Goal: Task Accomplishment & Management: Manage account settings

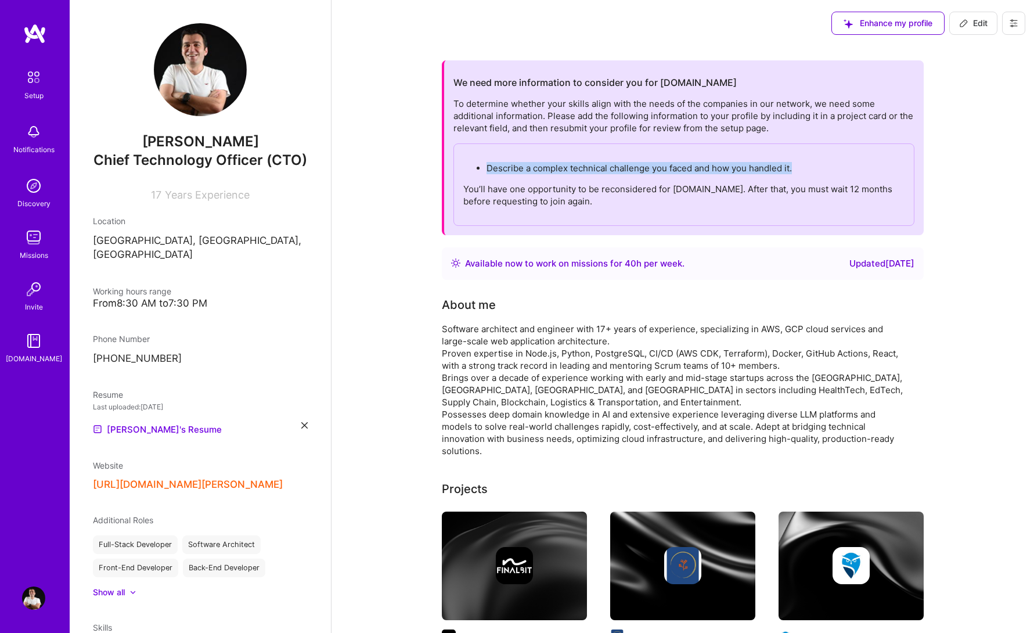
click at [577, 163] on p "Describe a complex technical challenge you faced and how you handled it." at bounding box center [695, 168] width 418 height 12
drag, startPoint x: 483, startPoint y: 168, endPoint x: 830, endPoint y: 171, distance: 346.6
click at [830, 171] on ul "Describe a complex technical challenge you faced and how you handled it." at bounding box center [683, 168] width 441 height 12
copy p "Describe a complex technical challenge you faced and how you handled it."
click at [567, 192] on p "You’ll have one opportunity to be reconsidered for [DOMAIN_NAME]. After that, y…" at bounding box center [683, 195] width 441 height 24
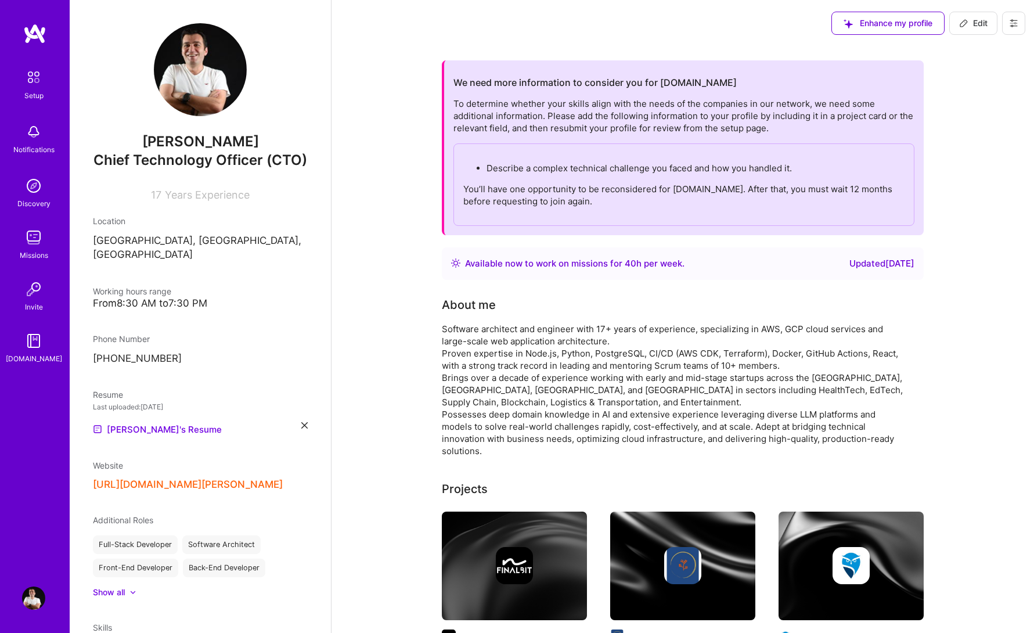
click at [652, 165] on p "Describe a complex technical challenge you faced and how you handled it." at bounding box center [695, 168] width 418 height 12
click at [881, 267] on div "Updated [DATE]" at bounding box center [881, 264] width 65 height 14
click at [609, 182] on div "Describe a complex technical challenge you faced and how you handled it. You’ll…" at bounding box center [683, 184] width 461 height 82
click at [951, 27] on button "Edit" at bounding box center [973, 23] width 48 height 23
select select "AM"
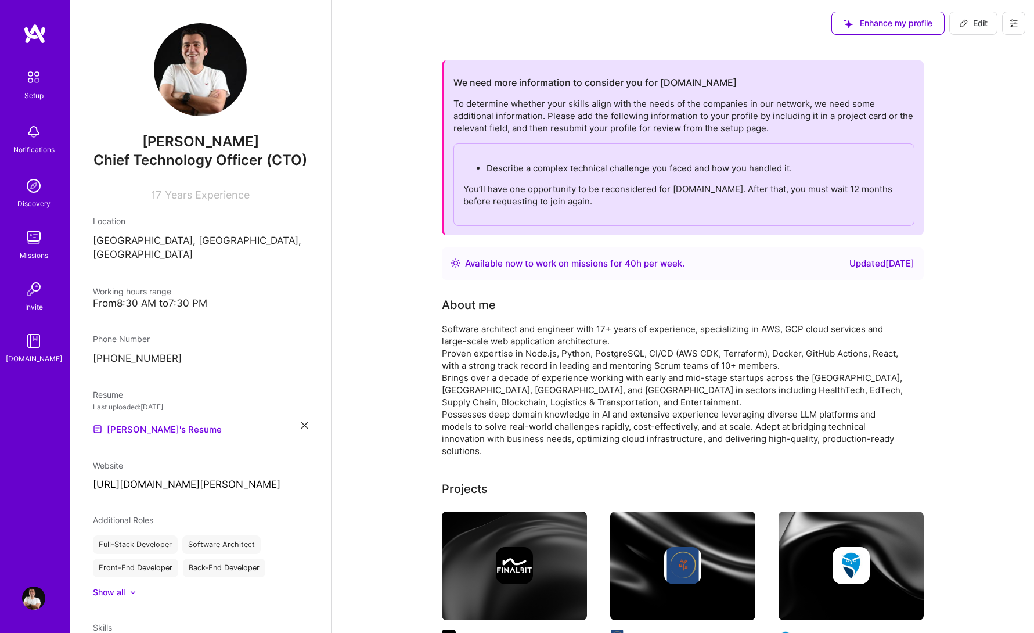
select select "Right Now"
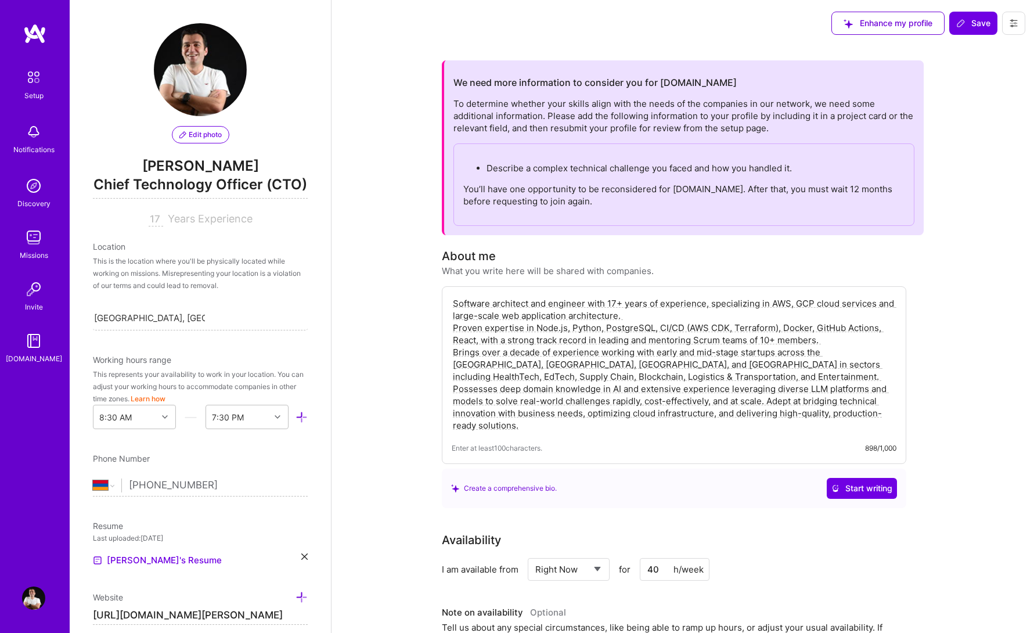
click at [546, 166] on p "Describe a complex technical challenge you faced and how you handled it." at bounding box center [695, 168] width 418 height 12
click at [526, 41] on div "Enhance my profile Save" at bounding box center [682, 23] width 702 height 46
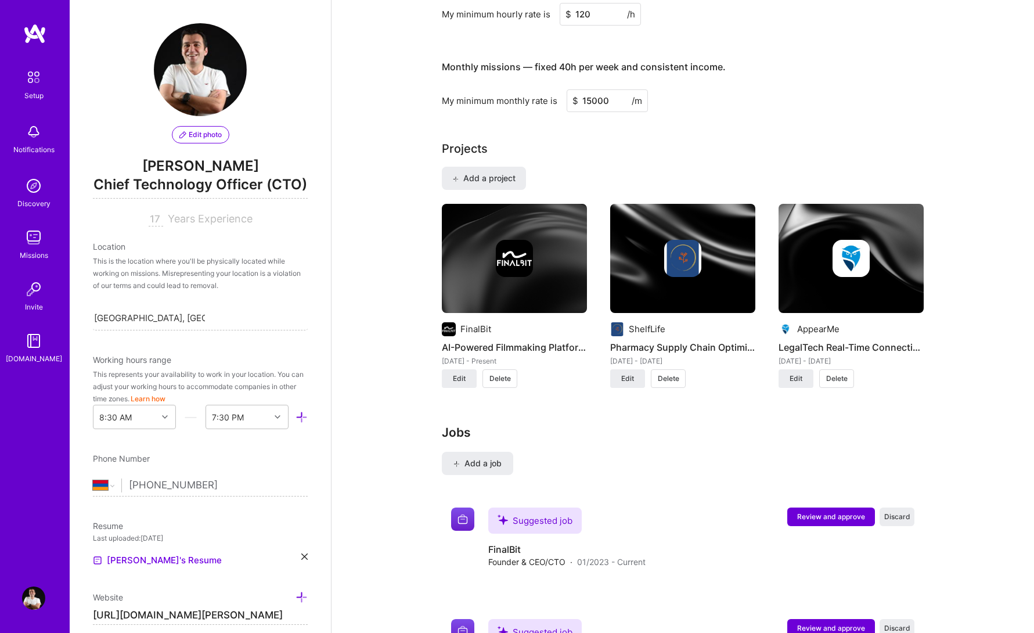
scroll to position [773, 0]
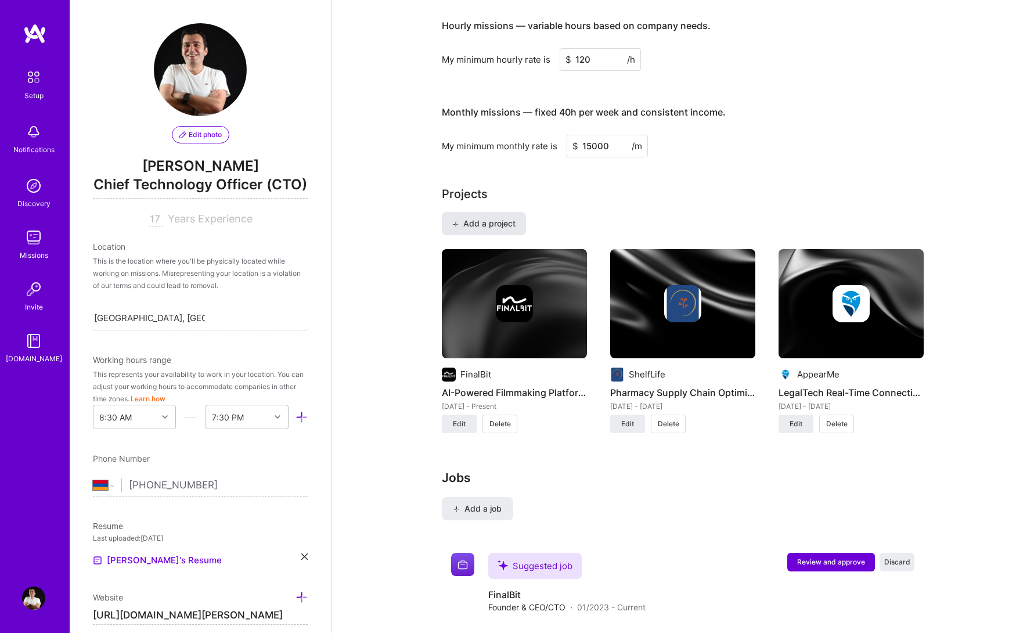
click at [496, 225] on span "Add a project" at bounding box center [483, 224] width 63 height 12
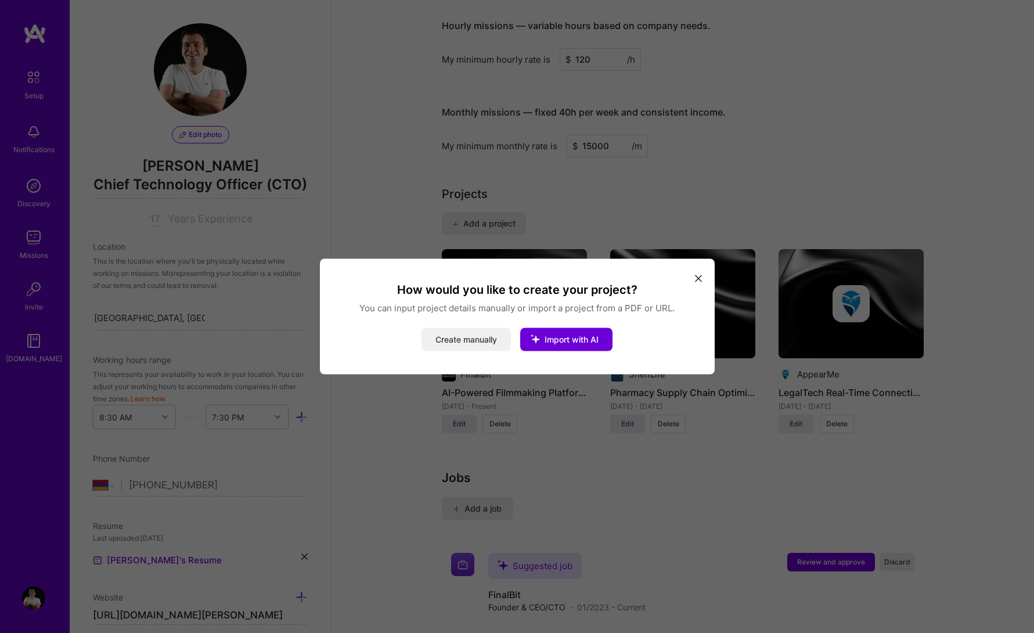
click at [474, 341] on button "Create manually" at bounding box center [465, 339] width 89 height 23
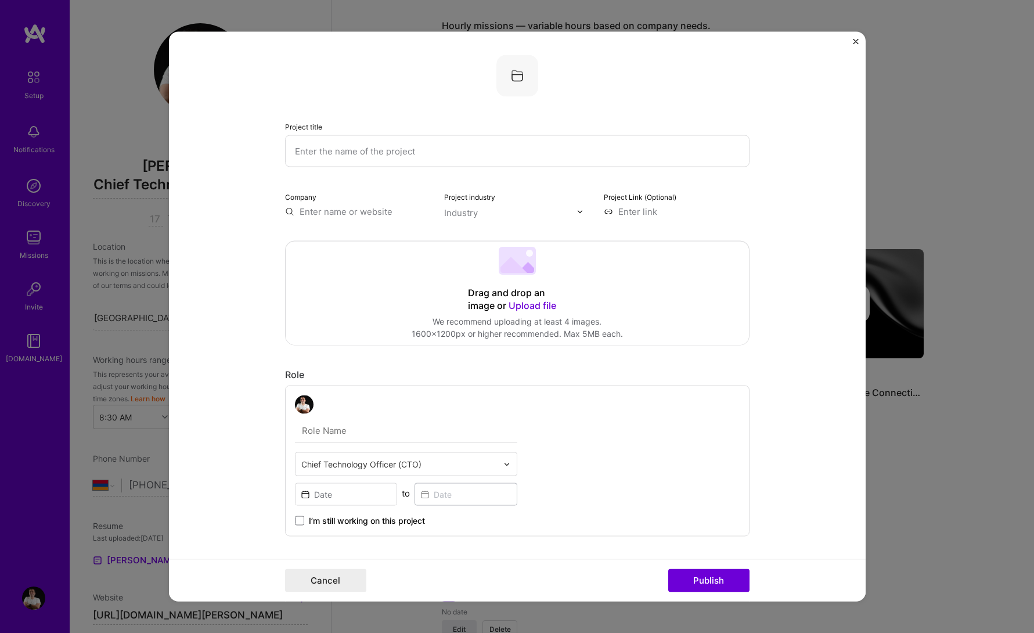
click at [403, 134] on div "Project title" at bounding box center [517, 143] width 464 height 47
click at [406, 160] on input "text" at bounding box center [517, 151] width 464 height 32
click at [326, 154] on input "StatumSystems" at bounding box center [517, 151] width 464 height 32
click at [388, 156] on input "[PERSON_NAME] Systems" at bounding box center [517, 151] width 464 height 32
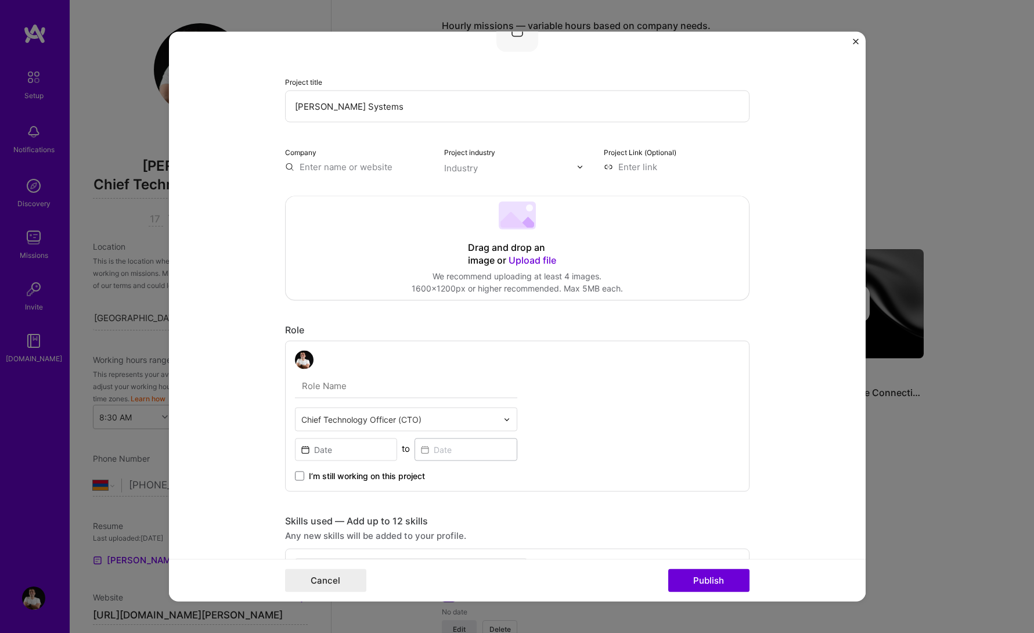
scroll to position [98, 0]
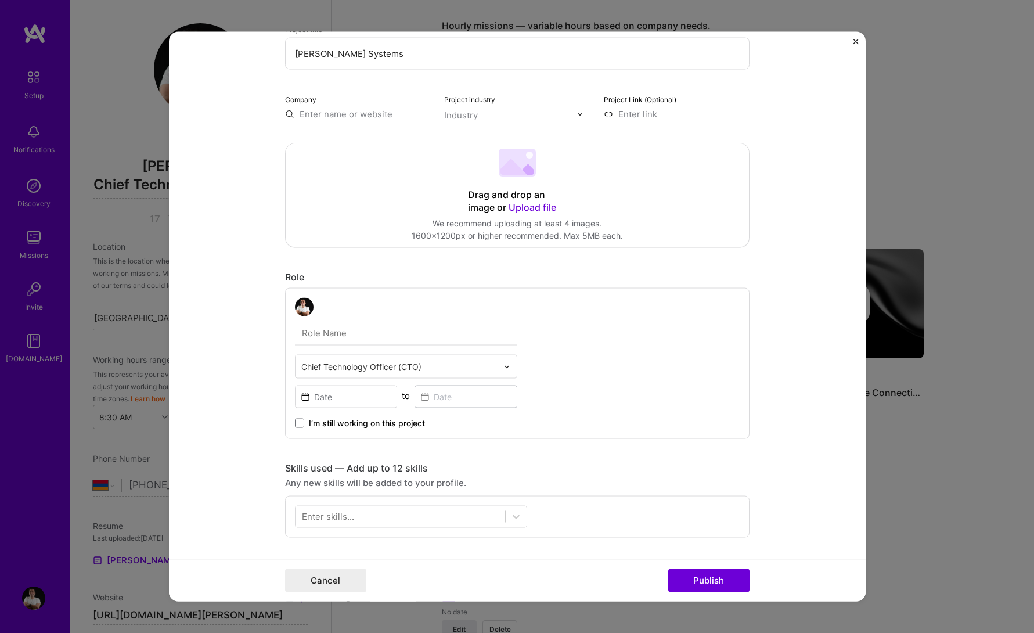
type input "[PERSON_NAME] Systems"
click at [399, 373] on div at bounding box center [399, 366] width 196 height 15
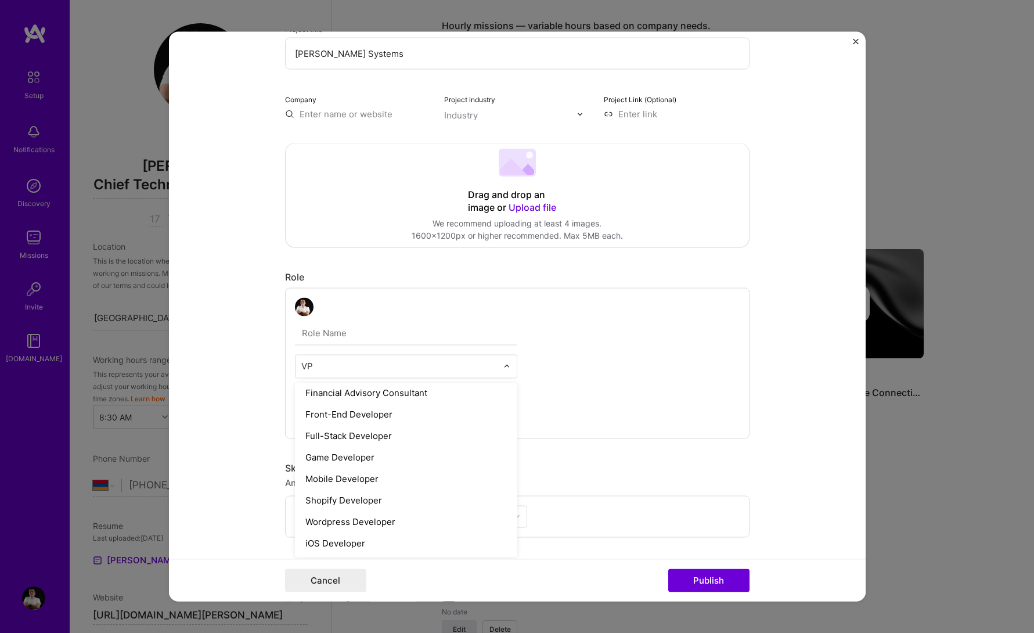
scroll to position [0, 0]
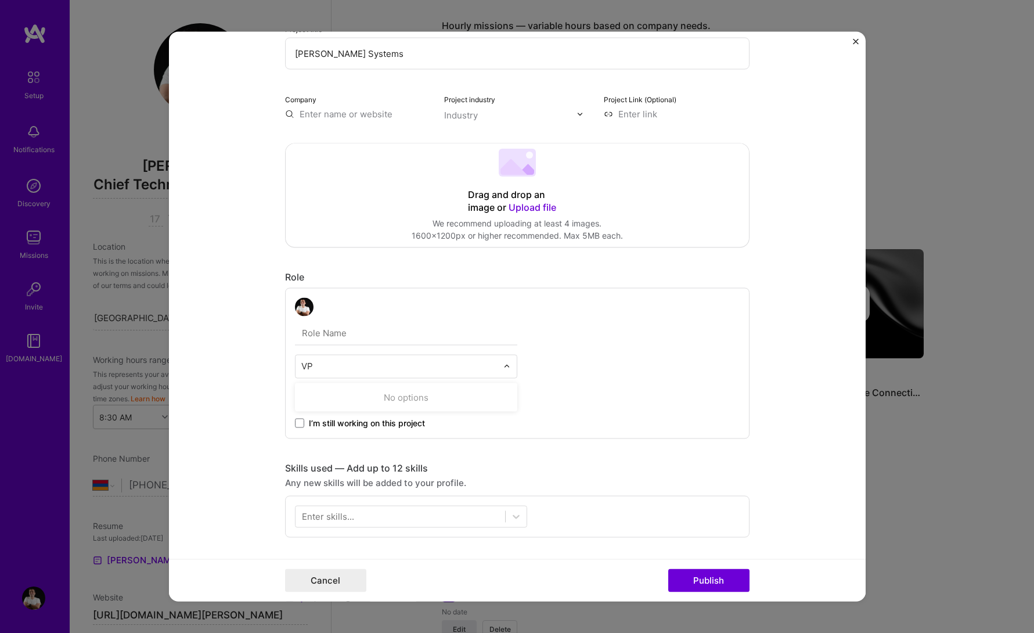
type input "VP O"
type input "V"
type input "Vice"
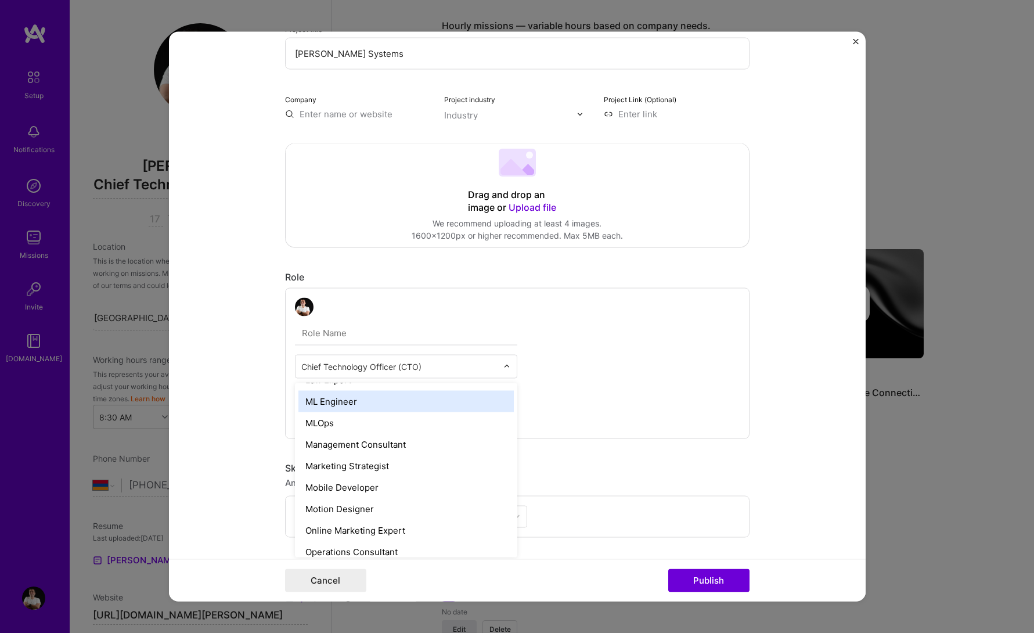
scroll to position [863, 0]
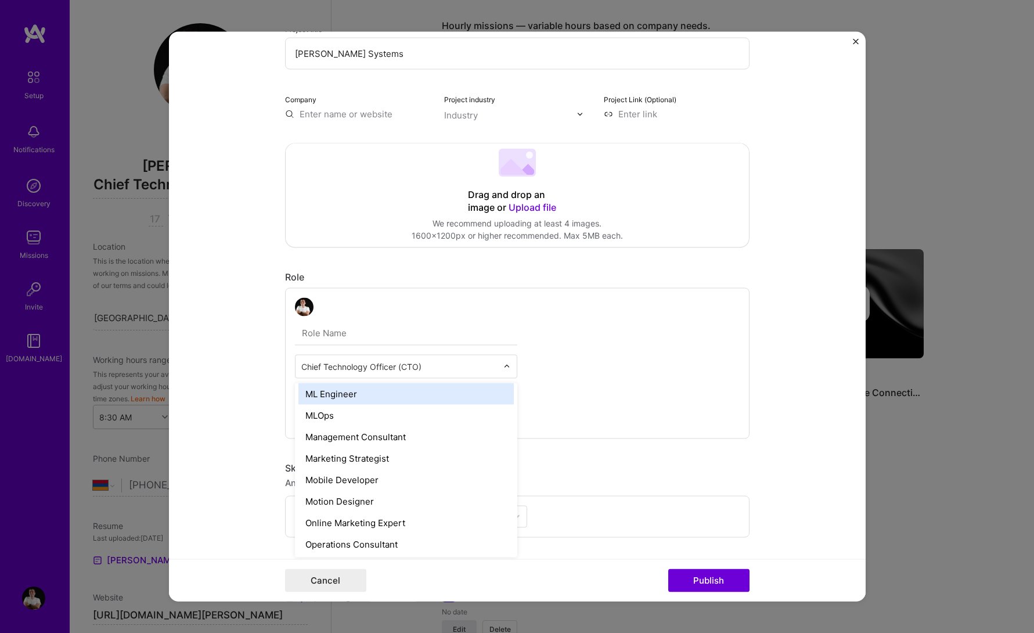
click at [674, 322] on div "option ML Engineer focused, 42 of 70. 69 results available. Use Up and Down to …" at bounding box center [517, 363] width 464 height 151
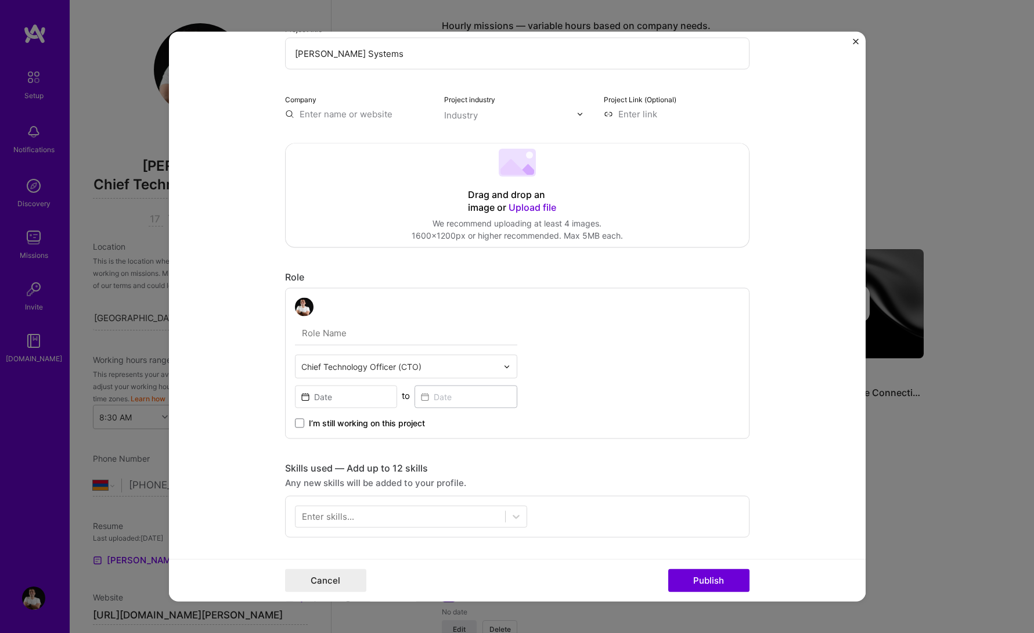
click at [442, 338] on input "text" at bounding box center [406, 333] width 222 height 24
type input "VP Of Engineering"
click at [356, 397] on input at bounding box center [346, 396] width 103 height 23
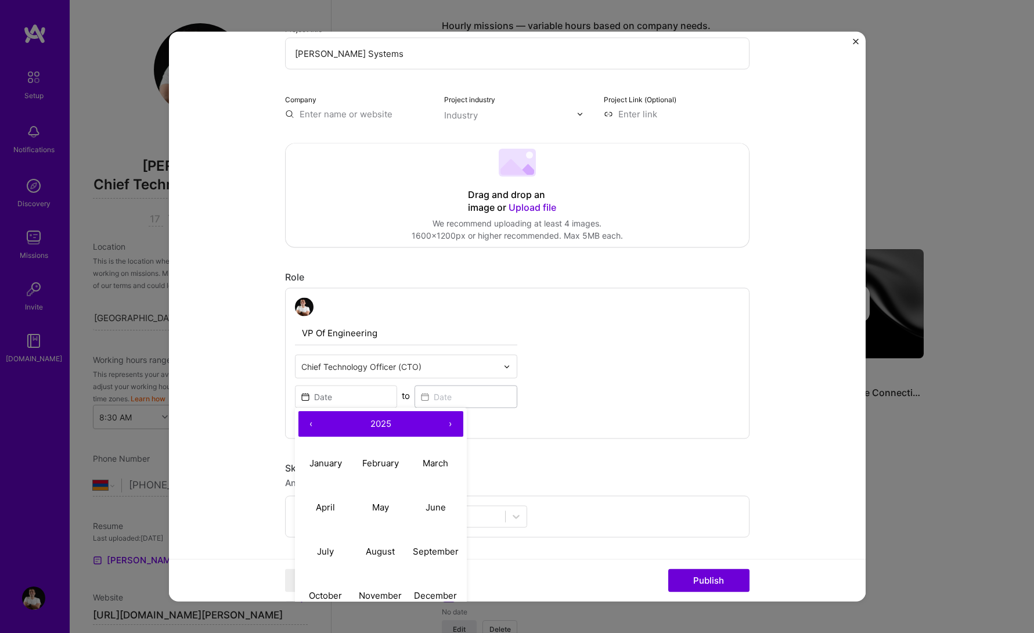
click at [398, 422] on button "2025" at bounding box center [381, 425] width 114 height 26
click at [364, 427] on span "[DATE] – [DATE]" at bounding box center [380, 423] width 65 height 11
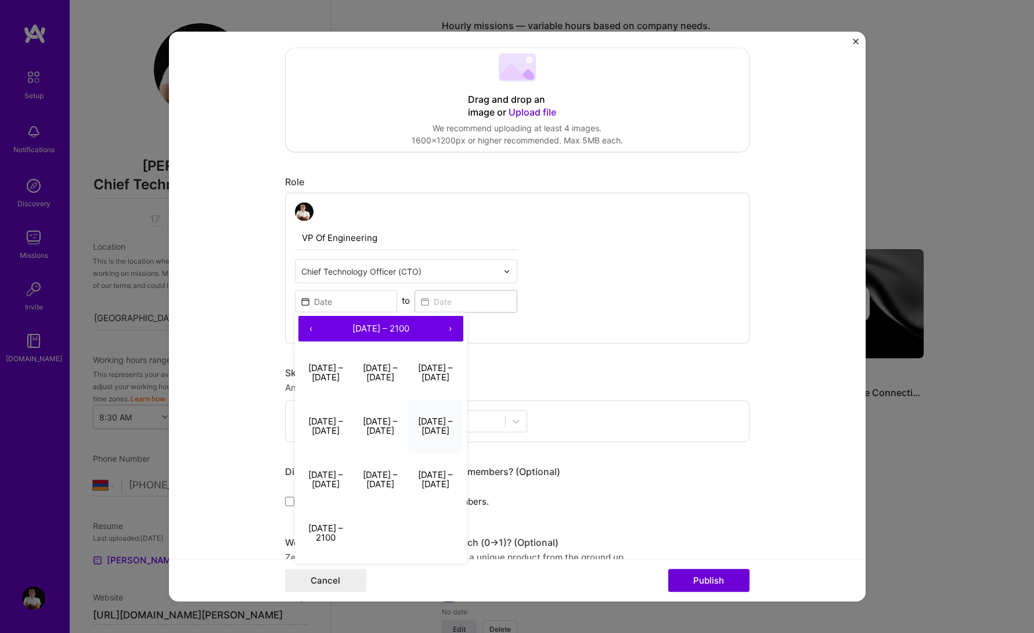
scroll to position [197, 0]
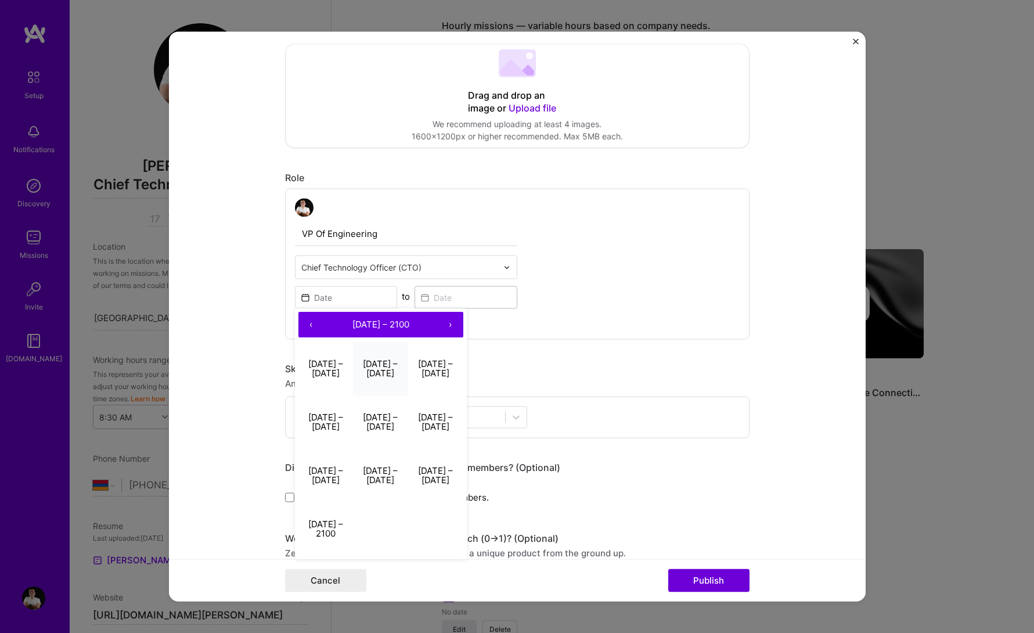
click at [381, 375] on button "[DATE] – [DATE]" at bounding box center [380, 368] width 55 height 53
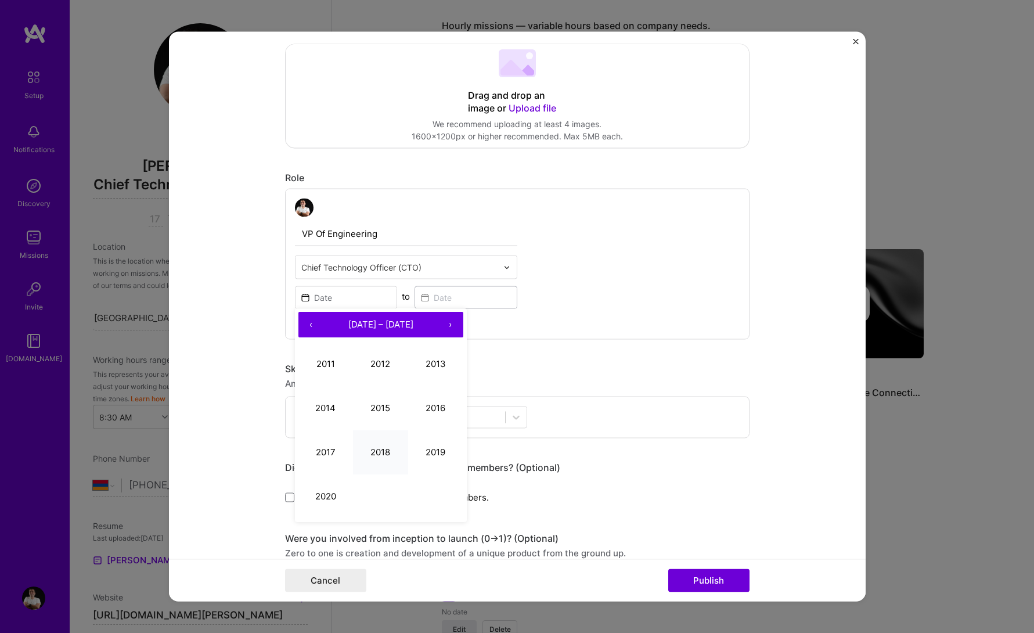
click at [382, 455] on button "2018" at bounding box center [380, 452] width 55 height 44
click at [387, 488] on button "November" at bounding box center [380, 496] width 55 height 44
type input "[DATE]"
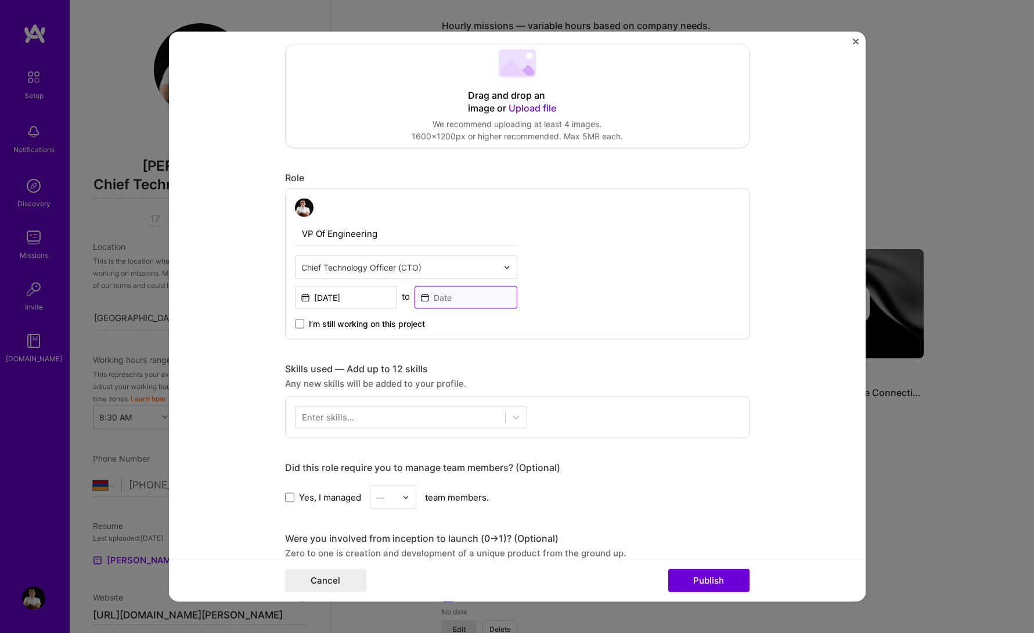
click at [452, 300] on input at bounding box center [465, 297] width 103 height 23
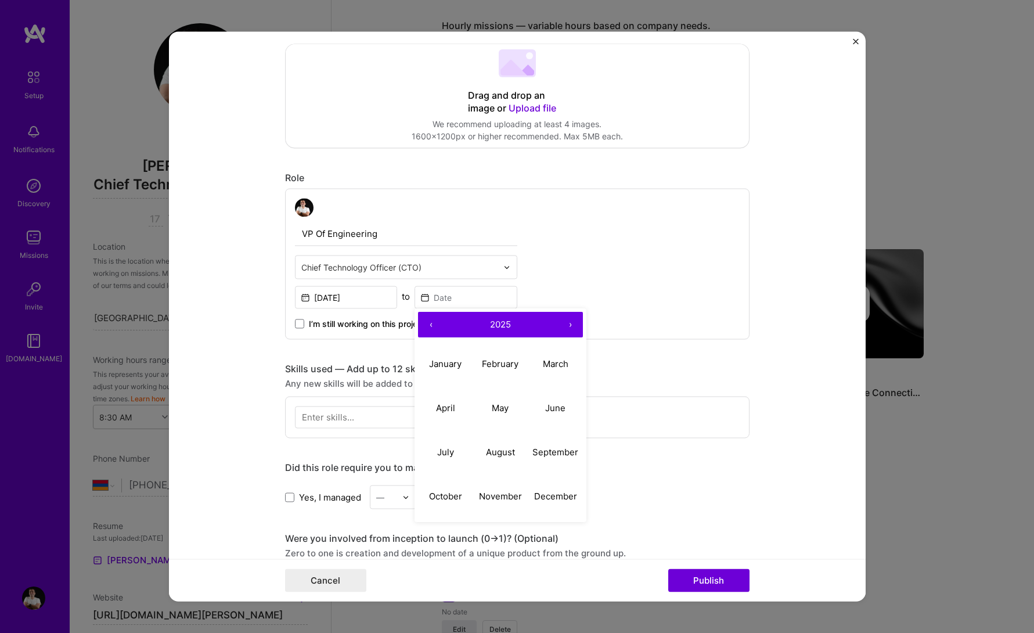
click at [508, 321] on span "2025" at bounding box center [500, 324] width 21 height 11
click at [434, 325] on button "‹" at bounding box center [431, 325] width 26 height 26
click at [438, 491] on button "2020" at bounding box center [445, 496] width 55 height 44
click at [553, 492] on abbr "December" at bounding box center [555, 496] width 43 height 11
type input "[DATE]"
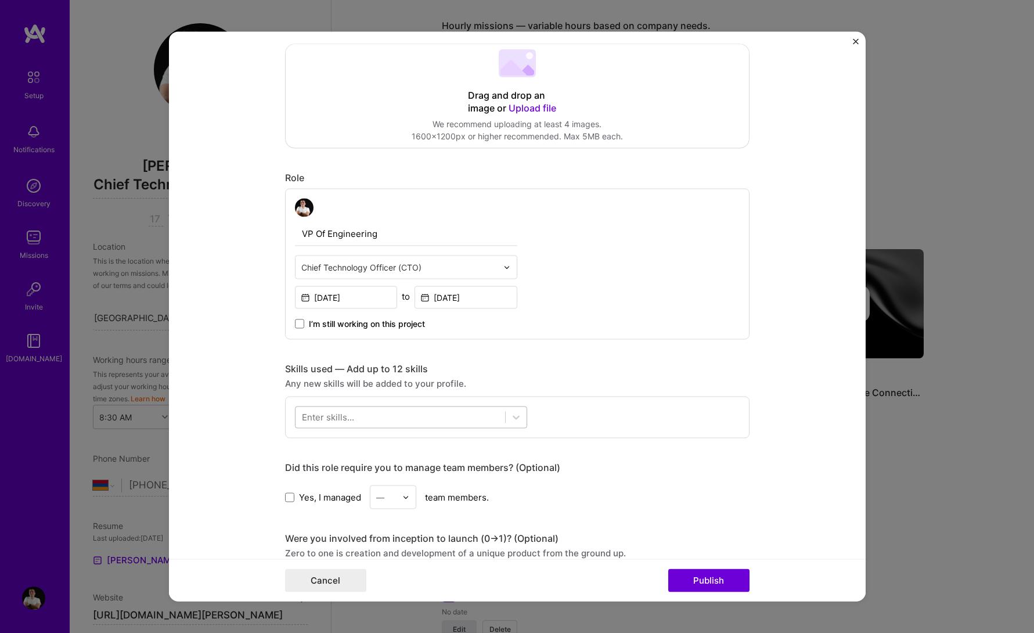
click at [404, 408] on div at bounding box center [400, 417] width 210 height 19
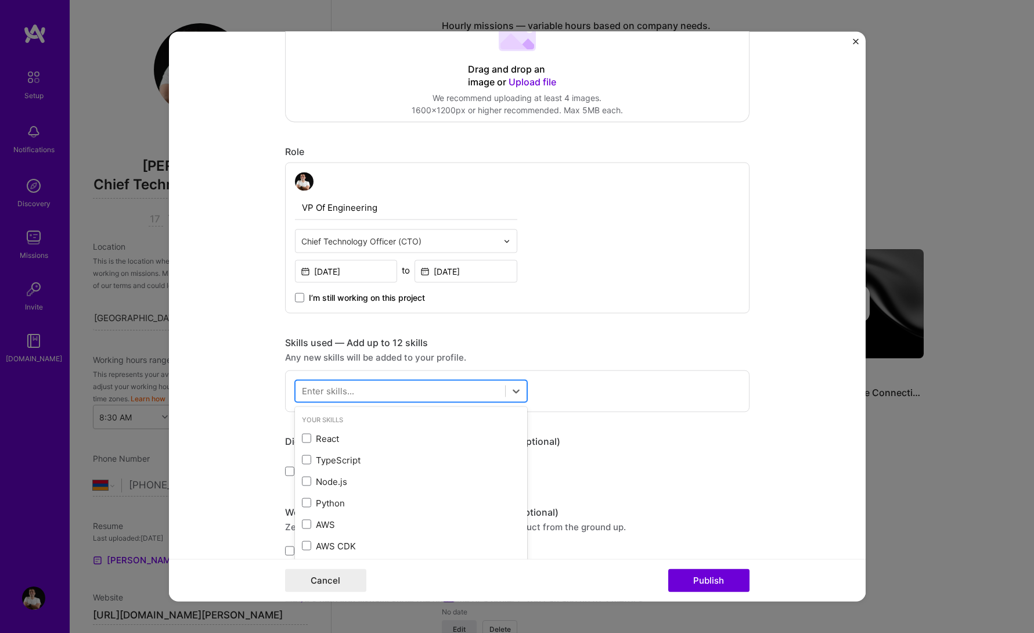
scroll to position [236, 0]
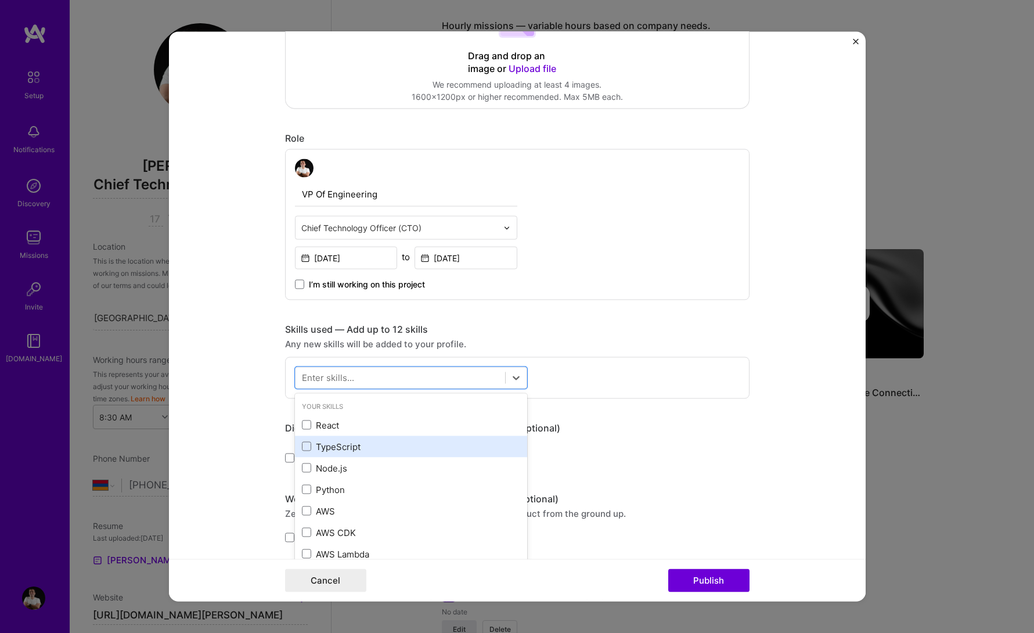
click at [351, 453] on div "TypeScript" at bounding box center [411, 445] width 232 height 21
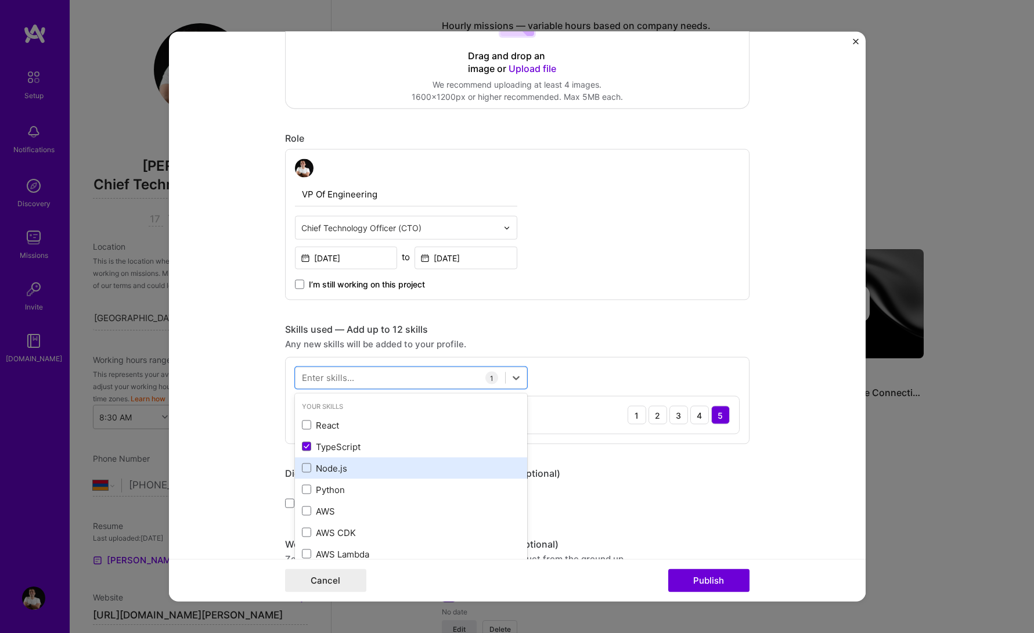
click at [344, 468] on div "Node.js" at bounding box center [411, 468] width 218 height 12
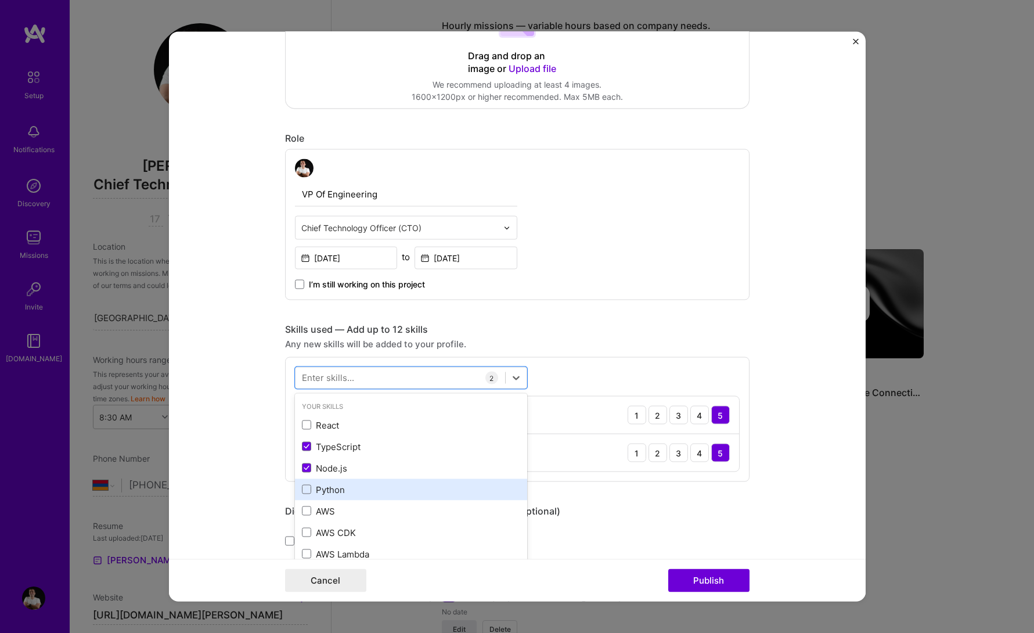
click at [340, 497] on div "Python" at bounding box center [411, 488] width 232 height 21
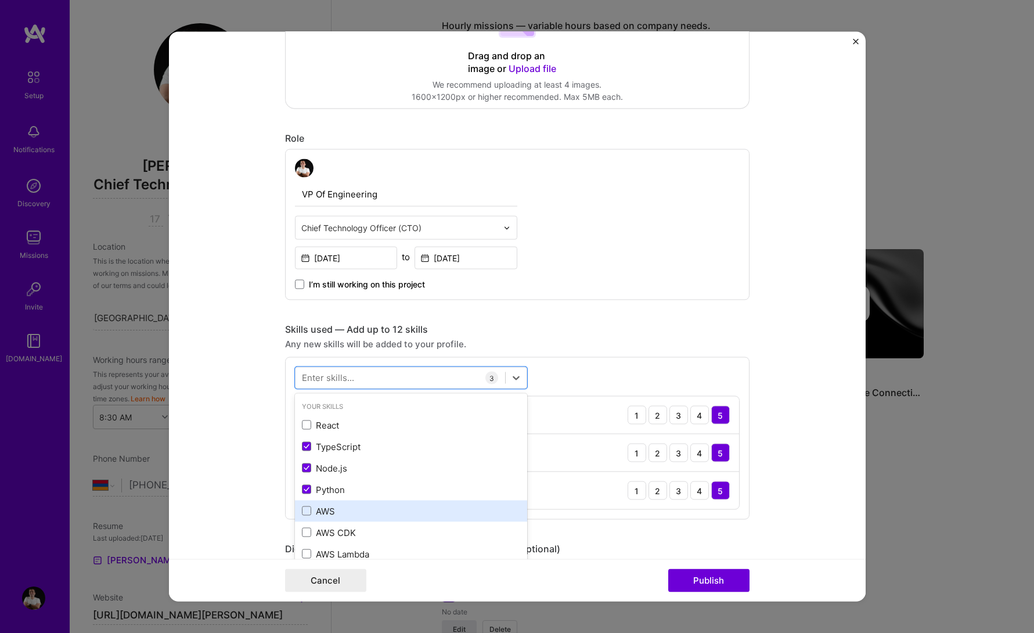
click at [339, 515] on div "AWS" at bounding box center [411, 510] width 218 height 12
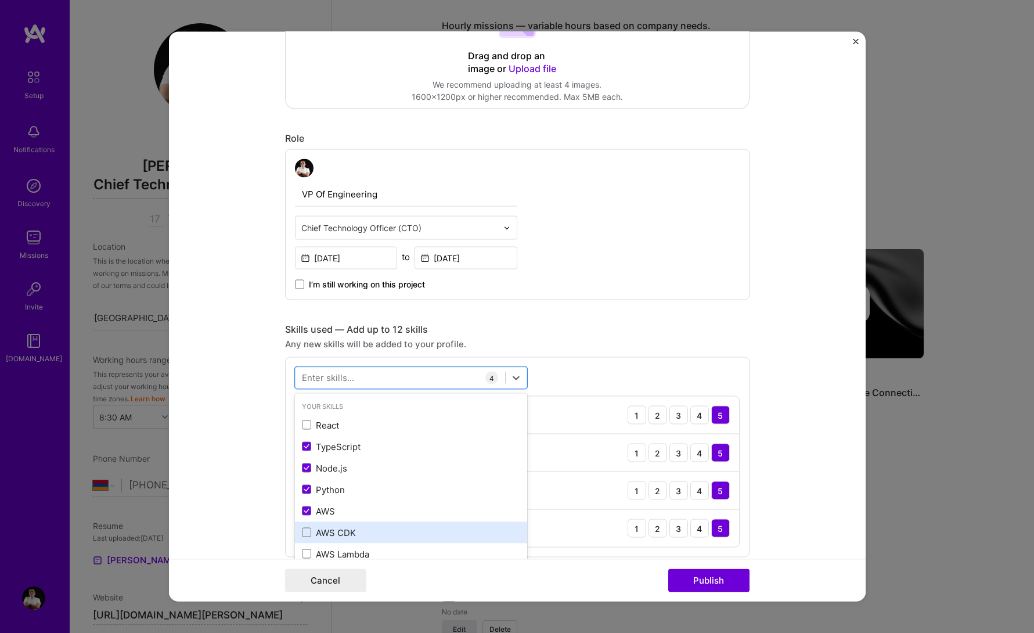
click at [348, 532] on div "AWS CDK" at bounding box center [411, 532] width 218 height 12
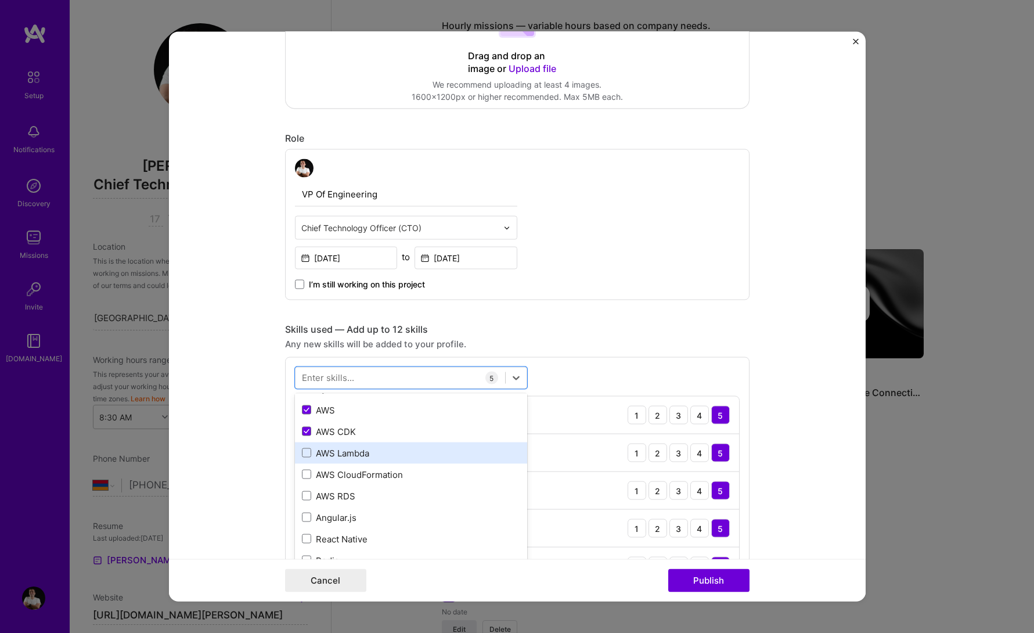
click at [355, 455] on div "AWS Lambda" at bounding box center [411, 452] width 218 height 12
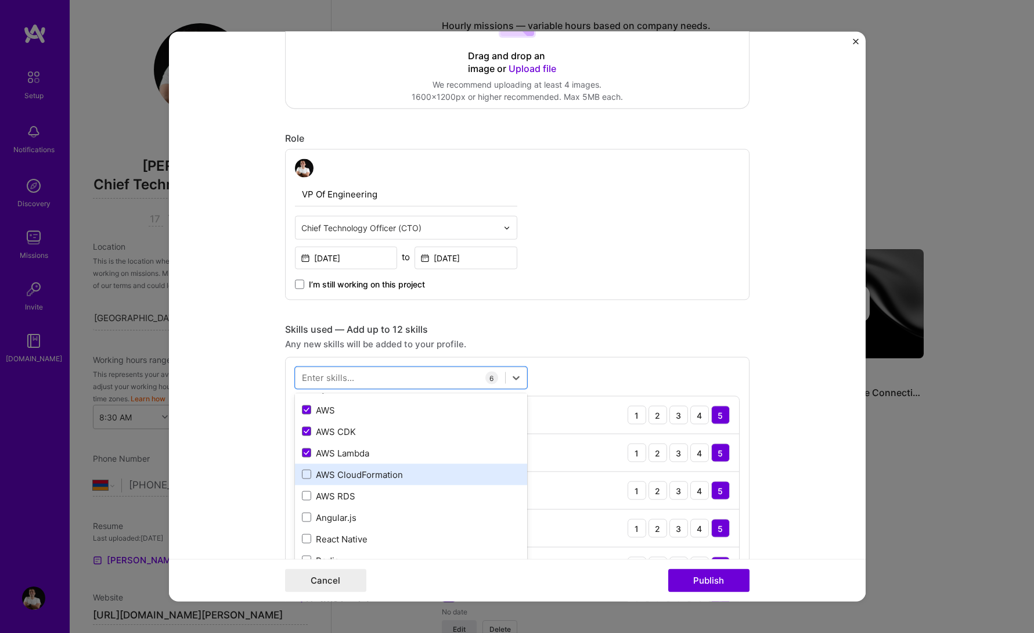
click at [355, 474] on div "AWS CloudFormation" at bounding box center [411, 474] width 218 height 12
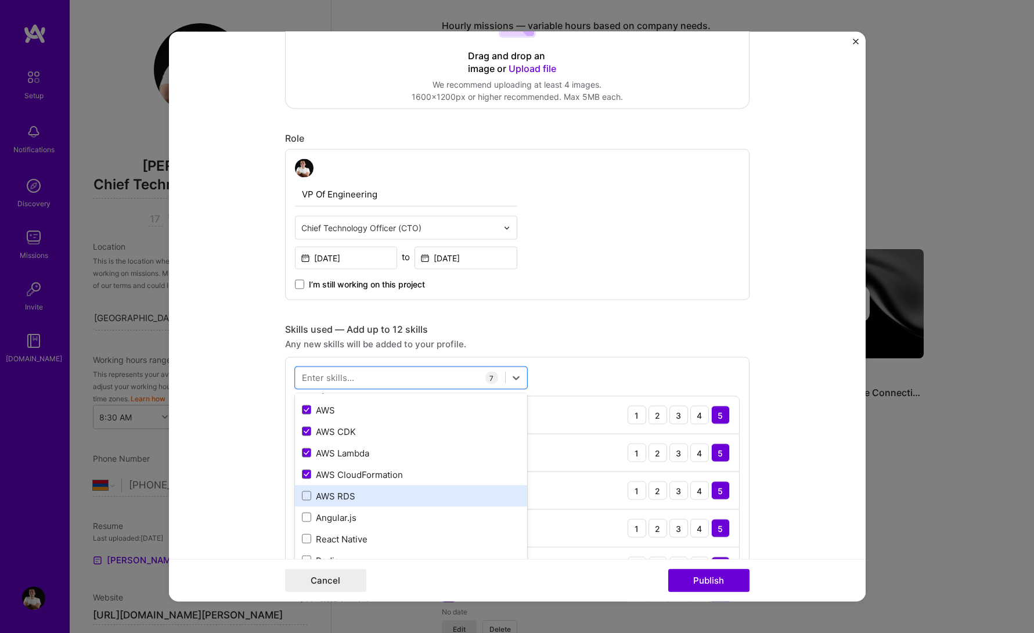
click at [369, 499] on div "AWS RDS" at bounding box center [411, 495] width 218 height 12
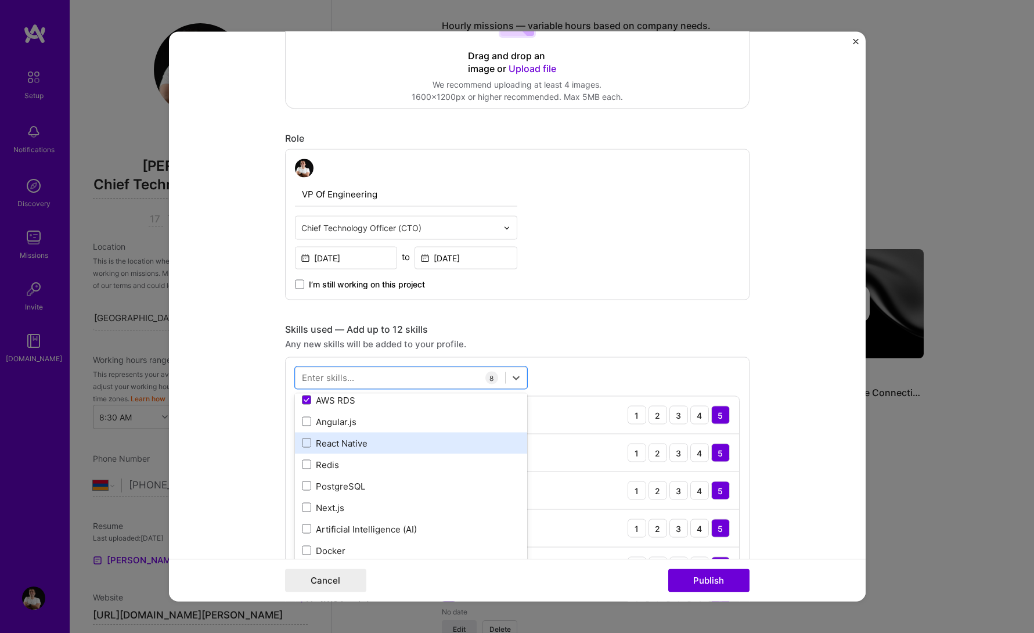
scroll to position [205, 0]
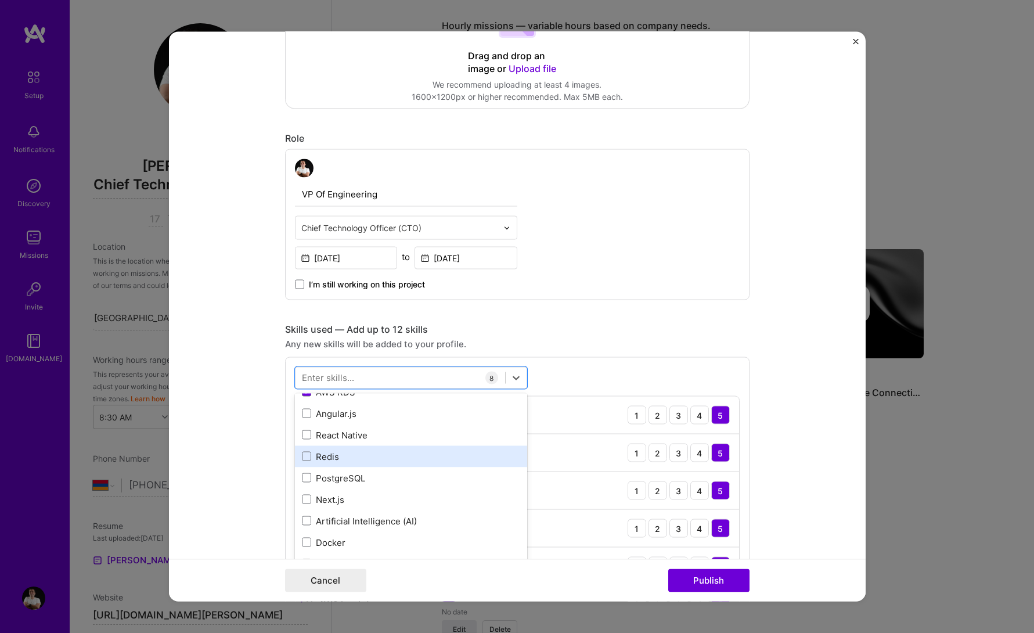
click at [382, 463] on div "Redis" at bounding box center [411, 455] width 232 height 21
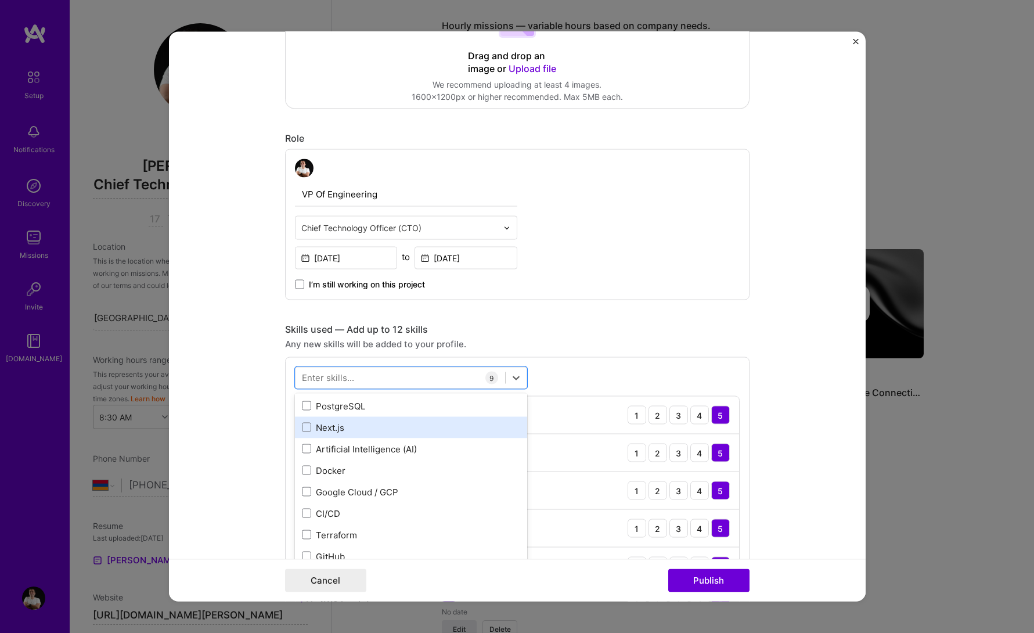
scroll to position [279, 0]
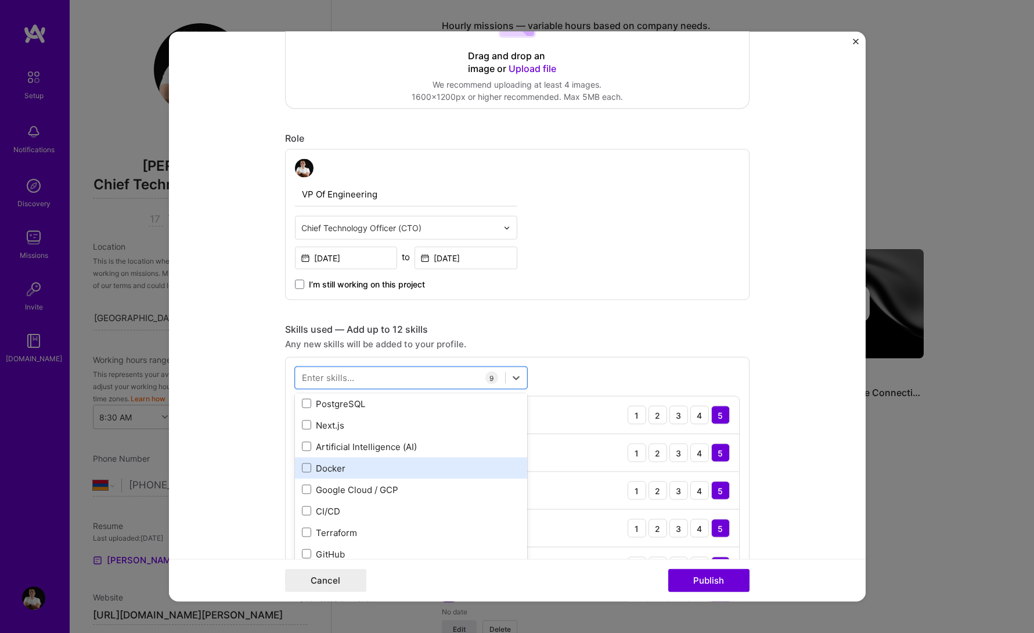
click at [381, 467] on div "Docker" at bounding box center [411, 468] width 218 height 12
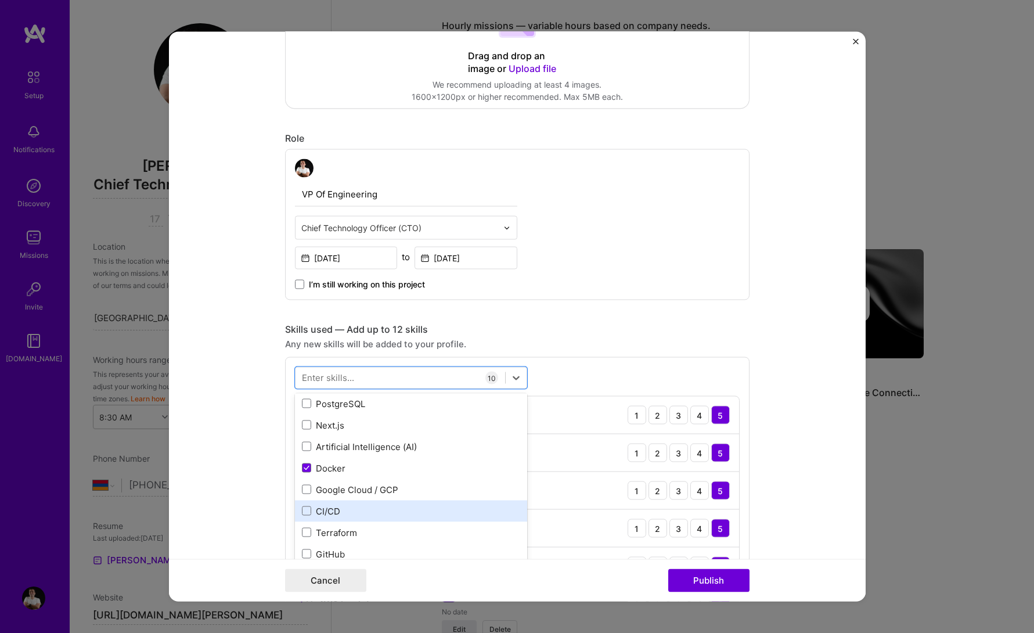
scroll to position [295, 0]
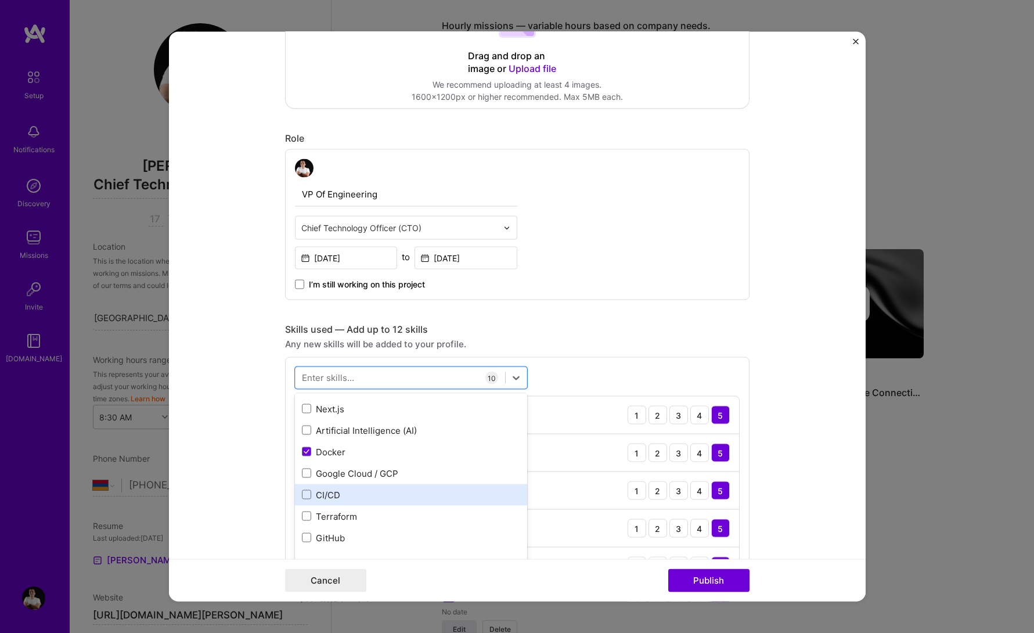
click at [373, 495] on div "CI/CD" at bounding box center [411, 494] width 218 height 12
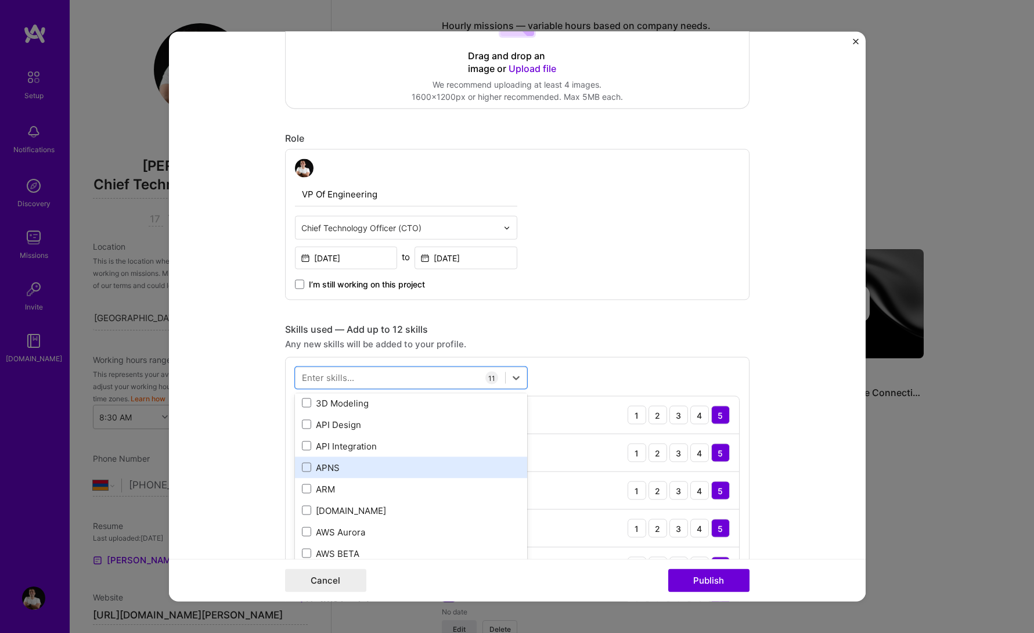
scroll to position [0, 0]
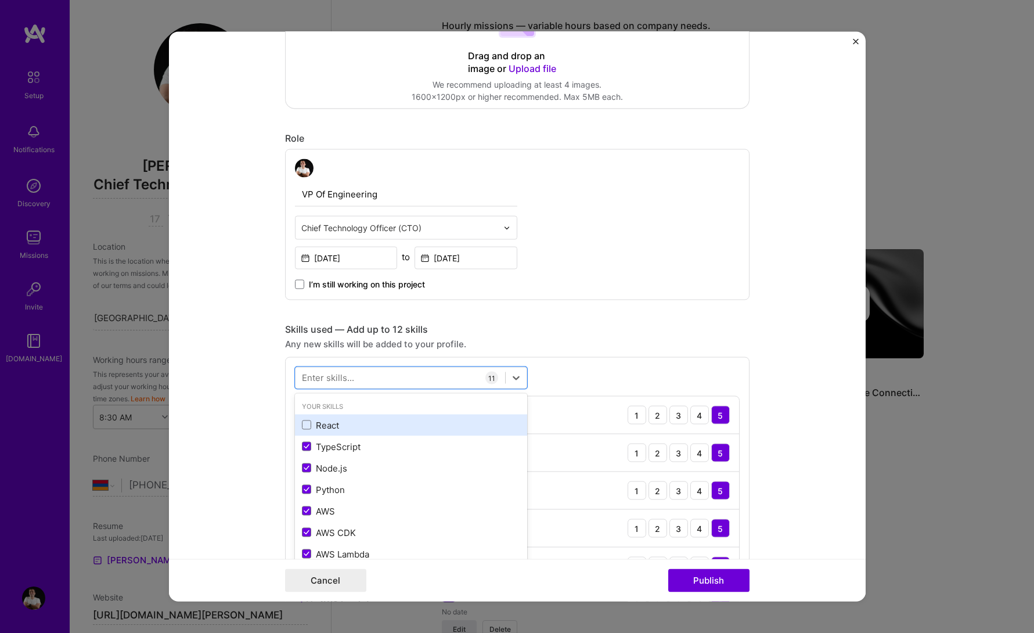
click at [372, 425] on div "React" at bounding box center [411, 425] width 218 height 12
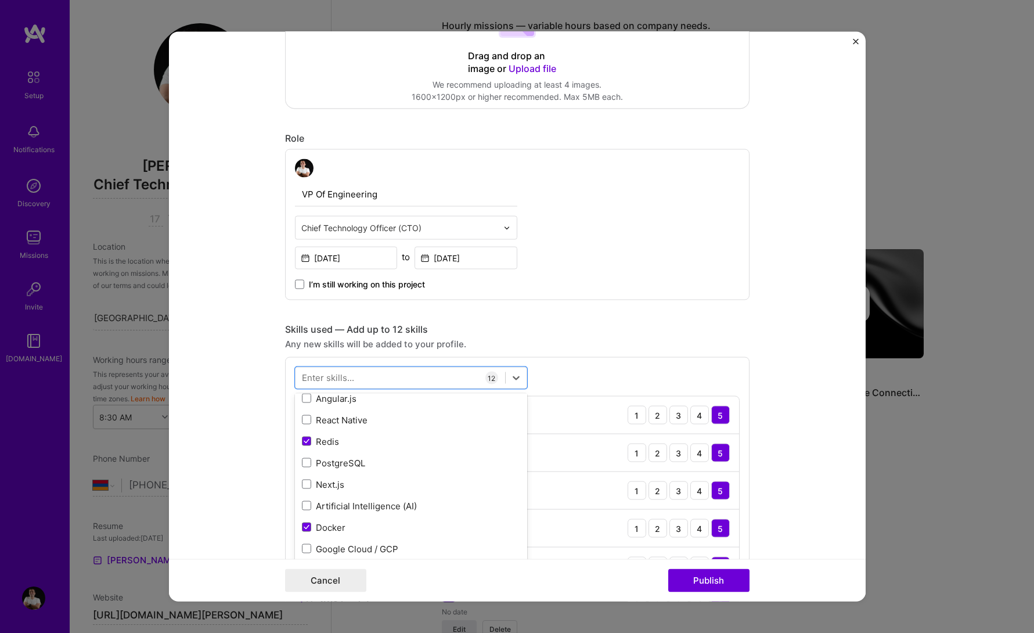
scroll to position [225, 0]
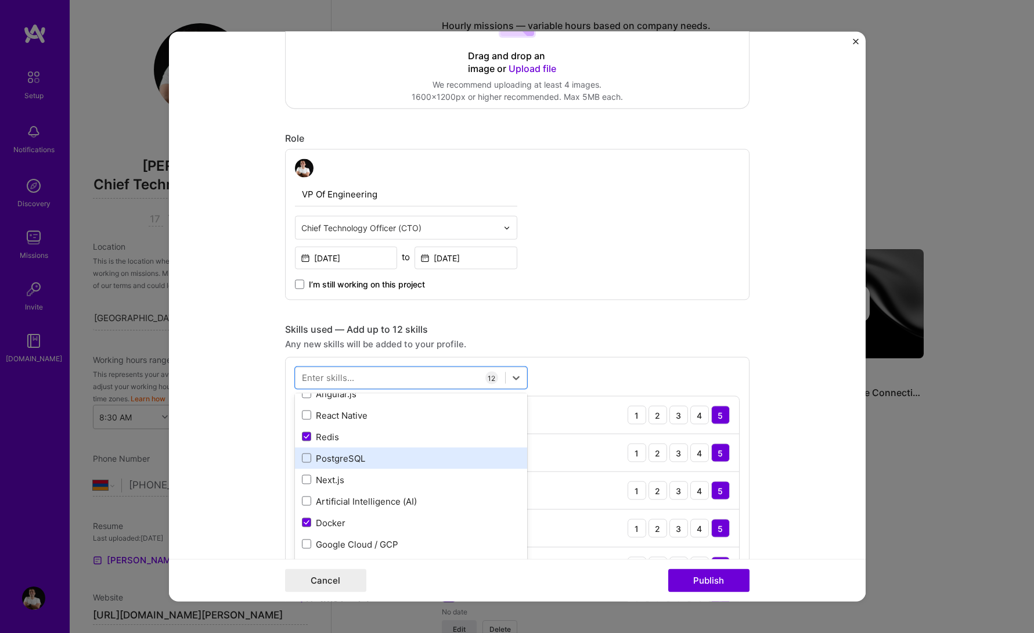
click at [375, 462] on div "PostgreSQL" at bounding box center [411, 458] width 218 height 12
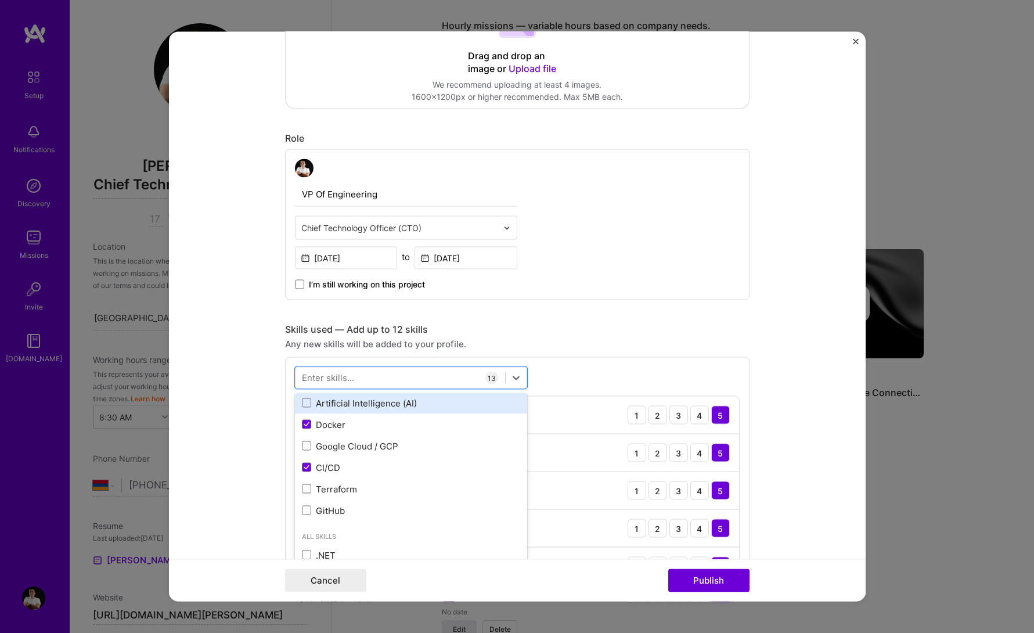
scroll to position [322, 0]
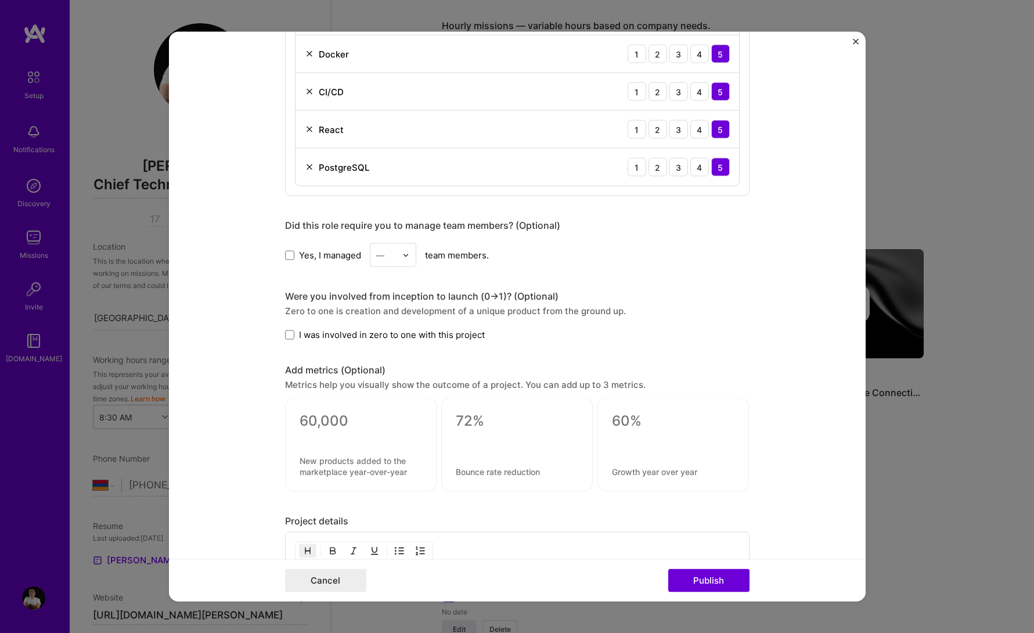
scroll to position [953, 0]
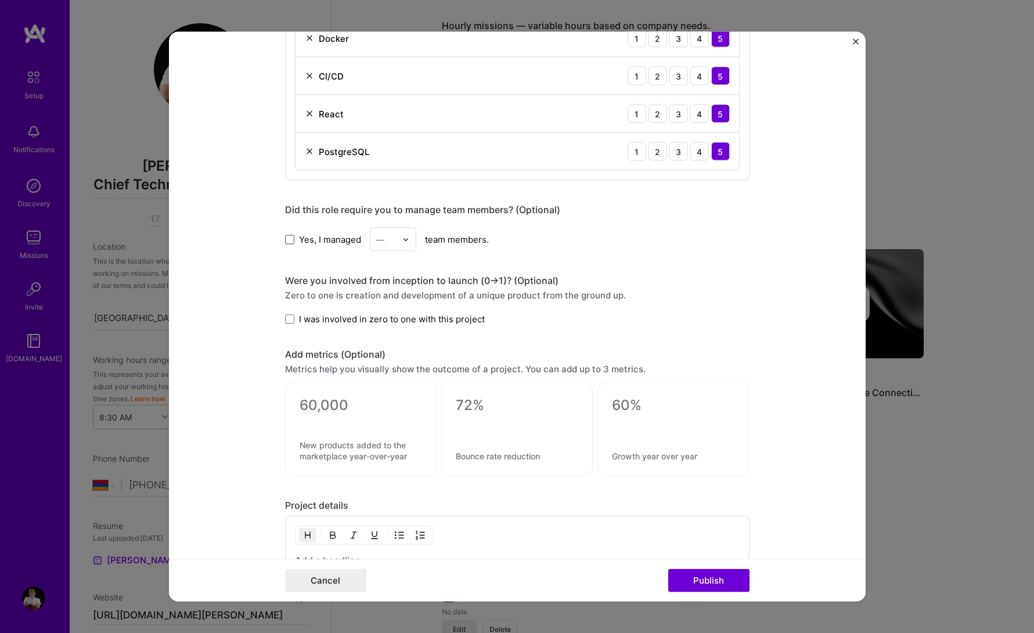
click at [288, 240] on span at bounding box center [289, 239] width 9 height 9
click at [0, 0] on input "Yes, I managed" at bounding box center [0, 0] width 0 height 0
click at [392, 242] on input "text" at bounding box center [386, 239] width 20 height 12
click at [392, 404] on div "10" at bounding box center [392, 406] width 39 height 21
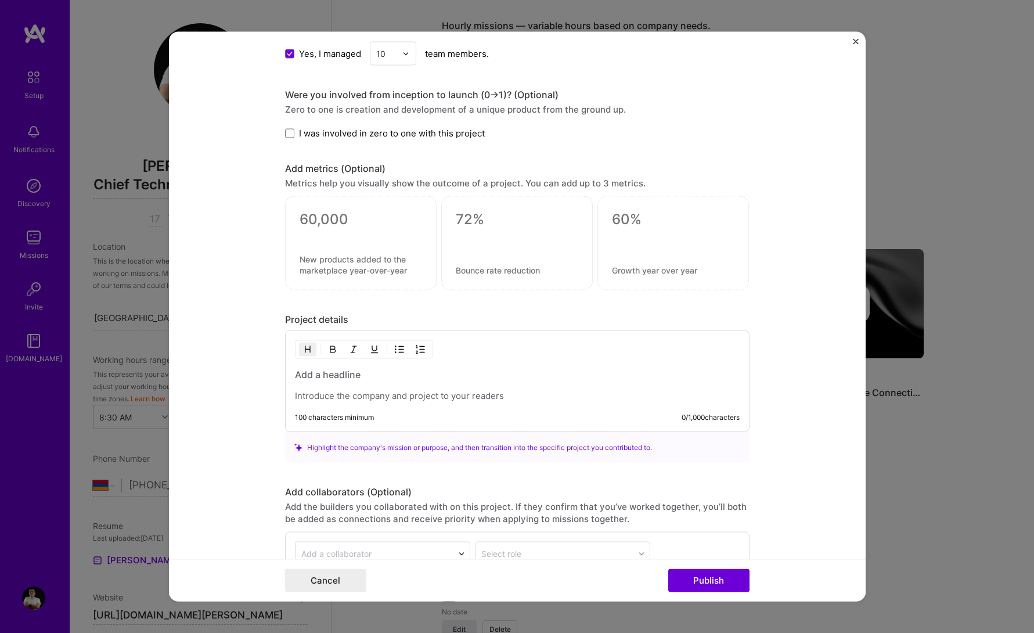
scroll to position [1141, 0]
click at [383, 405] on div "100 characters minimum 0 / 1,000 characters" at bounding box center [517, 379] width 464 height 102
click at [381, 389] on p at bounding box center [517, 394] width 445 height 12
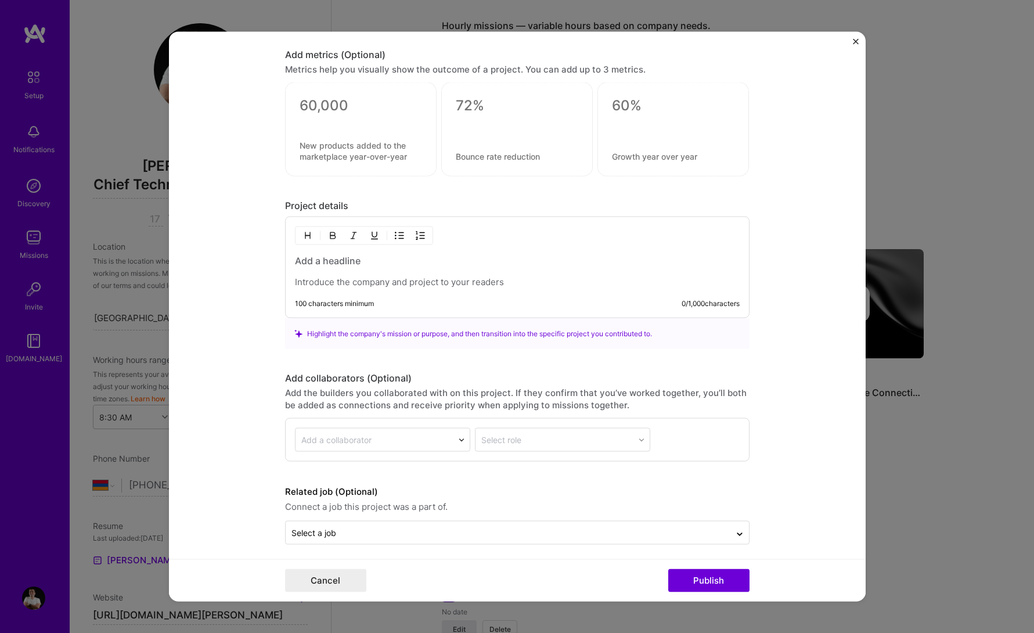
scroll to position [1260, 0]
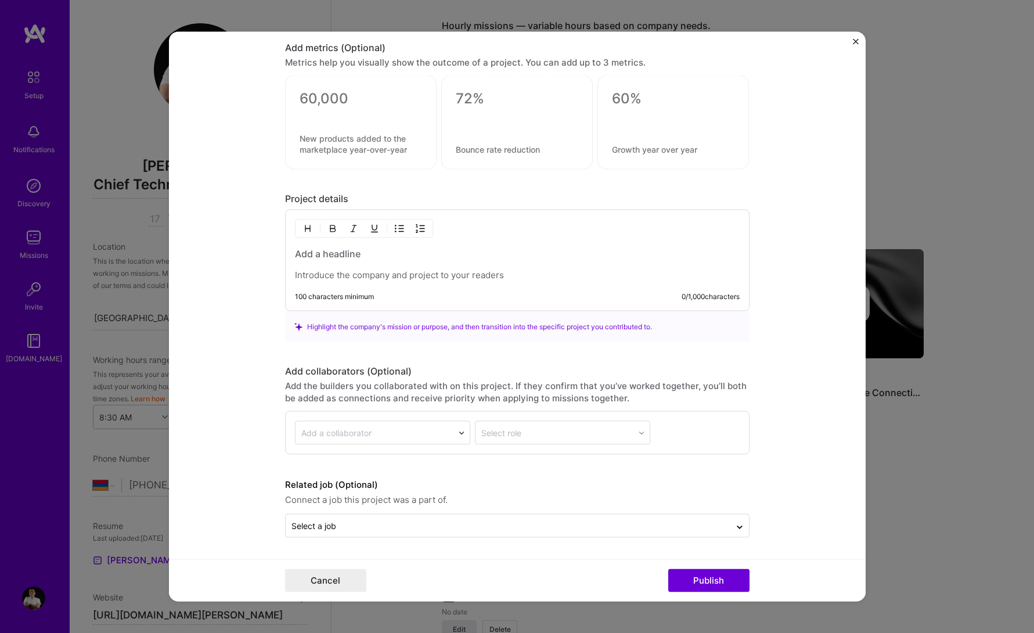
click at [391, 512] on div "Related job (Optional) Connect a job this project was a part of. Select a job" at bounding box center [517, 508] width 464 height 60
click at [373, 270] on p at bounding box center [517, 275] width 445 height 12
click at [394, 266] on div at bounding box center [517, 264] width 445 height 34
click at [394, 254] on h3 at bounding box center [517, 253] width 445 height 13
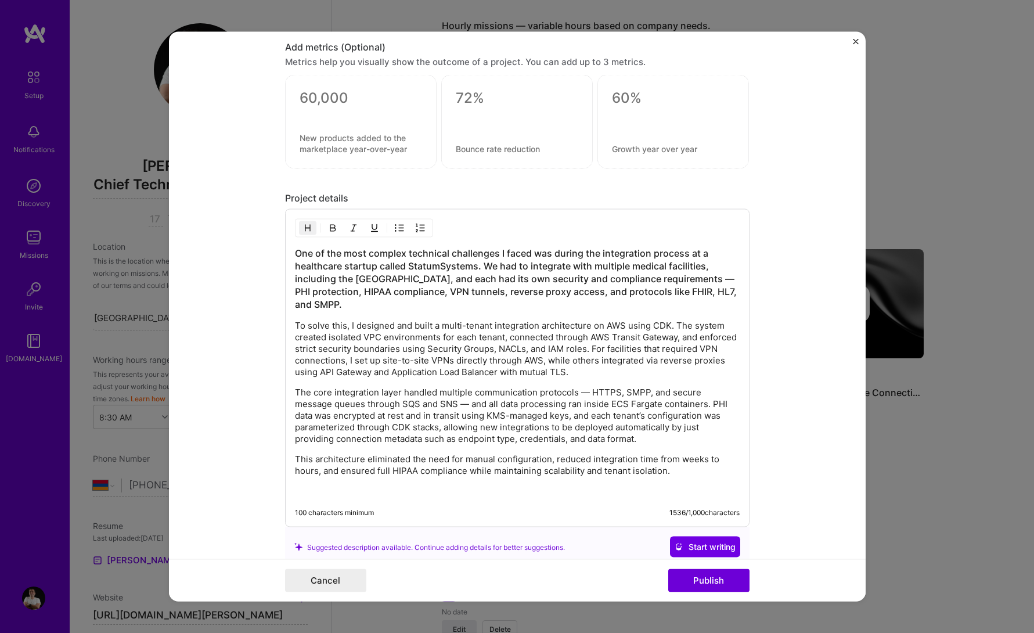
click at [404, 304] on h3 "One of the most complex technical challenges I faced was during the integration…" at bounding box center [517, 279] width 445 height 64
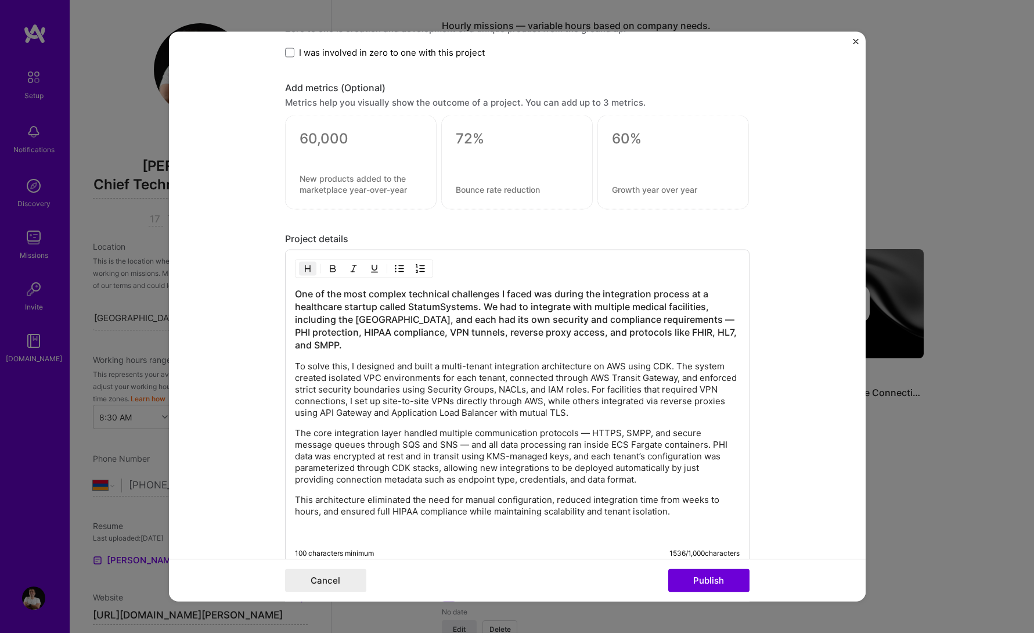
click at [401, 334] on h3 "One of the most complex technical challenges I faced was during the integration…" at bounding box center [517, 319] width 445 height 64
click at [405, 348] on h3 "One of the most complex technical challenges I faced was during the integration…" at bounding box center [517, 319] width 445 height 64
click at [641, 354] on div "One of the most complex technical challenges I faced was during the integration…" at bounding box center [517, 412] width 445 height 250
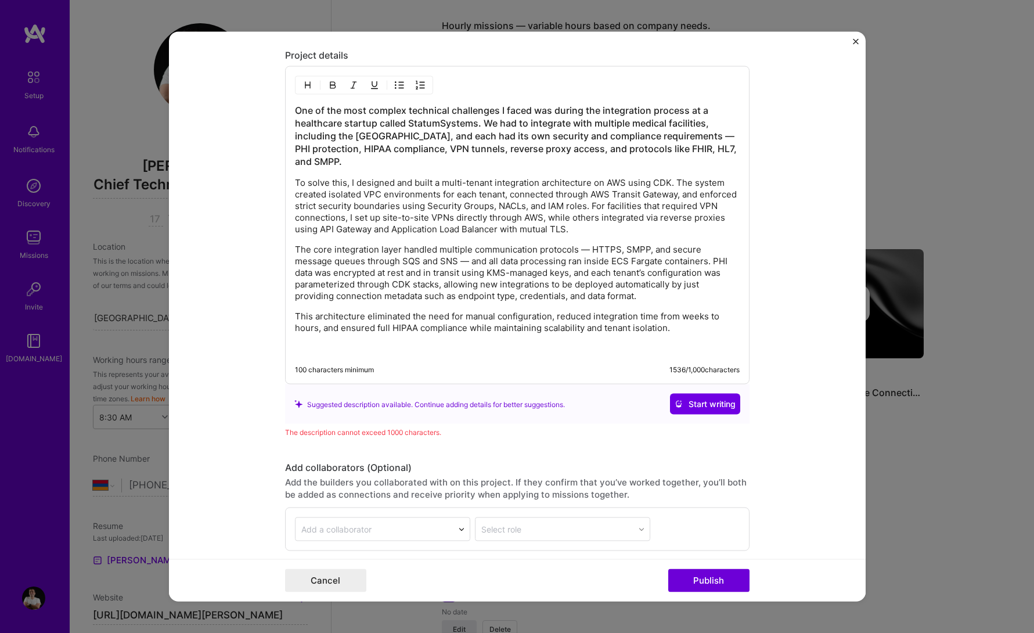
scroll to position [1482, 0]
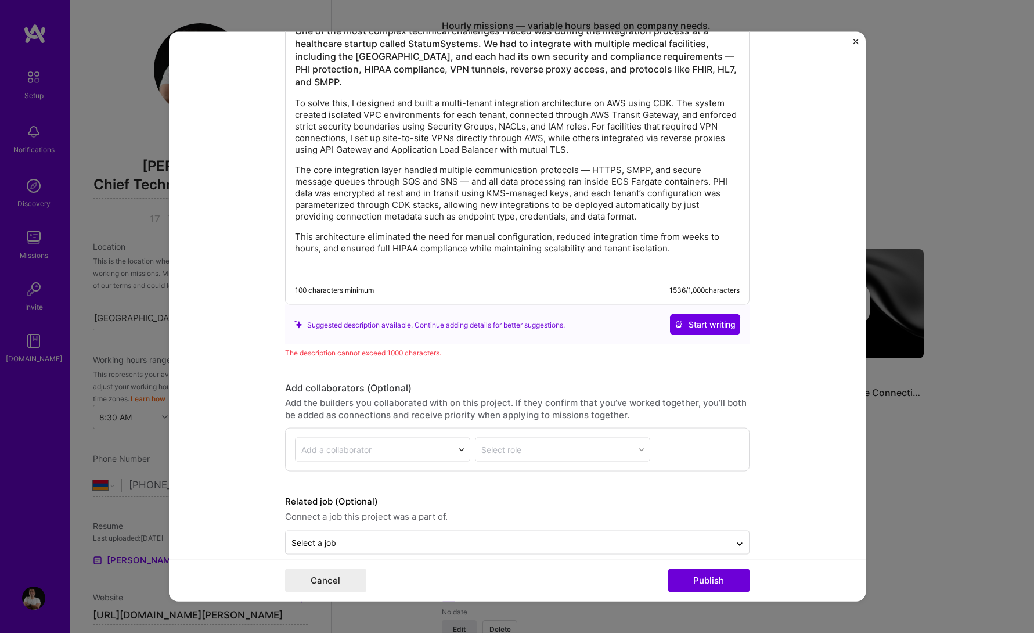
click at [913, 334] on div "Project title [PERSON_NAME] Systems Company Project industry Industry Project L…" at bounding box center [517, 316] width 1034 height 633
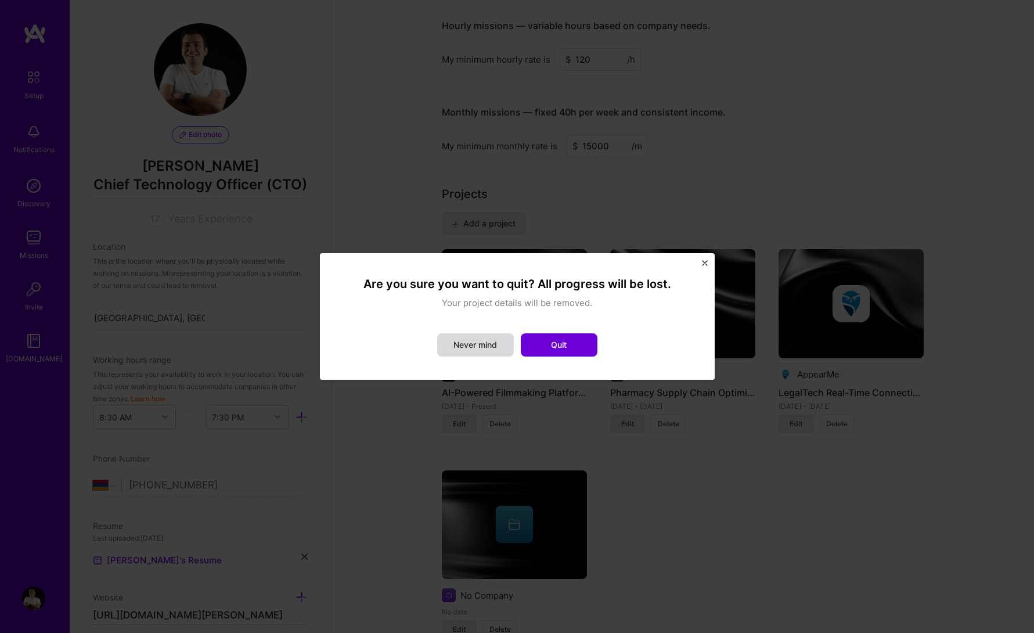
click at [489, 349] on button "Never mind" at bounding box center [475, 344] width 77 height 23
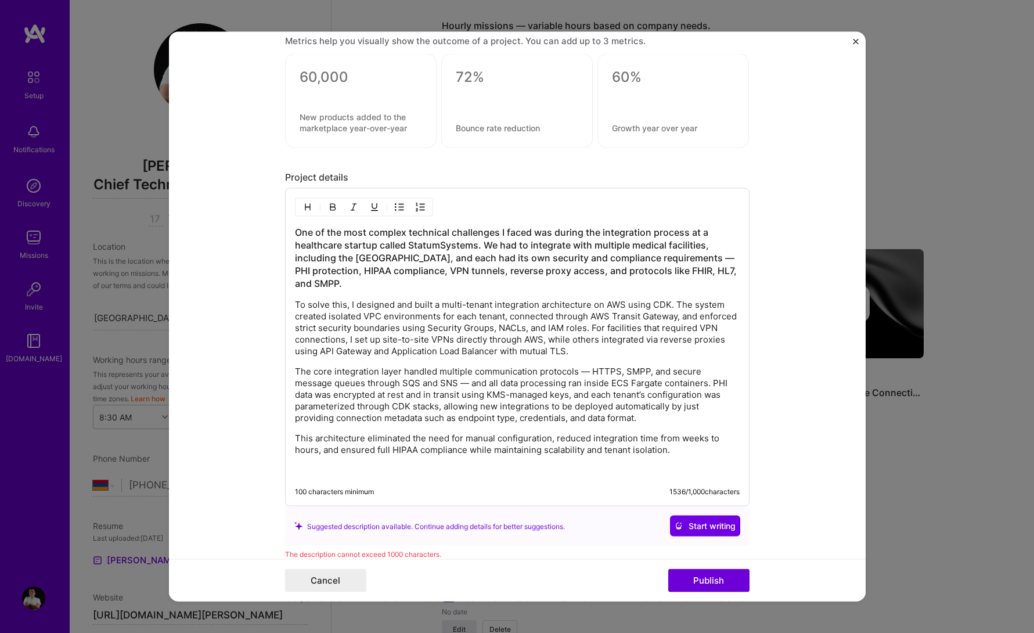
scroll to position [1285, 0]
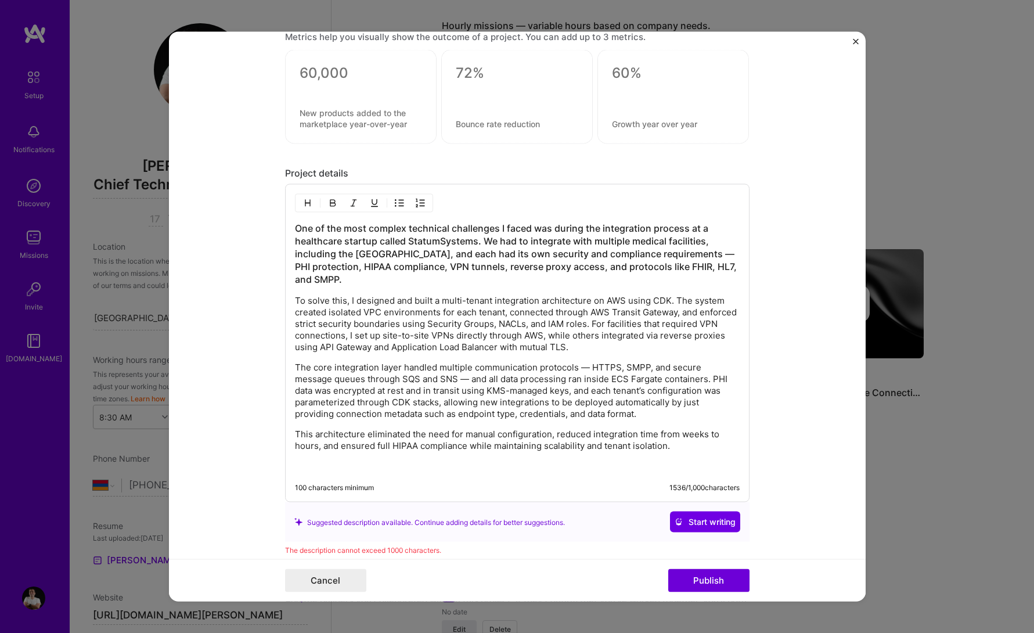
click at [442, 358] on div "One of the most complex technical challenges I faced was during the integration…" at bounding box center [517, 347] width 445 height 250
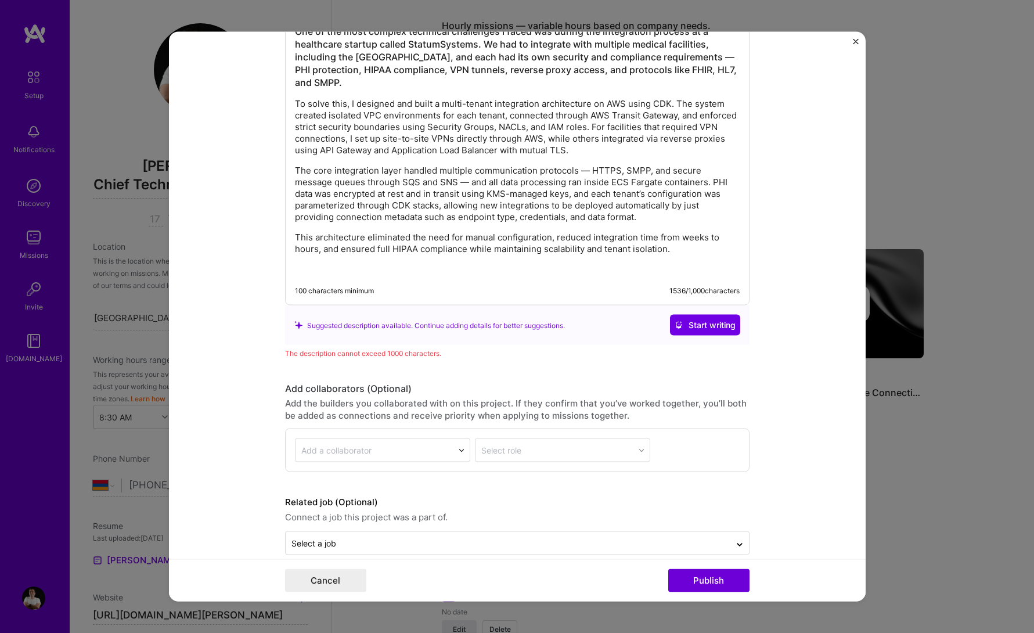
scroll to position [1499, 0]
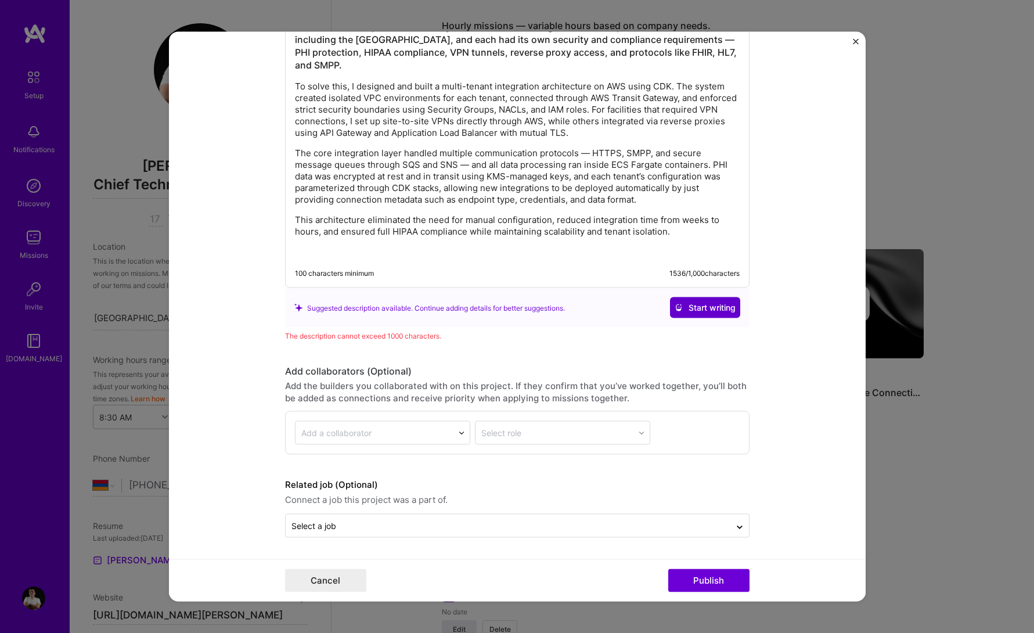
click at [723, 302] on span "Start writing" at bounding box center [705, 308] width 61 height 12
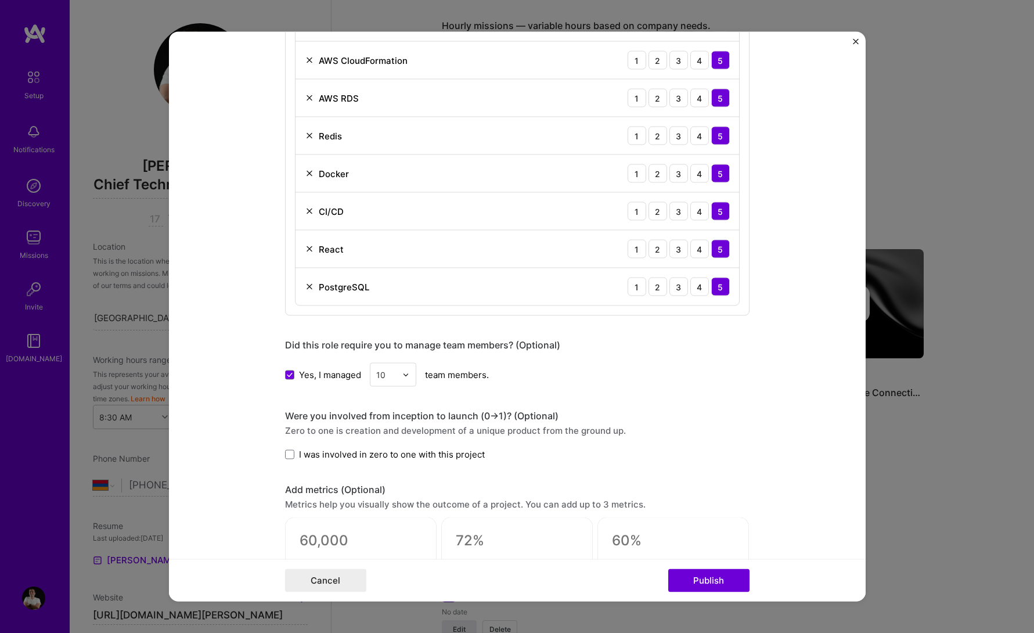
scroll to position [767, 0]
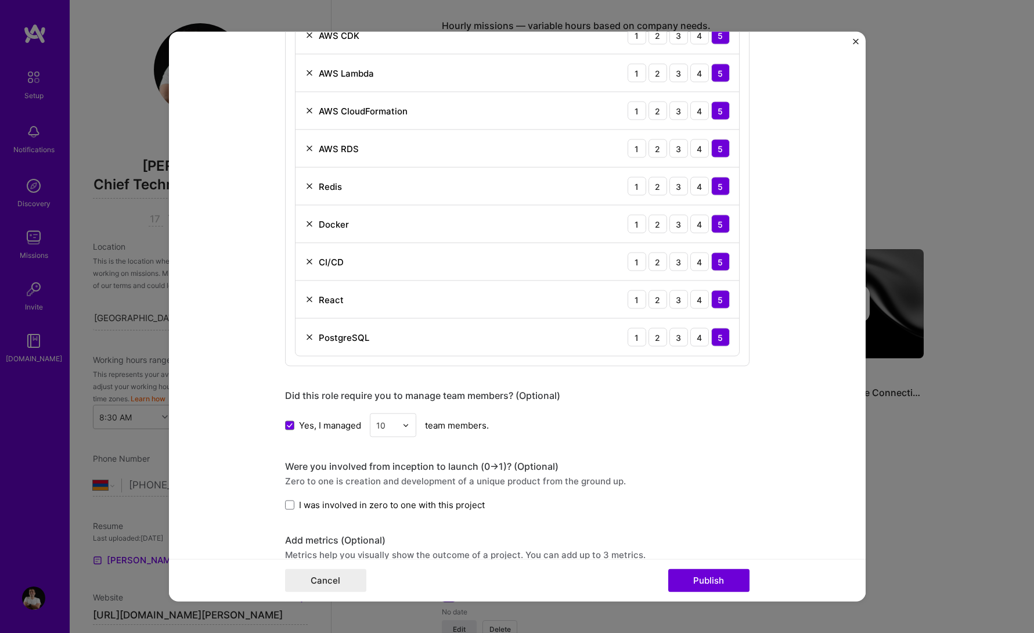
click at [408, 509] on span "I was involved in zero to one with this project" at bounding box center [392, 505] width 186 height 12
click at [0, 0] on input "I was involved in zero to one with this project" at bounding box center [0, 0] width 0 height 0
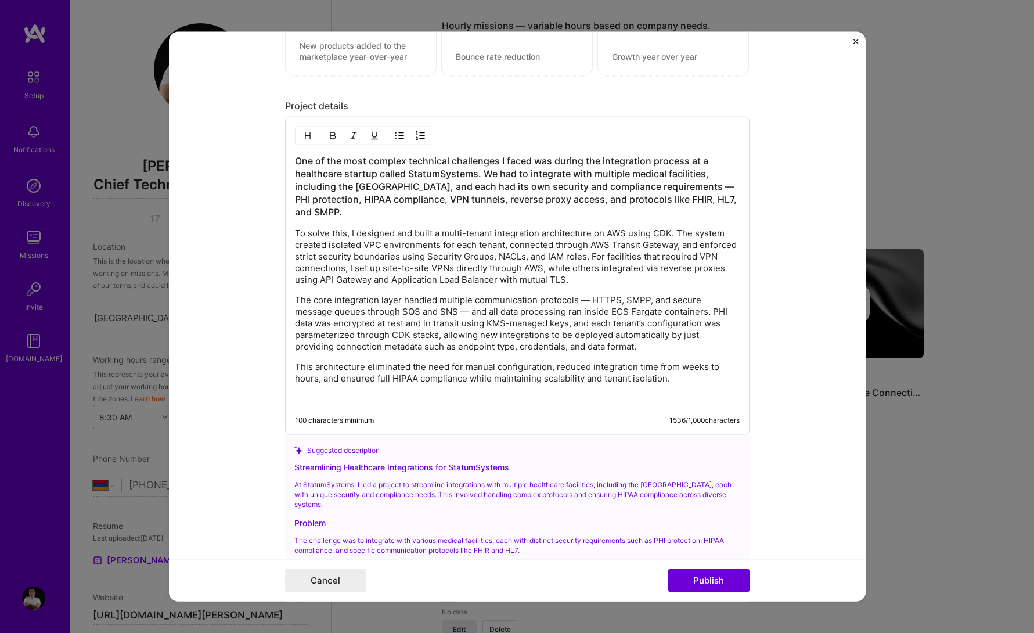
scroll to position [1353, 0]
click at [460, 352] on div "One of the most complex technical challenges I faced was during the integration…" at bounding box center [517, 278] width 445 height 250
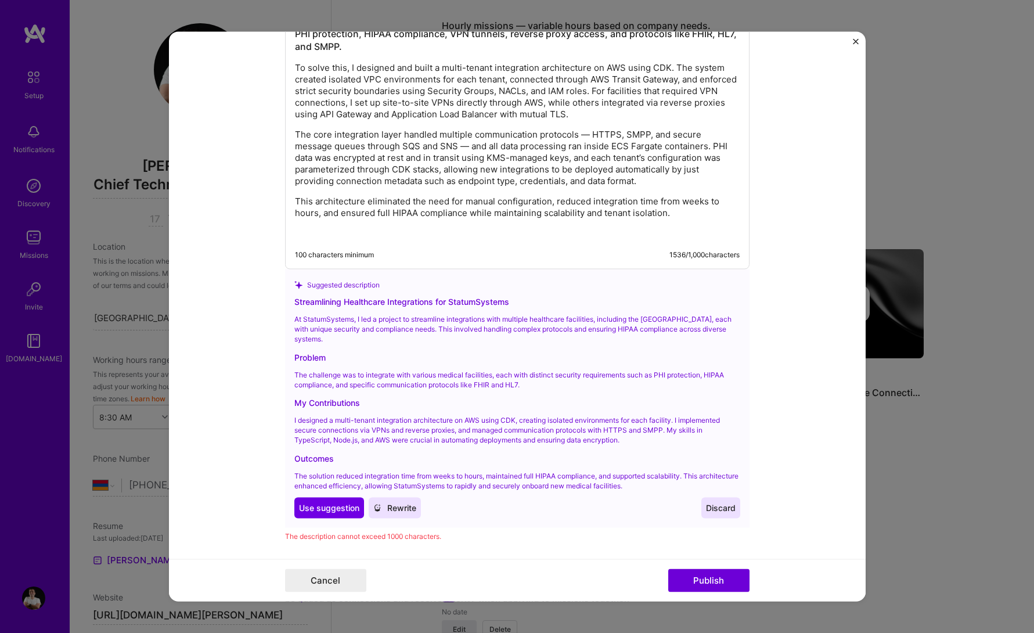
scroll to position [1567, 0]
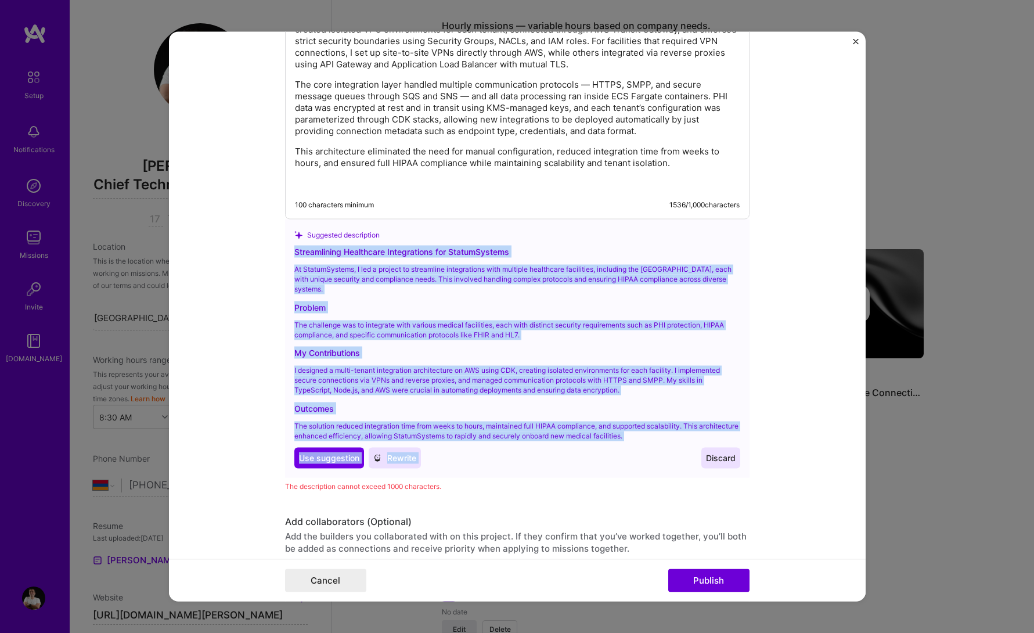
drag, startPoint x: 295, startPoint y: 251, endPoint x: 703, endPoint y: 441, distance: 449.8
click at [703, 441] on div "Streamlining Healthcare Integrations for StatumSystems At StatumSystems, I led …" at bounding box center [517, 357] width 446 height 223
click at [679, 427] on p "The solution reduced integration time from weeks to hours, maintained full HIPA…" at bounding box center [517, 431] width 446 height 20
drag, startPoint x: 675, startPoint y: 435, endPoint x: 277, endPoint y: 252, distance: 437.4
click at [277, 252] on form "Project title [PERSON_NAME] Systems Company Project industry Industry Project L…" at bounding box center [517, 316] width 697 height 569
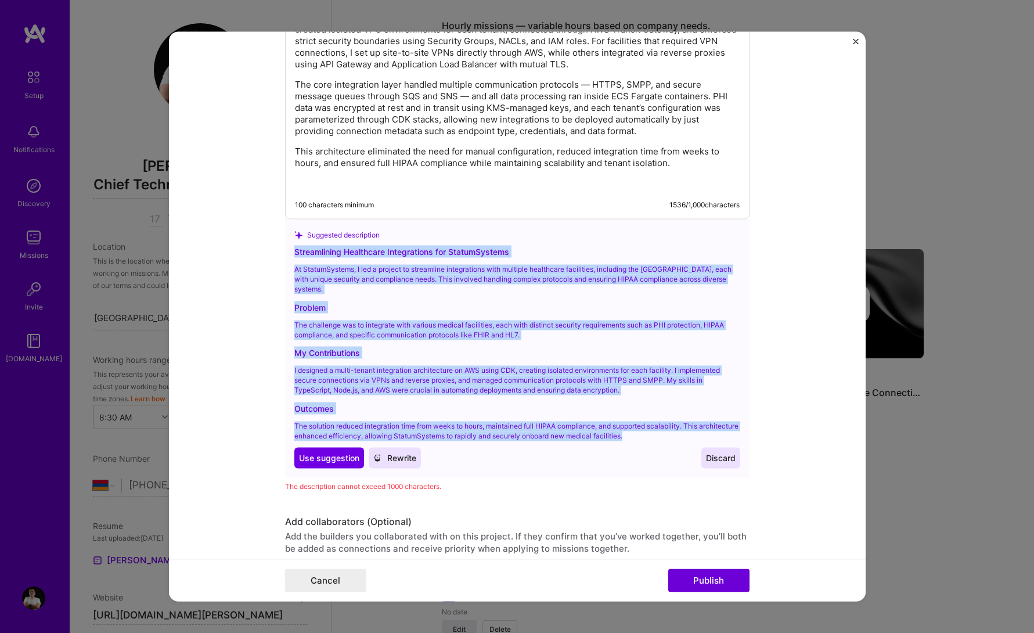
copy div "Streamlining Healthcare Integrations for StatumSystems At StatumSystems, I led …"
click at [421, 244] on div "Suggested description Streamlining Healthcare Integrations for StatumSystems At…" at bounding box center [517, 348] width 464 height 258
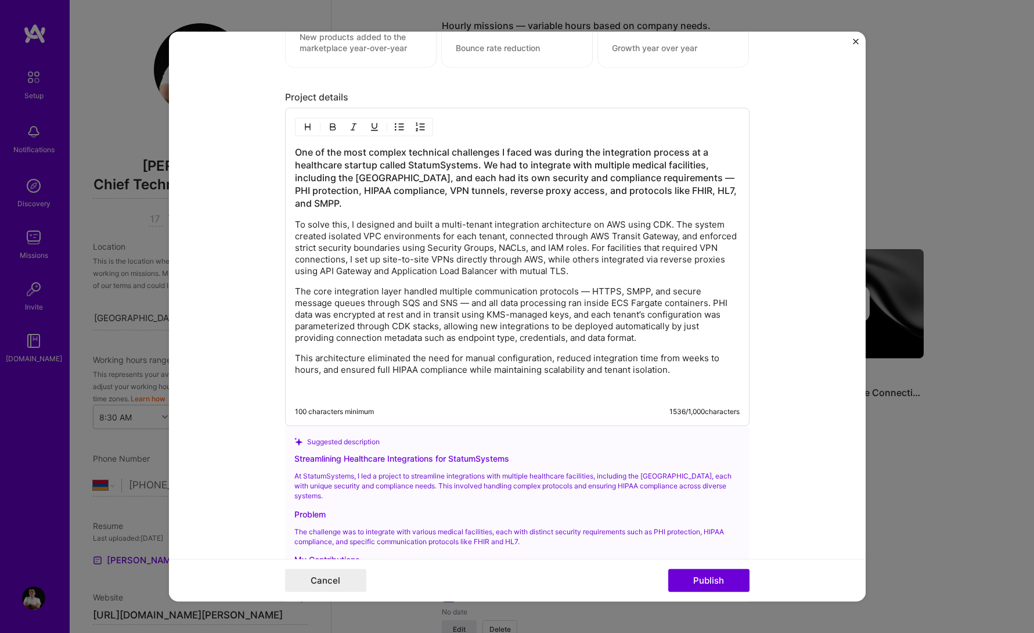
scroll to position [1511, 0]
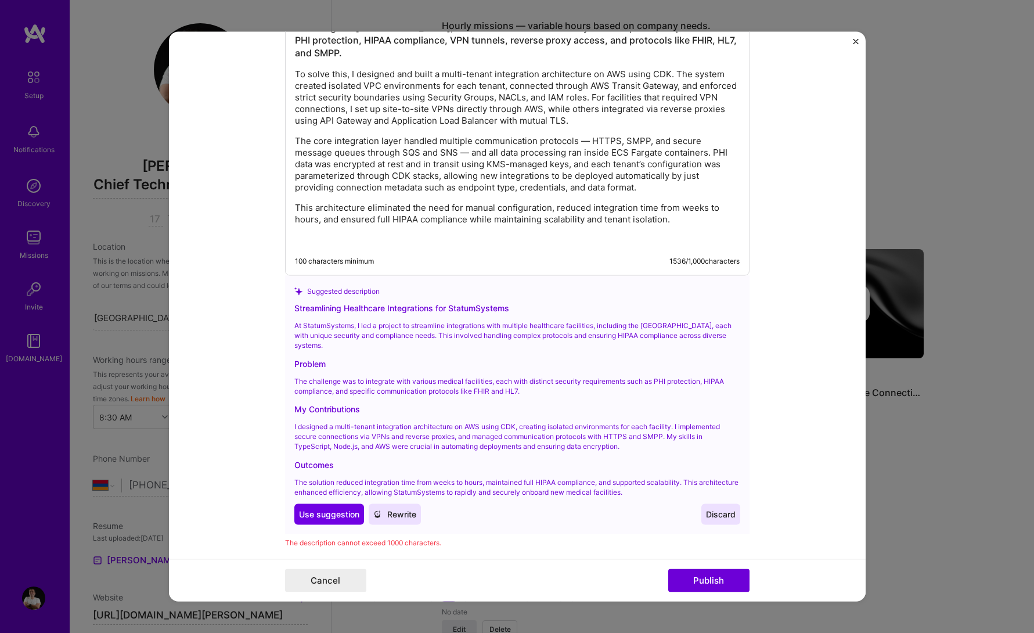
click at [464, 186] on p "The core integration layer handled multiple communication protocols — HTTPS, SM…" at bounding box center [517, 164] width 445 height 58
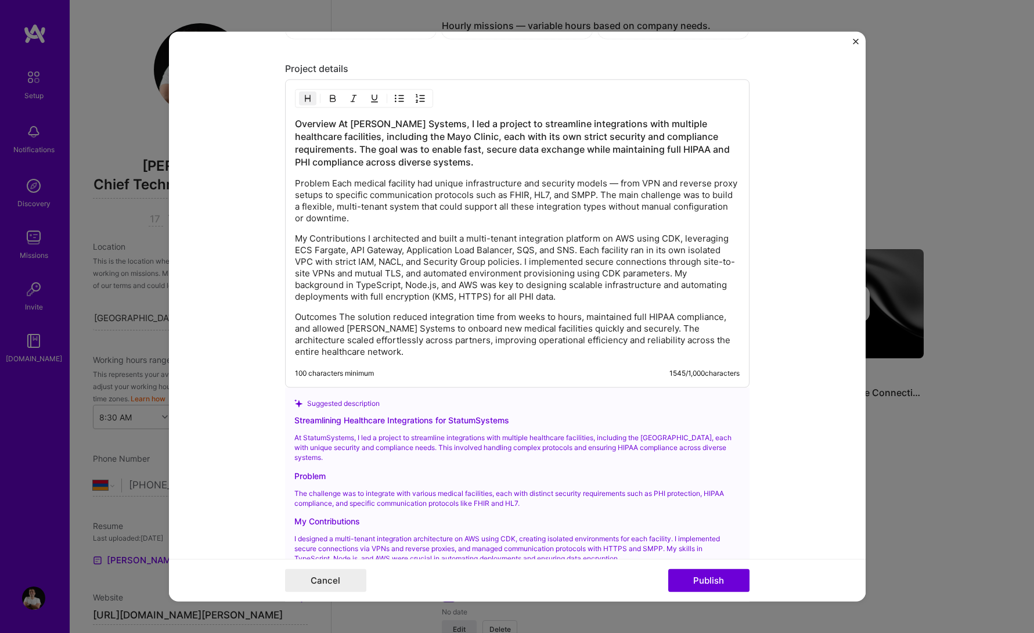
click at [444, 152] on h3 "Overview At [PERSON_NAME] Systems, I led a project to streamline integrations w…" at bounding box center [517, 142] width 445 height 51
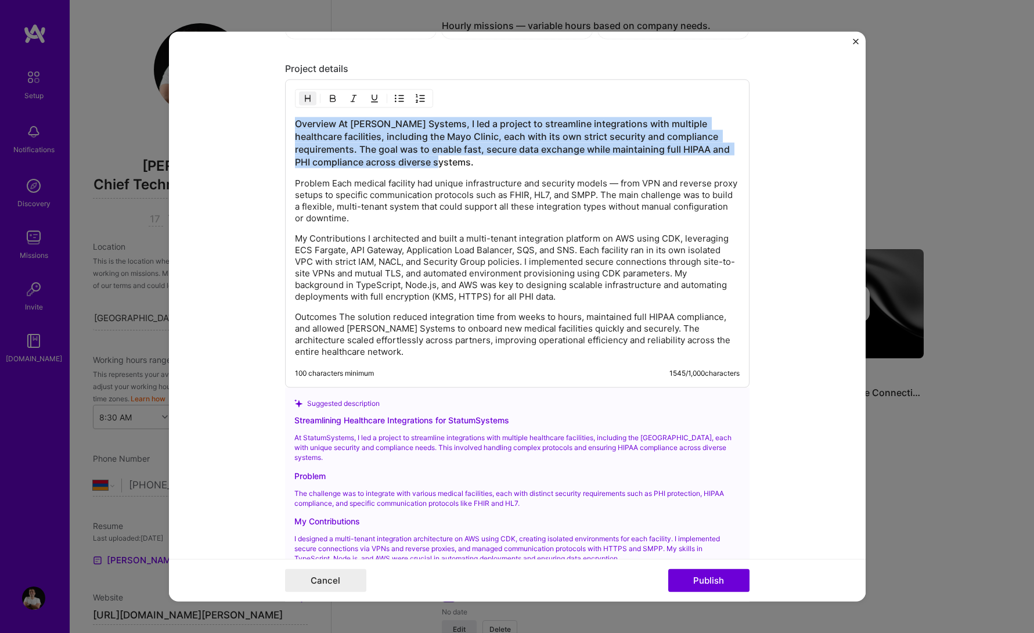
click at [354, 125] on h3 "Overview At [PERSON_NAME] Systems, I led a project to streamline integrations w…" at bounding box center [517, 142] width 445 height 51
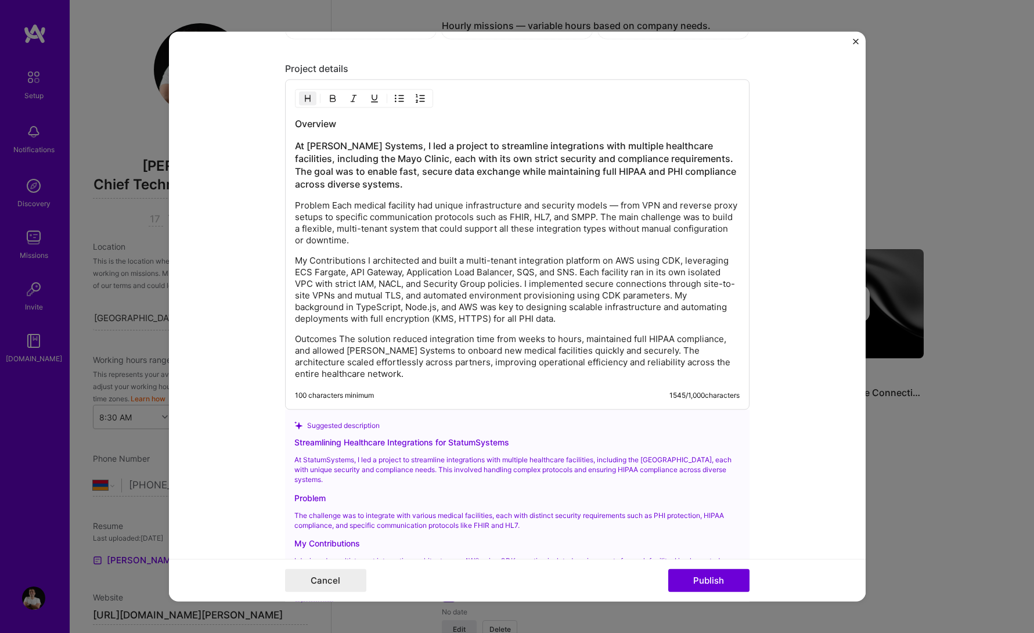
click at [367, 158] on h3 "At [PERSON_NAME] Systems, I led a project to streamline integrations with multi…" at bounding box center [517, 164] width 445 height 51
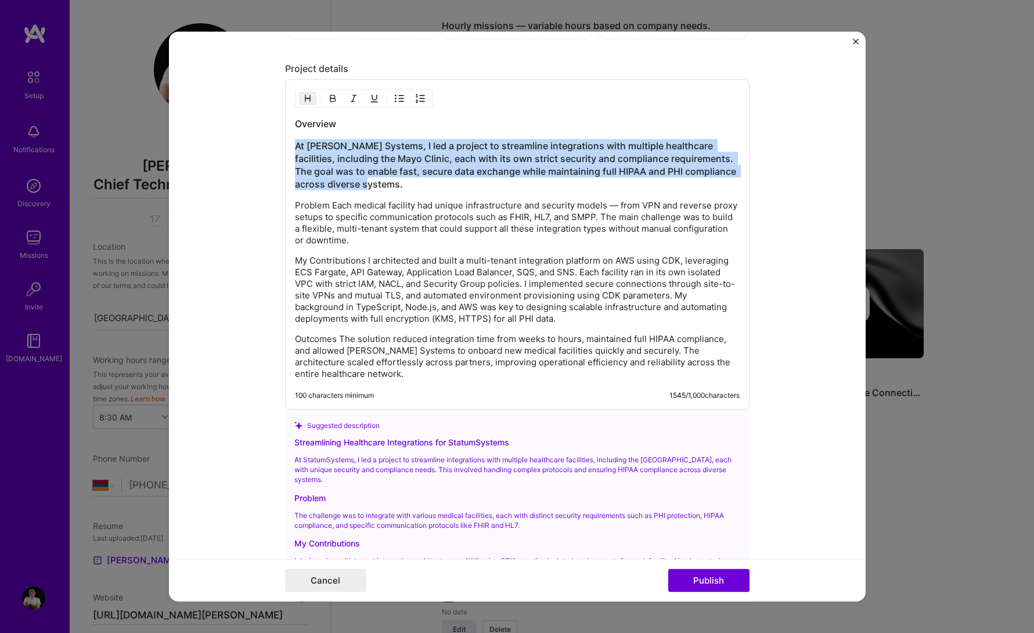
click at [311, 102] on img "button" at bounding box center [307, 98] width 9 height 9
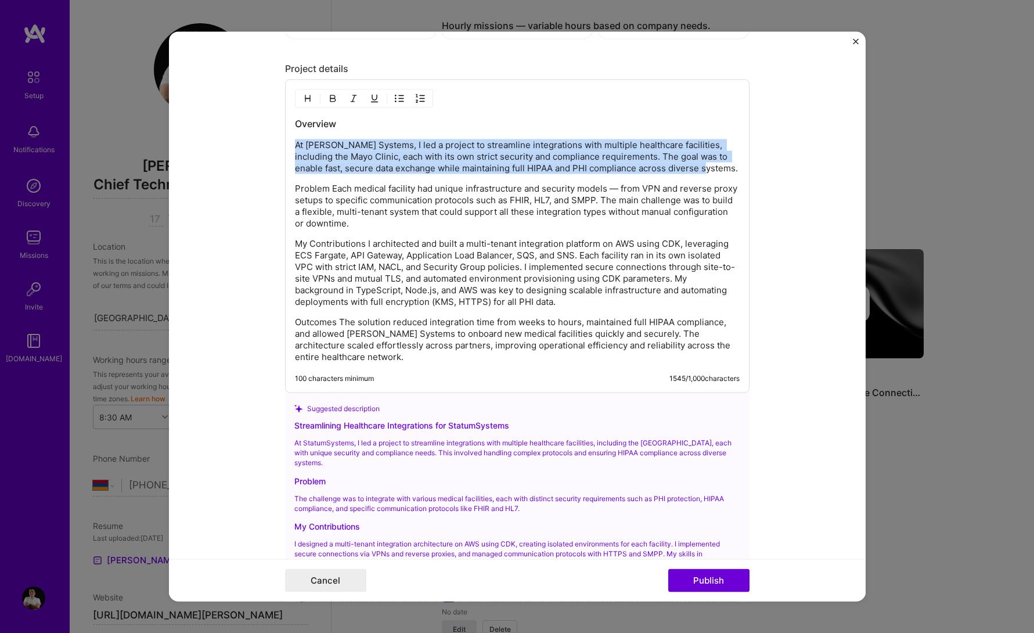
click at [313, 128] on h3 "Overview" at bounding box center [517, 123] width 445 height 13
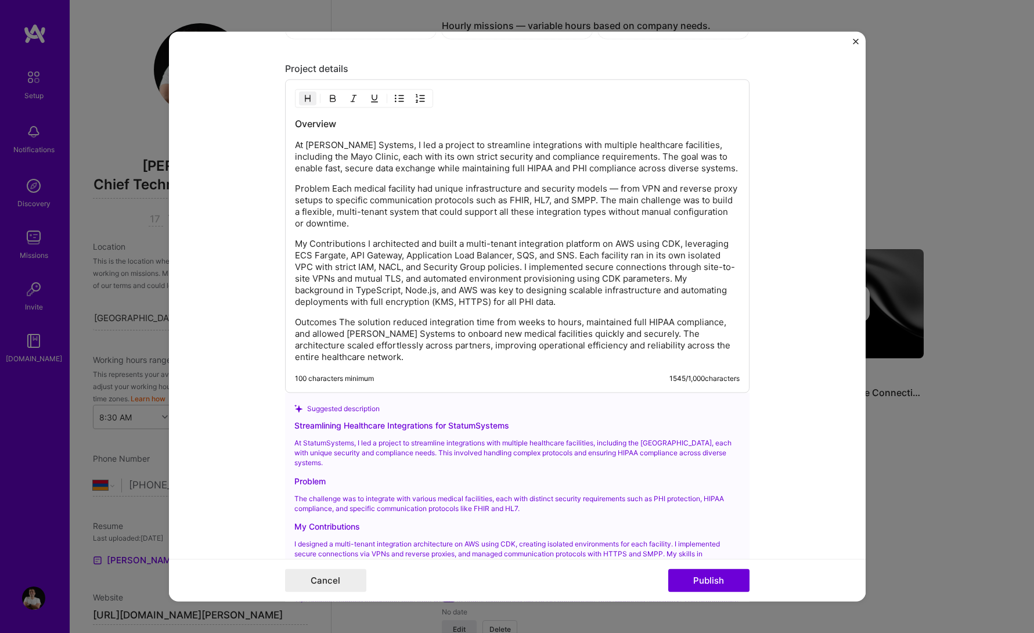
click at [396, 206] on p "Problem Each medical facility had unique infrastructure and security models — f…" at bounding box center [517, 206] width 445 height 46
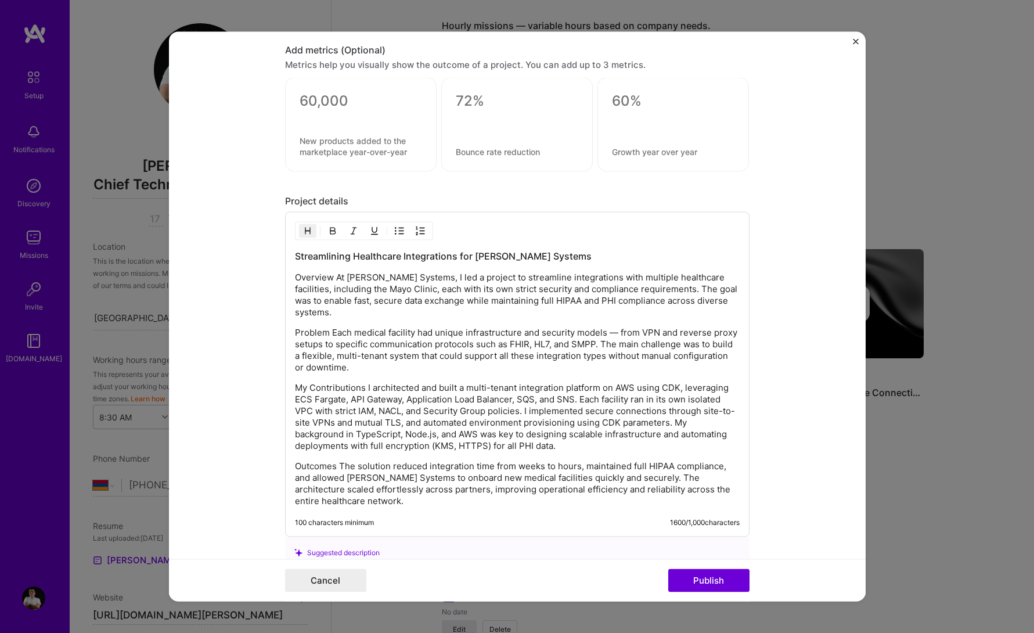
scroll to position [1249, 0]
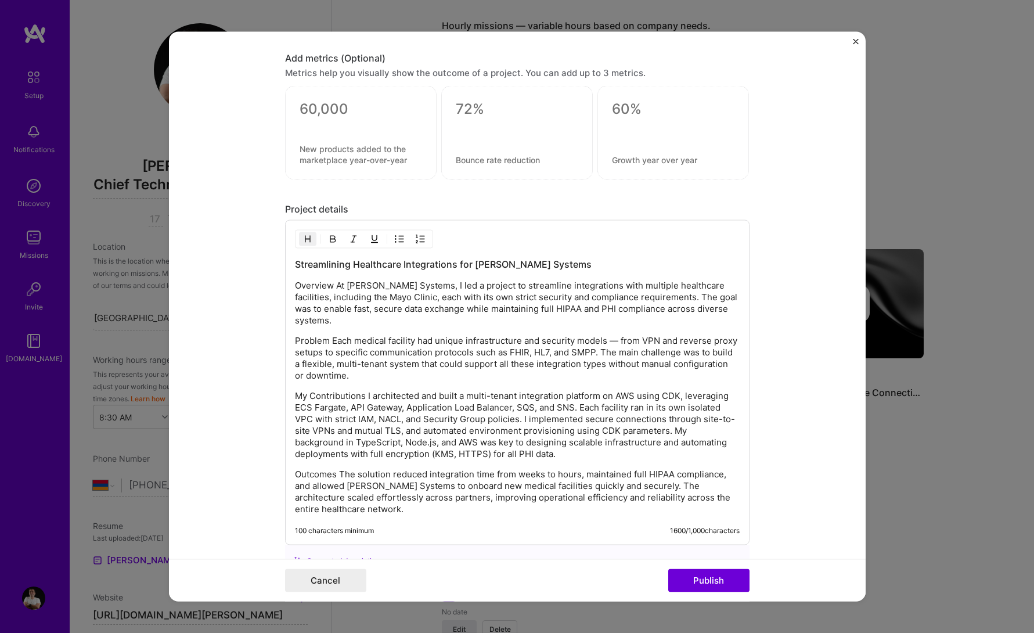
click at [351, 291] on p "Overview At [PERSON_NAME] Systems, I led a project to streamline integrations w…" at bounding box center [517, 303] width 445 height 46
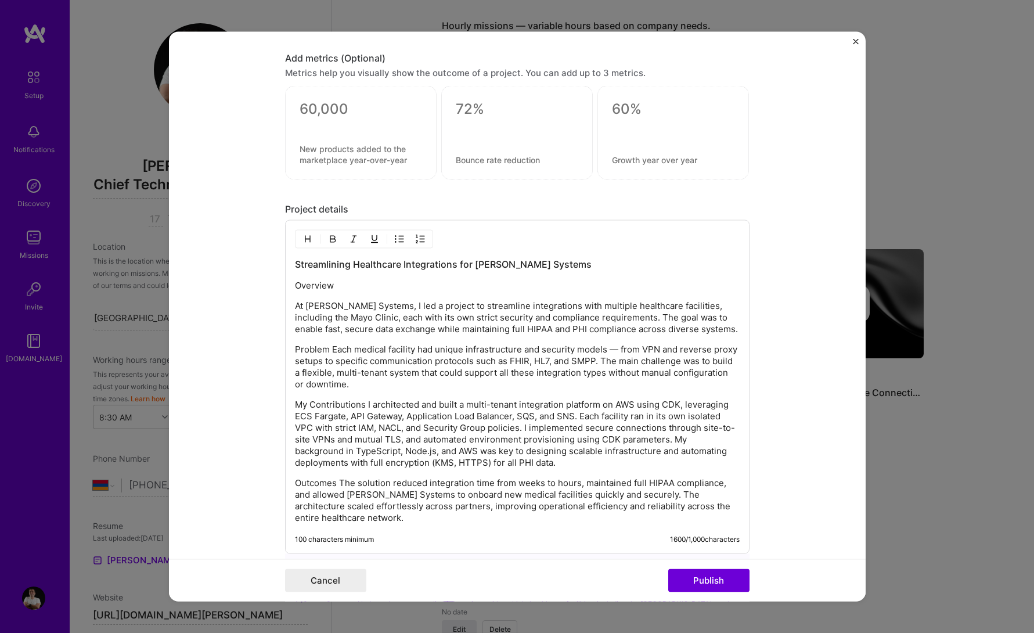
click at [309, 288] on p "Overview" at bounding box center [517, 286] width 445 height 12
click at [330, 348] on p "Problem Each medical facility had unique infrastructure and security models — f…" at bounding box center [517, 367] width 445 height 46
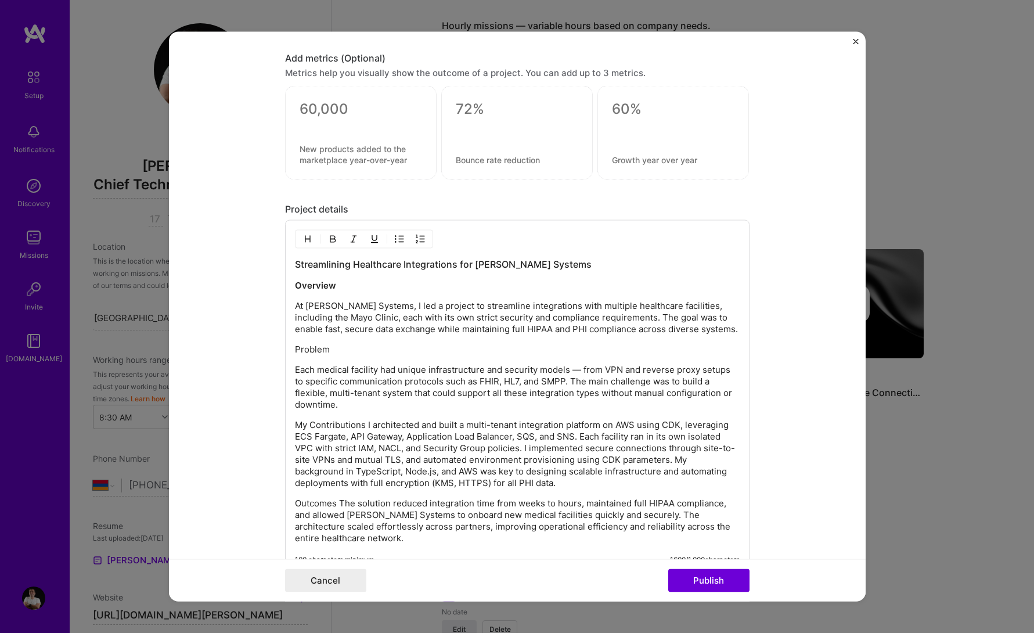
click at [311, 354] on p "Problem" at bounding box center [517, 350] width 445 height 12
click at [370, 430] on p "My Contributions I architected and built a multi-tenant integration platform on…" at bounding box center [517, 454] width 445 height 70
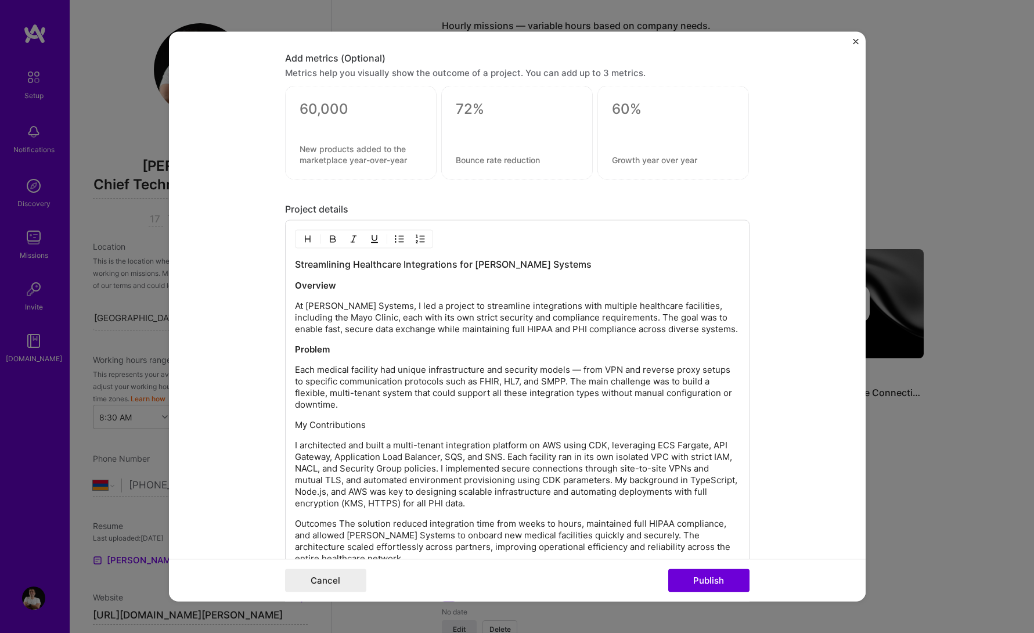
click at [327, 428] on p "My Contributions" at bounding box center [517, 425] width 445 height 12
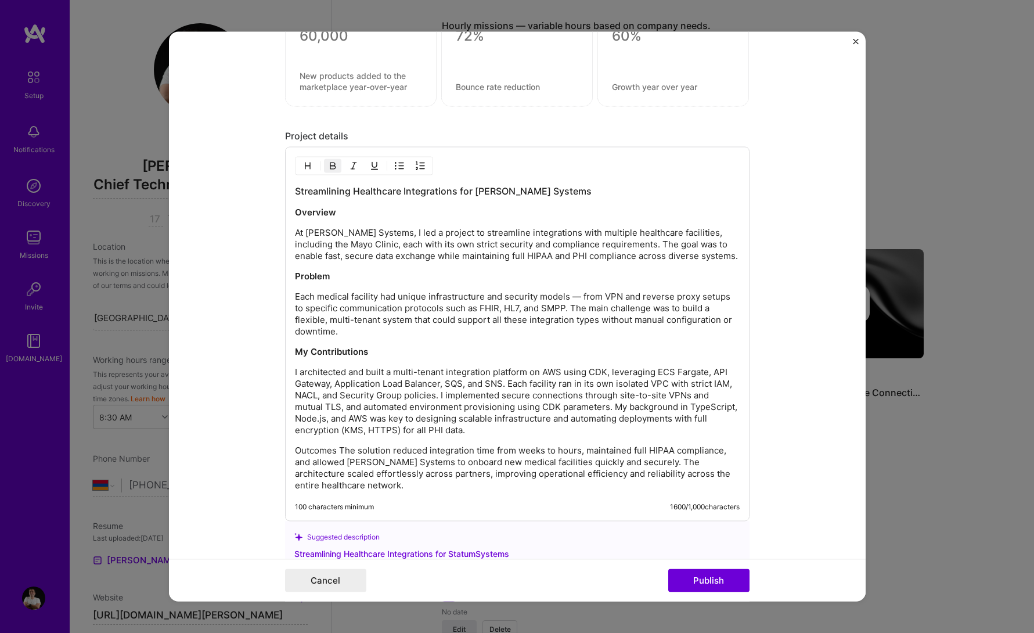
scroll to position [1377, 0]
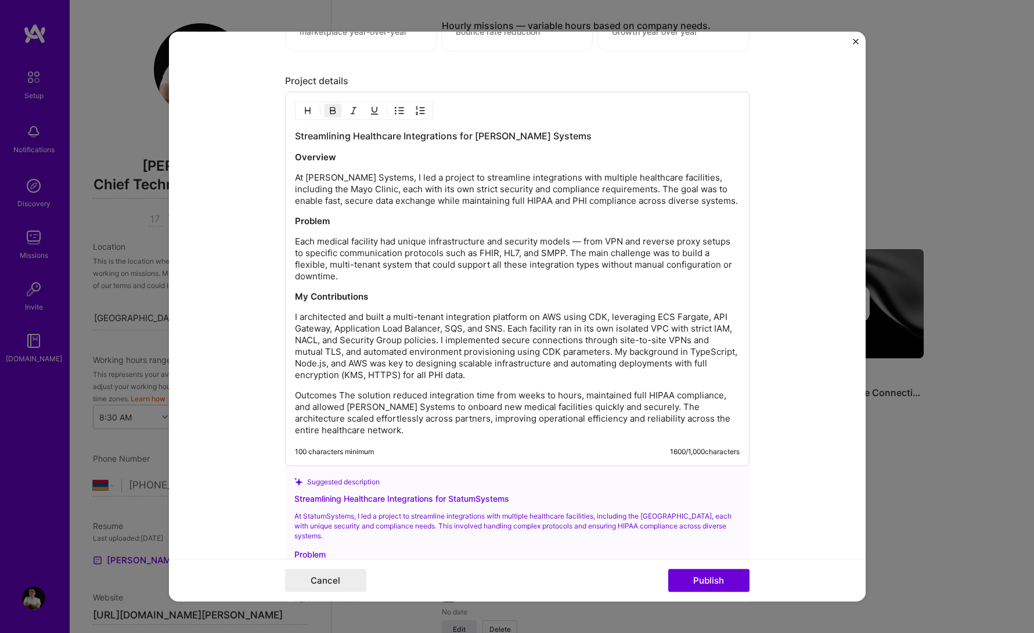
click at [338, 391] on p "Outcomes The solution reduced integration time from weeks to hours, maintained …" at bounding box center [517, 413] width 445 height 46
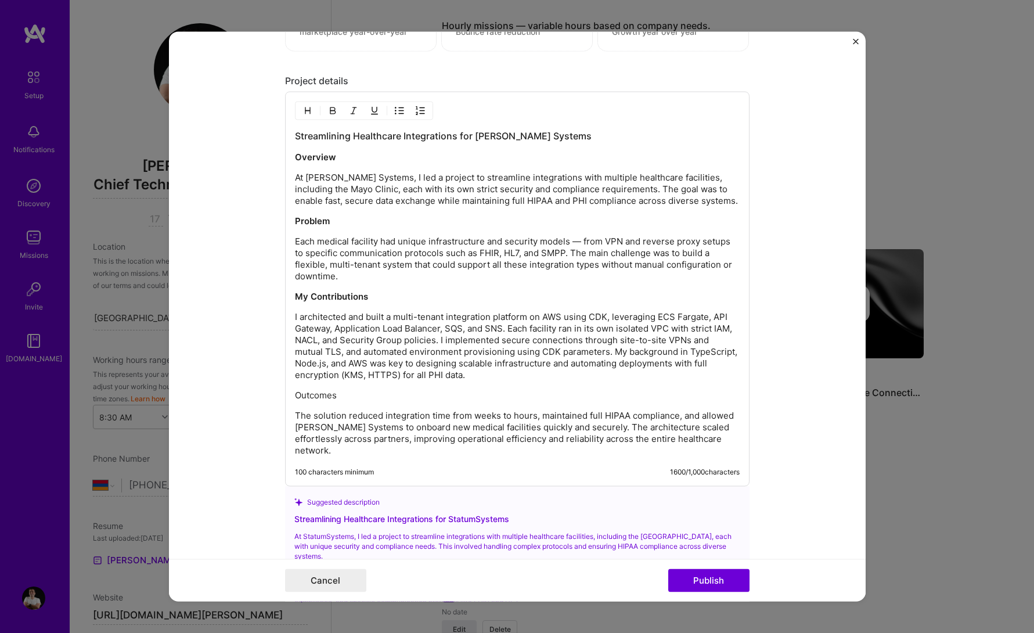
click at [330, 392] on p "Outcomes" at bounding box center [517, 396] width 445 height 12
click at [442, 399] on p "Outcomes" at bounding box center [517, 396] width 445 height 12
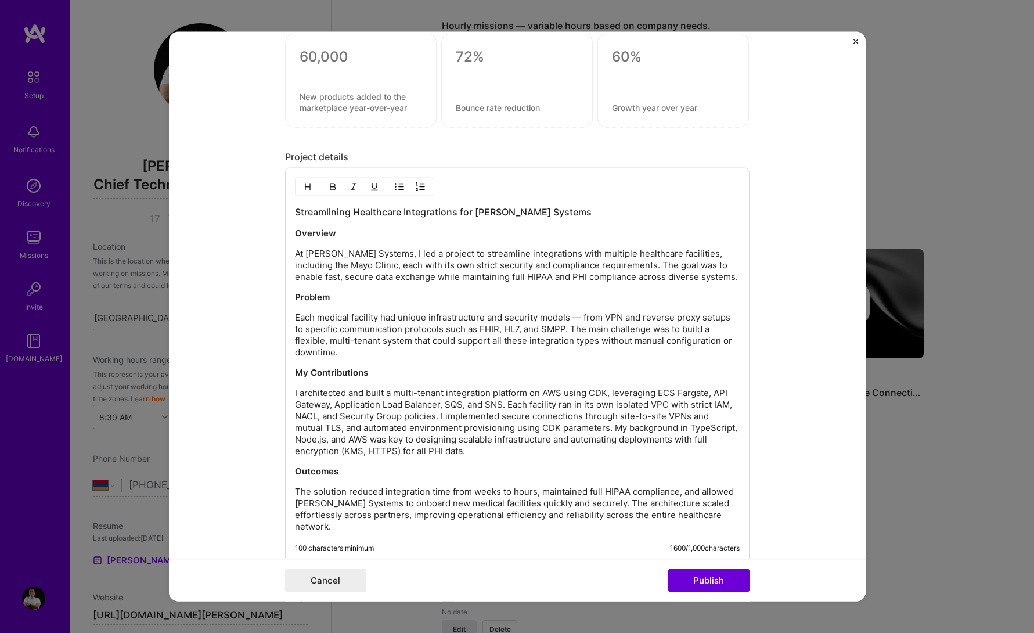
click at [418, 218] on h3 "Streamlining Healthcare Integrations for [PERSON_NAME] Systems" at bounding box center [517, 212] width 445 height 13
click at [417, 248] on p "At [PERSON_NAME] Systems, I led a project to streamline integrations with multi…" at bounding box center [517, 265] width 445 height 35
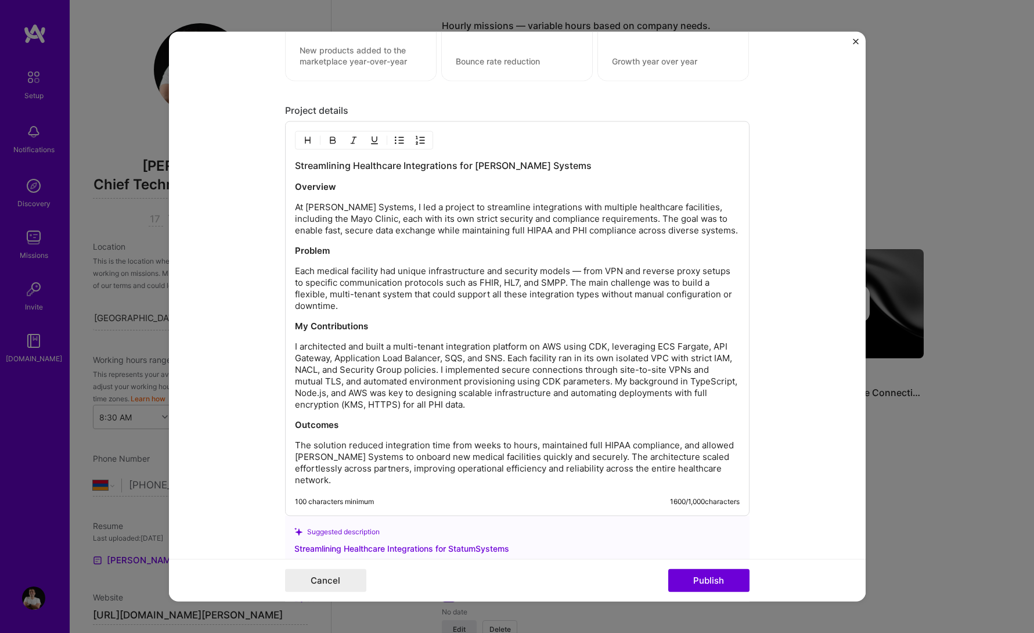
scroll to position [1073, 0]
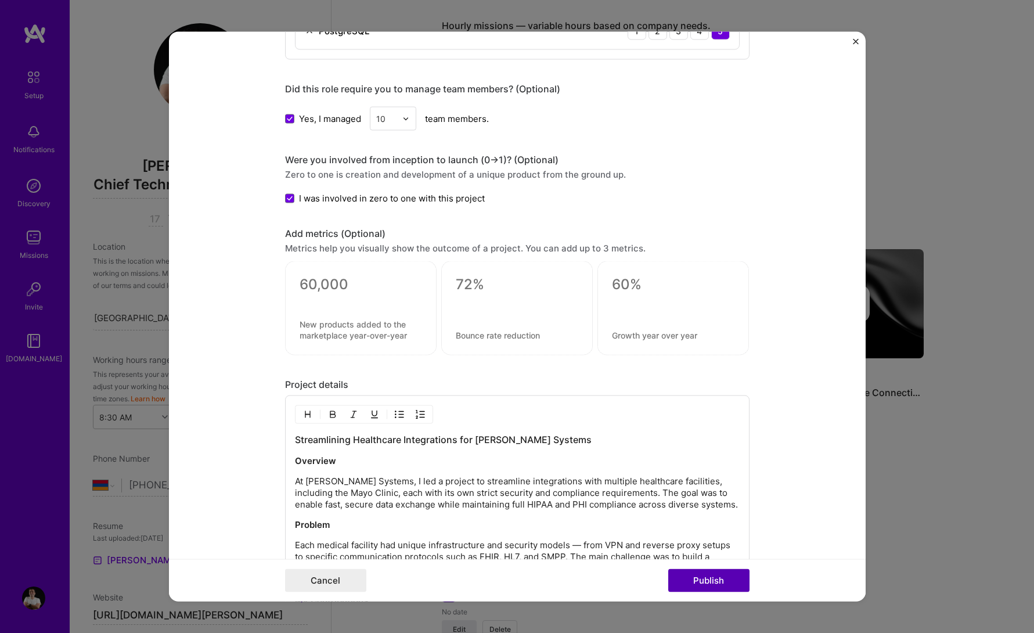
click at [697, 587] on button "Publish" at bounding box center [708, 580] width 81 height 23
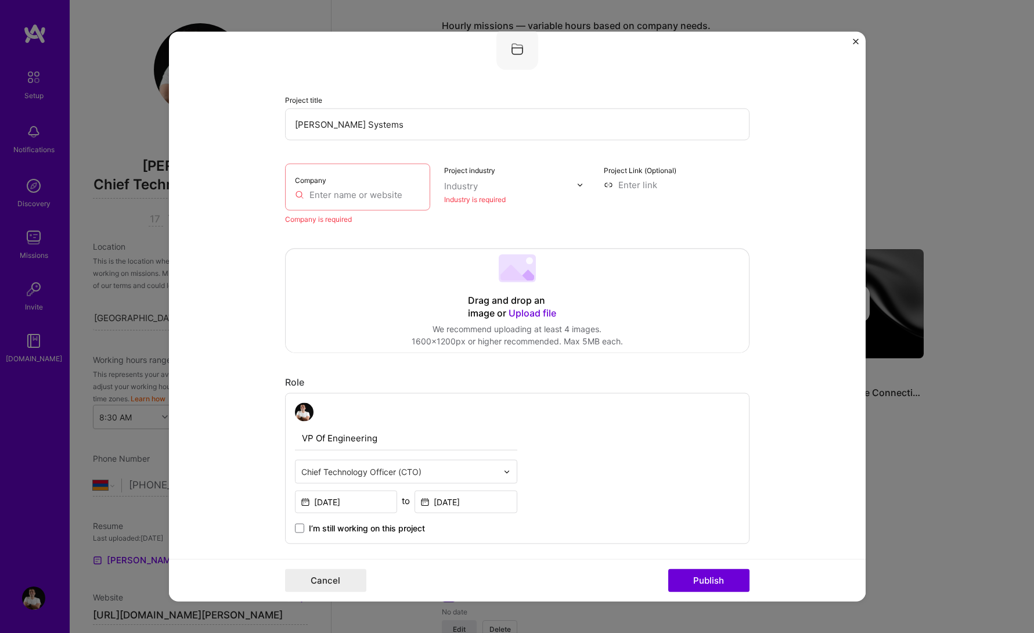
scroll to position [23, 0]
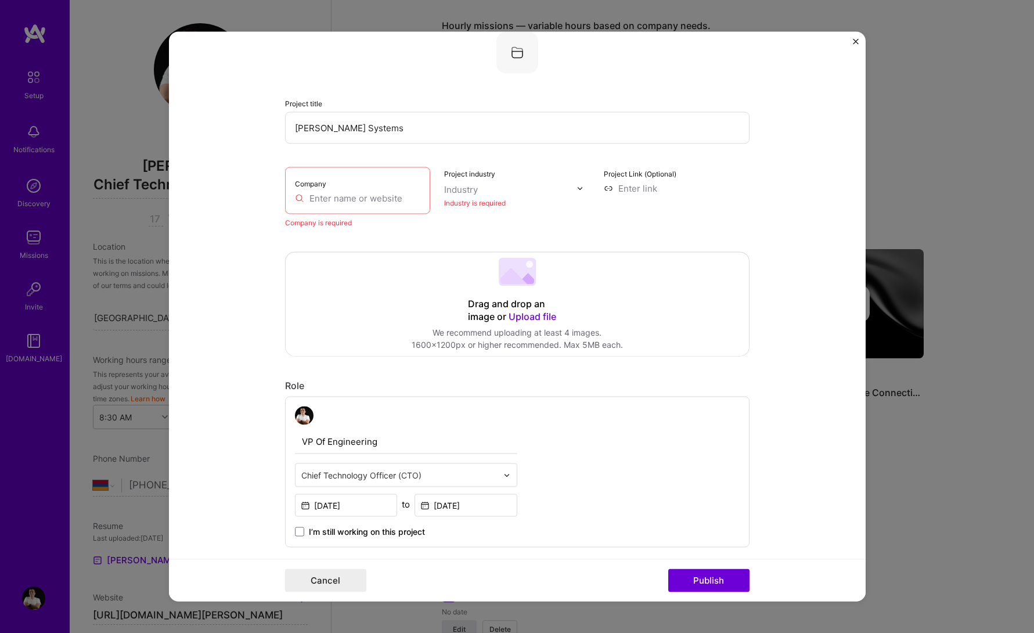
click at [365, 192] on div "Company" at bounding box center [358, 190] width 146 height 47
click at [370, 203] on input "text" at bounding box center [358, 198] width 126 height 12
click at [352, 130] on input "[PERSON_NAME] Systems" at bounding box center [517, 128] width 464 height 32
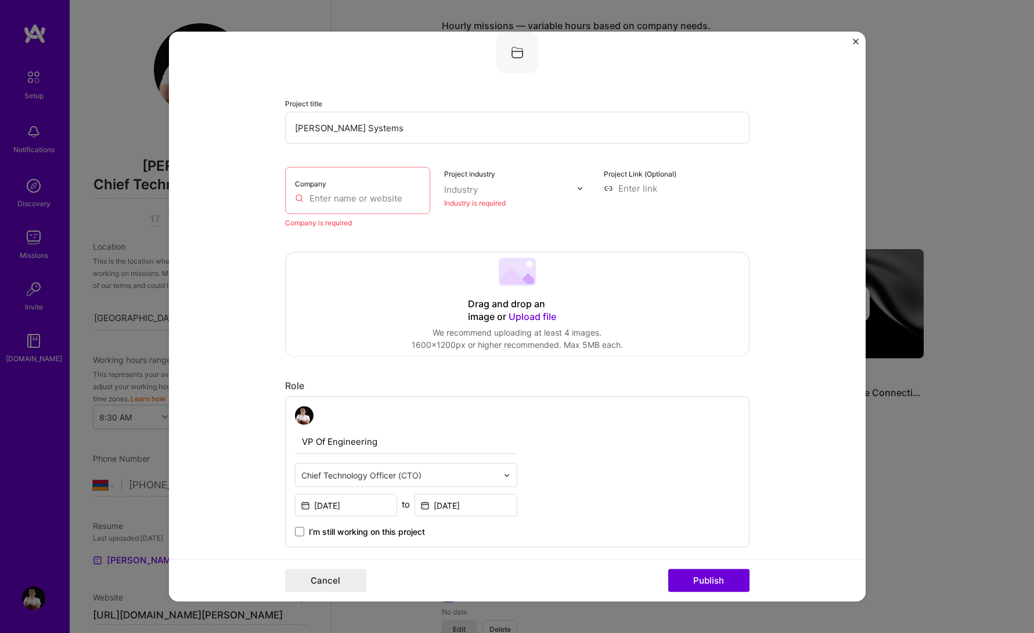
click at [366, 200] on input "text" at bounding box center [358, 198] width 126 height 12
paste input "[PERSON_NAME] Systems"
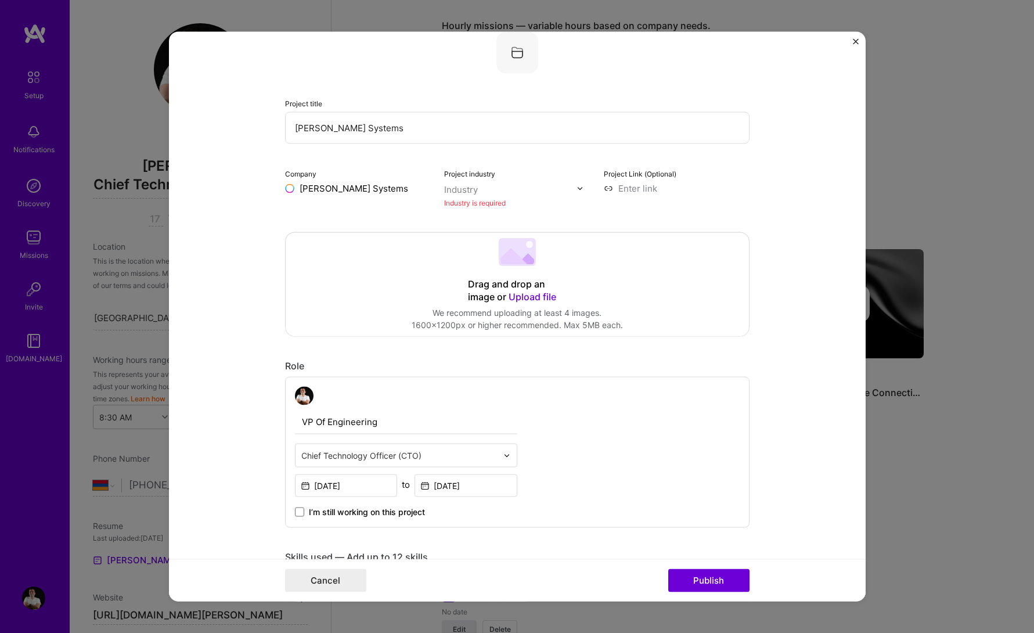
type input "[PERSON_NAME] Systems"
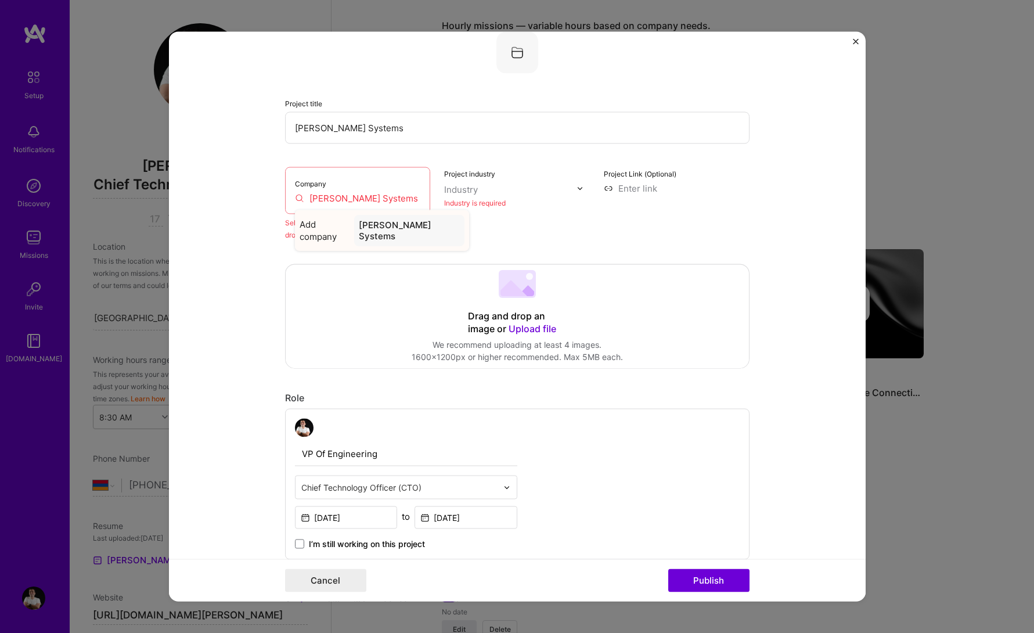
click at [417, 224] on div "[PERSON_NAME] Systems" at bounding box center [409, 230] width 110 height 31
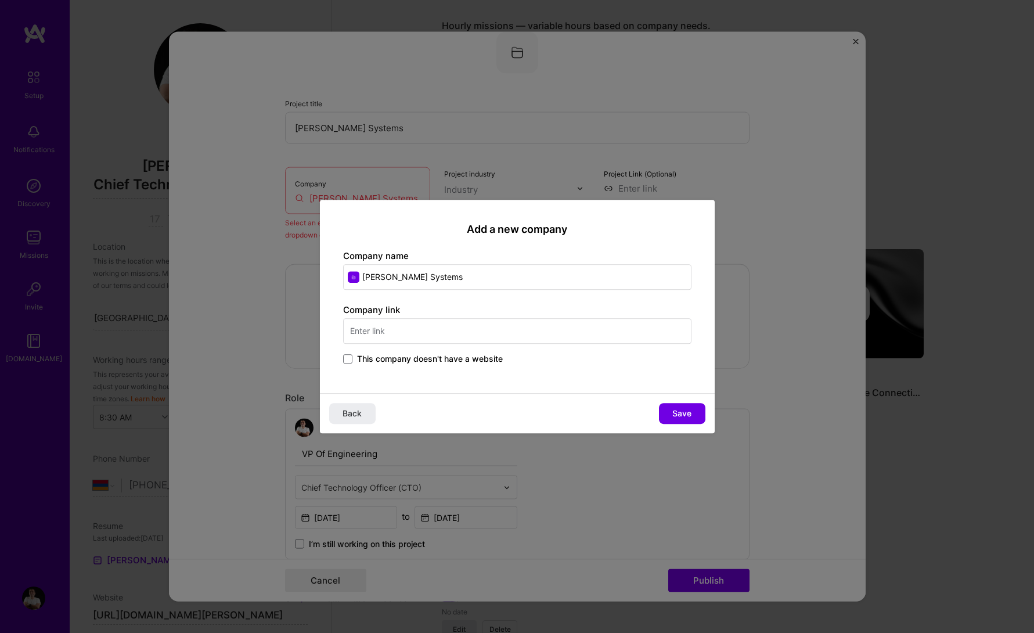
click at [499, 369] on div "Add a new company Company name [PERSON_NAME] Systems Company link This company …" at bounding box center [517, 296] width 395 height 193
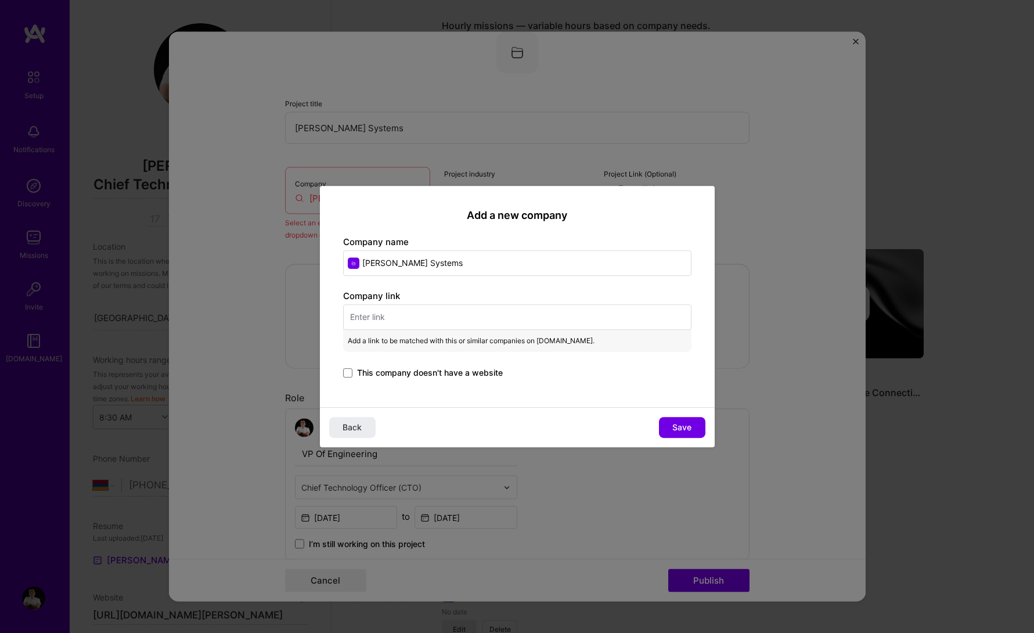
click at [493, 359] on div "Company link Add a link to be matched with this or similar companies on [DOMAIN…" at bounding box center [517, 335] width 348 height 91
click at [488, 370] on span "This company doesn't have a website" at bounding box center [430, 373] width 146 height 12
click at [0, 0] on input "This company doesn't have a website" at bounding box center [0, 0] width 0 height 0
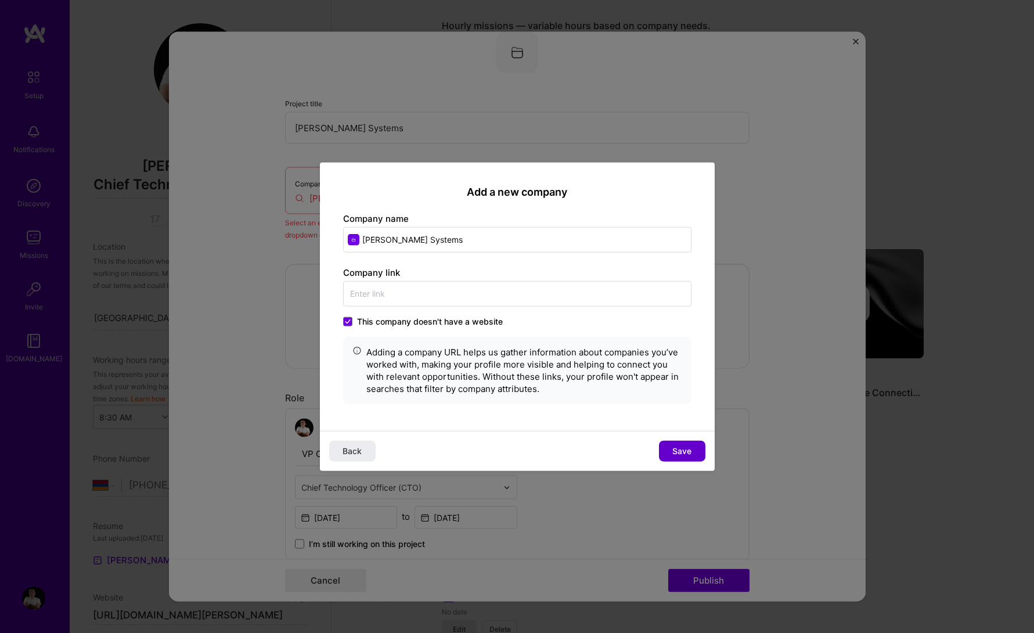
click at [689, 455] on span "Save" at bounding box center [681, 451] width 19 height 12
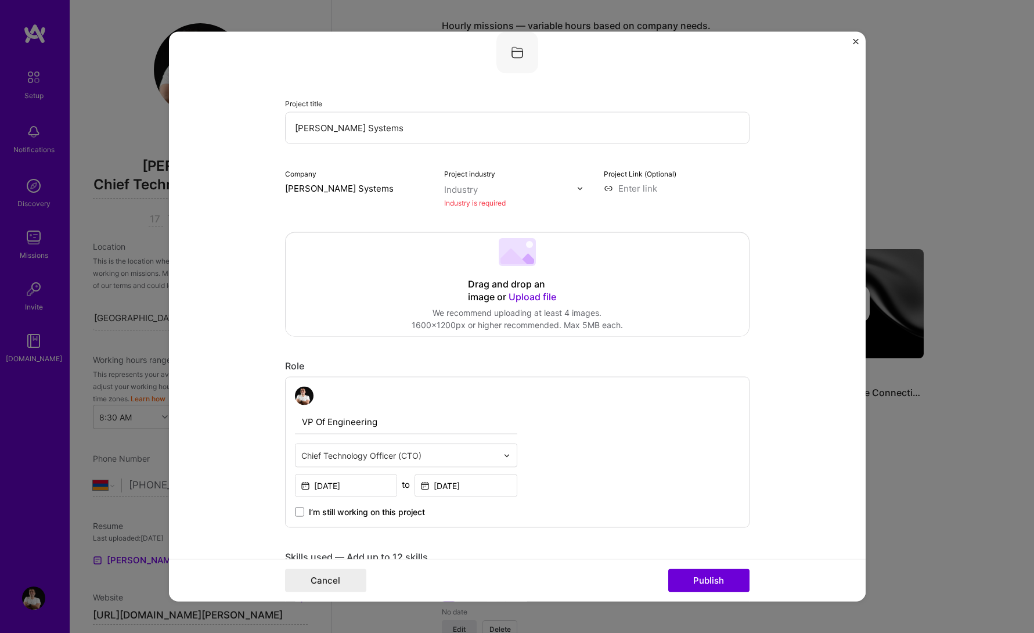
click at [474, 192] on div "Industry" at bounding box center [461, 189] width 34 height 12
type input "heal"
click at [482, 219] on div "Healthcare" at bounding box center [490, 213] width 45 height 12
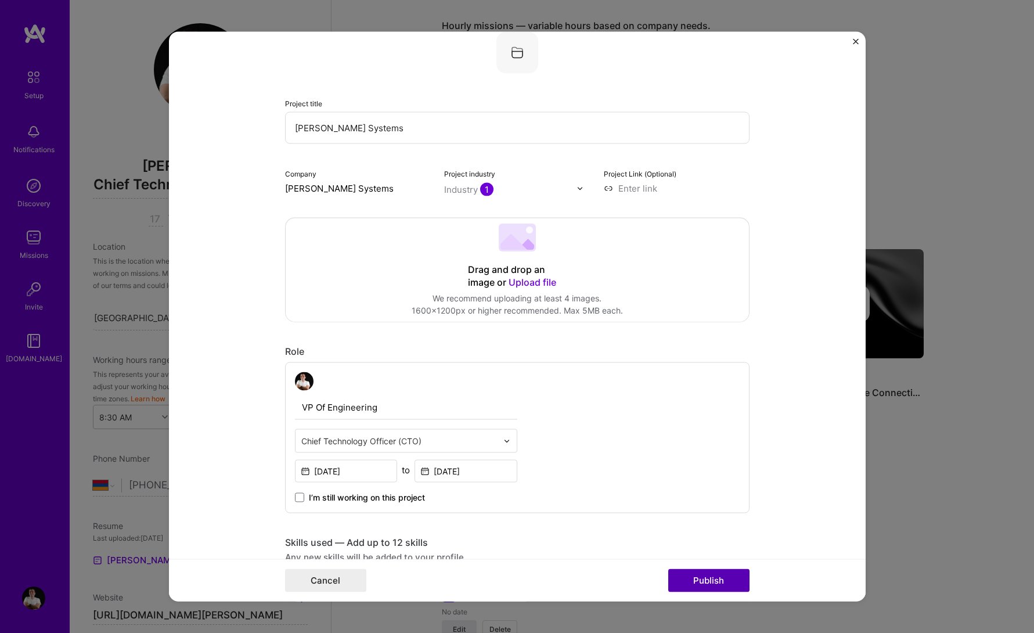
click at [714, 586] on button "Publish" at bounding box center [708, 580] width 81 height 23
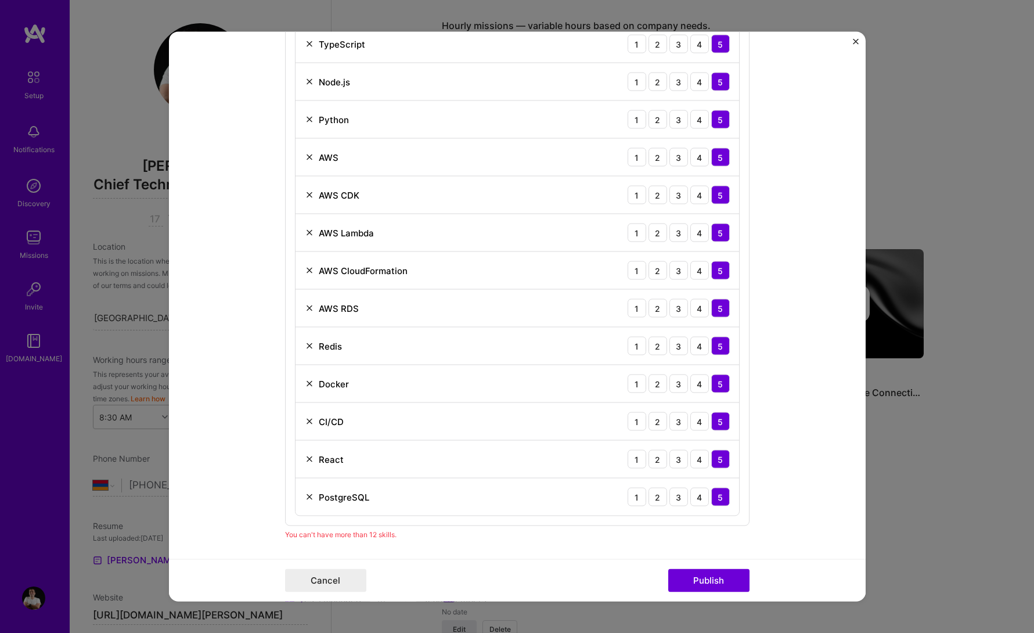
scroll to position [607, 0]
click at [308, 269] on img at bounding box center [309, 270] width 9 height 9
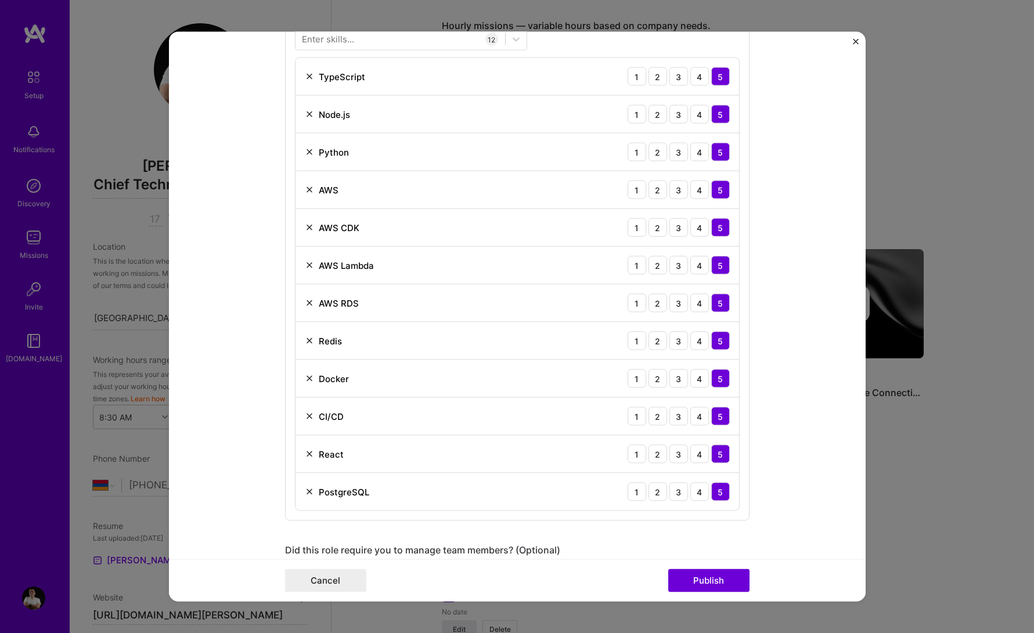
scroll to position [568, 0]
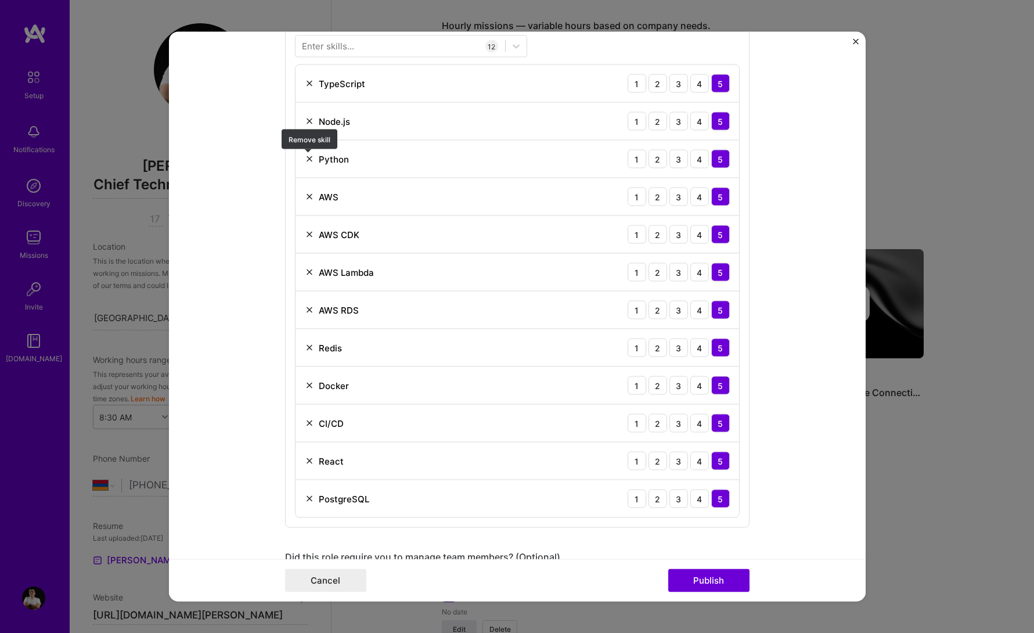
click at [307, 158] on img at bounding box center [309, 158] width 9 height 9
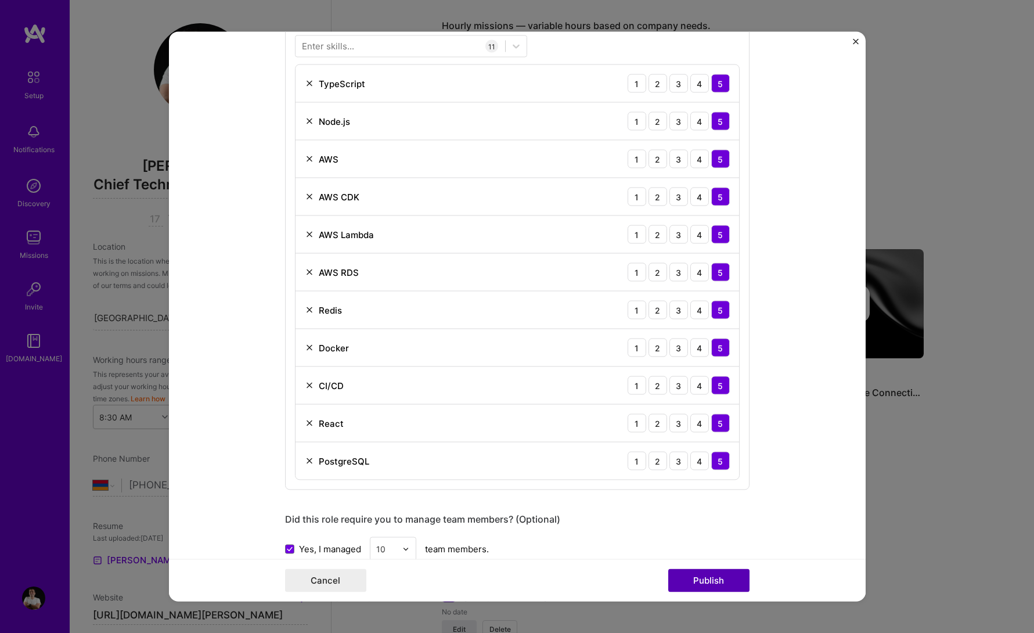
click at [709, 584] on button "Publish" at bounding box center [708, 580] width 81 height 23
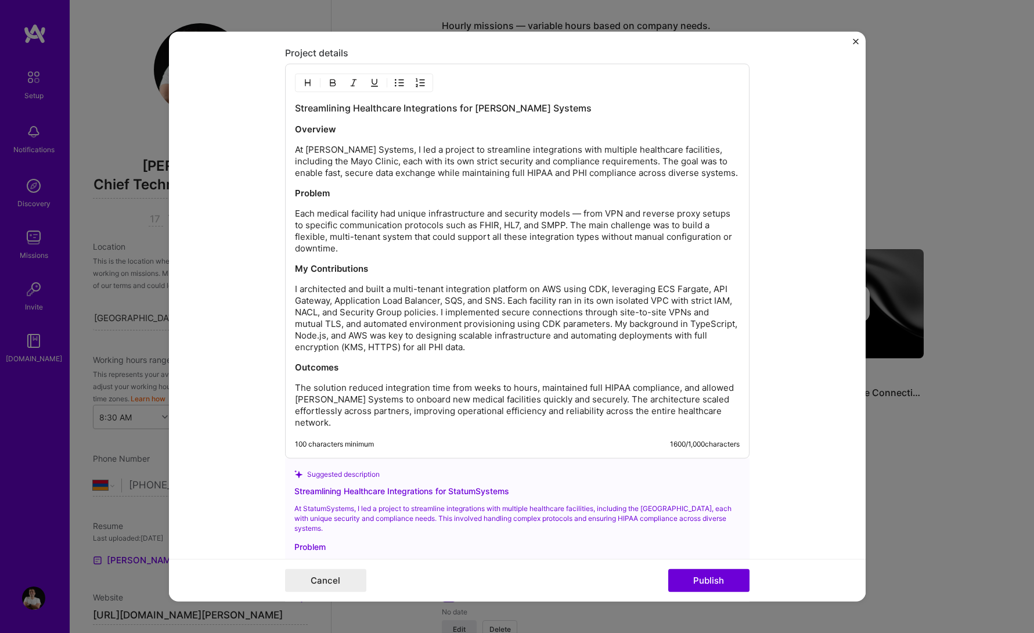
scroll to position [1345, 0]
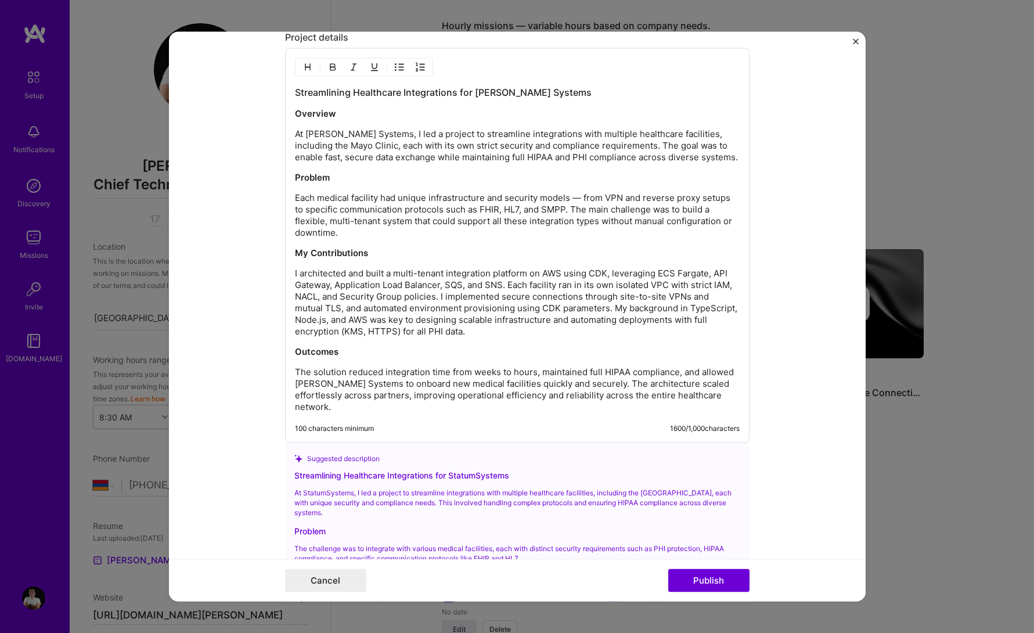
click at [516, 359] on div "Streamlining Healthcare Integrations for [PERSON_NAME] Systems Overview At [PER…" at bounding box center [517, 249] width 445 height 327
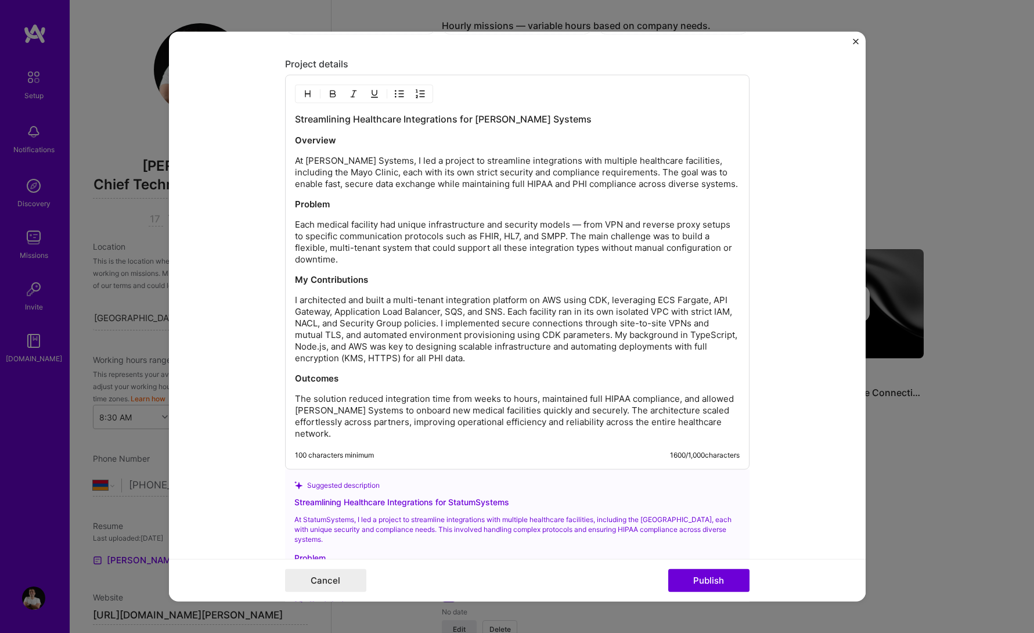
click at [381, 118] on h3 "Streamlining Healthcare Integrations for [PERSON_NAME] Systems" at bounding box center [517, 119] width 445 height 13
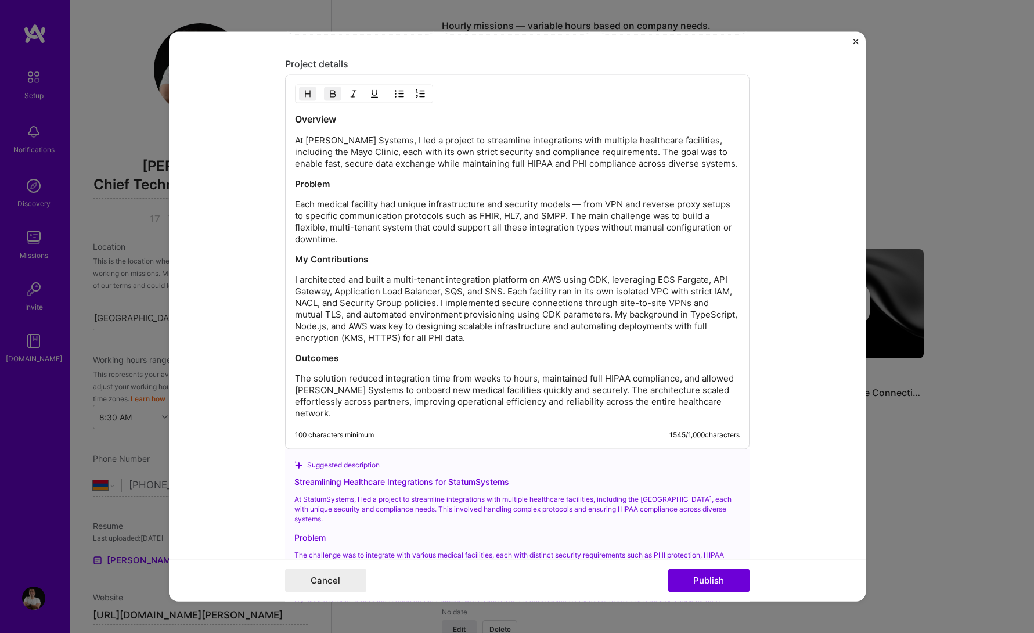
click at [406, 209] on p "Each medical facility had unique infrastructure and security models — from VPN …" at bounding box center [517, 222] width 445 height 46
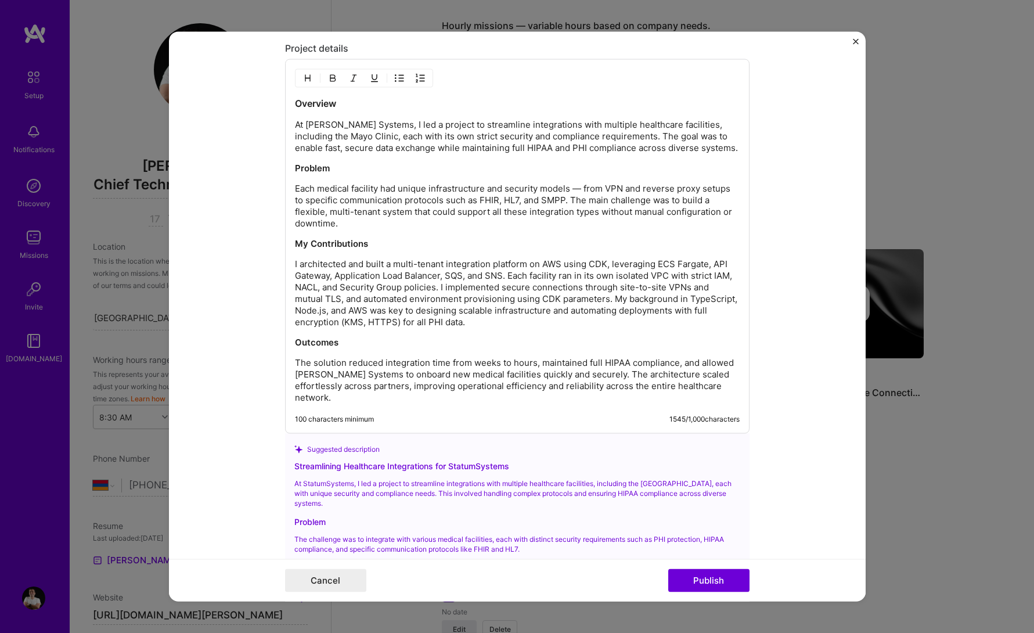
scroll to position [1336, 0]
click at [408, 295] on p "I architected and built a multi-tenant integration platform on AWS using CDK, l…" at bounding box center [517, 291] width 445 height 70
click at [442, 339] on p "Outcomes" at bounding box center [517, 340] width 445 height 12
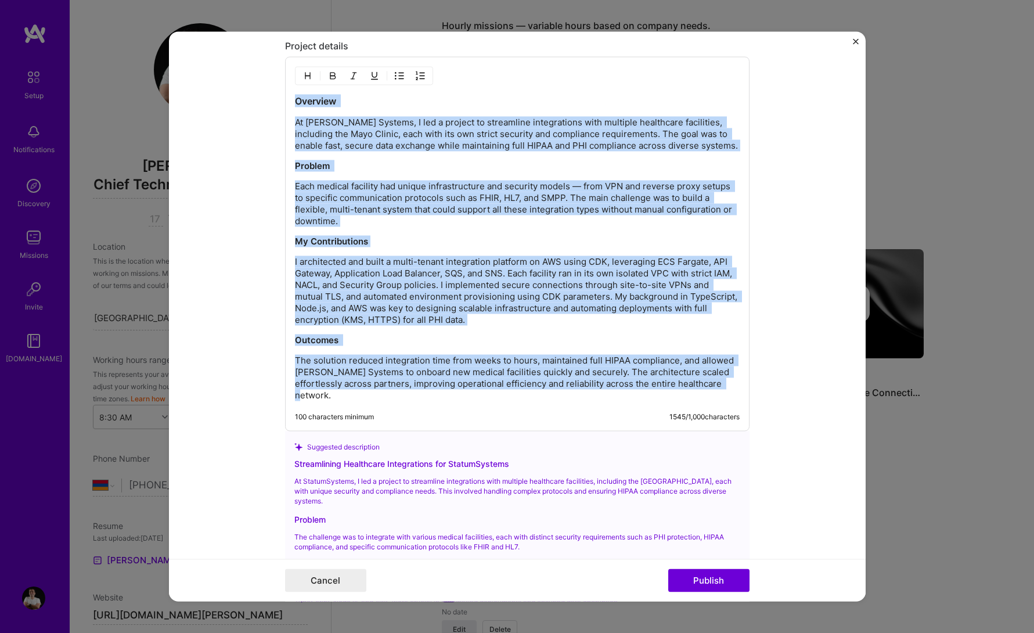
copy div "Loremips Do Sitame Consect, A eli s doeiusm te incididunt utlaboreetdo magn ali…"
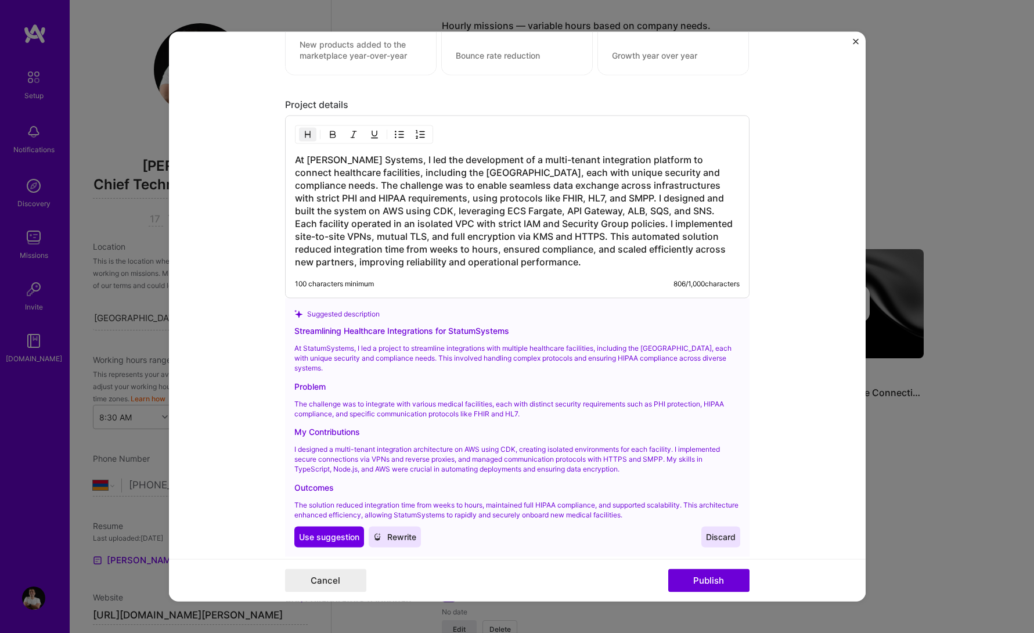
scroll to position [1233, 0]
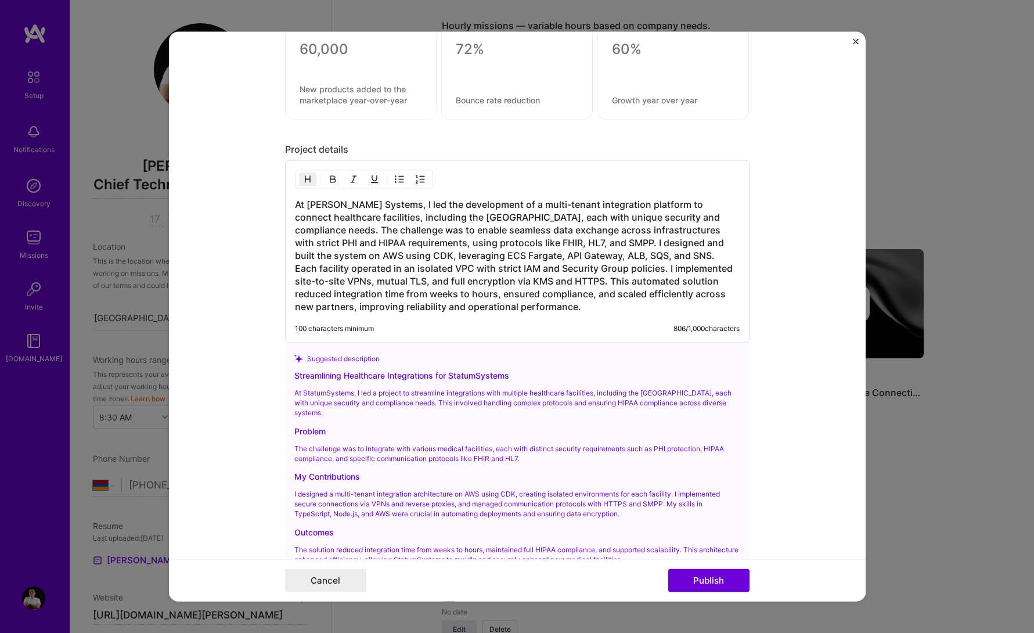
click at [431, 253] on h3 "At [PERSON_NAME] Systems, I led the development of a multi-tenant integration p…" at bounding box center [517, 255] width 445 height 115
click at [306, 176] on img "button" at bounding box center [307, 179] width 9 height 9
click at [556, 276] on h3 "At [PERSON_NAME] Systems, I led the development of a multi-tenant integration p…" at bounding box center [517, 255] width 445 height 115
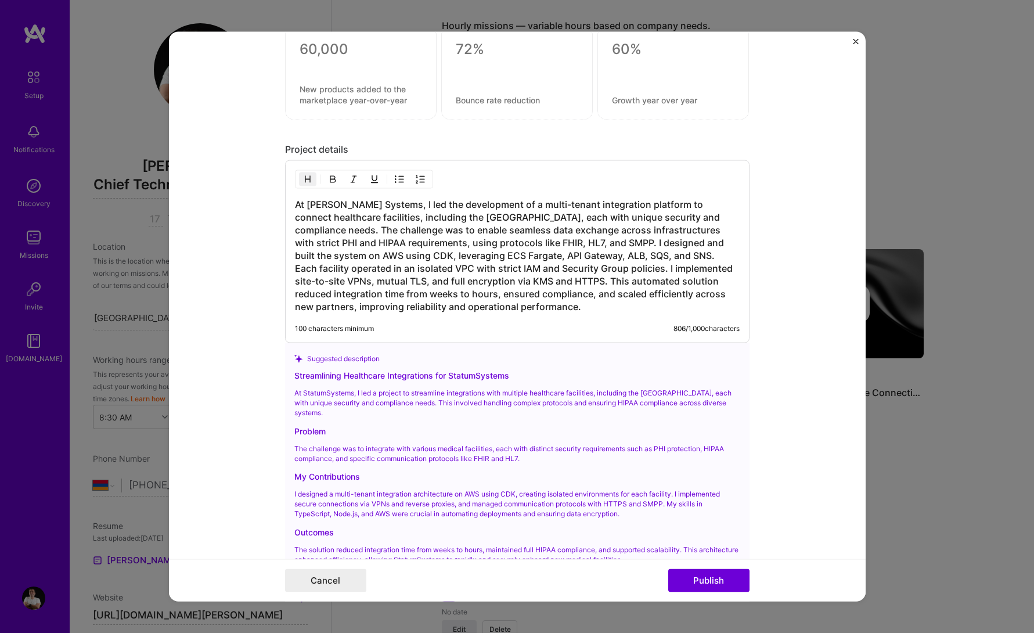
click at [561, 293] on h3 "At [PERSON_NAME] Systems, I led the development of a multi-tenant integration p…" at bounding box center [517, 255] width 445 height 115
click at [559, 305] on h3 "At [PERSON_NAME] Systems, I led the development of a multi-tenant integration p…" at bounding box center [517, 255] width 445 height 115
click at [517, 240] on h3 "At [PERSON_NAME] Systems, I led the development of a multi-tenant integration p…" at bounding box center [517, 255] width 445 height 115
click at [311, 182] on img "button" at bounding box center [307, 179] width 9 height 9
click at [462, 219] on h3 "At [PERSON_NAME] Systems, I led the development of a multi-tenant integration p…" at bounding box center [517, 255] width 445 height 115
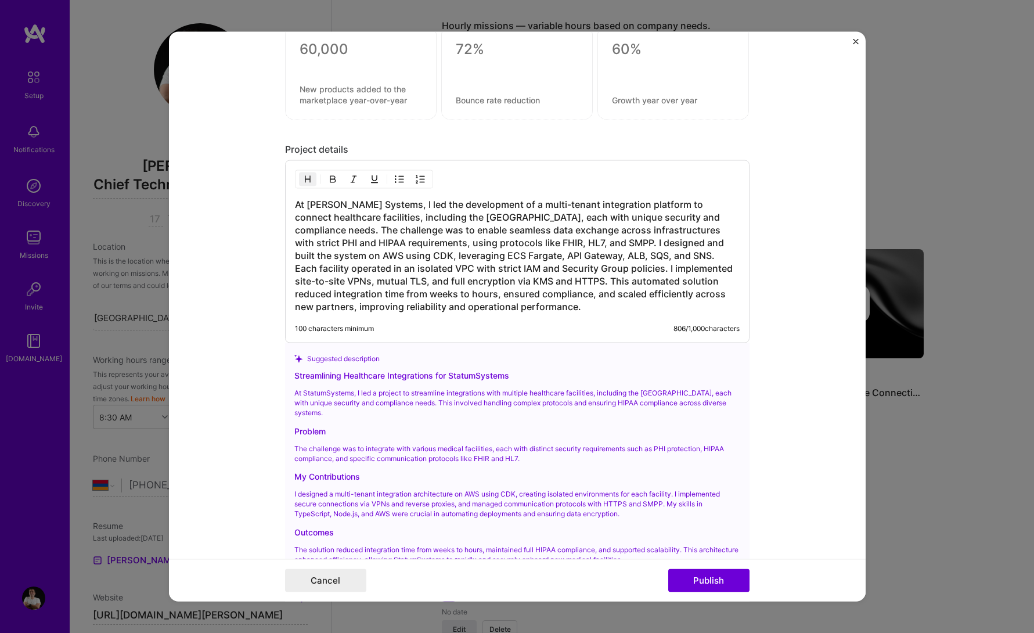
click at [462, 219] on h3 "At [PERSON_NAME] Systems, I led the development of a multi-tenant integration p…" at bounding box center [517, 255] width 445 height 115
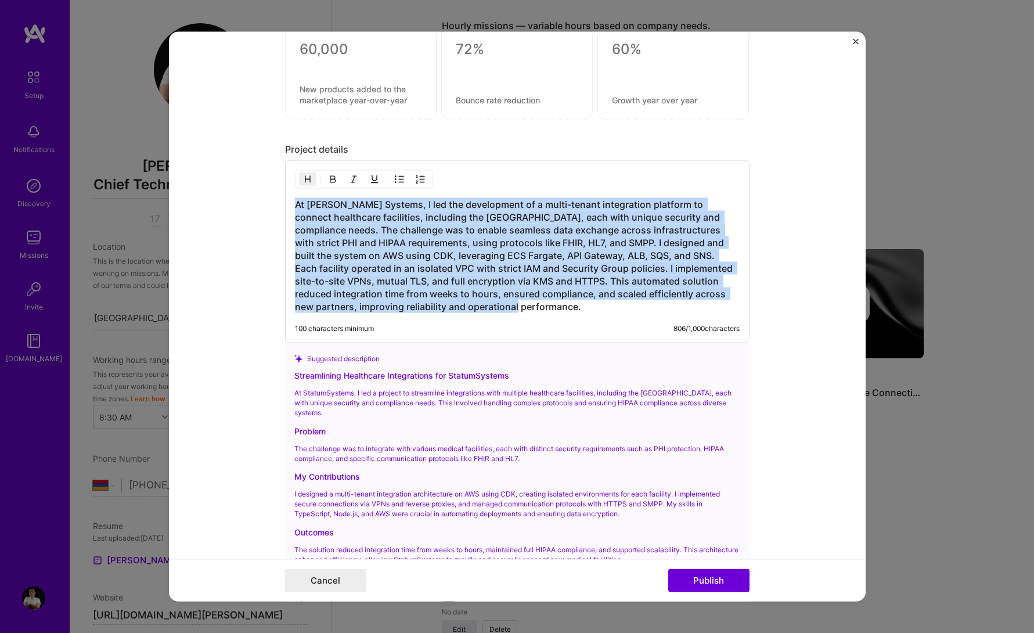
click at [306, 176] on img "button" at bounding box center [307, 179] width 9 height 9
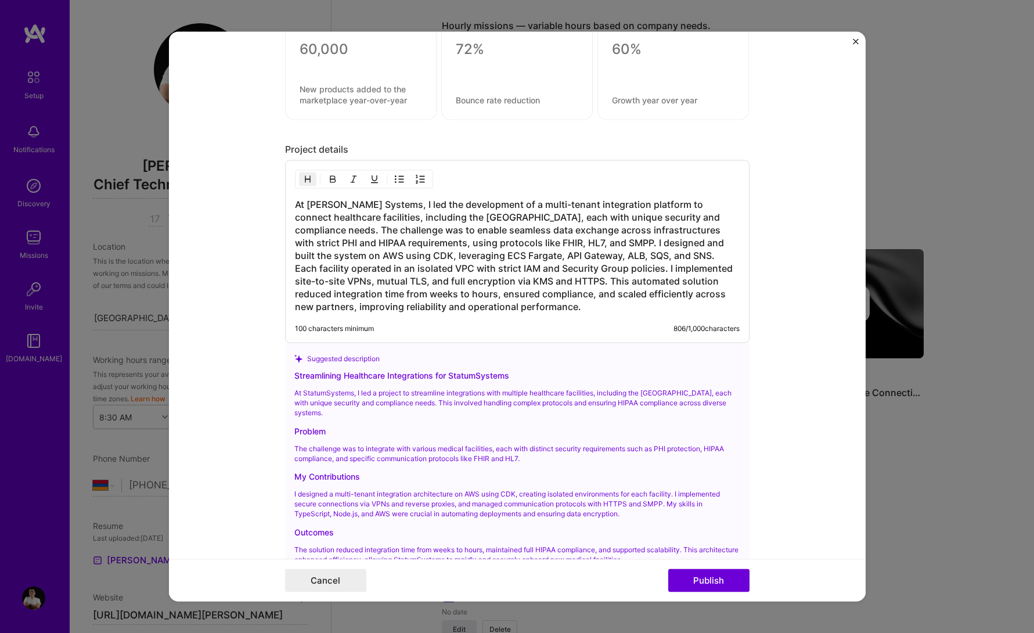
click at [306, 176] on img "button" at bounding box center [307, 179] width 9 height 9
click at [537, 255] on h3 "At [PERSON_NAME] Systems, I led the development of a multi-tenant integration p…" at bounding box center [517, 255] width 445 height 115
click at [399, 217] on h3 "At [PERSON_NAME] Systems, I led the development of a multi-tenant integration p…" at bounding box center [517, 255] width 445 height 115
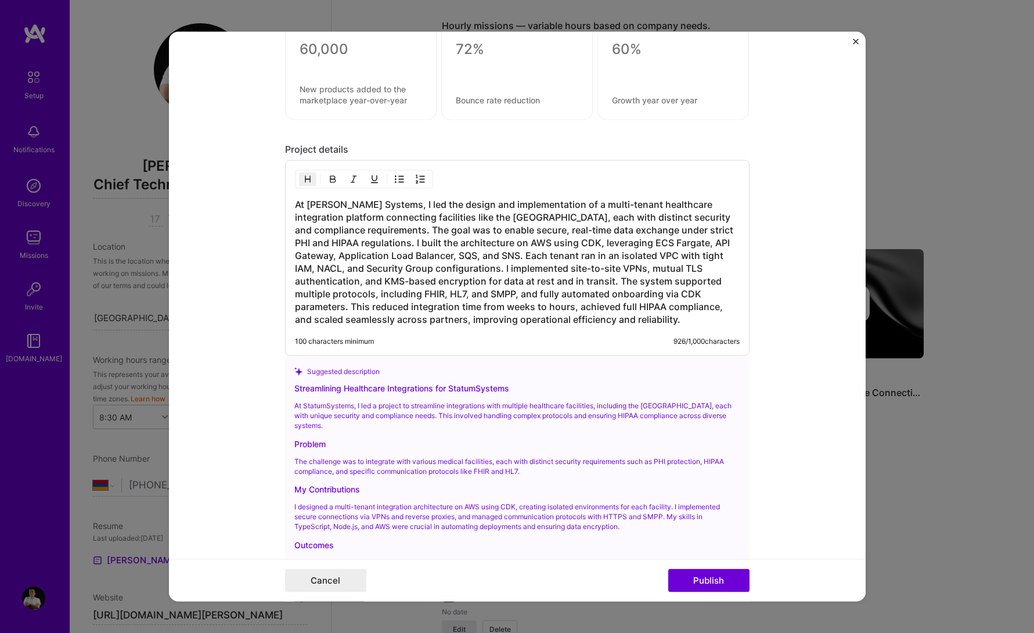
click at [464, 250] on h3 "At [PERSON_NAME] Systems, I led the design and implementation of a multi-tenant…" at bounding box center [517, 262] width 445 height 128
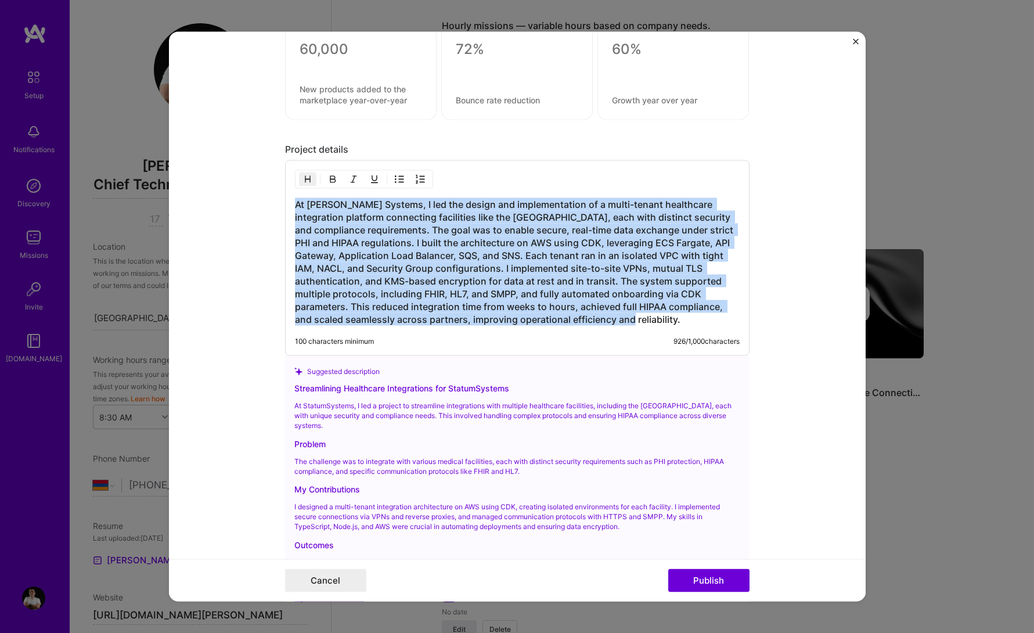
click at [306, 175] on img "button" at bounding box center [307, 179] width 9 height 9
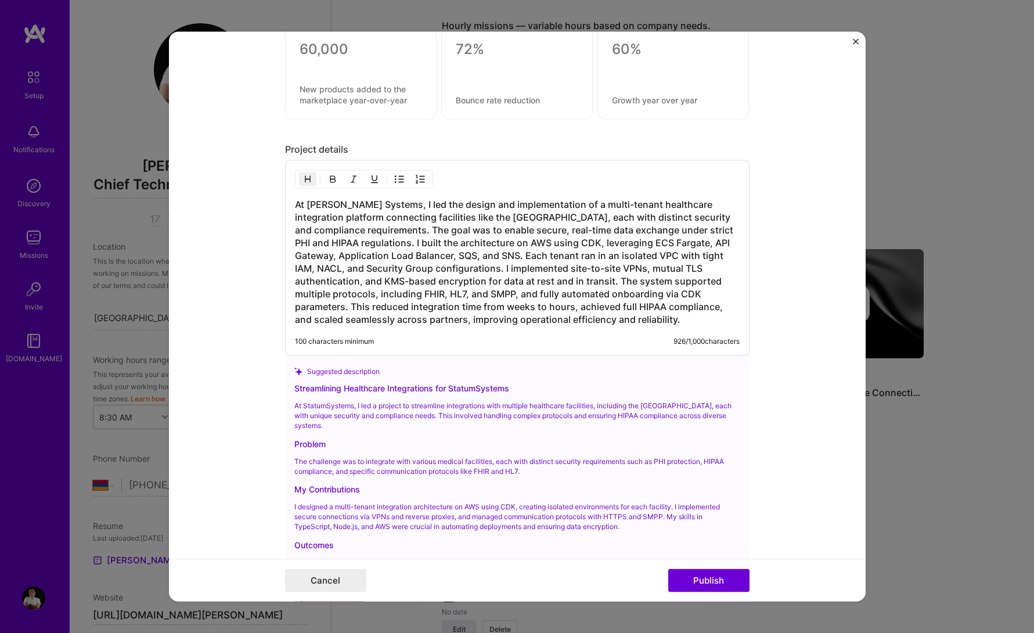
click at [335, 183] on img "button" at bounding box center [332, 179] width 9 height 9
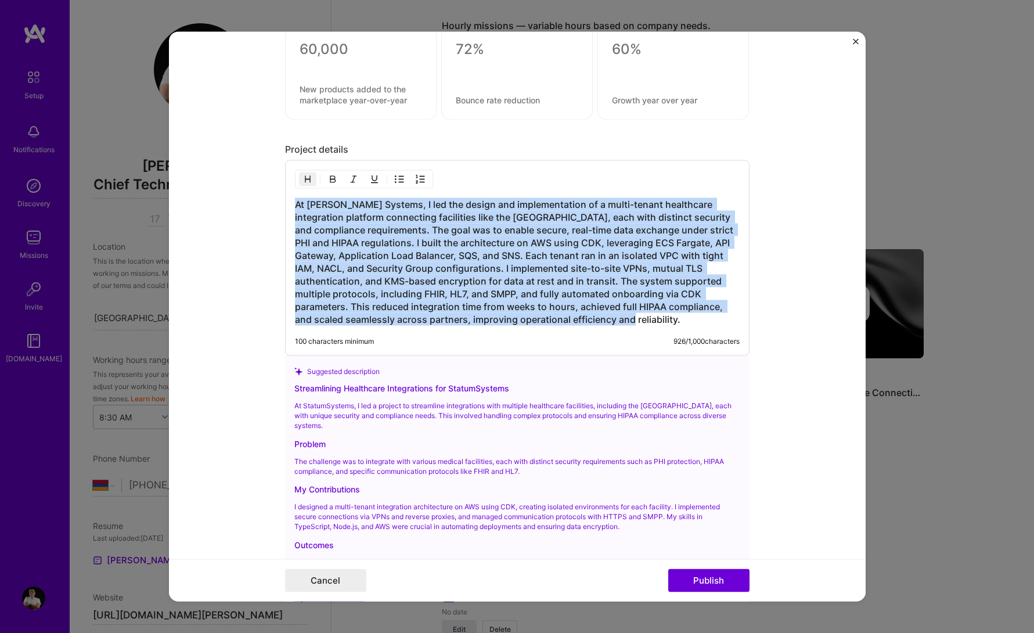
click at [329, 173] on button "button" at bounding box center [332, 179] width 17 height 14
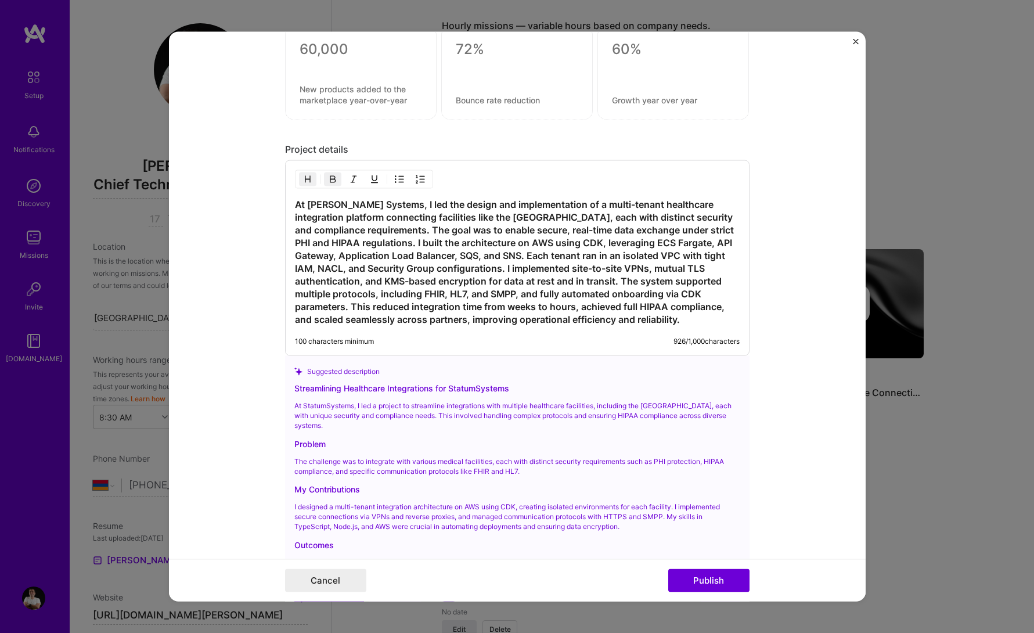
click at [329, 173] on button "button" at bounding box center [332, 179] width 17 height 14
click at [306, 176] on img "button" at bounding box center [307, 179] width 9 height 9
click at [356, 182] on img "button" at bounding box center [353, 179] width 9 height 9
click at [356, 227] on h3 "At [PERSON_NAME] Systems, I led the design and implementation of a multi-tenant…" at bounding box center [517, 262] width 445 height 128
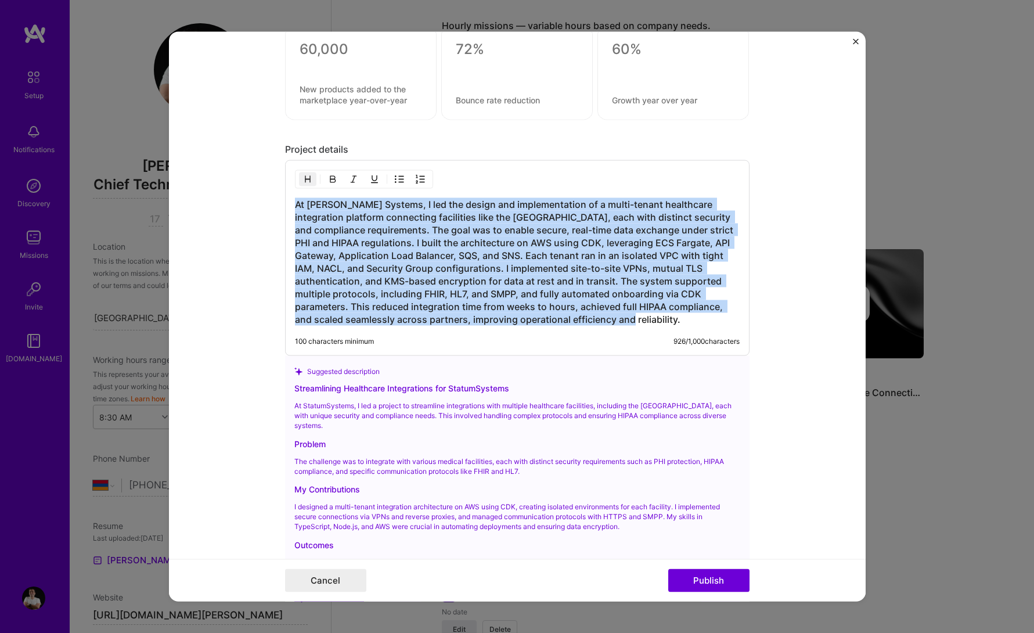
click at [356, 227] on h3 "At [PERSON_NAME] Systems, I led the design and implementation of a multi-tenant…" at bounding box center [517, 262] width 445 height 128
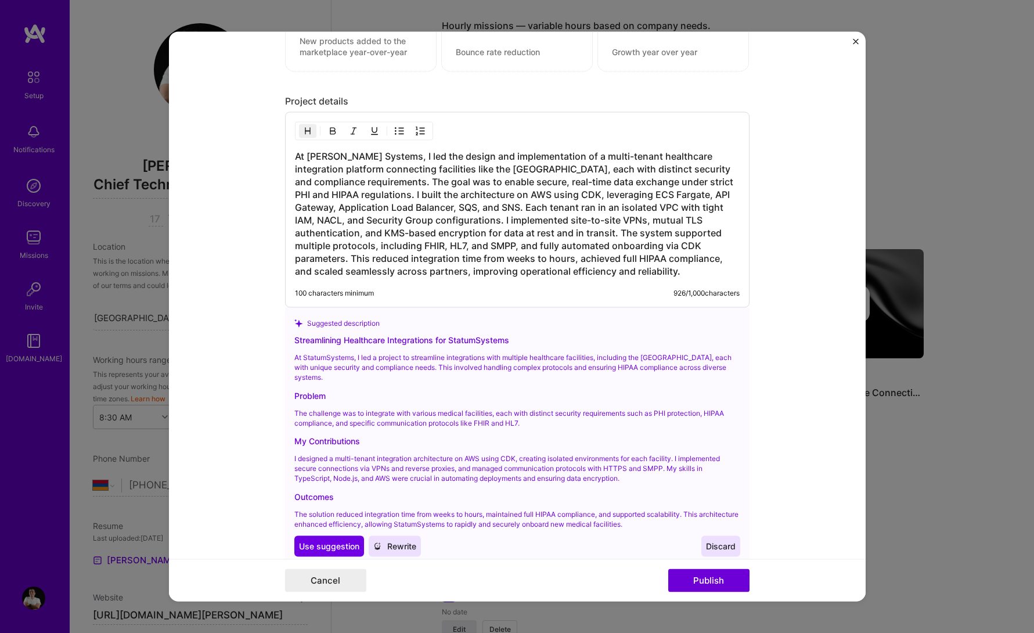
scroll to position [1297, 0]
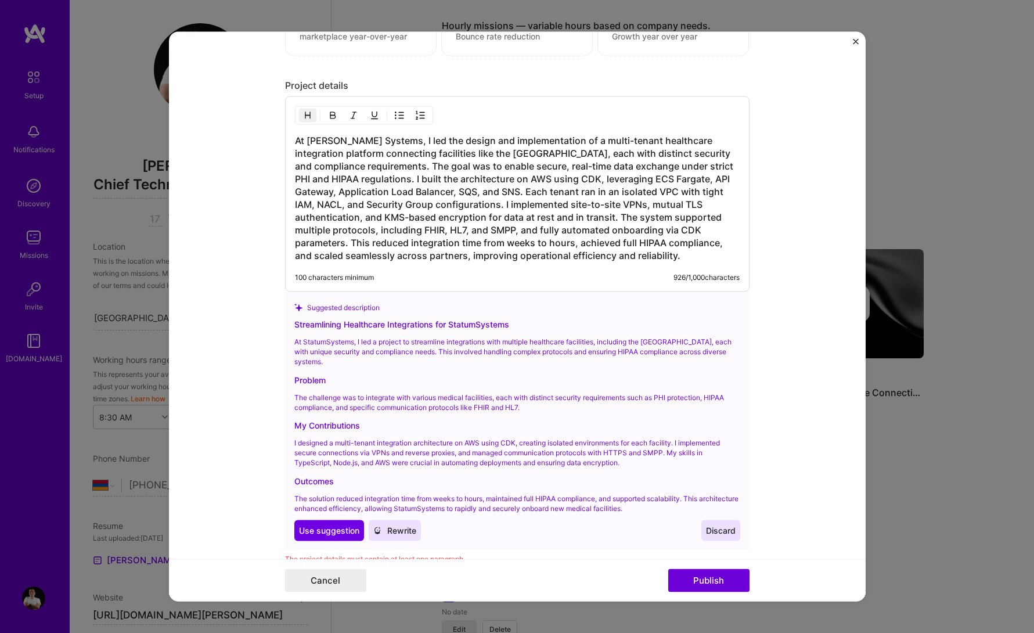
click at [403, 529] on span "Rewrite" at bounding box center [394, 531] width 43 height 12
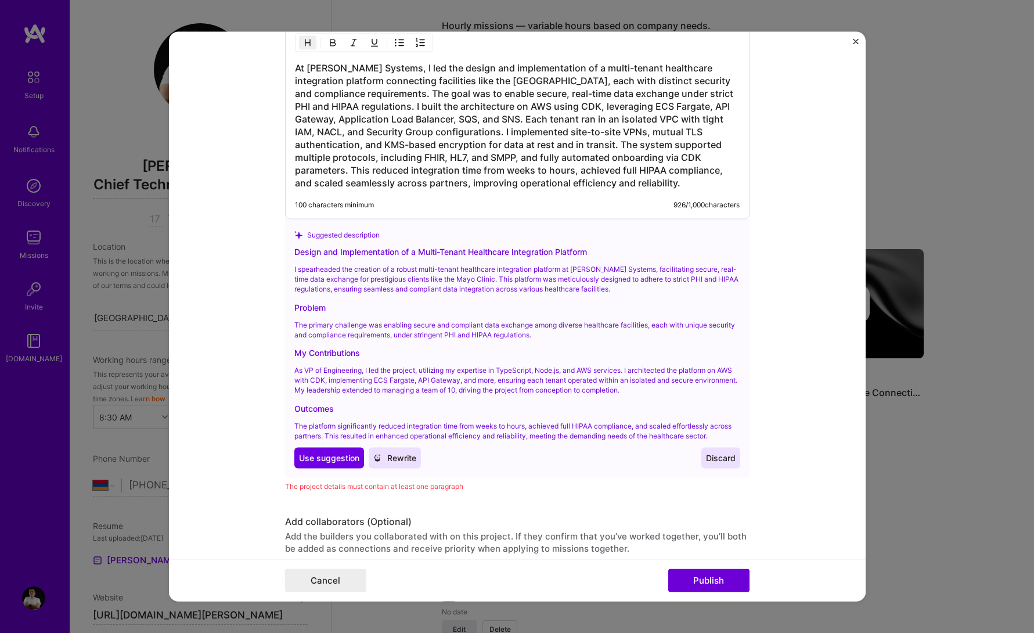
scroll to position [1370, 0]
click at [334, 459] on span "Use suggestion" at bounding box center [329, 458] width 60 height 12
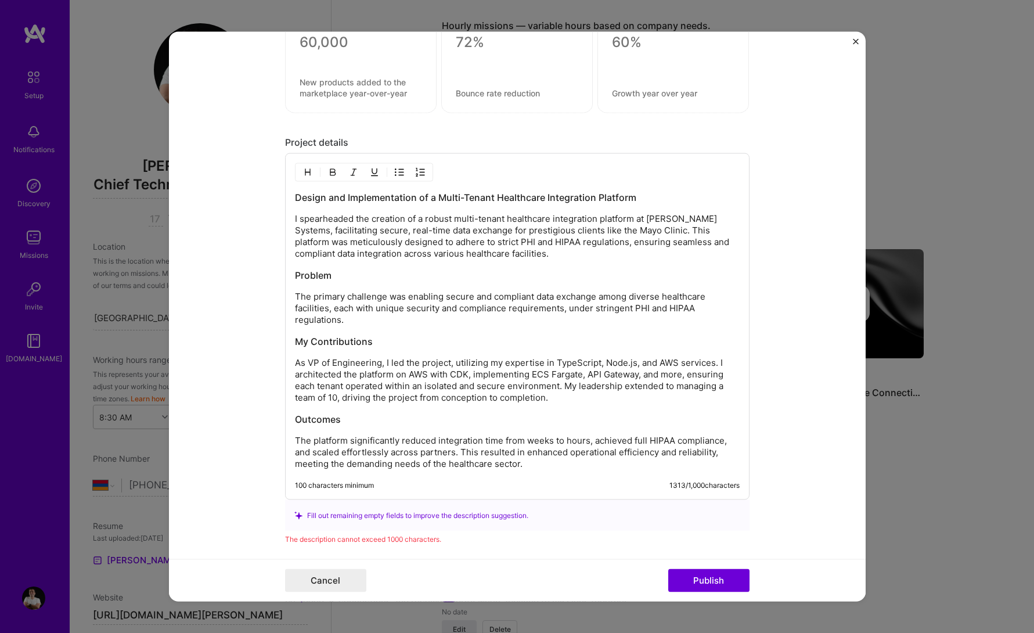
scroll to position [1226, 0]
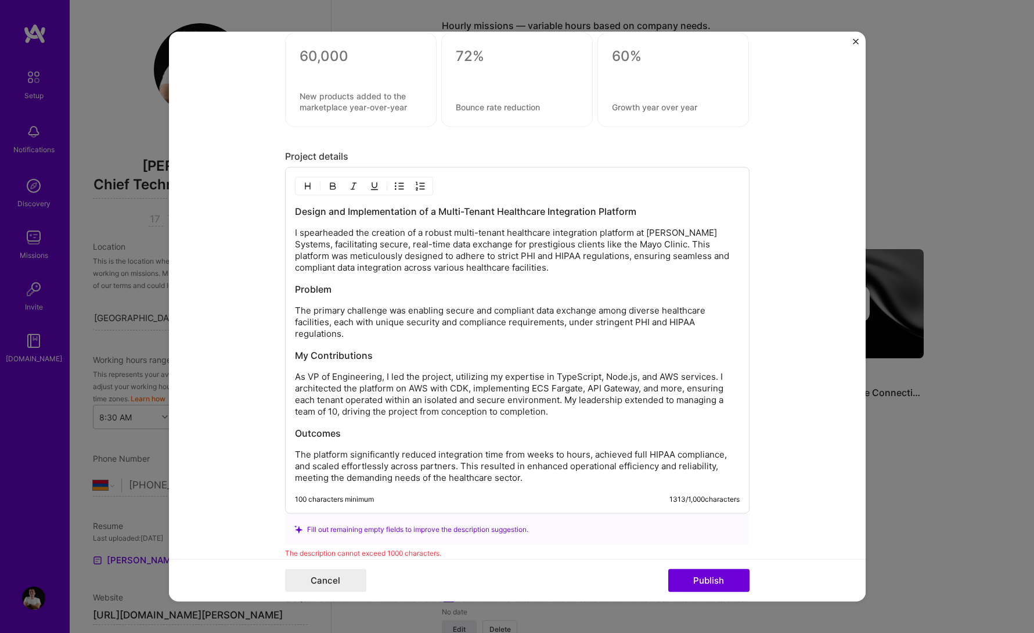
click at [412, 412] on p "As VP of Engineering, I led the project, utilizing my expertise in TypeScript, …" at bounding box center [517, 394] width 445 height 46
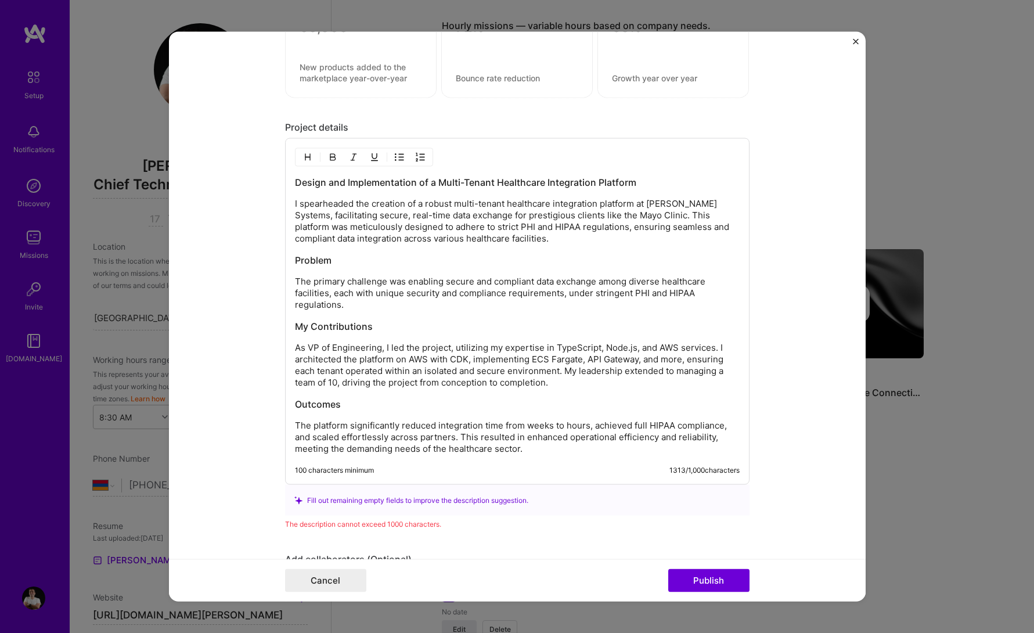
scroll to position [1260, 0]
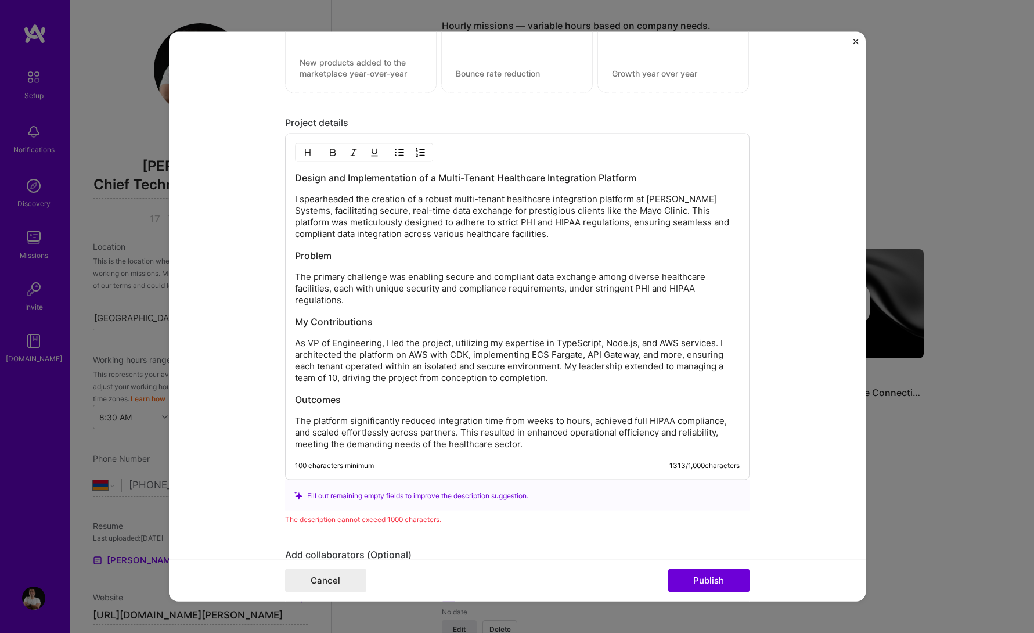
click at [394, 183] on h3 "Design and Implementation of a Multi-Tenant Healthcare Integration Platform" at bounding box center [517, 177] width 445 height 13
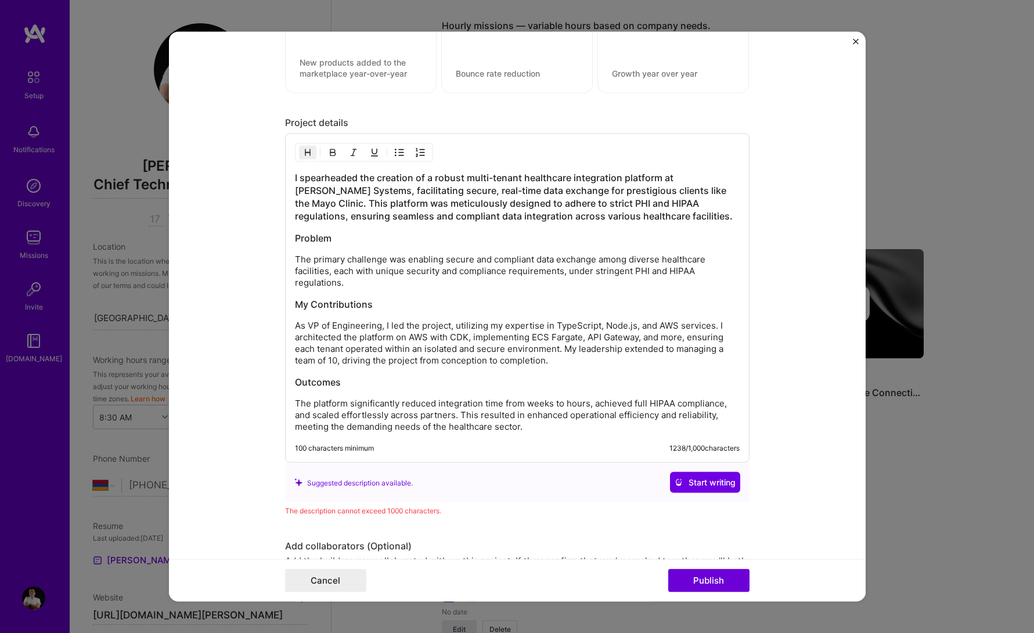
click at [506, 249] on div "I spearheaded the creation of a robust multi-tenant healthcare integration plat…" at bounding box center [517, 301] width 445 height 261
click at [392, 221] on h3 "I spearheaded the creation of a robust multi-tenant healthcare integration plat…" at bounding box center [517, 196] width 445 height 51
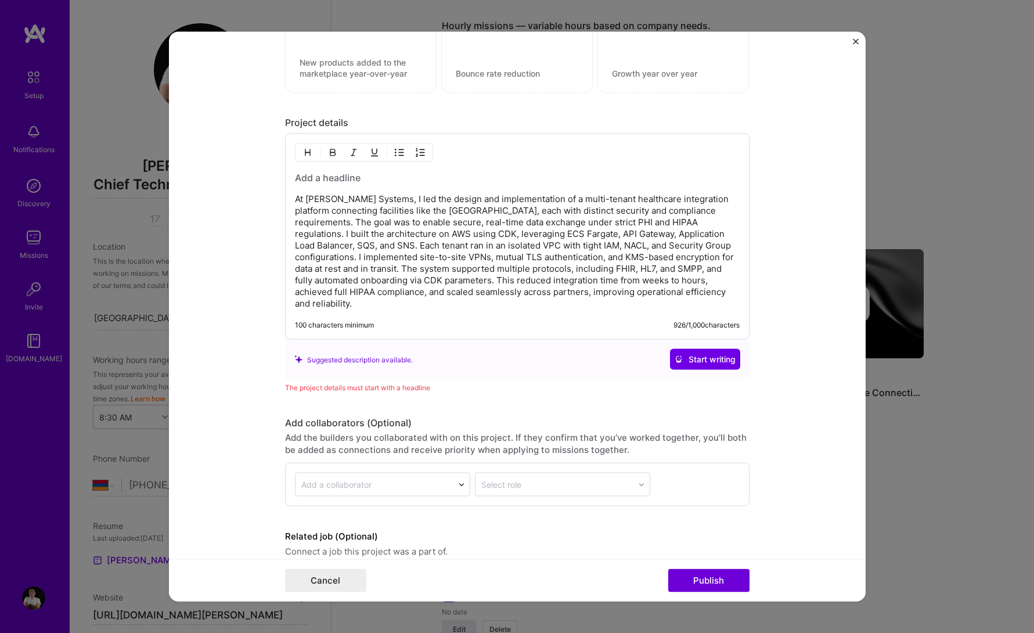
click at [384, 210] on p "At [PERSON_NAME] Systems, I led the design and implementation of a multi-tenant…" at bounding box center [517, 251] width 445 height 116
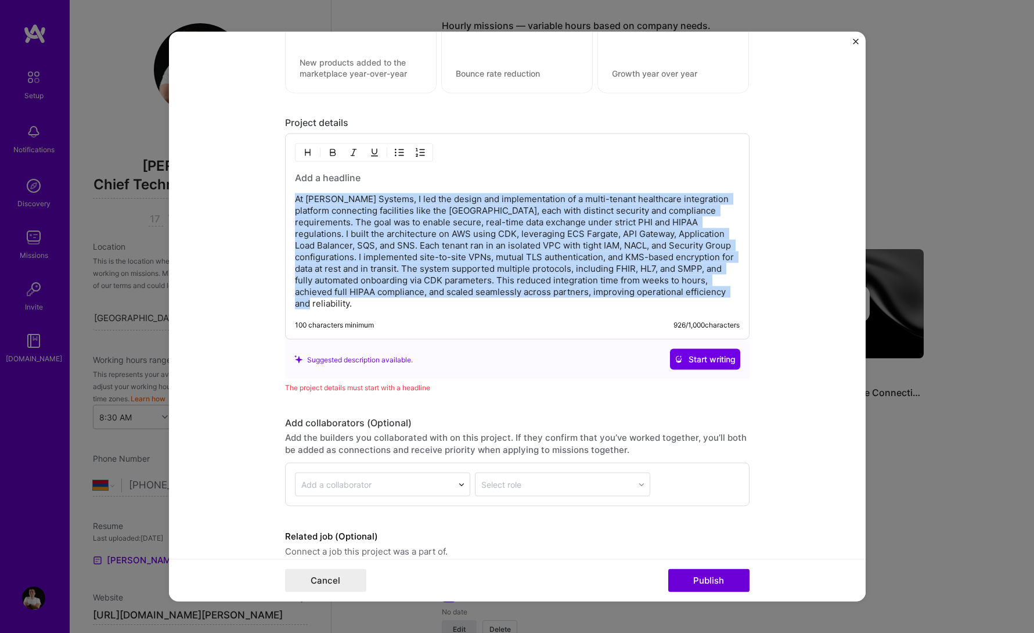
click at [419, 233] on p "At [PERSON_NAME] Systems, I led the design and implementation of a multi-tenant…" at bounding box center [517, 251] width 445 height 116
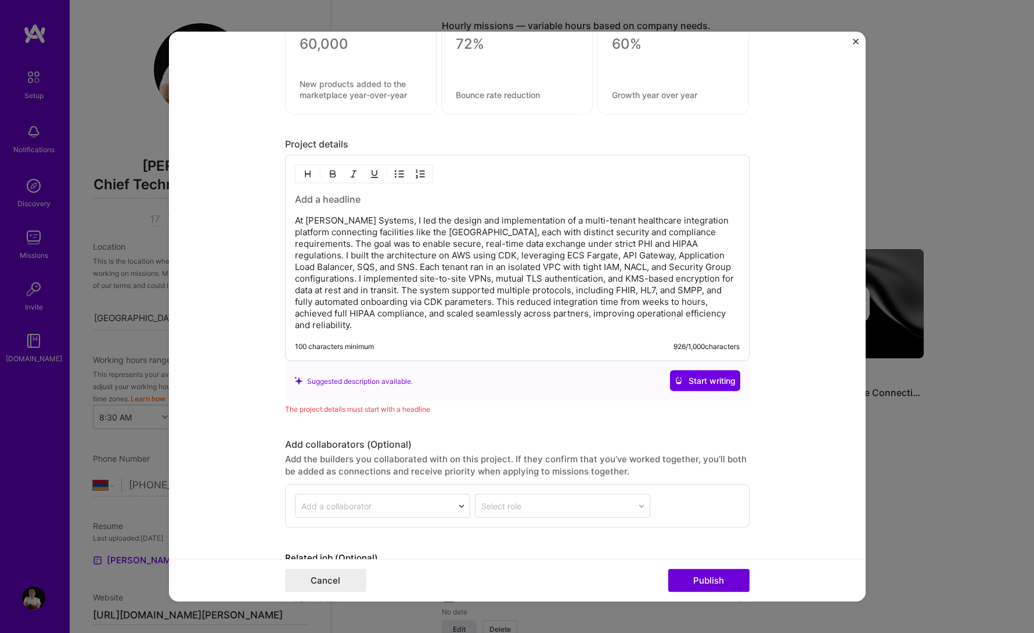
scroll to position [1235, 0]
click at [327, 204] on h3 at bounding box center [517, 202] width 445 height 13
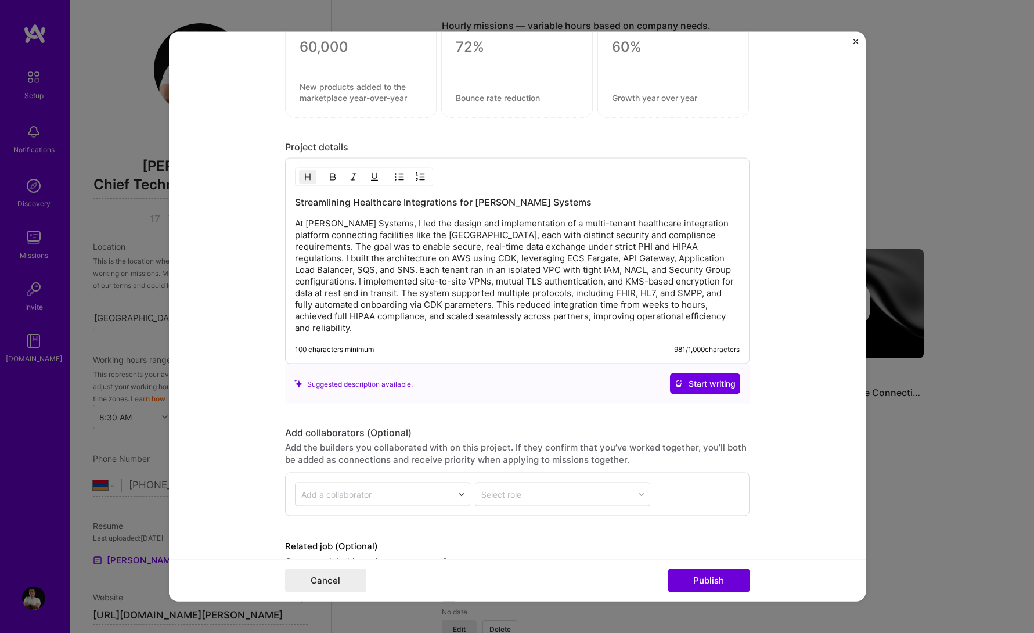
click at [448, 221] on p "At [PERSON_NAME] Systems, I led the design and implementation of a multi-tenant…" at bounding box center [517, 276] width 445 height 116
click at [485, 263] on p "At [PERSON_NAME] Systems, I led the design and implementation of a multi-tenant…" at bounding box center [517, 276] width 445 height 116
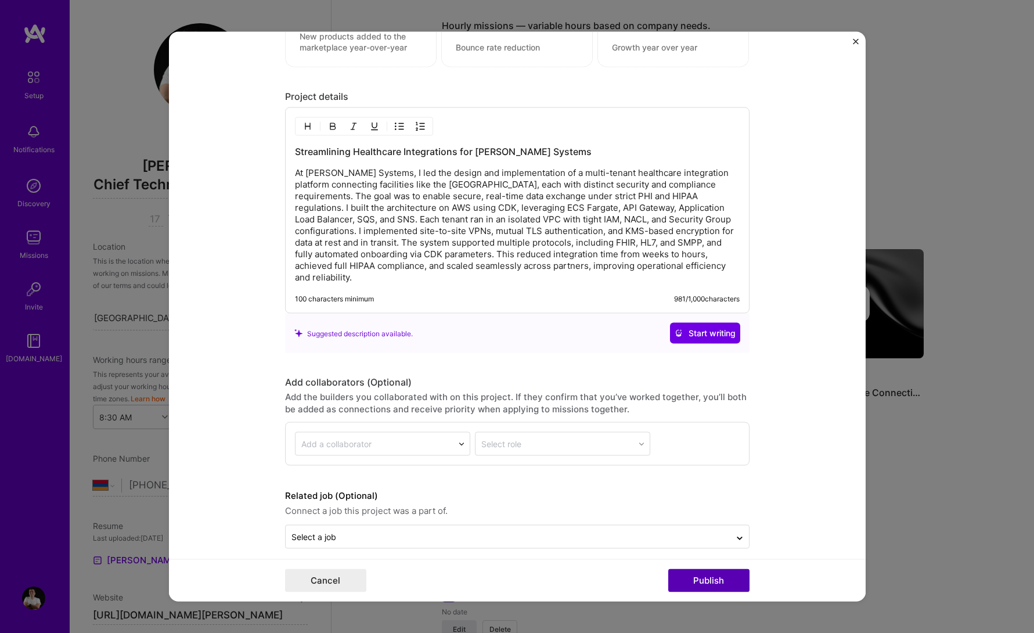
click at [712, 585] on button "Publish" at bounding box center [708, 580] width 81 height 23
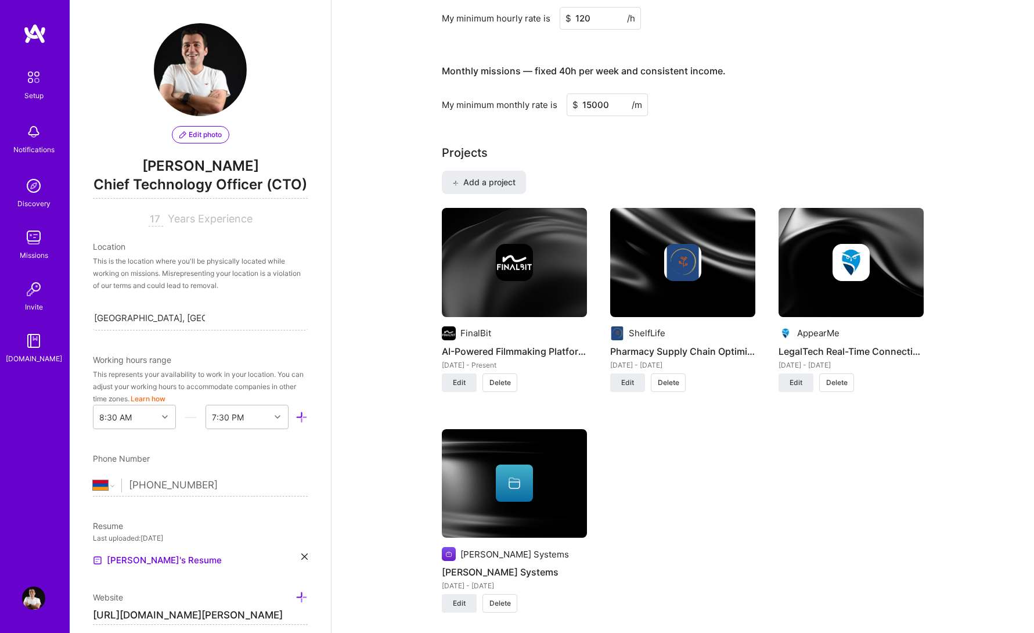
scroll to position [816, 0]
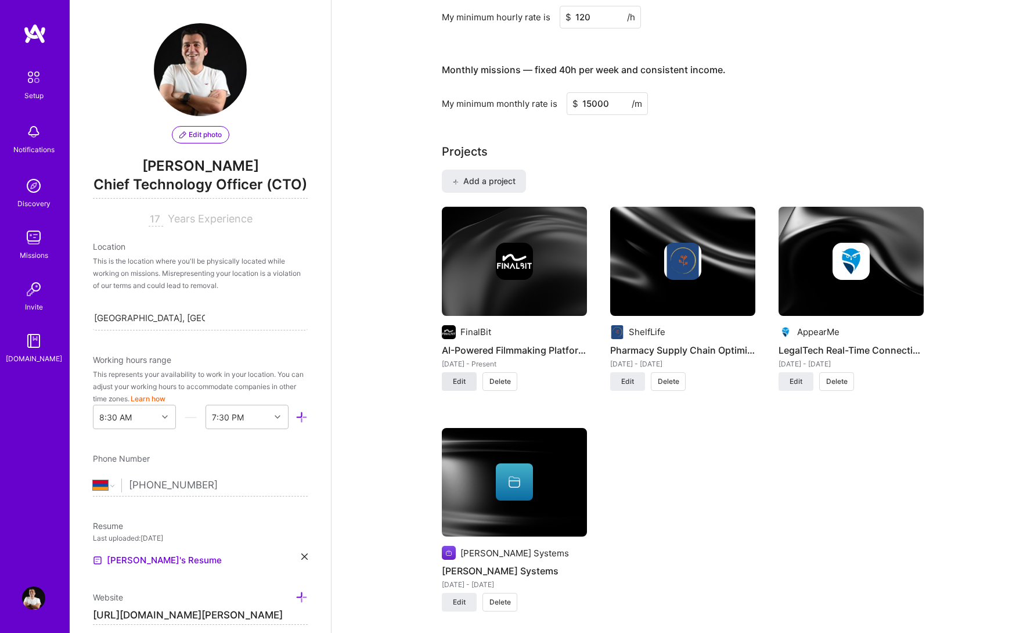
click at [468, 375] on button "Edit" at bounding box center [459, 381] width 35 height 19
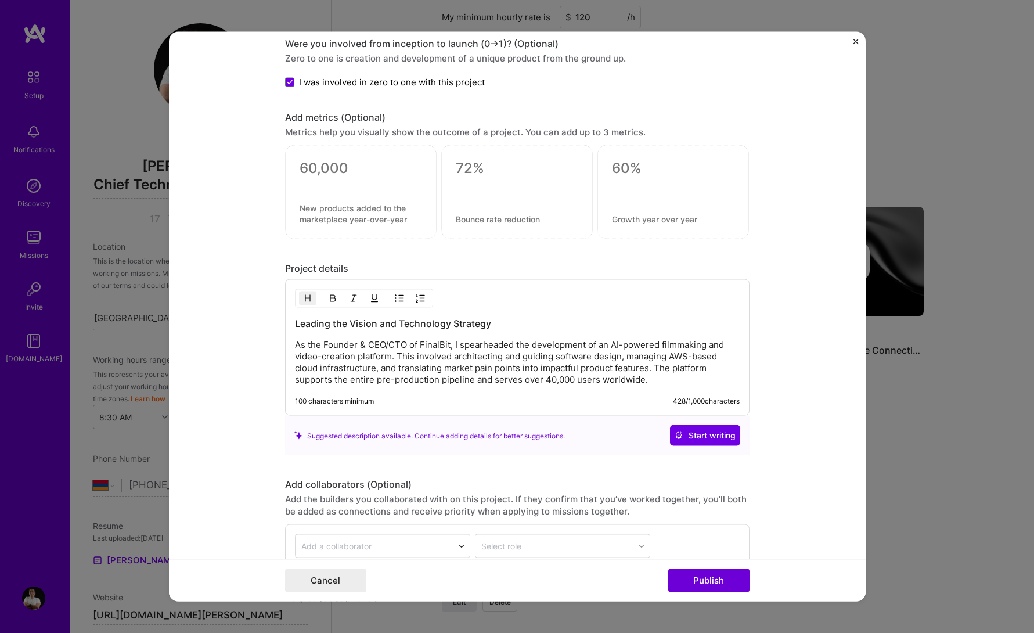
scroll to position [1097, 0]
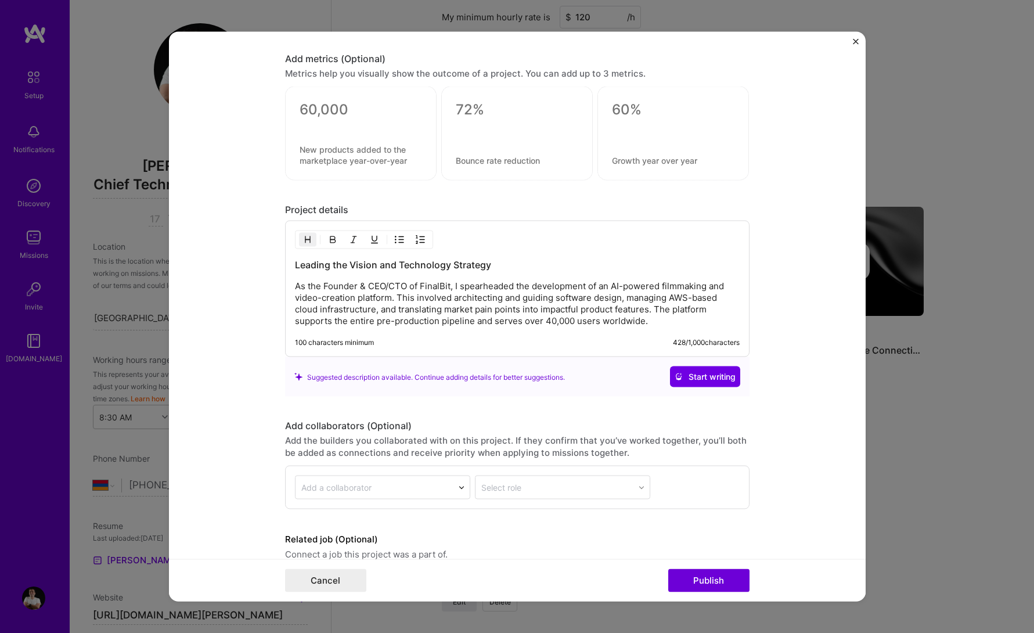
click at [481, 307] on p "As the Founder & CEO/CTO of FinalBit, I spearheaded the development of an AI-po…" at bounding box center [517, 303] width 445 height 46
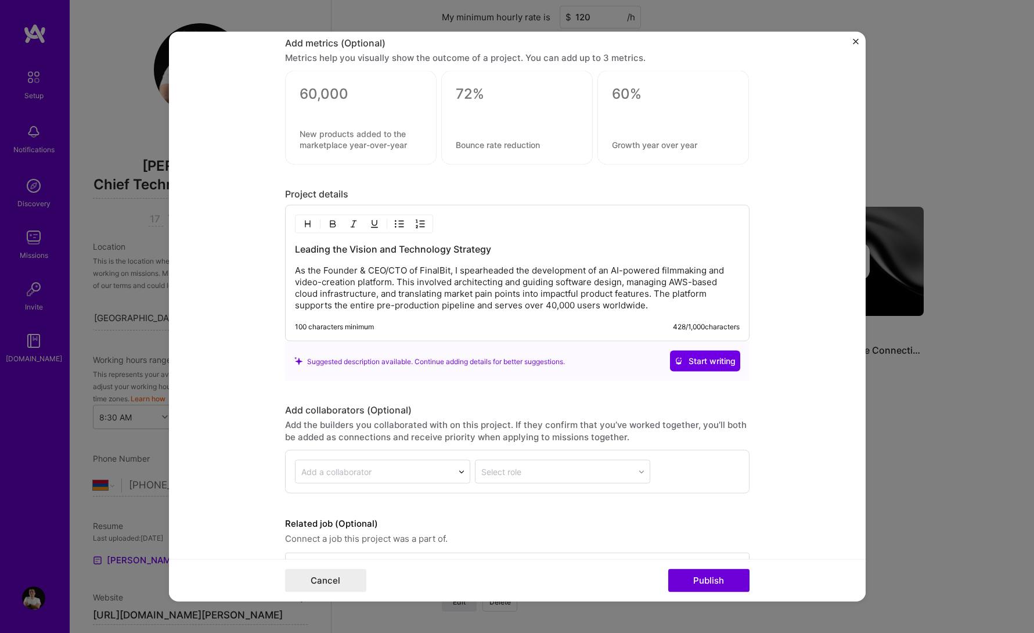
click at [940, 381] on div "Project title AI-Powered Filmmaking Platform Development Company FinalBit Proje…" at bounding box center [517, 316] width 1034 height 633
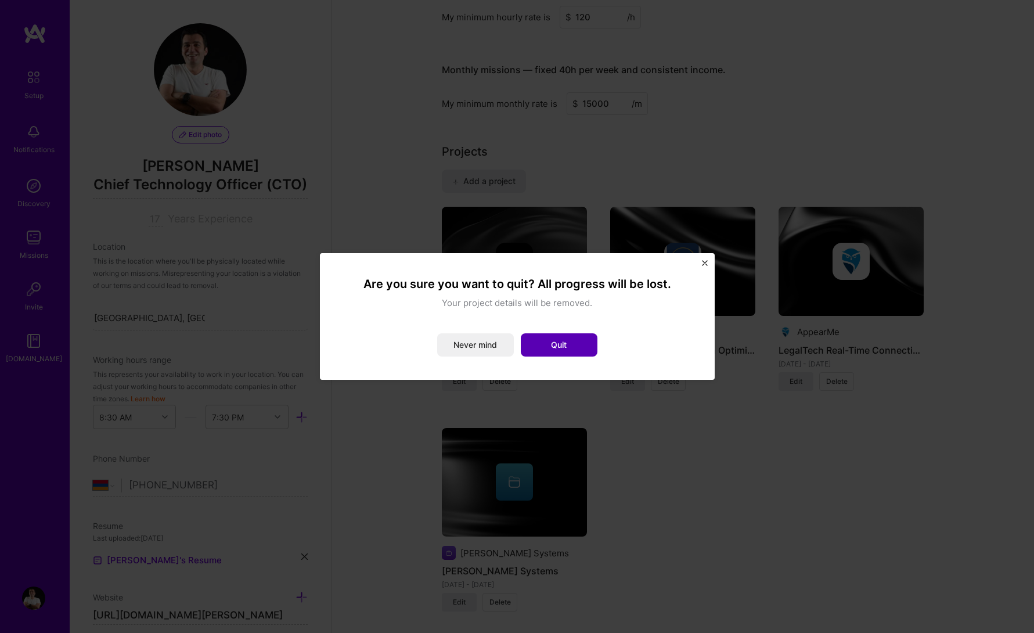
click at [536, 348] on button "Quit" at bounding box center [559, 344] width 77 height 23
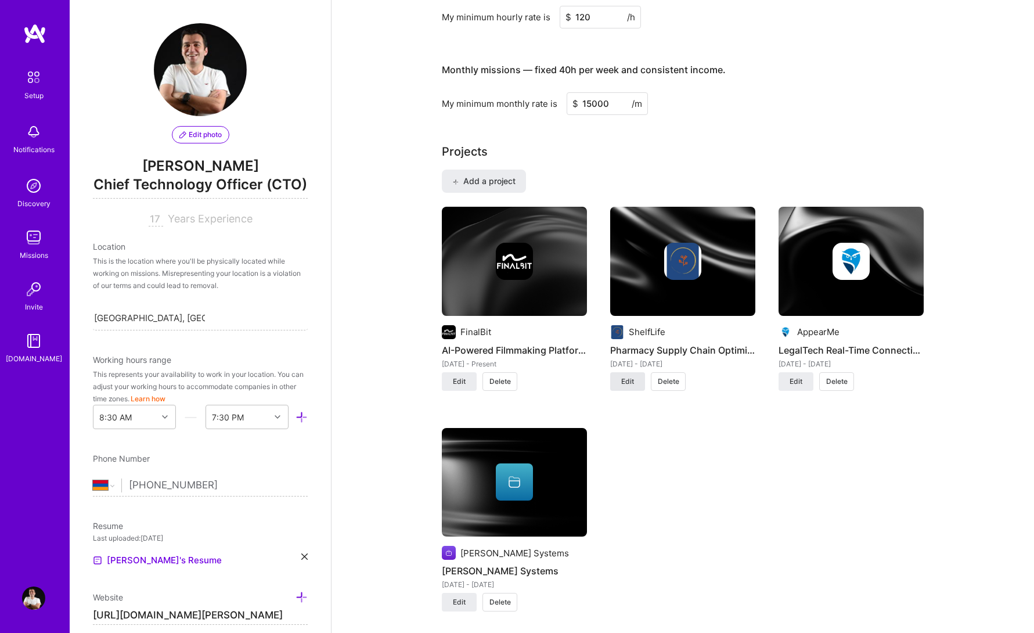
click at [625, 385] on span "Edit" at bounding box center [627, 381] width 13 height 10
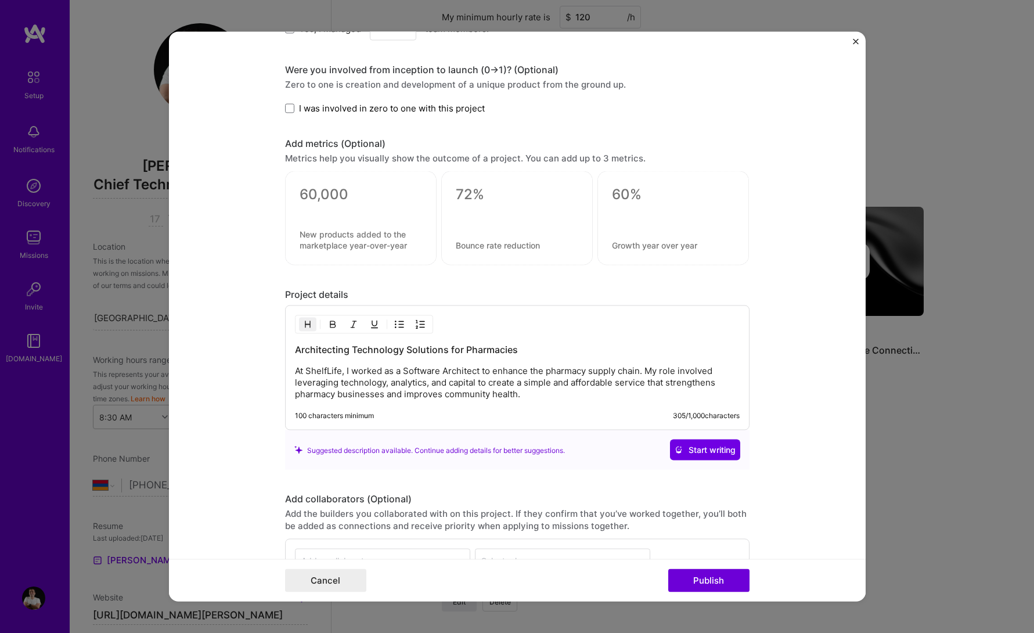
scroll to position [1023, 0]
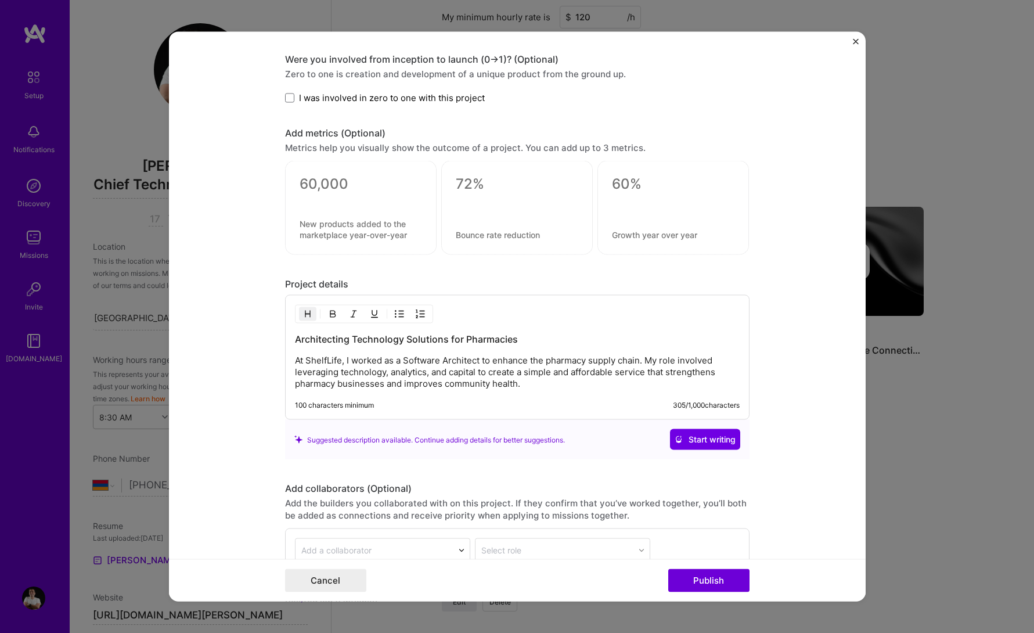
click at [553, 379] on p "At ShelfLife, I worked as a Software Architect to enhance the pharmacy supply c…" at bounding box center [517, 372] width 445 height 35
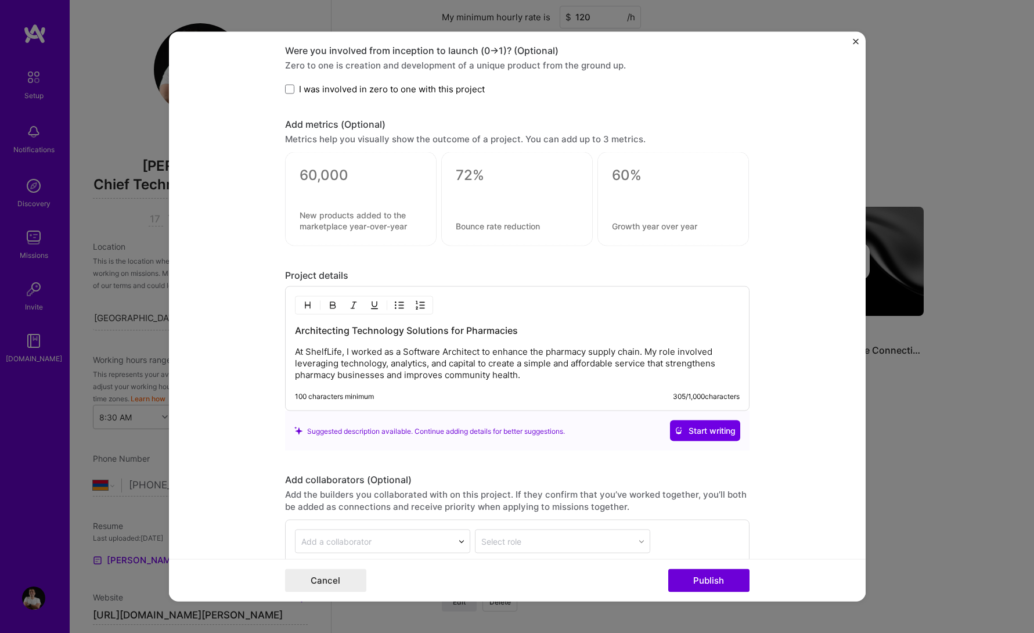
scroll to position [1074, 0]
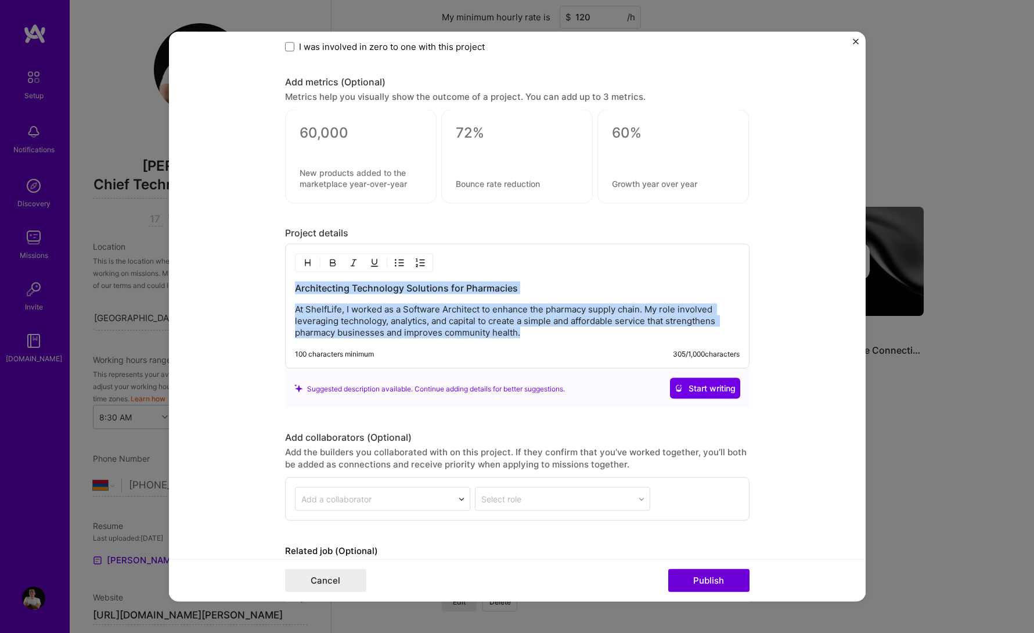
copy div "Architecting Technology Solutions for Pharmacies At ShelfLife, I worked as a So…"
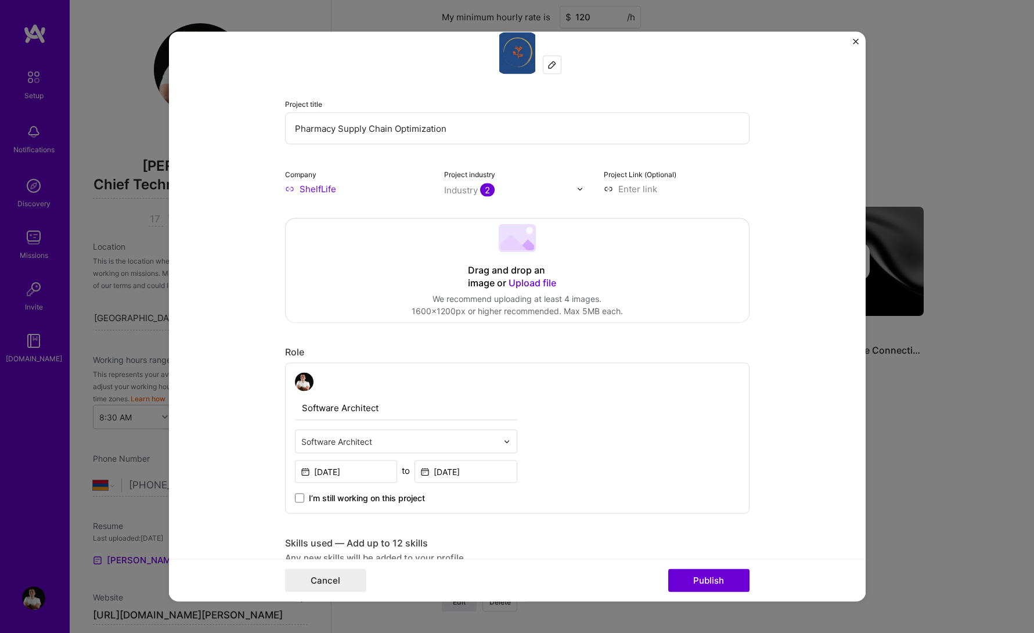
scroll to position [0, 0]
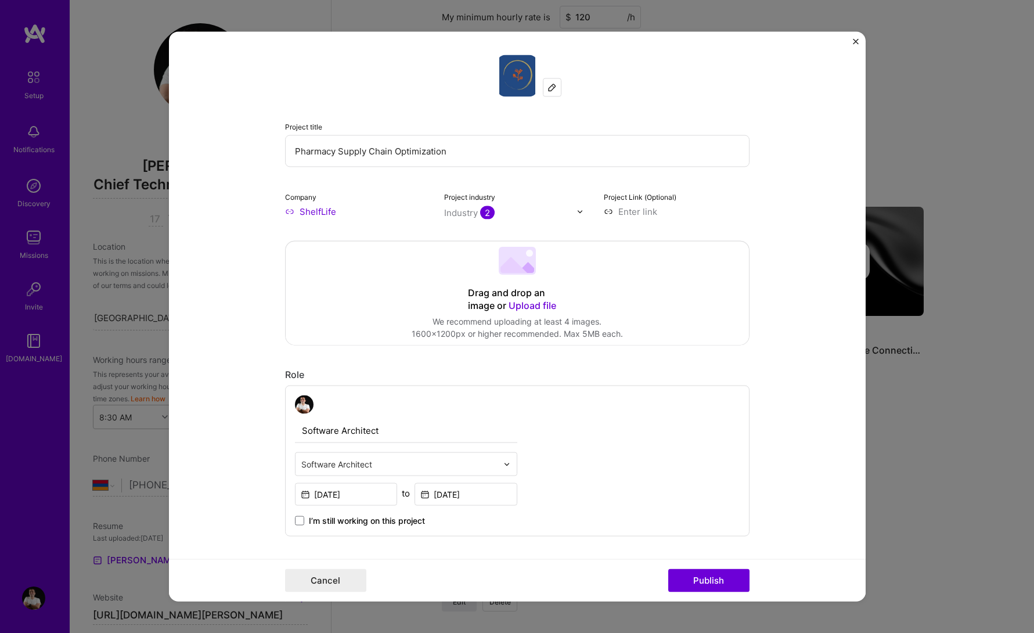
click at [856, 39] on img "Close" at bounding box center [856, 42] width 6 height 6
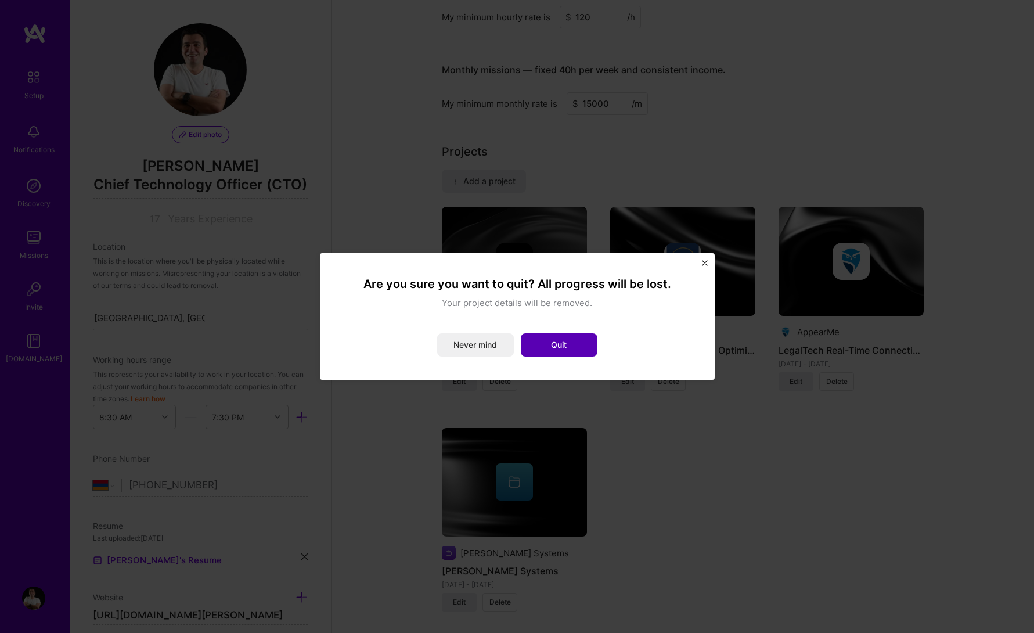
click at [572, 343] on button "Quit" at bounding box center [559, 344] width 77 height 23
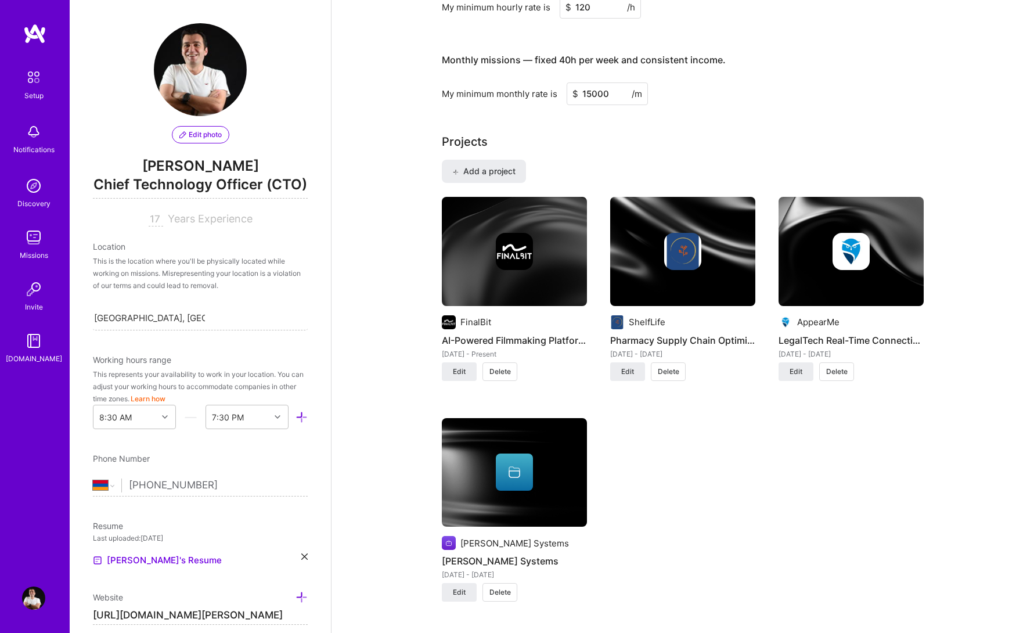
scroll to position [826, 0]
click at [464, 590] on span "Edit" at bounding box center [459, 591] width 13 height 10
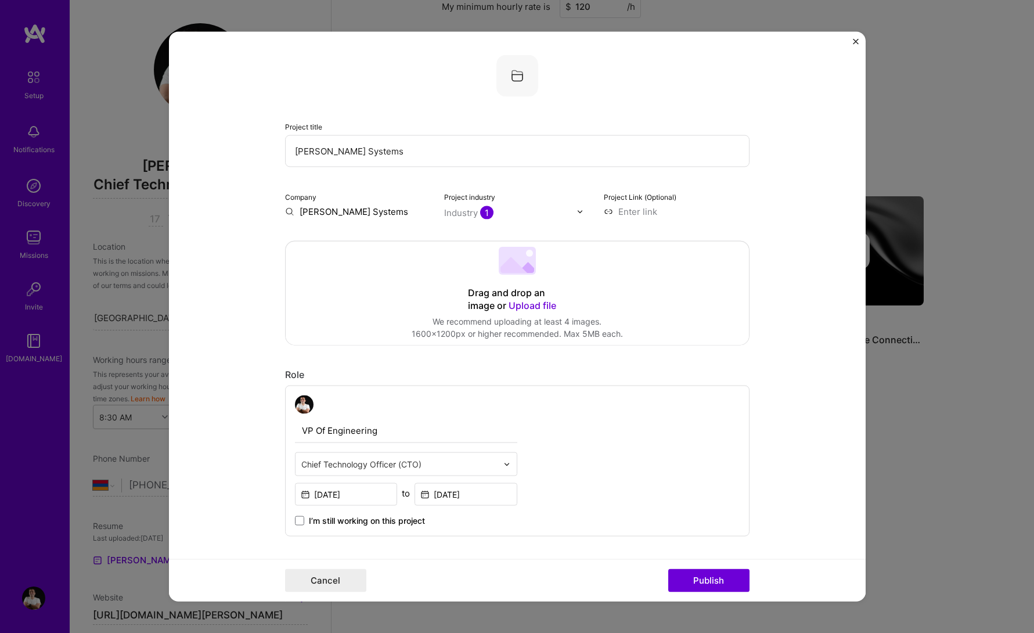
click at [444, 457] on div at bounding box center [399, 464] width 196 height 15
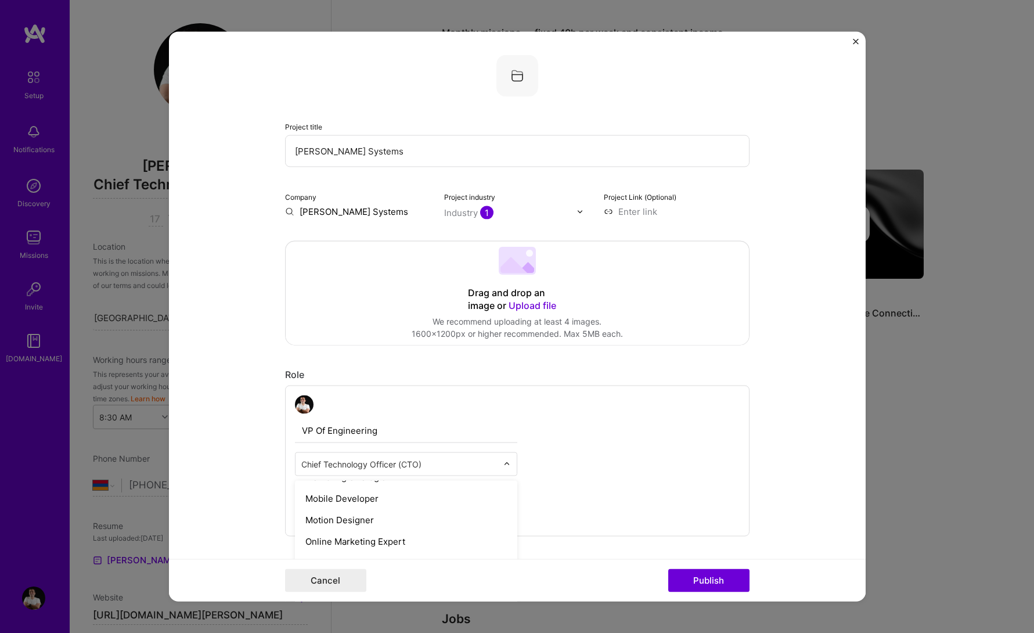
scroll to position [1141, 0]
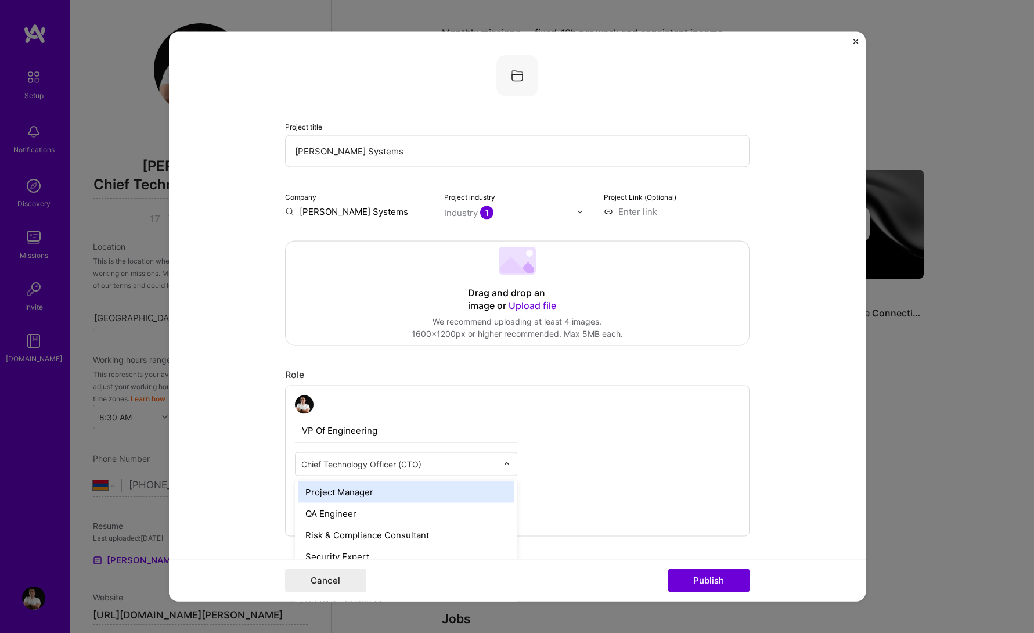
click at [583, 471] on div "VP Of Engineering option Project Manager focused, 55 of 70. 69 results availabl…" at bounding box center [517, 460] width 464 height 151
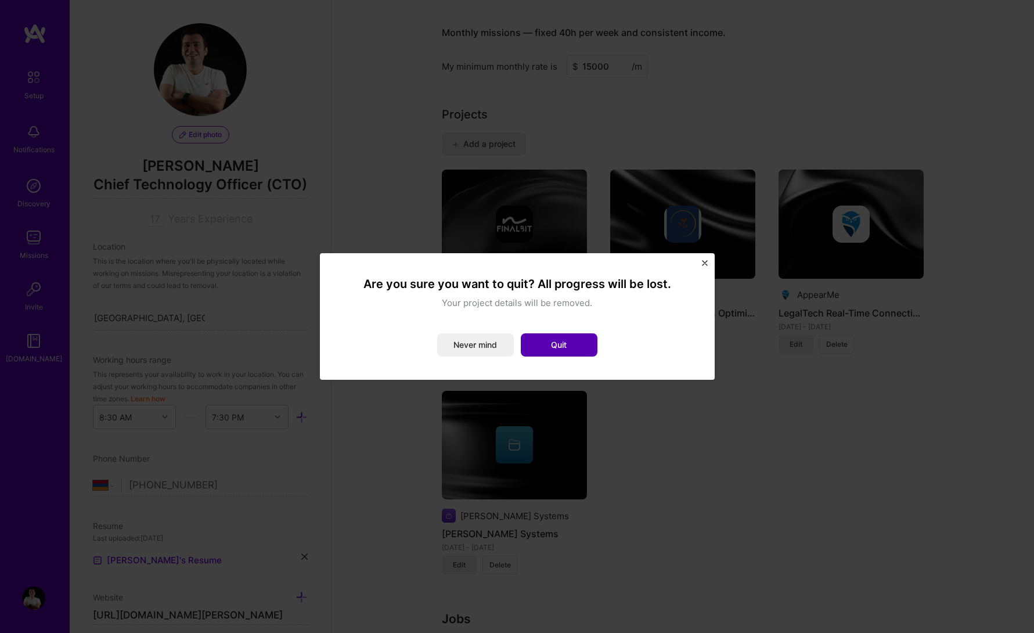
click at [568, 349] on button "Quit" at bounding box center [559, 344] width 77 height 23
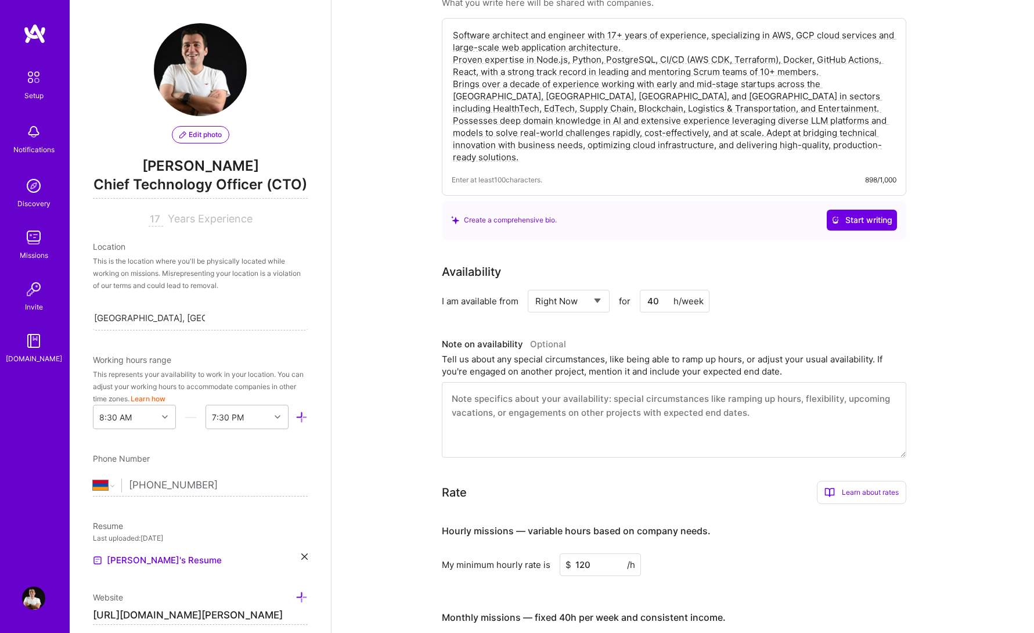
scroll to position [0, 0]
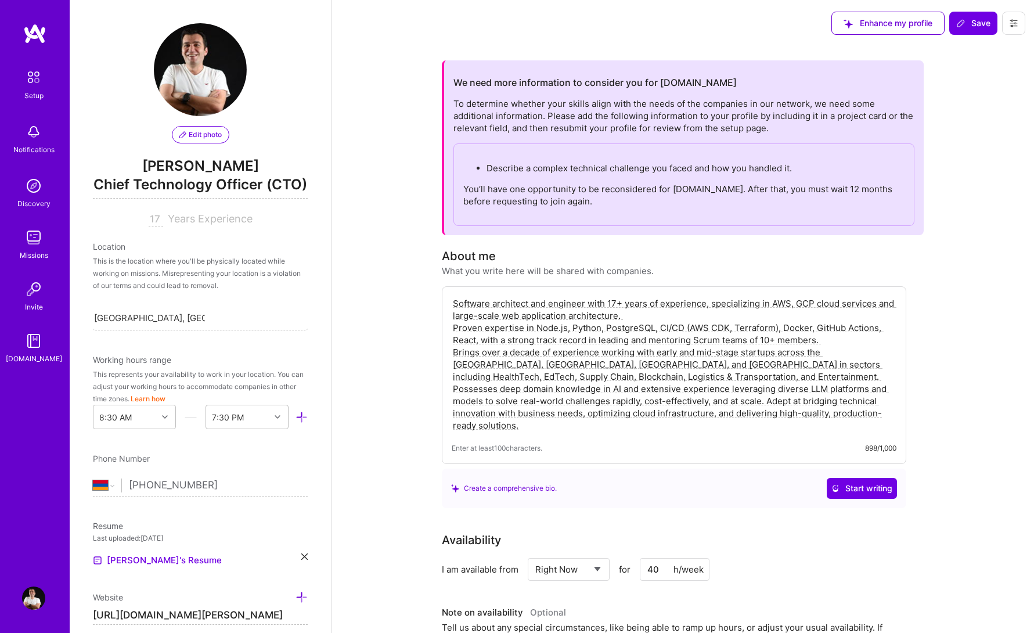
click at [679, 338] on textarea "Software architect and engineer with 17+ years of experience, specializing in A…" at bounding box center [674, 364] width 445 height 136
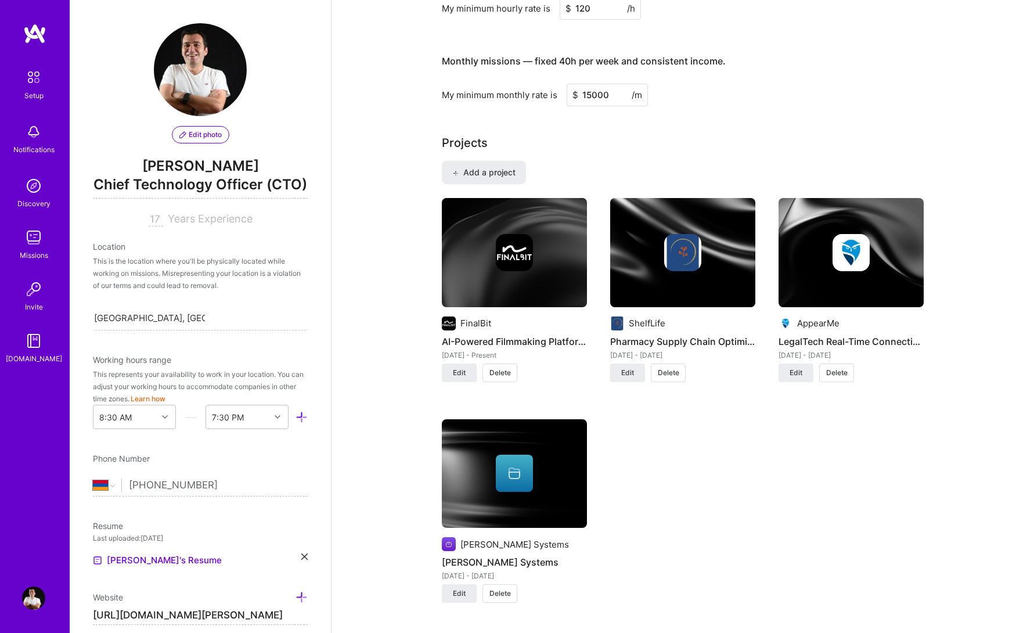
scroll to position [893, 0]
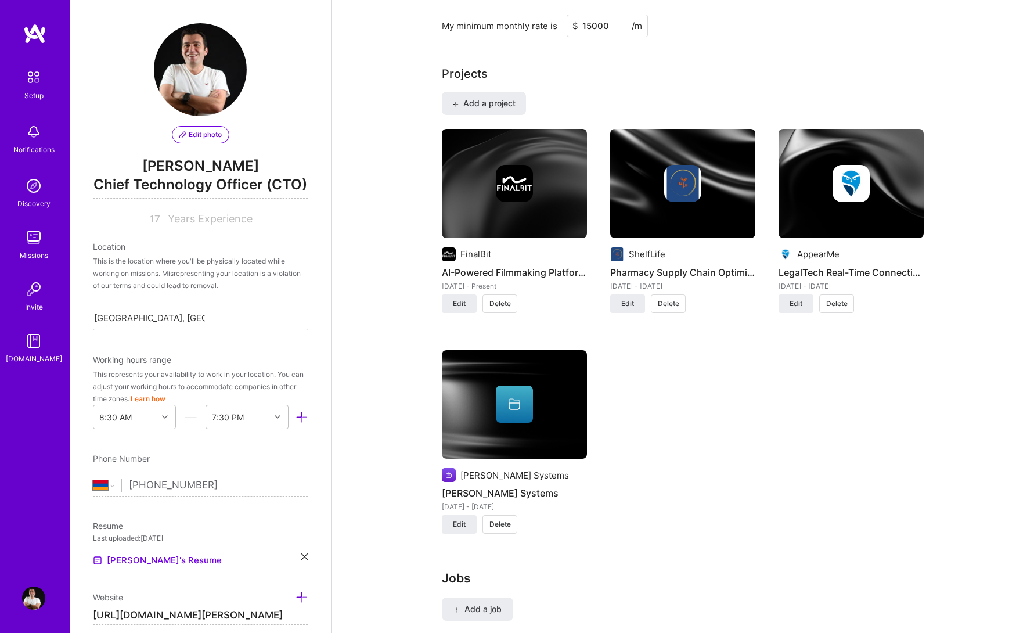
click at [499, 521] on span "Delete" at bounding box center [499, 524] width 21 height 10
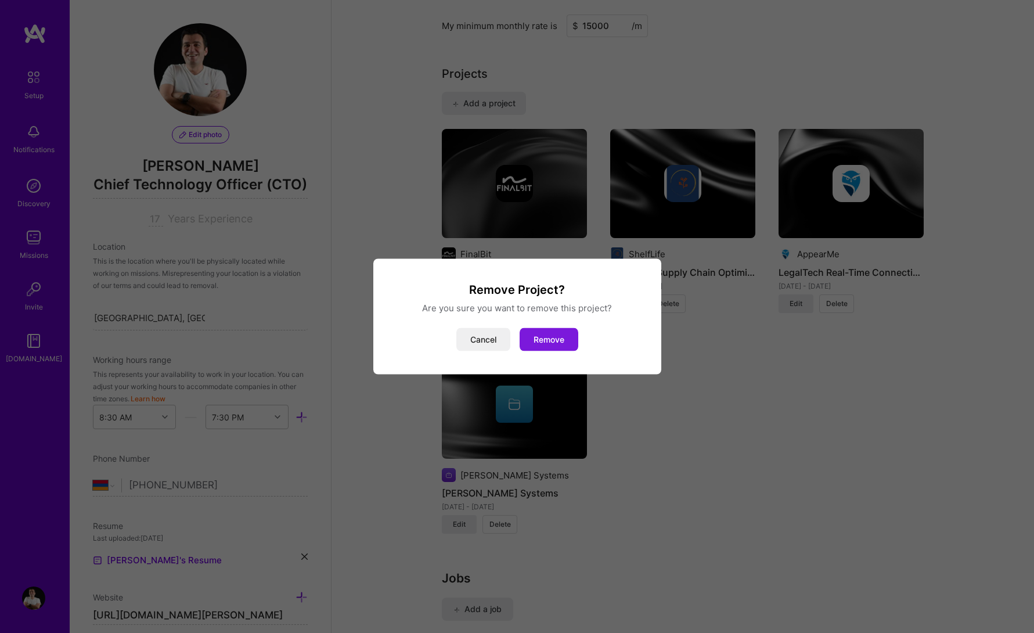
click at [552, 340] on button "Remove" at bounding box center [549, 339] width 59 height 23
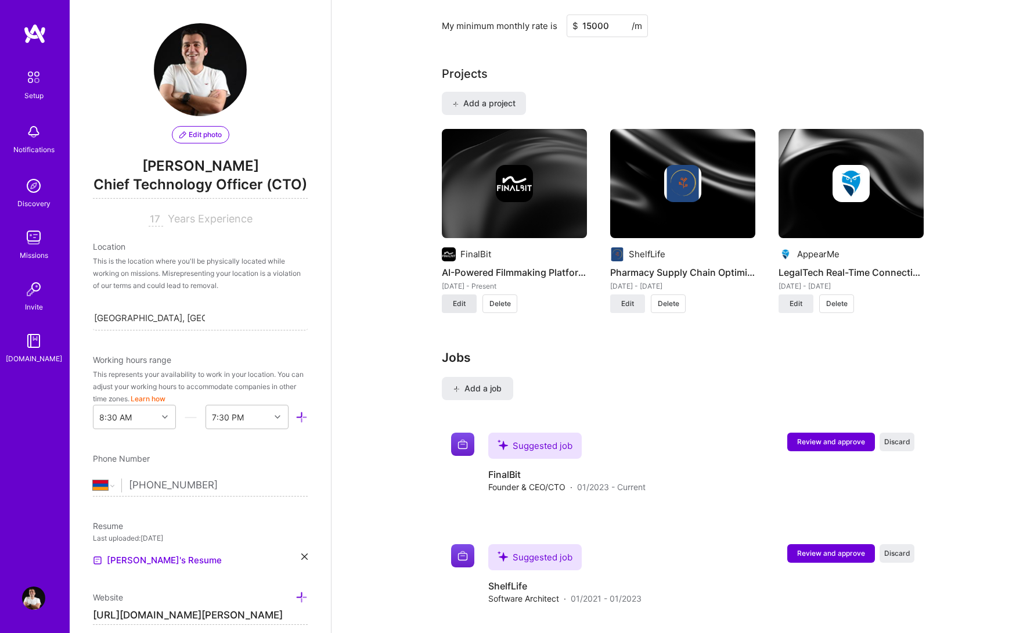
click at [462, 307] on span "Edit" at bounding box center [459, 303] width 13 height 10
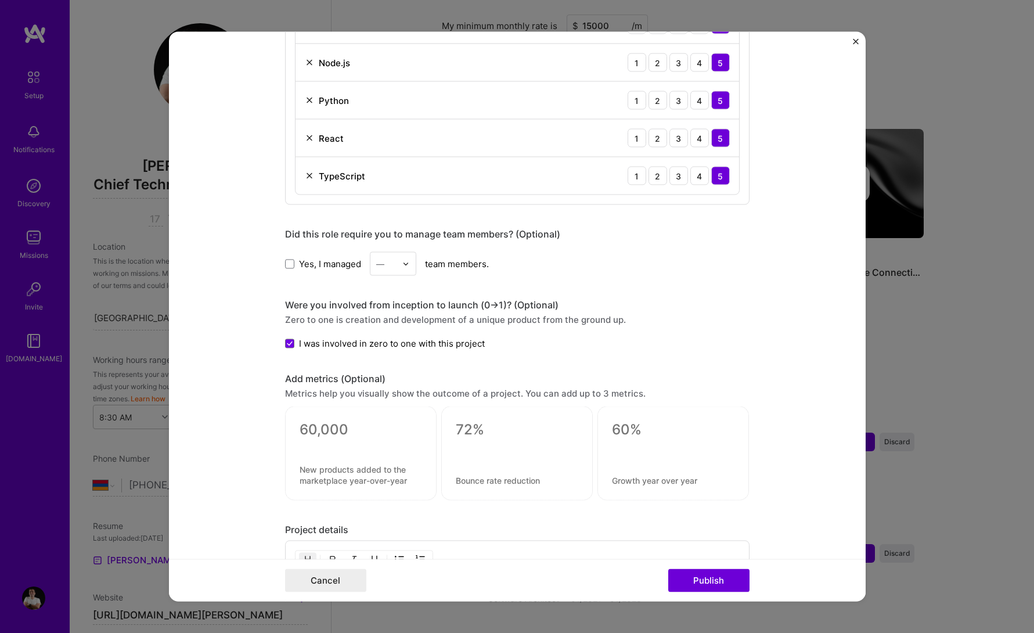
scroll to position [778, 0]
click at [302, 265] on span "Yes, I managed" at bounding box center [330, 262] width 62 height 12
click at [0, 0] on input "Yes, I managed" at bounding box center [0, 0] width 0 height 0
click at [401, 261] on div "—" at bounding box center [386, 262] width 32 height 23
click at [393, 375] on div "5" at bounding box center [392, 379] width 39 height 21
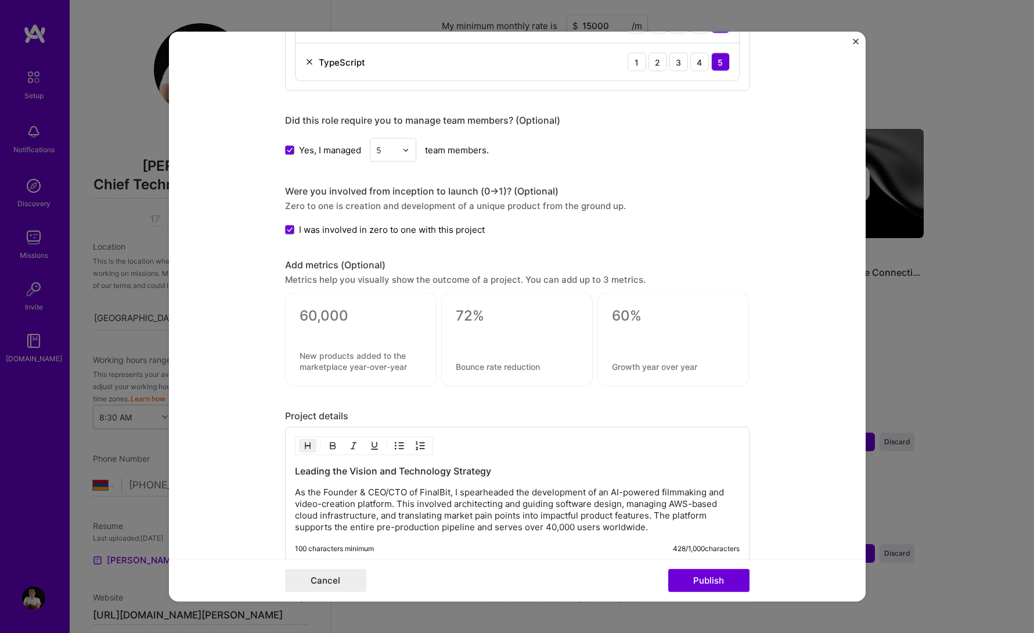
scroll to position [1136, 0]
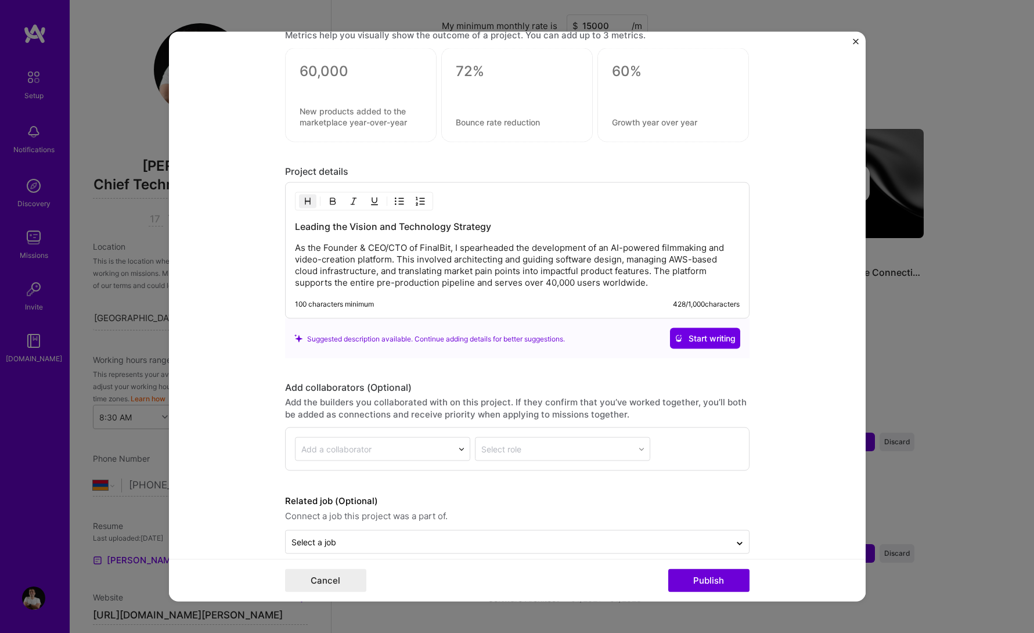
click at [400, 273] on p "As the Founder & CEO/CTO of FinalBit, I spearheaded the development of an AI-po…" at bounding box center [517, 265] width 445 height 46
click at [455, 261] on p "As the Founder & CEO/CTO of FinalBit, I spearheaded the development of an AI-po…" at bounding box center [517, 265] width 445 height 46
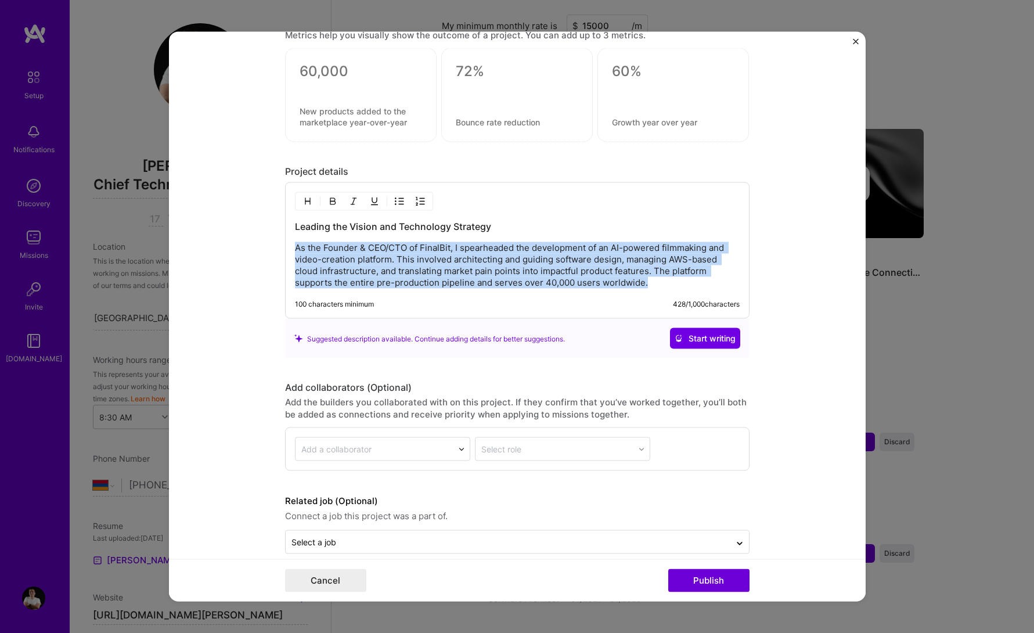
click at [484, 264] on p "As the Founder & CEO/CTO of FinalBit, I spearheaded the development of an AI-po…" at bounding box center [517, 265] width 445 height 46
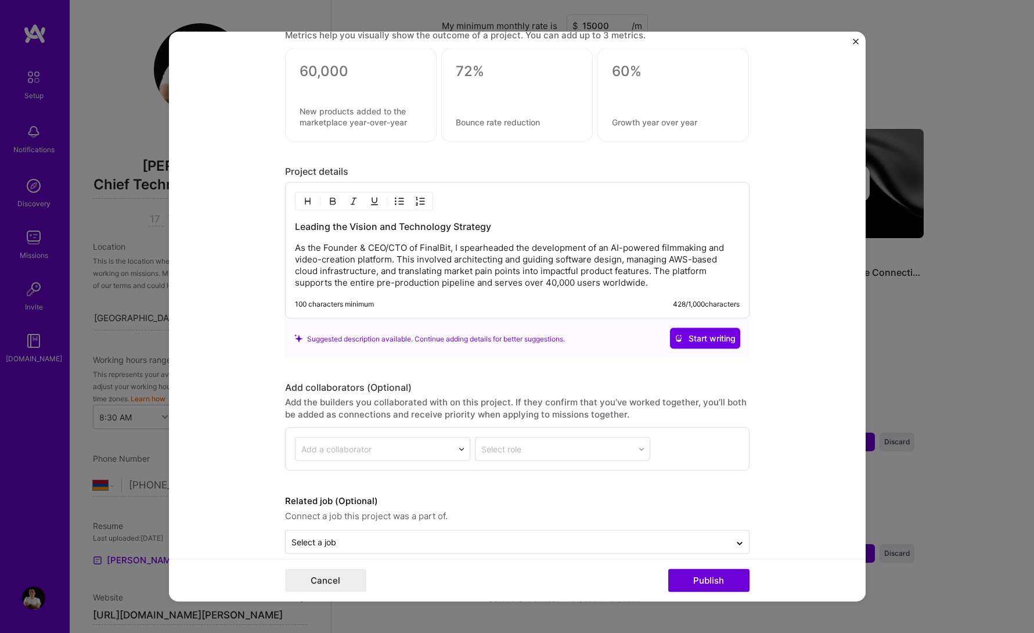
click at [484, 264] on p "As the Founder & CEO/CTO of FinalBit, I spearheaded the development of an AI-po…" at bounding box center [517, 265] width 445 height 46
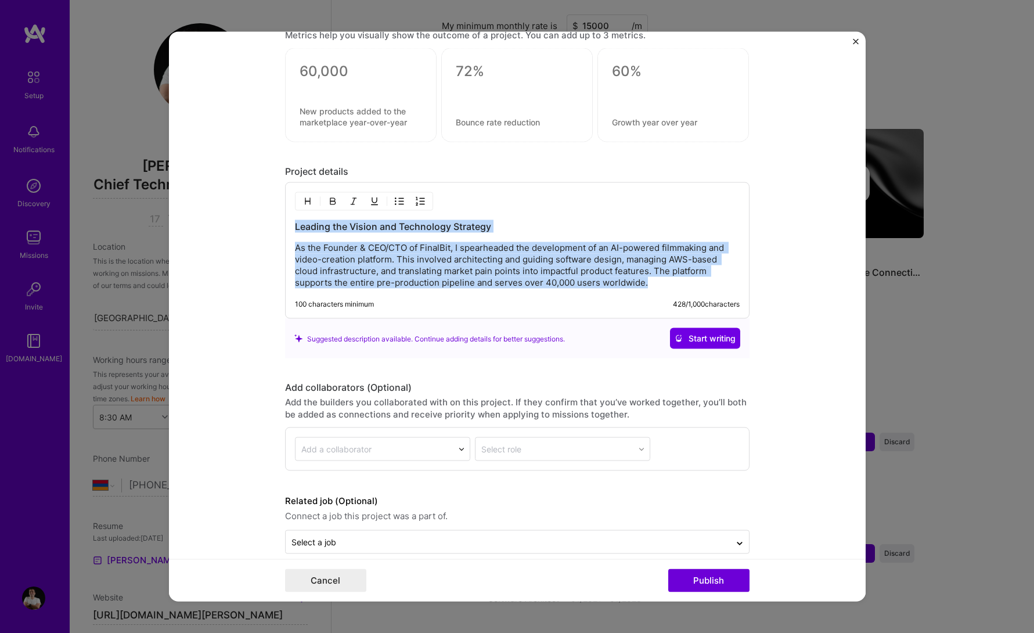
copy div "Leading the Vision and Technology Strategy As the Founder & CEO/CTO of FinalBit…"
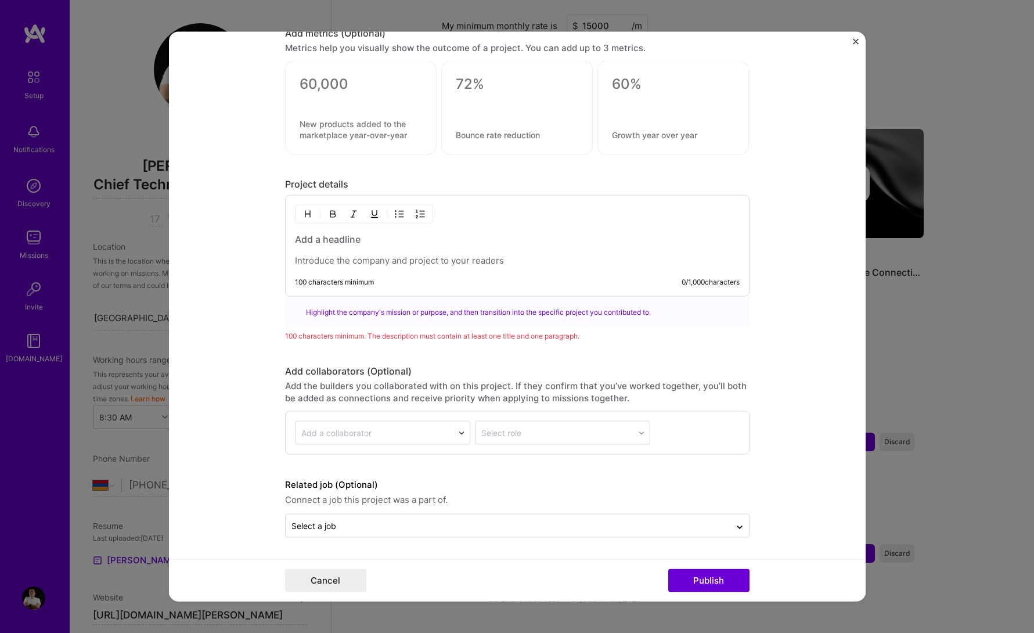
scroll to position [1152, 0]
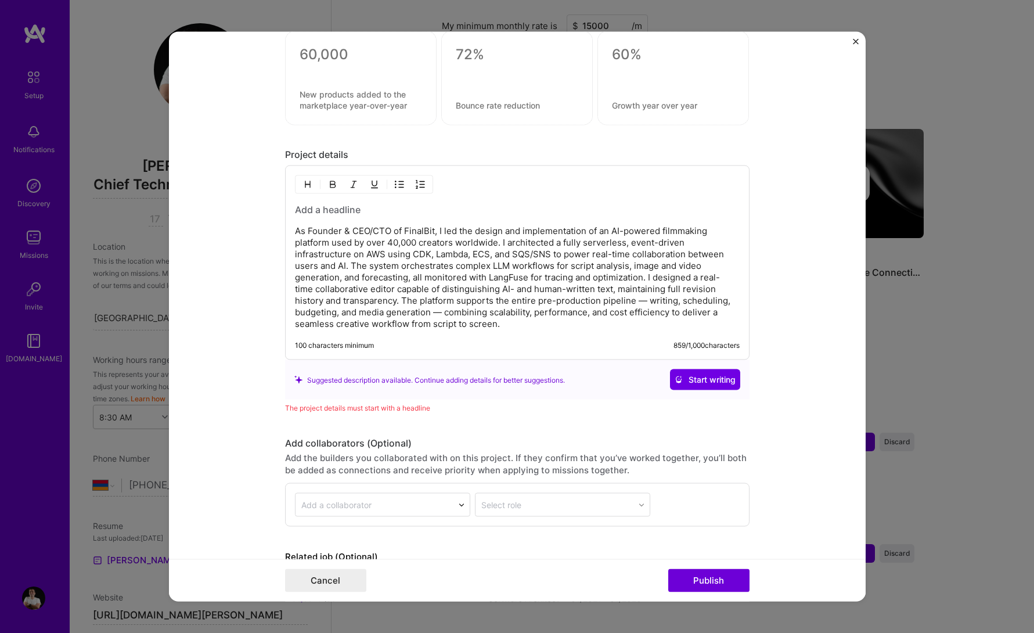
click at [409, 217] on div "As Founder & CEO/CTO of FinalBit, I led the design and implementation of an AI-…" at bounding box center [517, 266] width 445 height 127
click at [417, 210] on h3 at bounding box center [517, 209] width 445 height 13
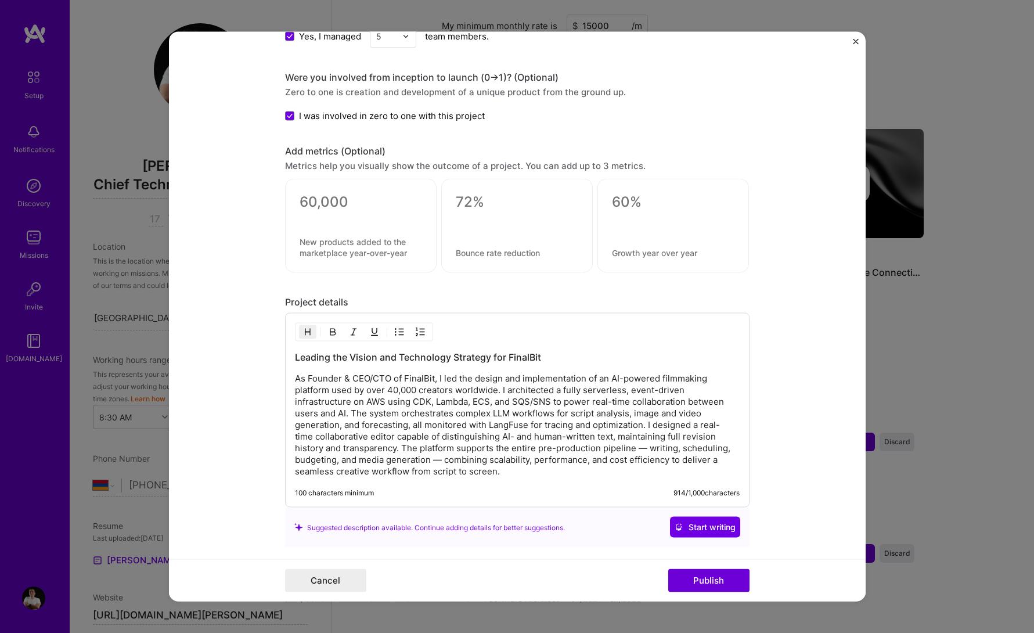
scroll to position [1110, 0]
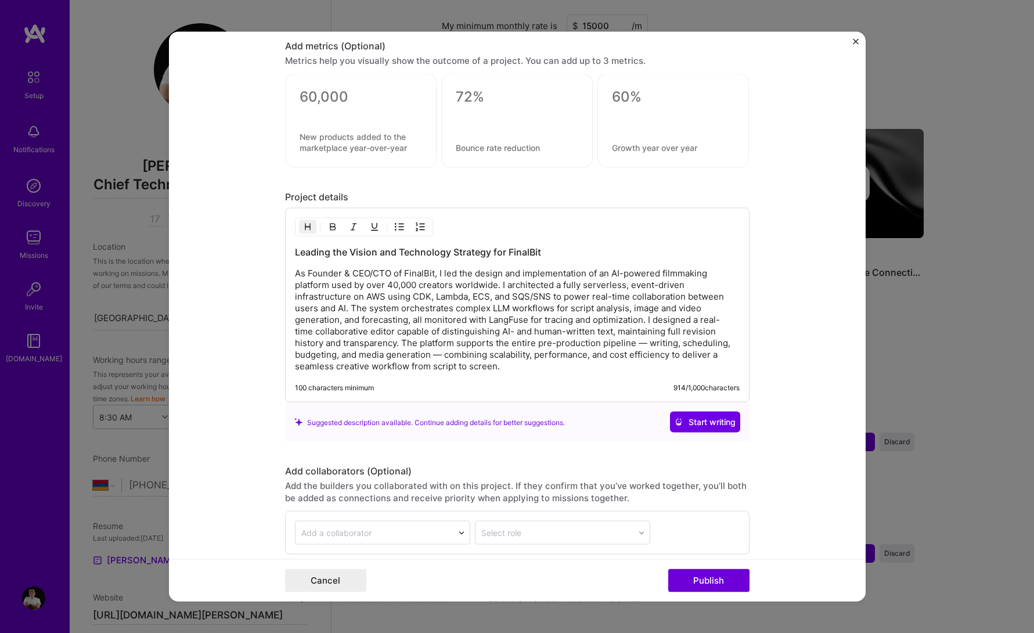
click at [439, 312] on p "As Founder & CEO/CTO of FinalBit, I led the design and implementation of an AI-…" at bounding box center [517, 320] width 445 height 104
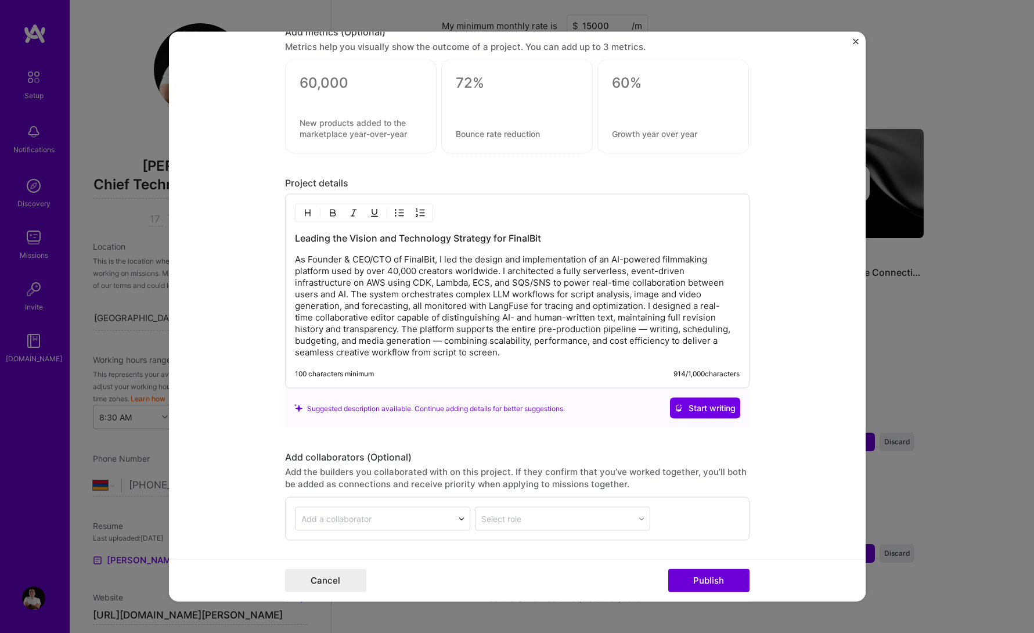
scroll to position [1127, 0]
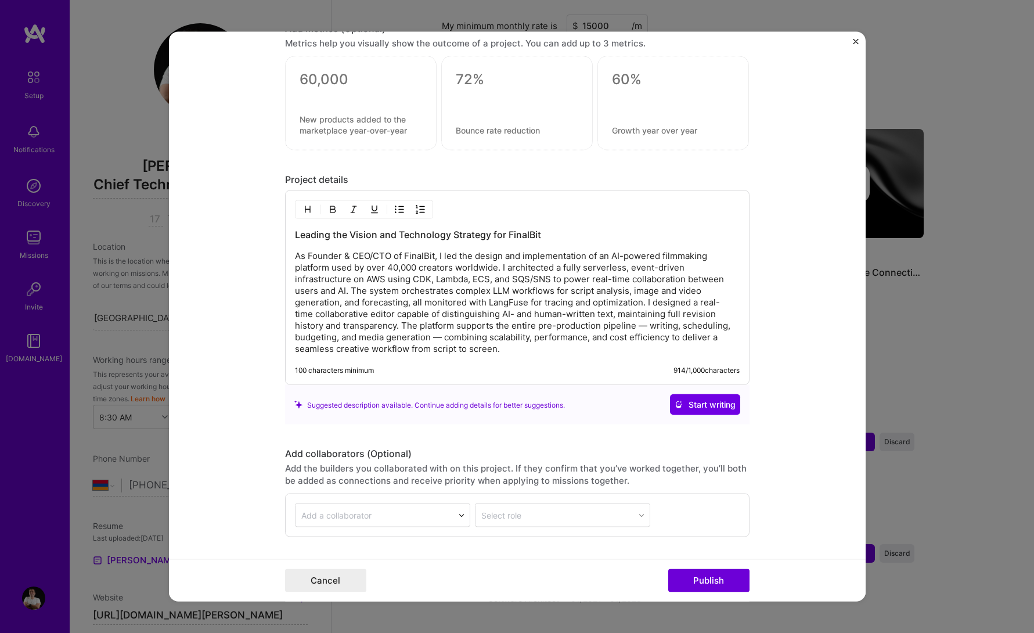
click at [355, 127] on textarea at bounding box center [361, 125] width 122 height 22
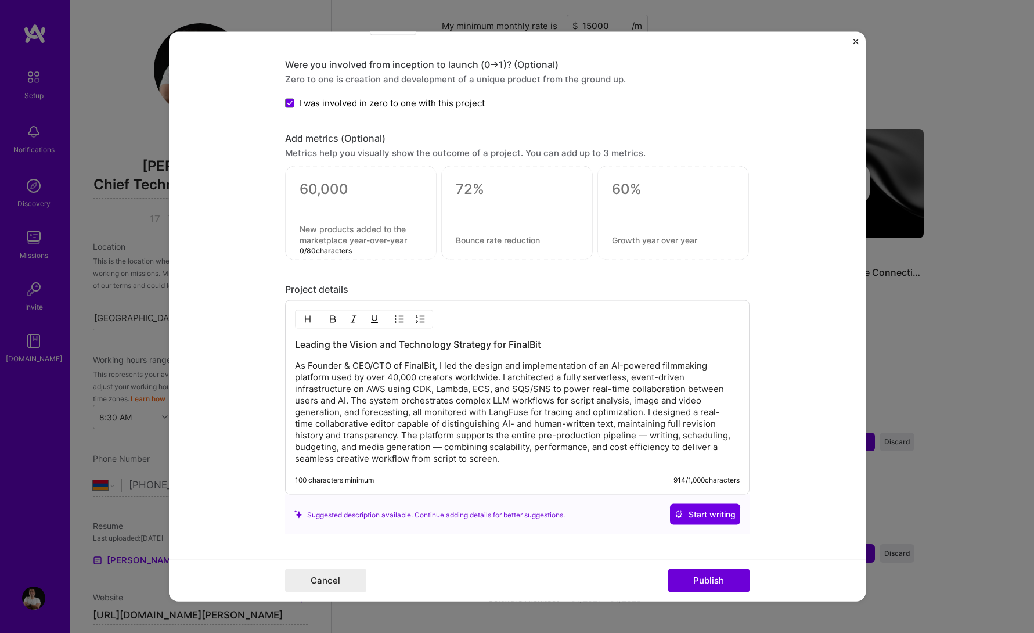
scroll to position [993, 0]
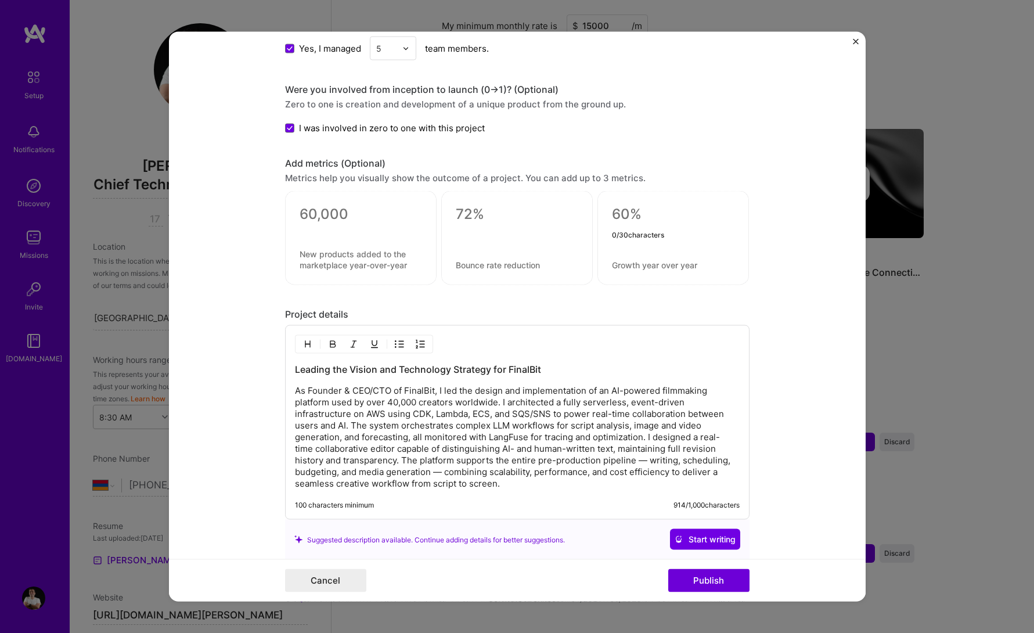
click at [633, 215] on textarea at bounding box center [673, 214] width 122 height 17
type textarea "30"
click at [669, 268] on textarea at bounding box center [673, 264] width 122 height 11
click at [491, 215] on textarea at bounding box center [517, 214] width 122 height 17
type textarea "0"
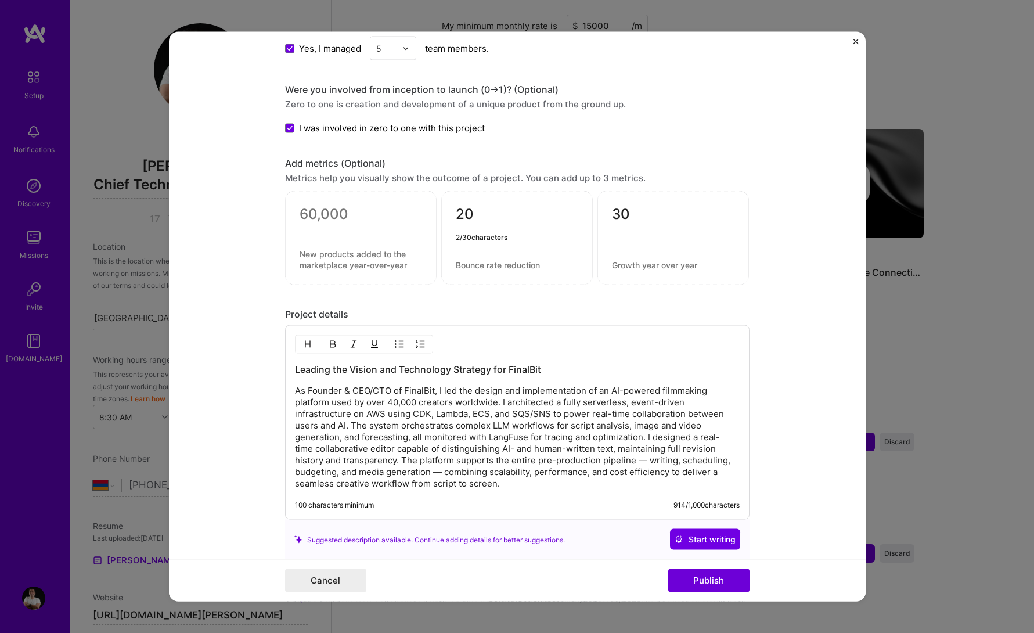
type textarea "20%"
click at [646, 223] on textarea "30" at bounding box center [673, 217] width 122 height 23
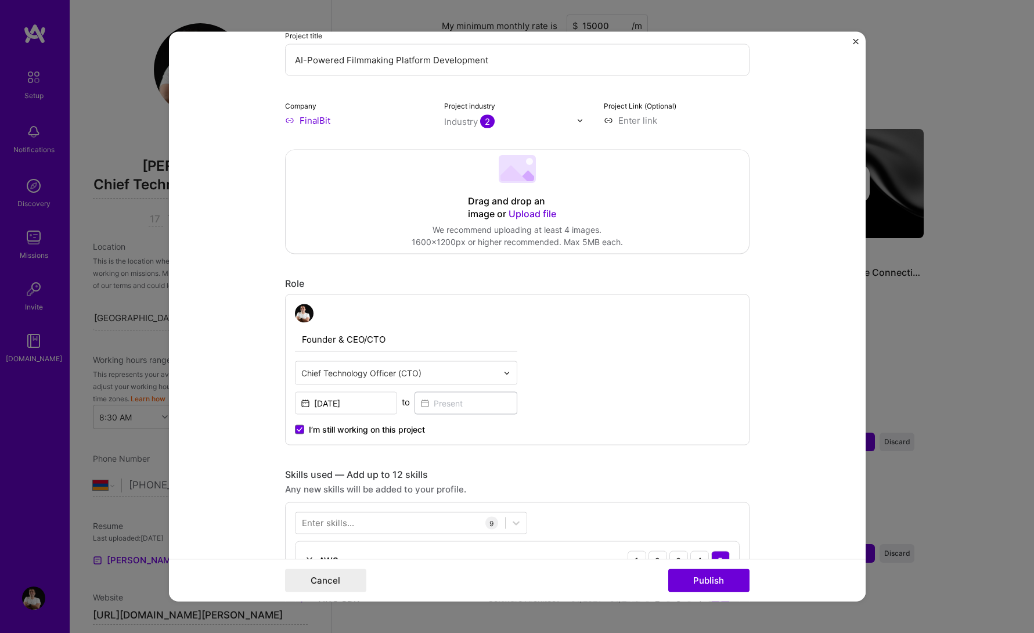
scroll to position [0, 0]
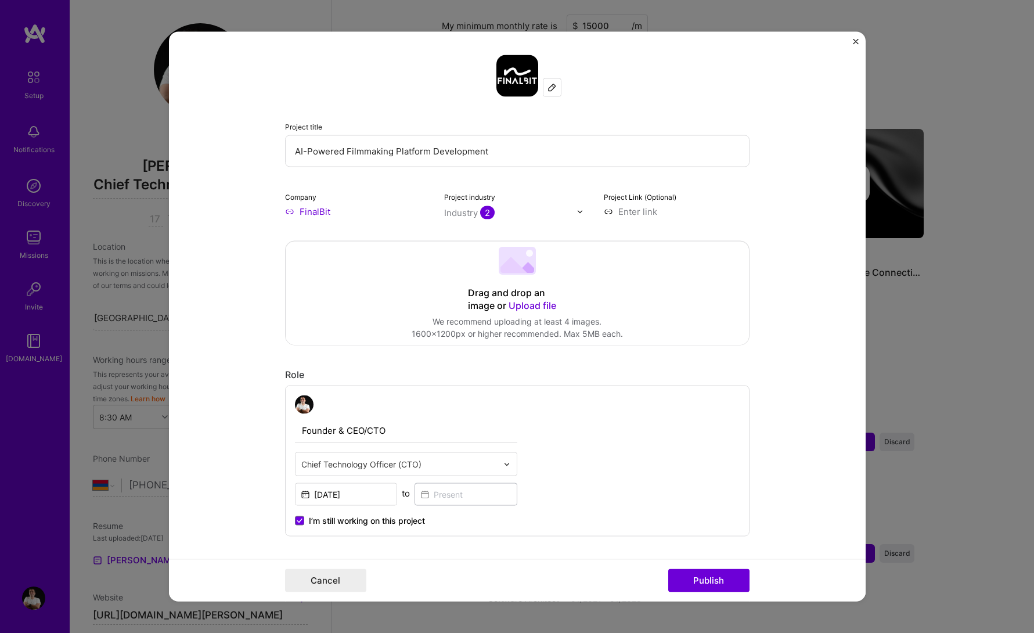
click at [528, 305] on span "Upload file" at bounding box center [533, 306] width 48 height 12
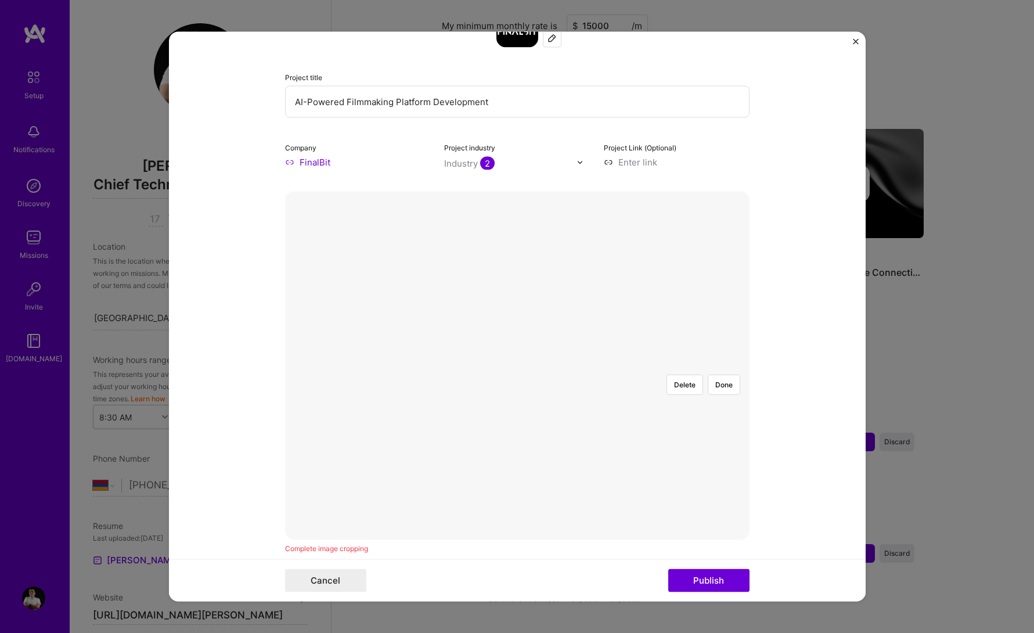
scroll to position [50, 0]
click at [524, 365] on div at bounding box center [691, 495] width 348 height 261
click at [610, 506] on div "Delete Done" at bounding box center [517, 365] width 464 height 348
click at [517, 365] on div at bounding box center [517, 365] width 0 height 0
click at [727, 374] on button "Done" at bounding box center [724, 384] width 33 height 20
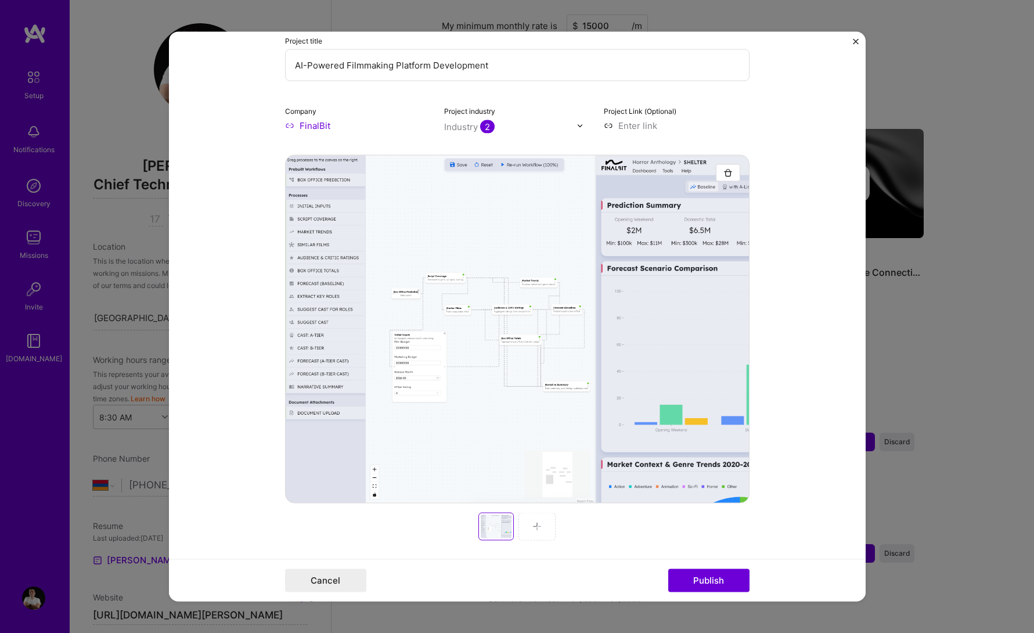
scroll to position [0, 0]
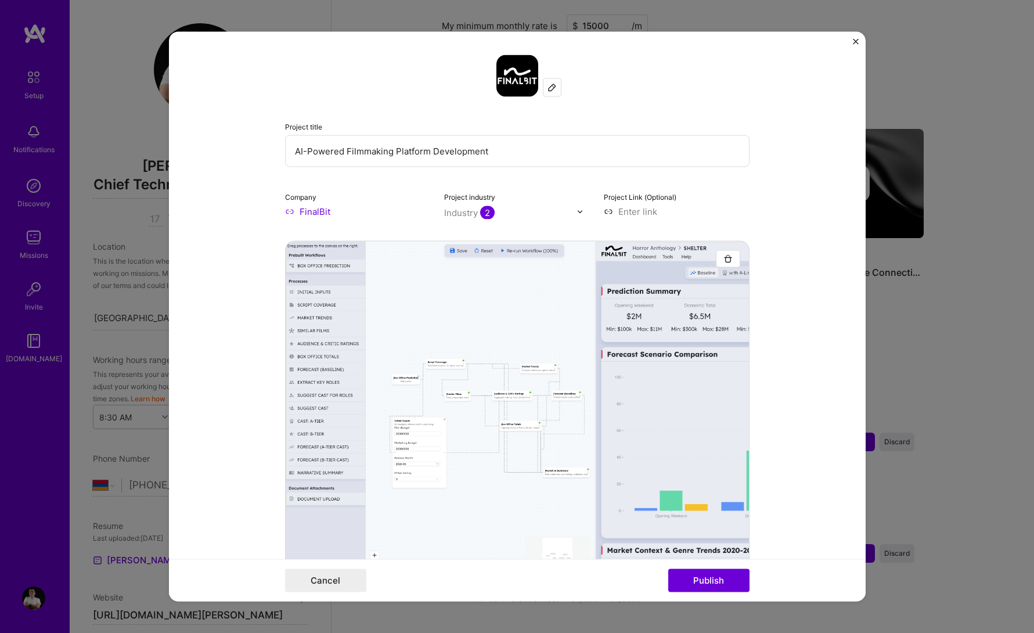
click at [643, 216] on input at bounding box center [677, 212] width 146 height 12
type input "[URL][DOMAIN_NAME]"
click at [707, 581] on button "Publish" at bounding box center [708, 580] width 81 height 23
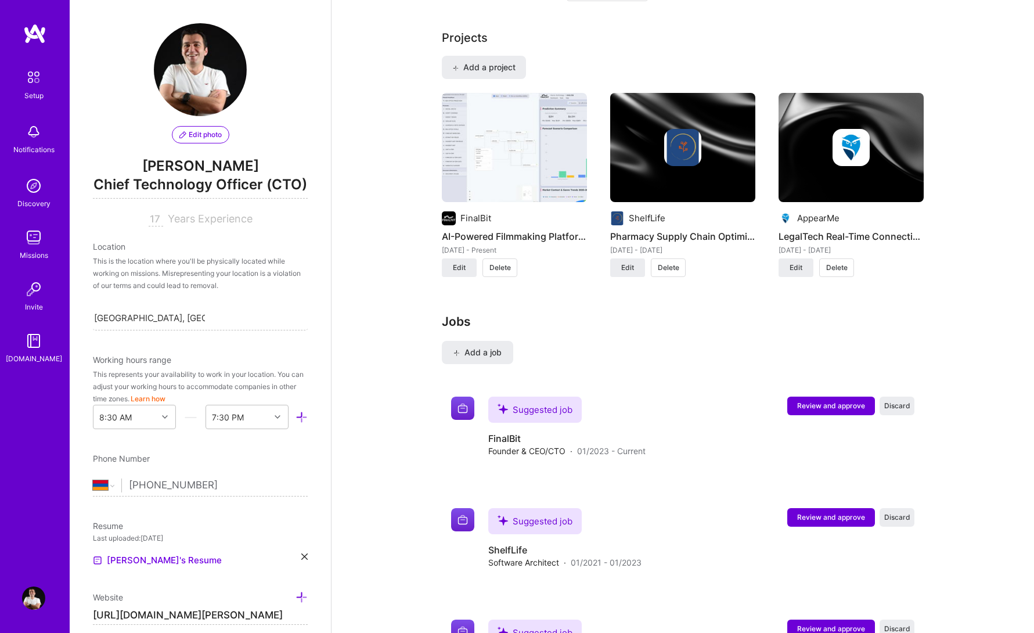
scroll to position [1023, 0]
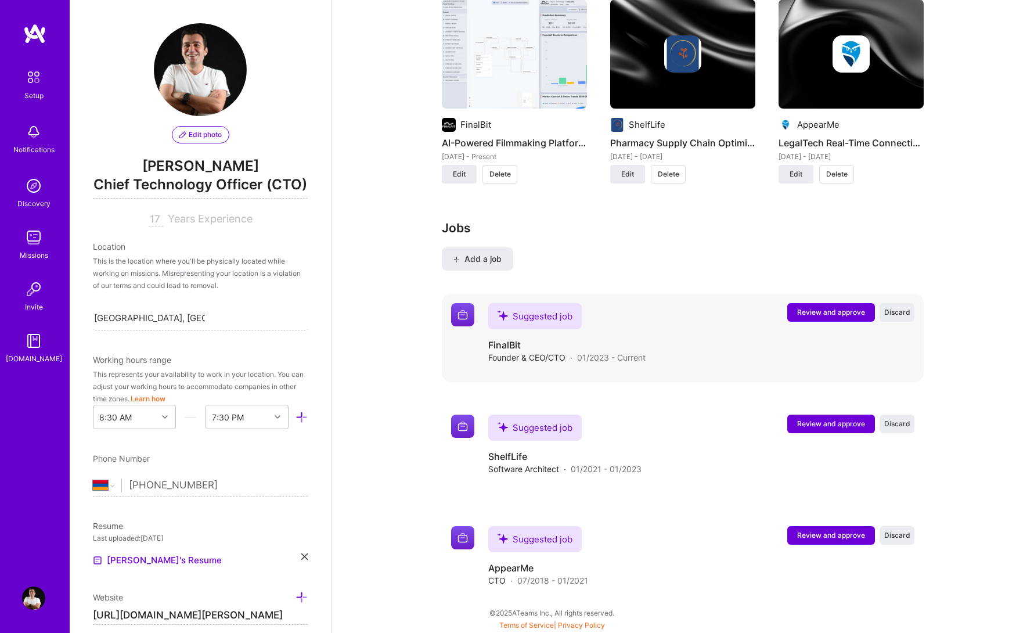
click at [461, 316] on img at bounding box center [462, 314] width 23 height 23
click at [634, 365] on div "Suggested job FinalBit Founder & CEO/CTO · 01/2023 - Current Review and approve…" at bounding box center [701, 338] width 426 height 70
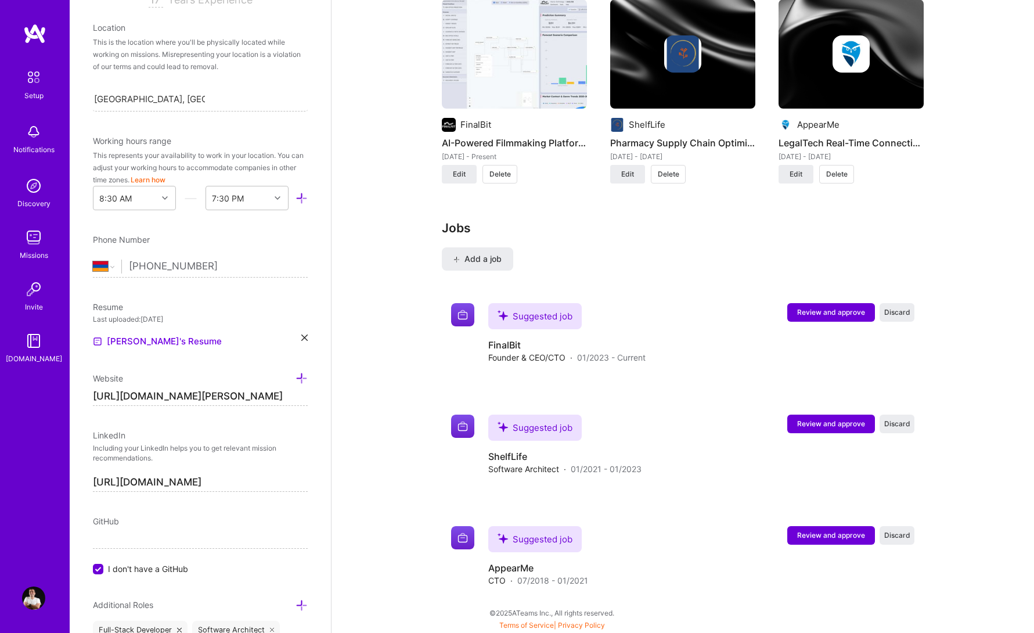
scroll to position [312, 0]
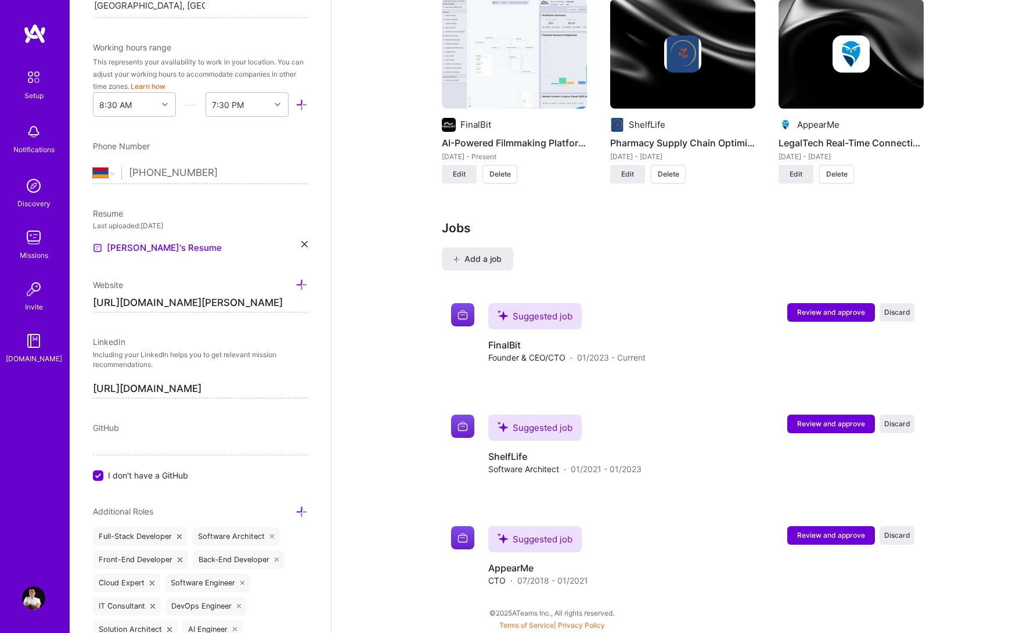
click at [140, 431] on div "GitHub" at bounding box center [200, 427] width 215 height 12
click at [145, 390] on input "[URL][DOMAIN_NAME]" at bounding box center [200, 389] width 215 height 19
click at [129, 483] on div "Edit photo [PERSON_NAME] Chief Technology Officer (CTO) 17 Years Experience Loc…" at bounding box center [200, 316] width 261 height 633
click at [102, 477] on input "I don't have a GitHub" at bounding box center [99, 476] width 10 height 10
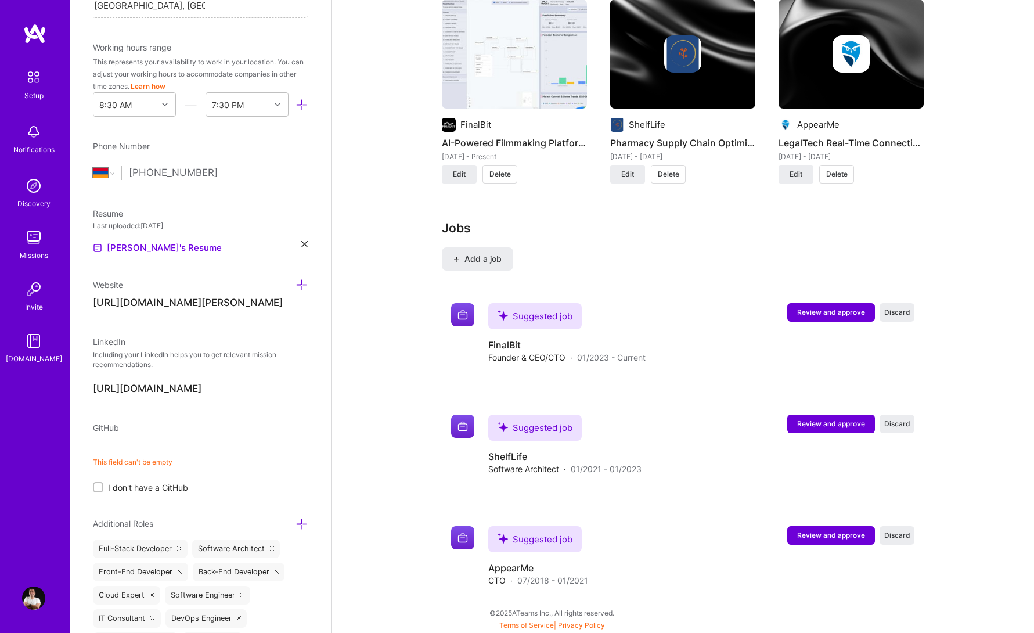
click at [156, 306] on input "[URL][DOMAIN_NAME][PERSON_NAME]" at bounding box center [200, 303] width 215 height 19
click at [136, 444] on input at bounding box center [200, 446] width 215 height 19
type input "https://"
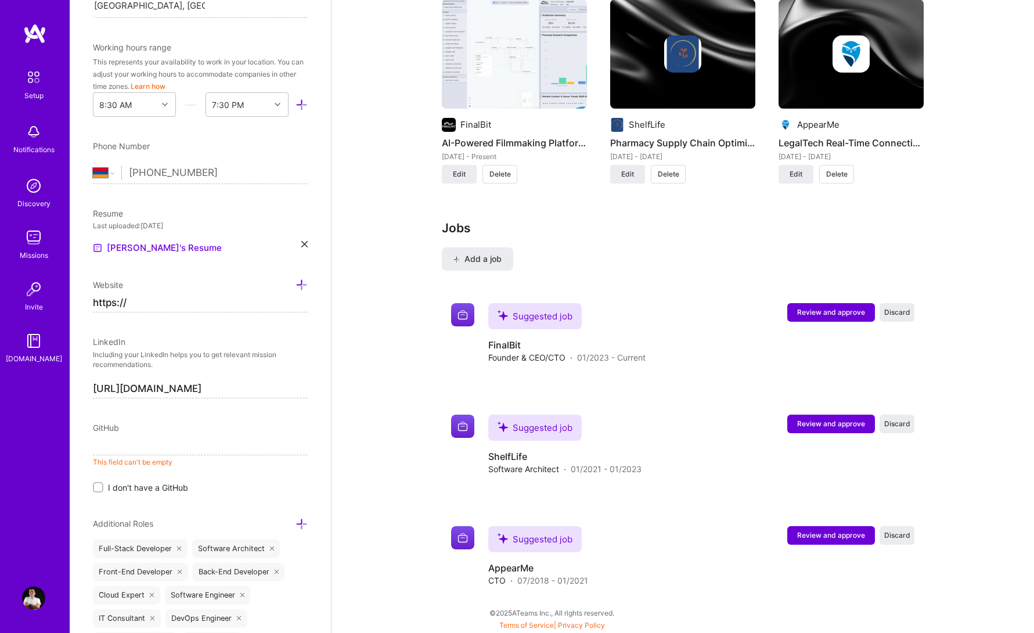
paste input "[URL][DOMAIN_NAME][PERSON_NAME]"
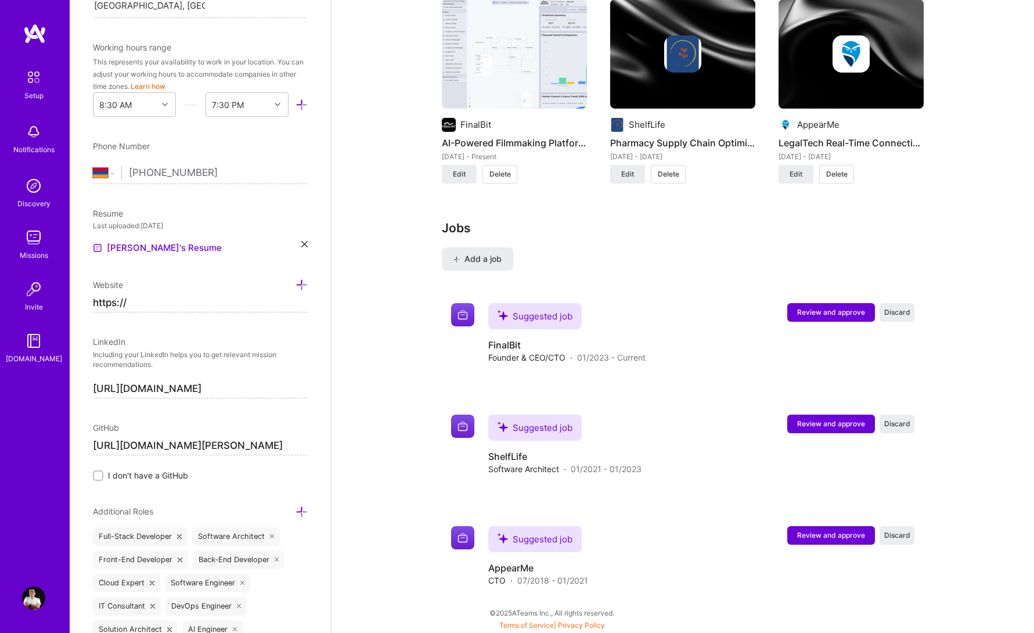
type input "[URL][DOMAIN_NAME][PERSON_NAME]"
click at [192, 500] on div "Edit photo [PERSON_NAME] Chief Technology Officer (CTO) 17 Years Experience Loc…" at bounding box center [200, 316] width 261 height 633
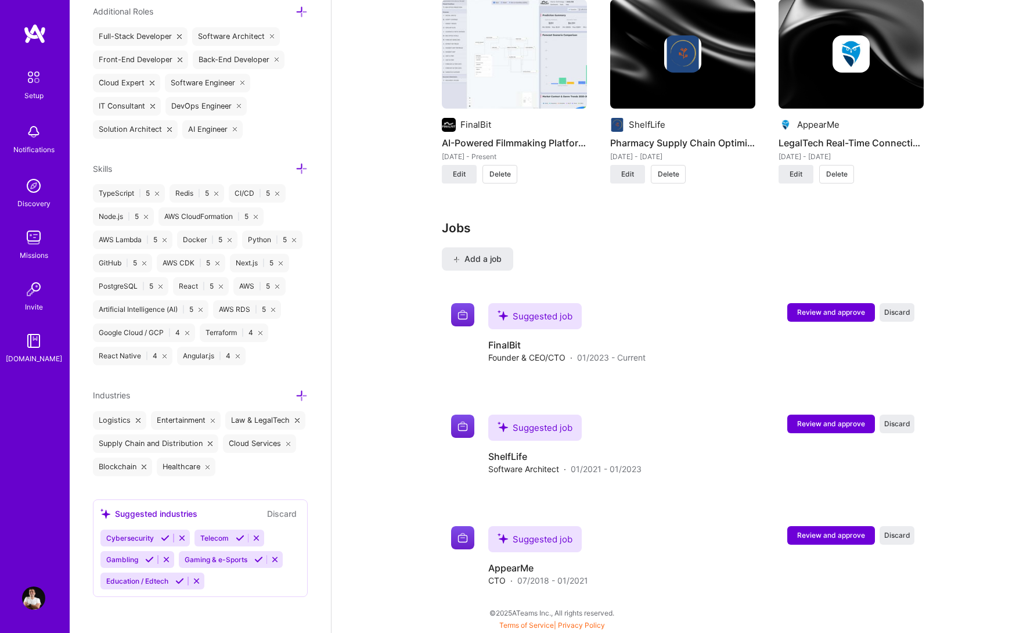
scroll to position [0, 0]
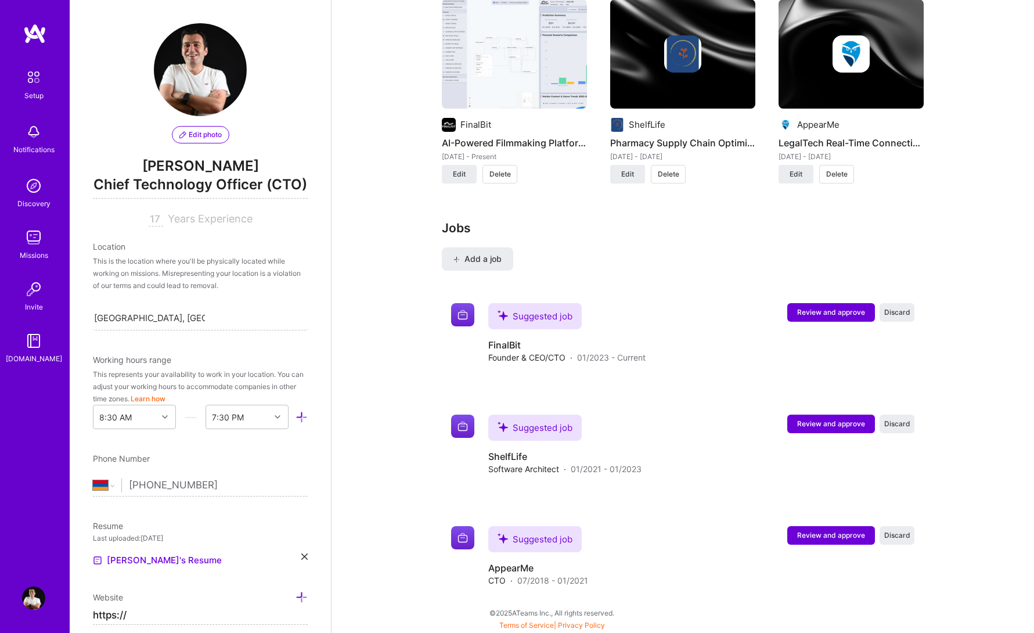
click at [193, 277] on div "This is the location where you'll be physically located while working on missio…" at bounding box center [200, 273] width 215 height 37
click at [194, 311] on div "[GEOGRAPHIC_DATA], [GEOGRAPHIC_DATA], [GEOGRAPHIC_DATA] [GEOGRAPHIC_DATA], [GEO…" at bounding box center [149, 318] width 111 height 15
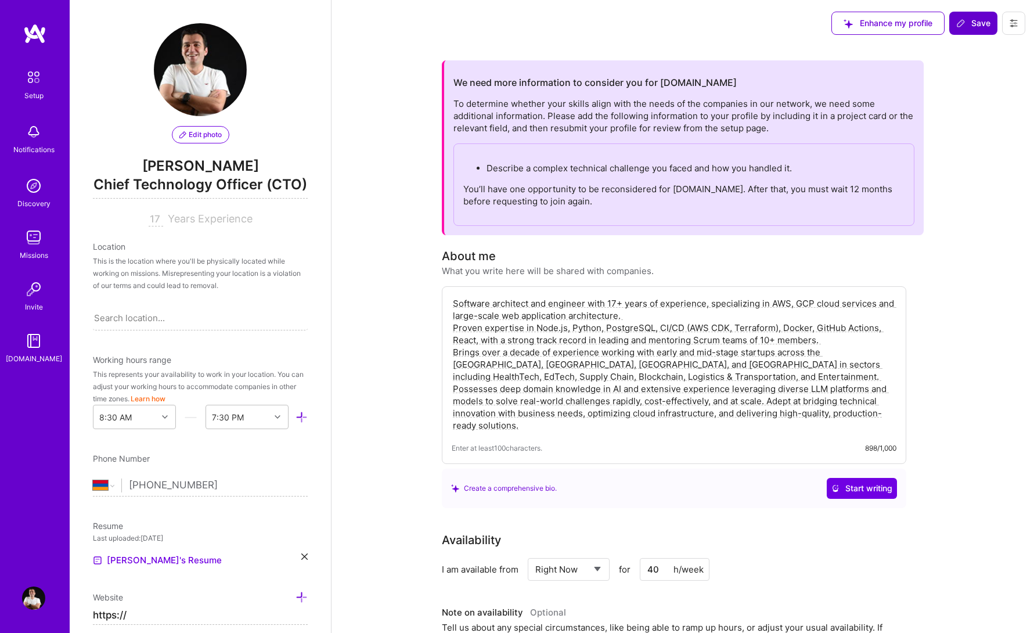
click at [967, 23] on span "Save" at bounding box center [973, 23] width 34 height 12
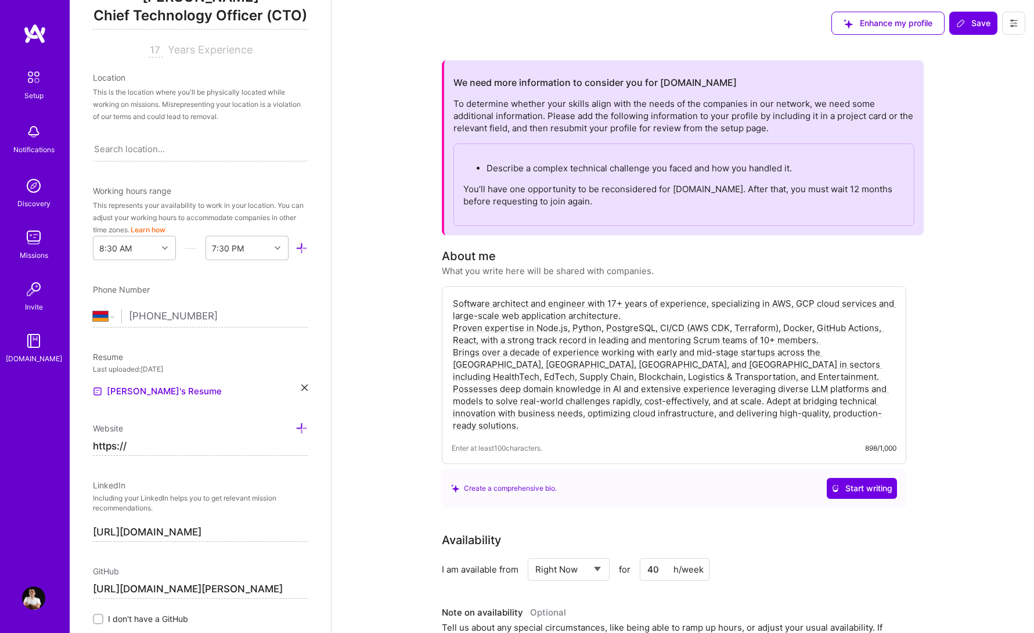
click at [149, 446] on input "https://" at bounding box center [200, 446] width 215 height 19
click at [190, 444] on input "[URL][DOMAIN_NAME]" at bounding box center [200, 446] width 215 height 19
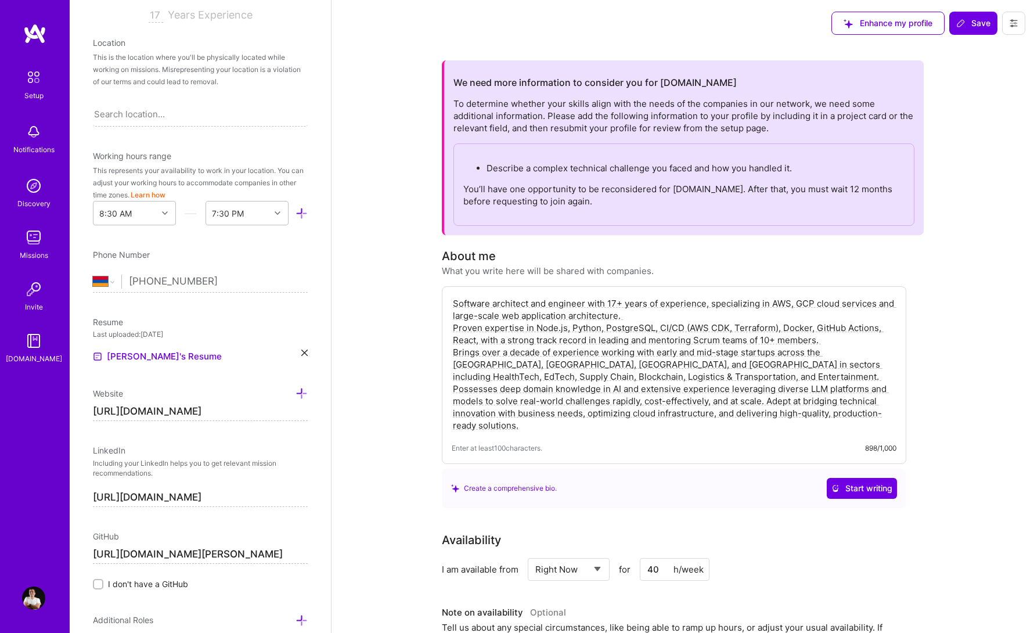
scroll to position [207, 0]
click at [229, 489] on input "[URL][DOMAIN_NAME]" at bounding box center [200, 494] width 215 height 19
click at [208, 410] on input "[URL][DOMAIN_NAME]" at bounding box center [200, 408] width 215 height 19
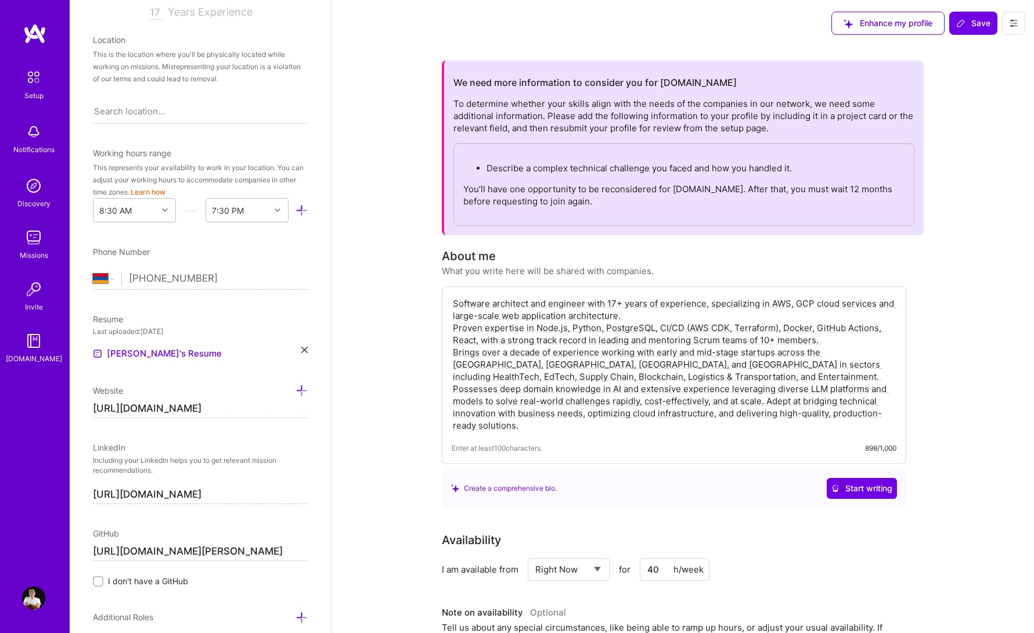
click at [208, 410] on input "[URL][DOMAIN_NAME]" at bounding box center [200, 408] width 215 height 19
paste input "[DOMAIN_NAME][URL]"
type input "[URL][DOMAIN_NAME]"
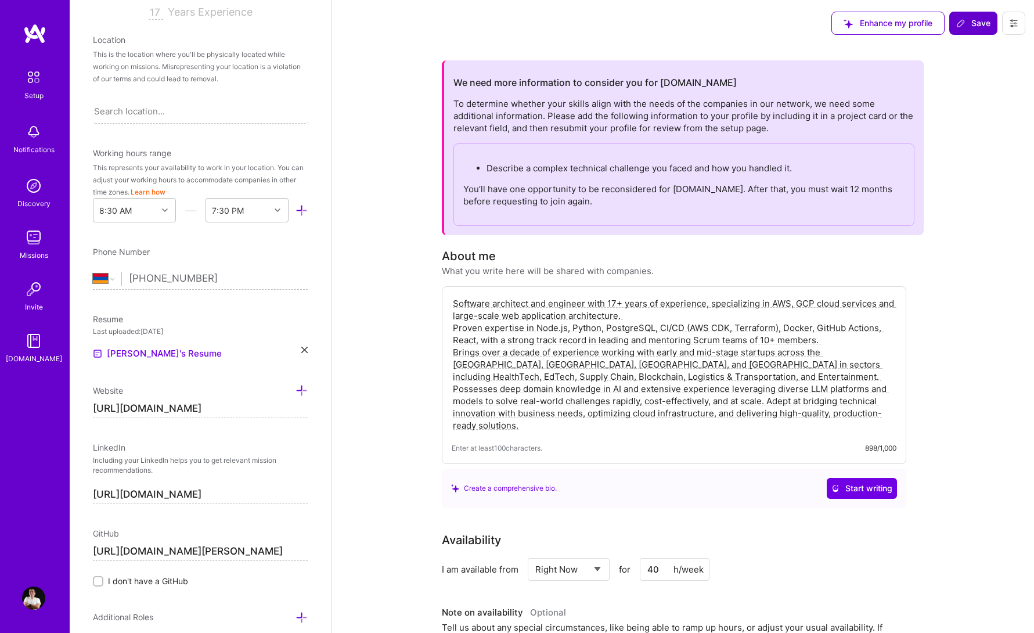
click at [972, 17] on span "Save" at bounding box center [973, 23] width 34 height 12
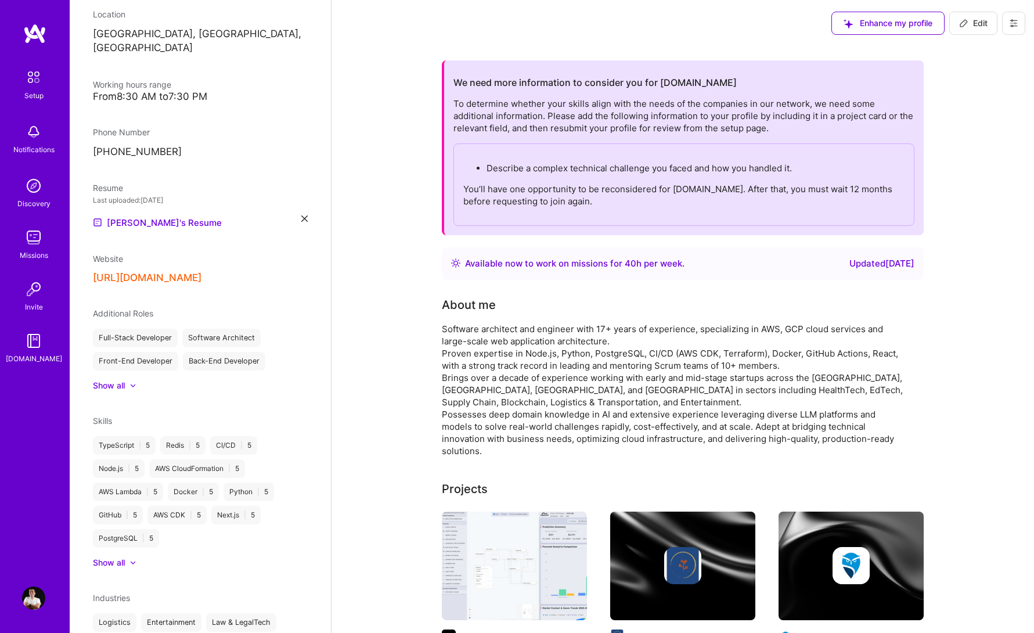
scroll to position [178, 0]
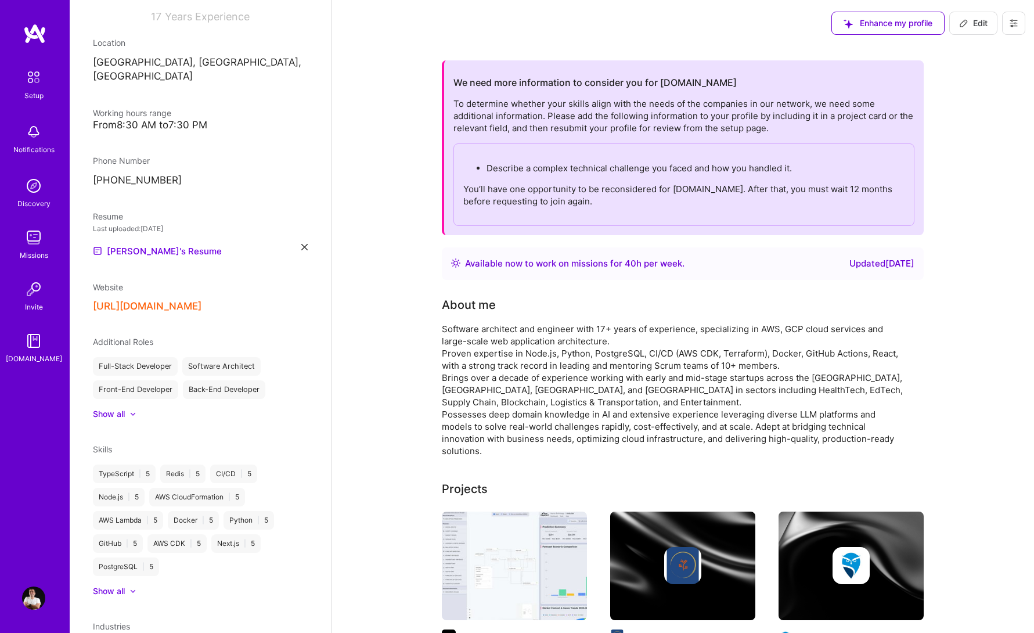
click at [1014, 26] on icon at bounding box center [1013, 23] width 9 height 9
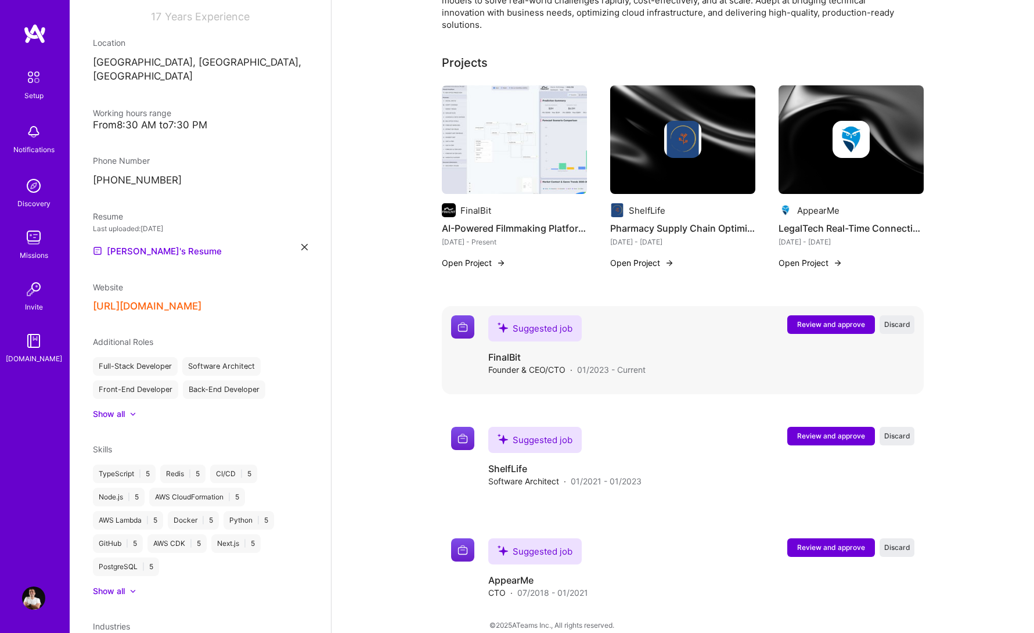
scroll to position [0, 0]
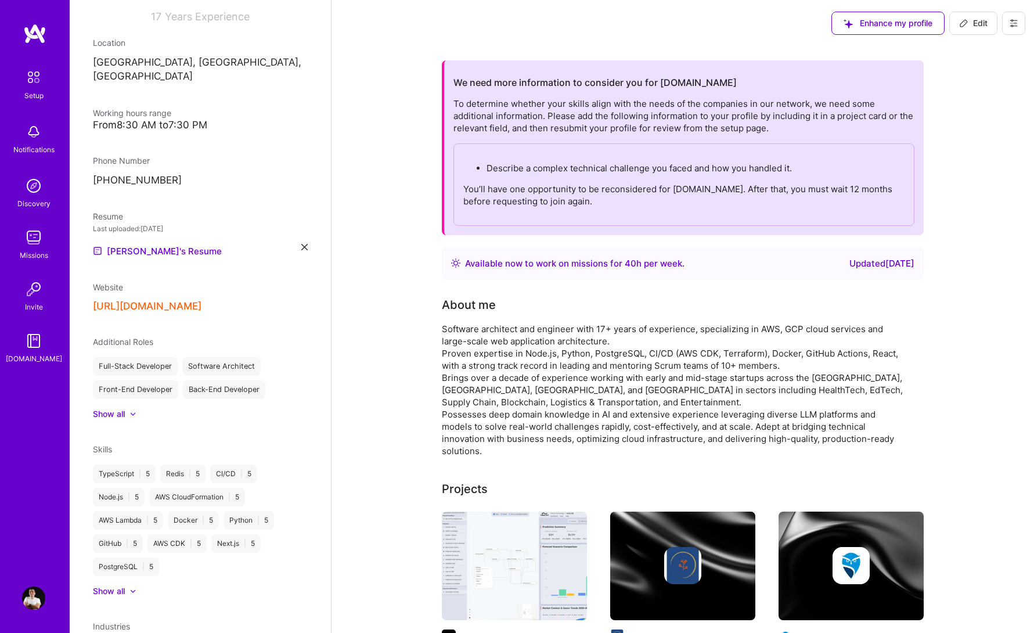
click at [545, 169] on p "Describe a complex technical challenge you faced and how you handled it." at bounding box center [695, 168] width 418 height 12
click at [628, 180] on div "Describe a complex technical challenge you faced and how you handled it. You’ll…" at bounding box center [683, 184] width 461 height 82
click at [596, 267] on div "Available now to work on missions for 40 h per week ." at bounding box center [574, 264] width 219 height 14
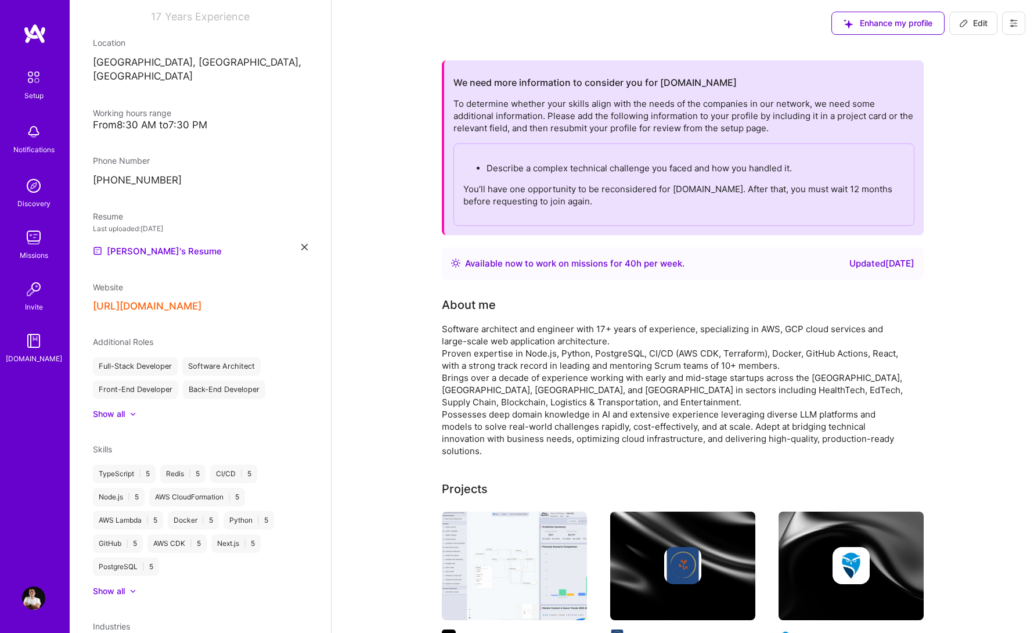
click at [596, 267] on div "Available now to work on missions for 40 h per week ." at bounding box center [574, 264] width 219 height 14
click at [673, 162] on p "Describe a complex technical challenge you faced and how you handled it." at bounding box center [695, 168] width 418 height 12
click at [554, 122] on div "To determine whether your skills align with the needs of the companies in our n…" at bounding box center [683, 162] width 461 height 128
click at [1007, 20] on button at bounding box center [1013, 23] width 23 height 23
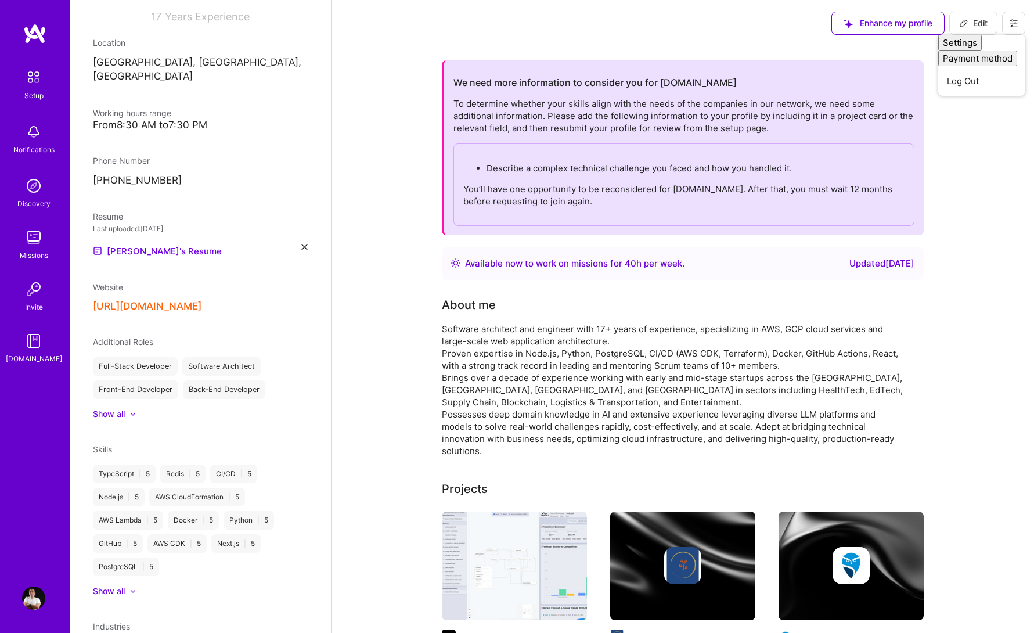
click at [1007, 20] on button at bounding box center [1013, 23] width 23 height 23
click at [803, 115] on div "To determine whether your skills align with the needs of the companies in our n…" at bounding box center [683, 162] width 461 height 128
click at [37, 80] on img at bounding box center [33, 77] width 24 height 24
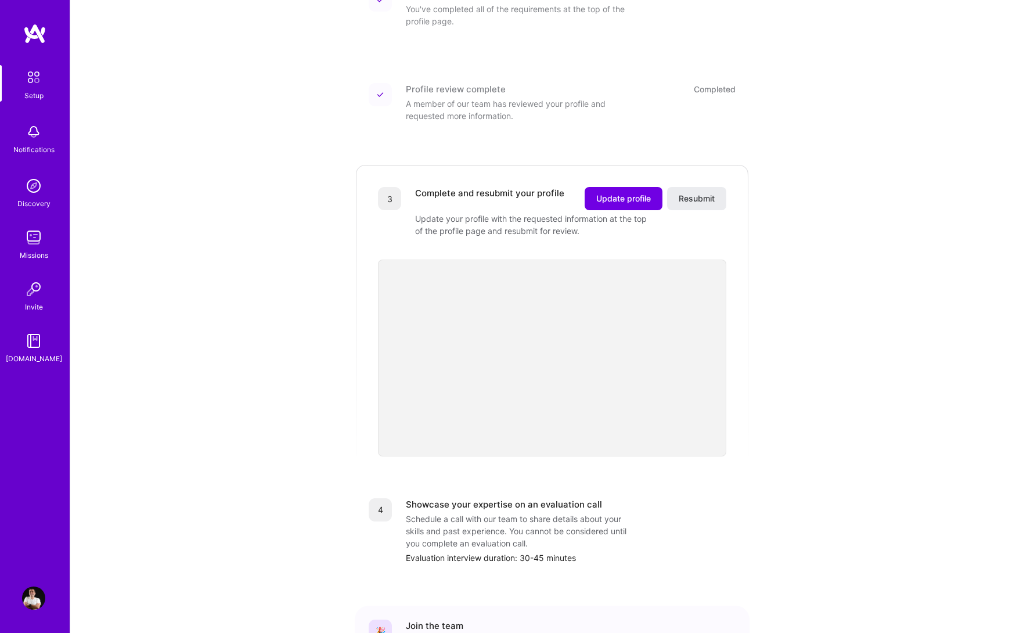
scroll to position [170, 0]
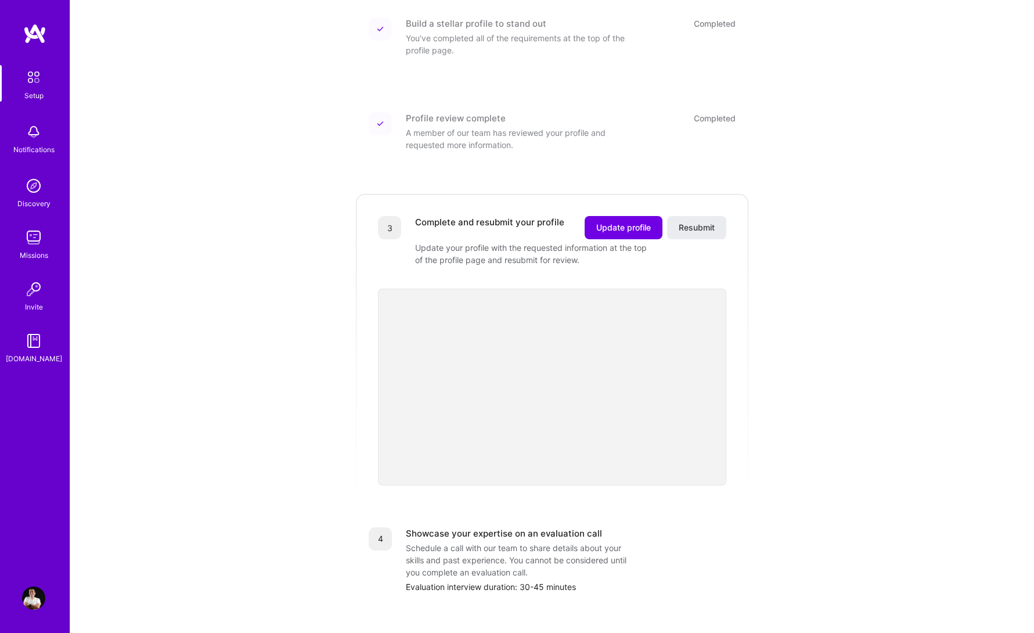
click at [526, 242] on div "Update your profile with the requested information at the top of the profile pa…" at bounding box center [531, 253] width 232 height 24
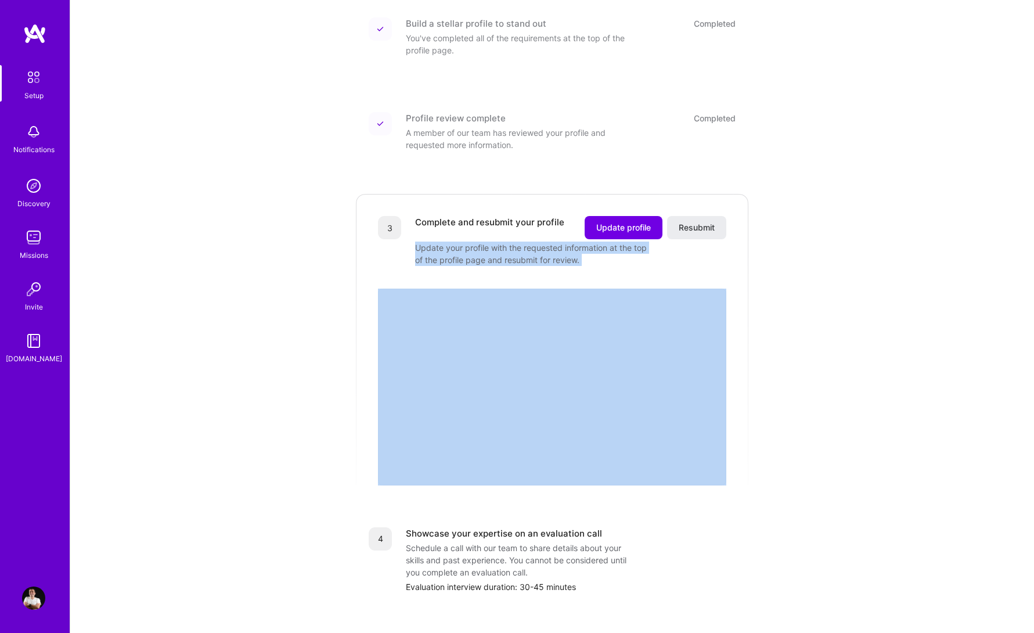
click at [567, 245] on div "Update your profile with the requested information at the top of the profile pa…" at bounding box center [531, 253] width 232 height 24
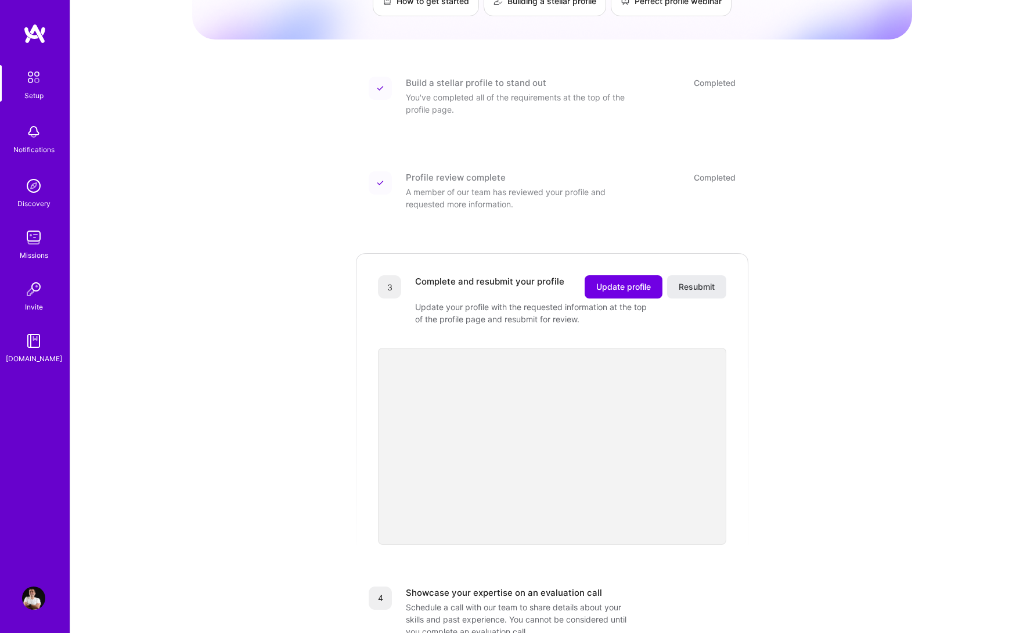
scroll to position [98, 0]
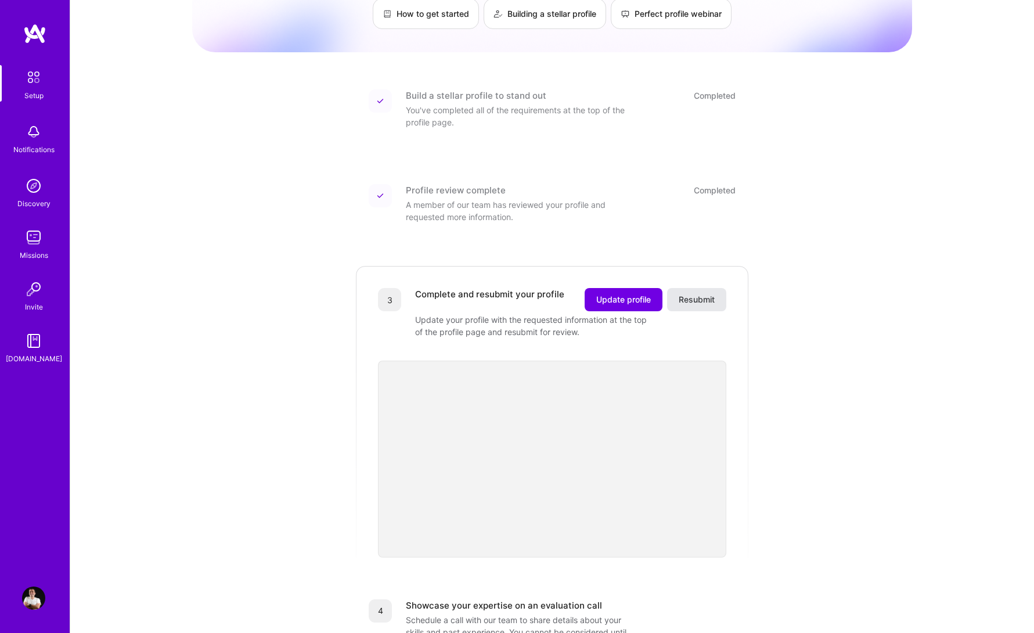
click at [699, 294] on span "Resubmit" at bounding box center [697, 300] width 36 height 12
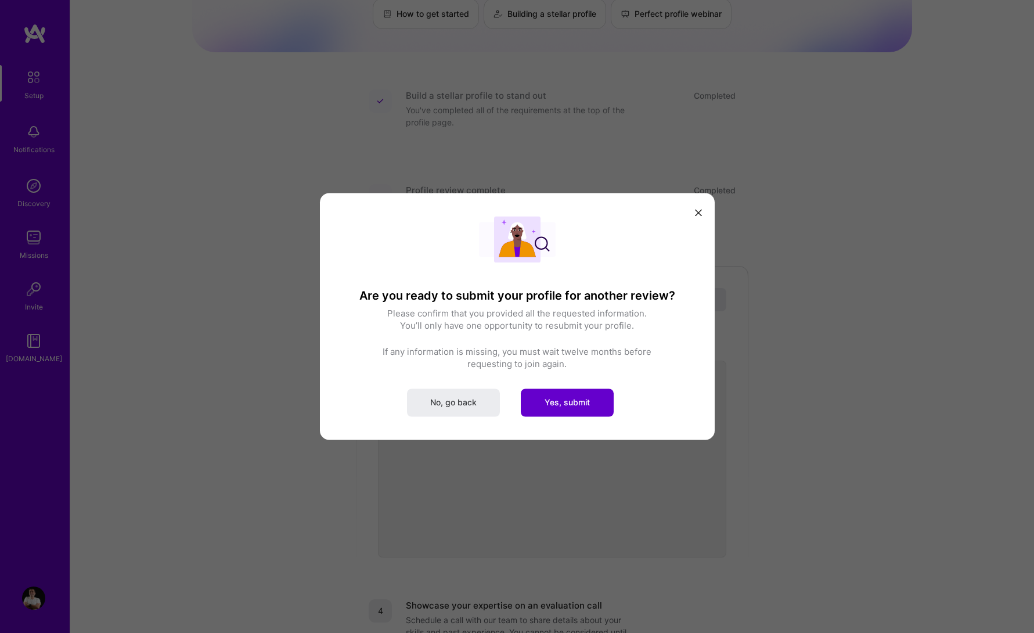
click at [569, 402] on span "Yes, submit" at bounding box center [567, 402] width 45 height 12
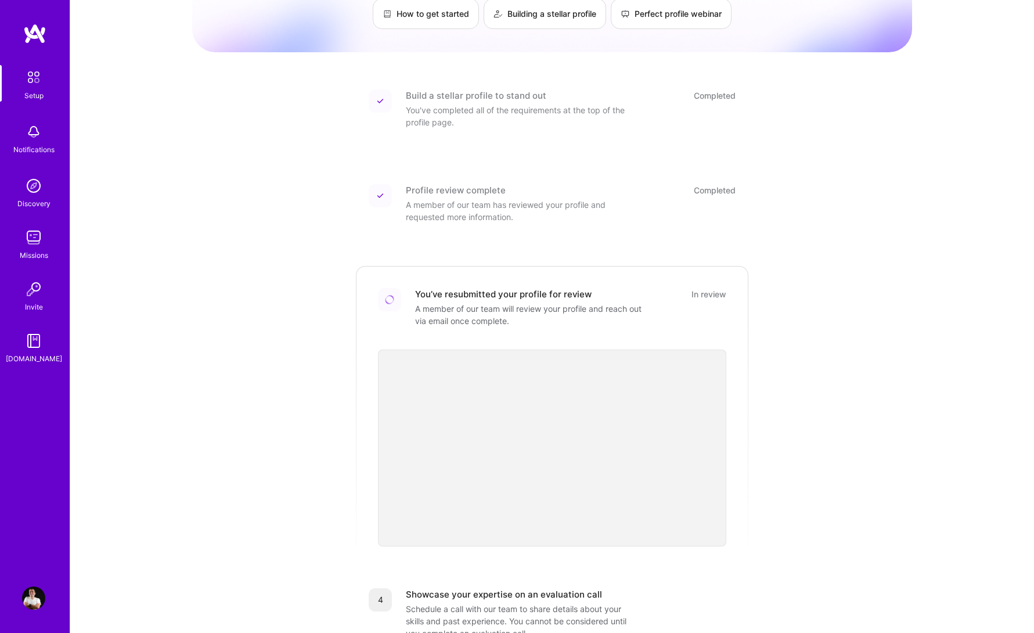
scroll to position [0, 0]
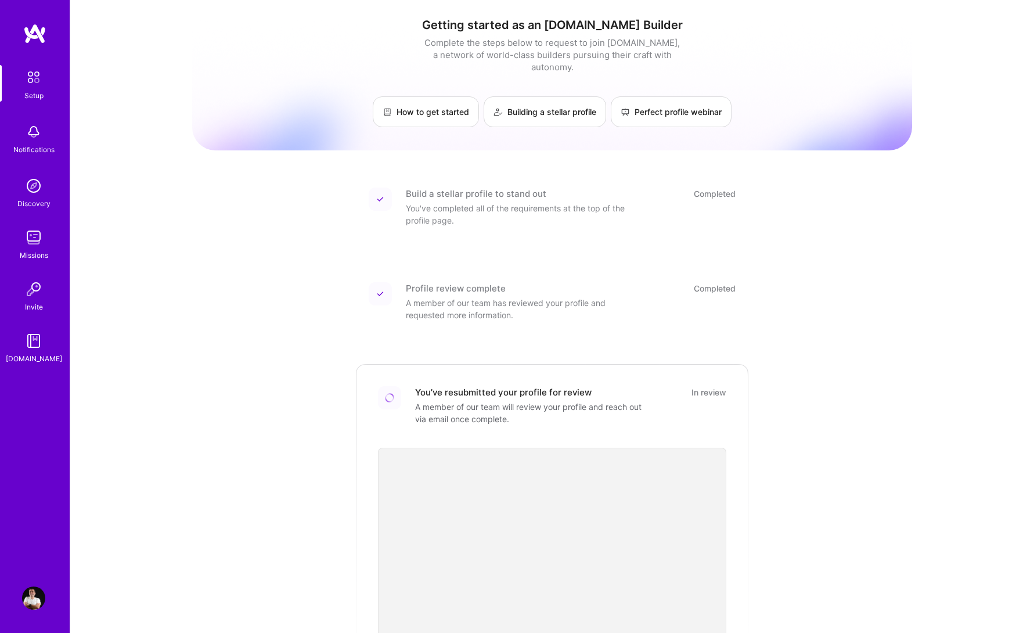
click at [634, 236] on div "Build a stellar profile to stand out Completed You've completed all of the requ…" at bounding box center [552, 535] width 395 height 722
click at [702, 160] on div "Getting started as an [DOMAIN_NAME] Builder Complete the steps below to request…" at bounding box center [552, 469] width 720 height 920
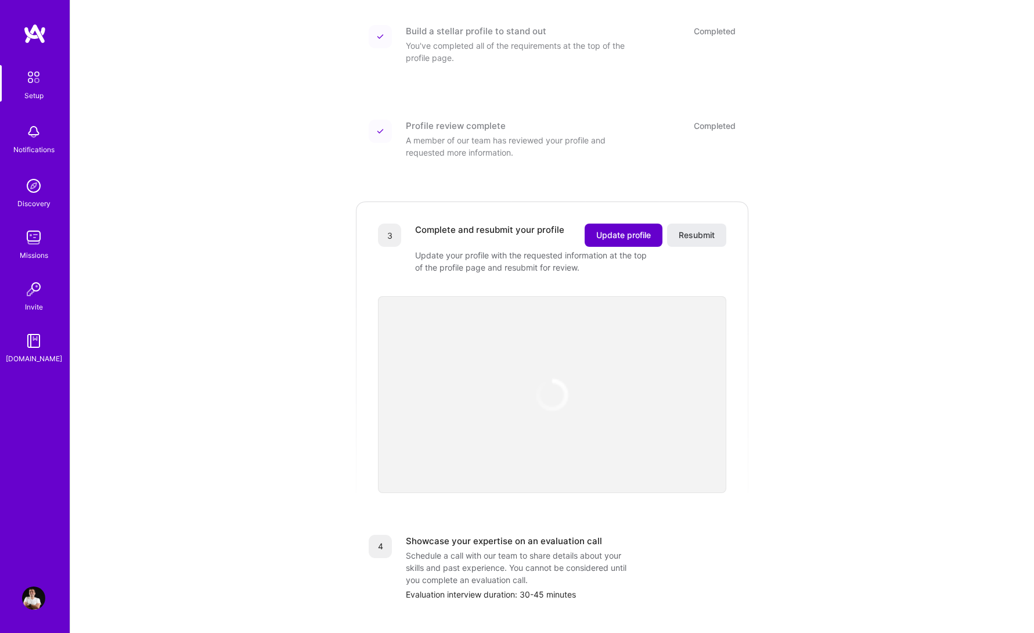
scroll to position [174, 0]
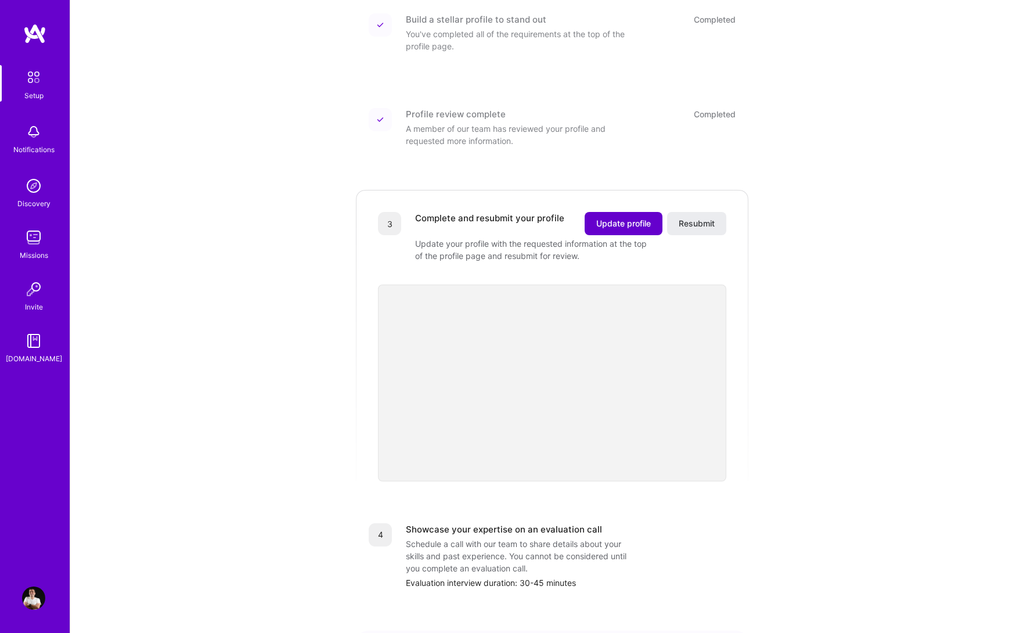
click at [617, 218] on span "Update profile" at bounding box center [623, 224] width 55 height 12
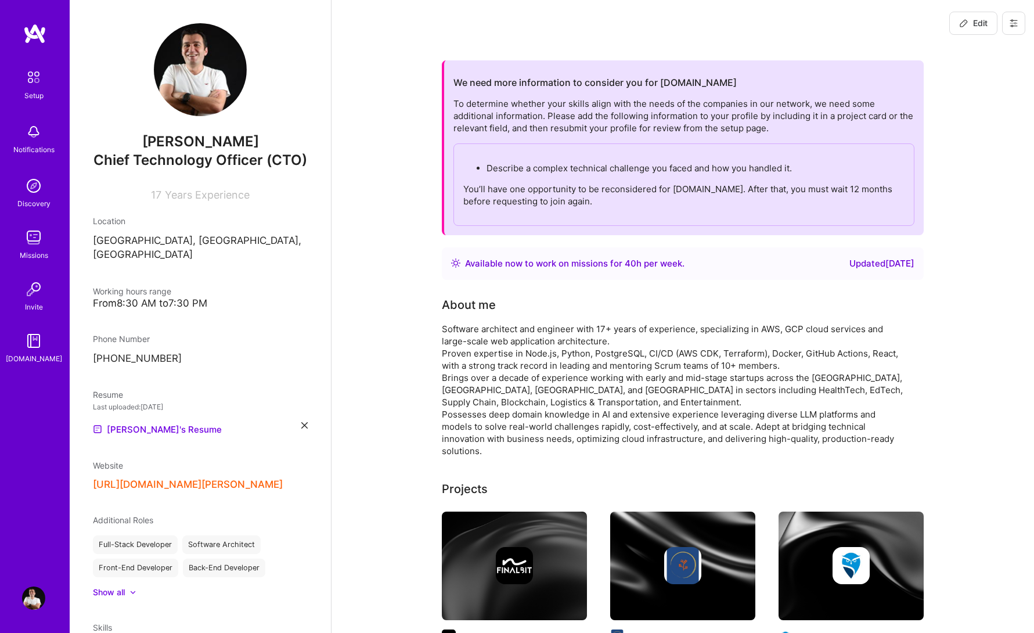
click at [579, 194] on p "You’ll have one opportunity to be reconsidered for [DOMAIN_NAME]. After that, y…" at bounding box center [683, 195] width 441 height 24
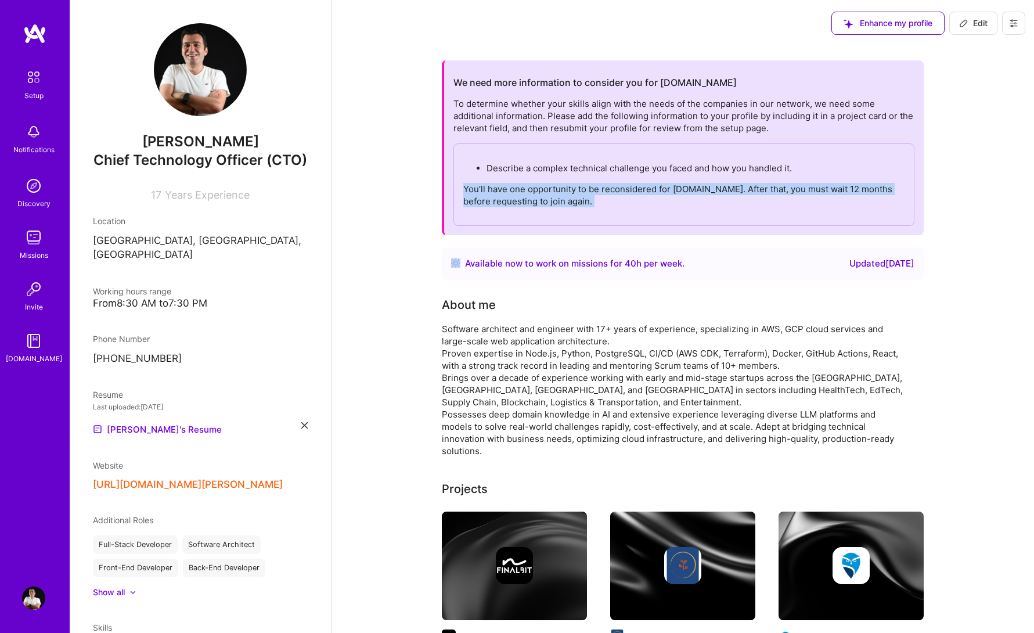
click at [575, 120] on div "To determine whether your skills align with the needs of the companies in our n…" at bounding box center [683, 162] width 461 height 128
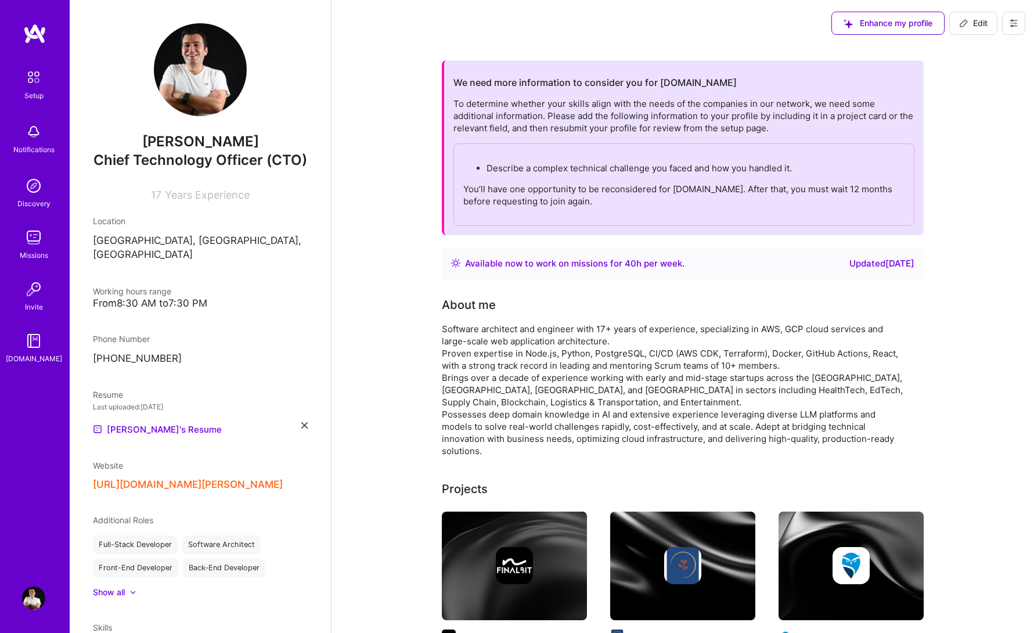
click at [575, 120] on div "To determine whether your skills align with the needs of the companies in our n…" at bounding box center [683, 162] width 461 height 128
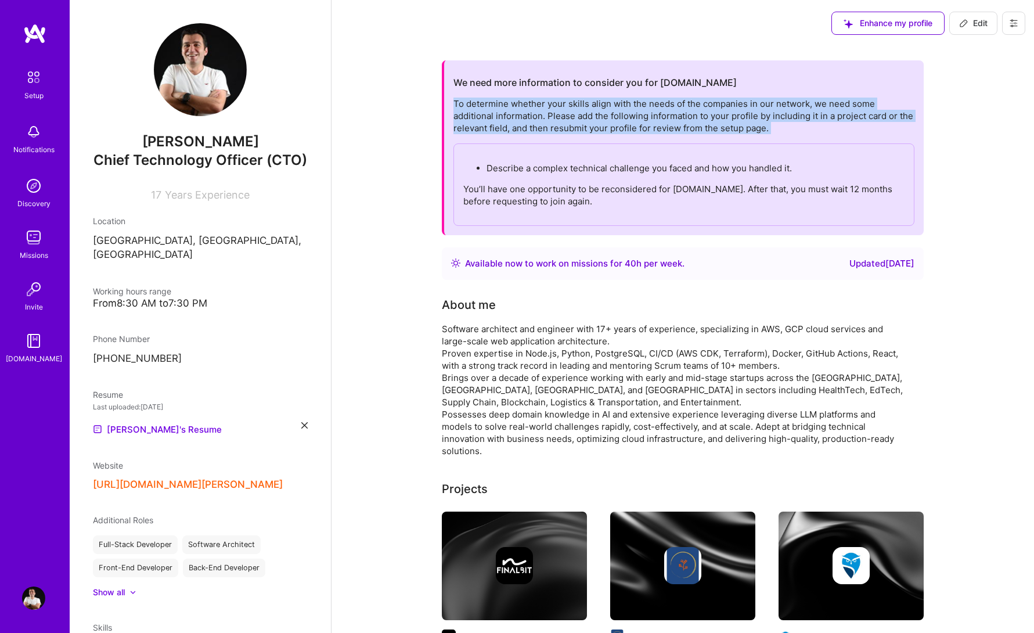
click at [630, 120] on div "To determine whether your skills align with the needs of the companies in our n…" at bounding box center [683, 162] width 461 height 128
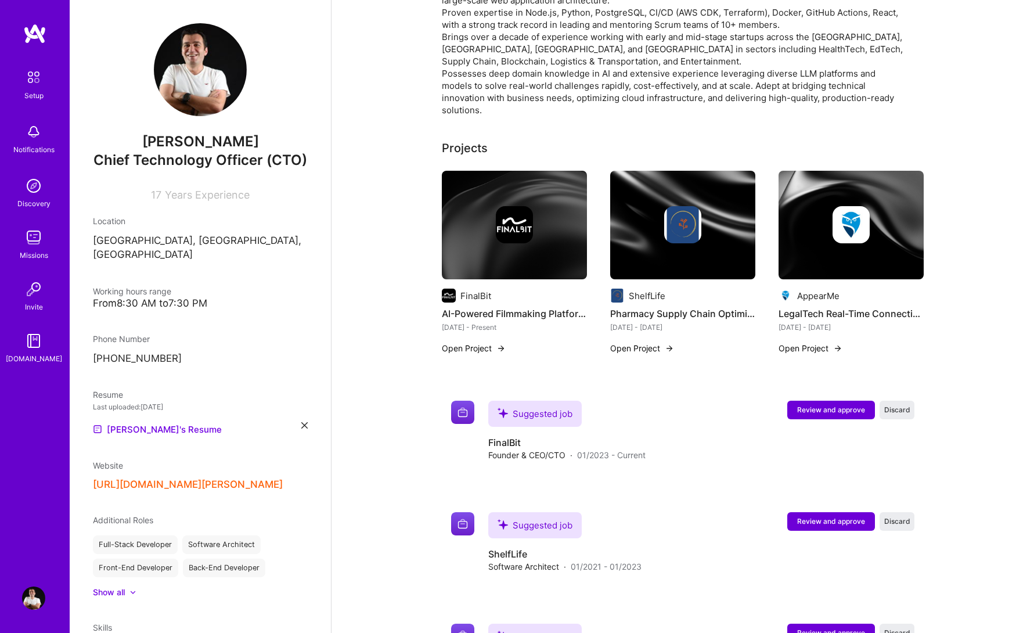
scroll to position [325, 0]
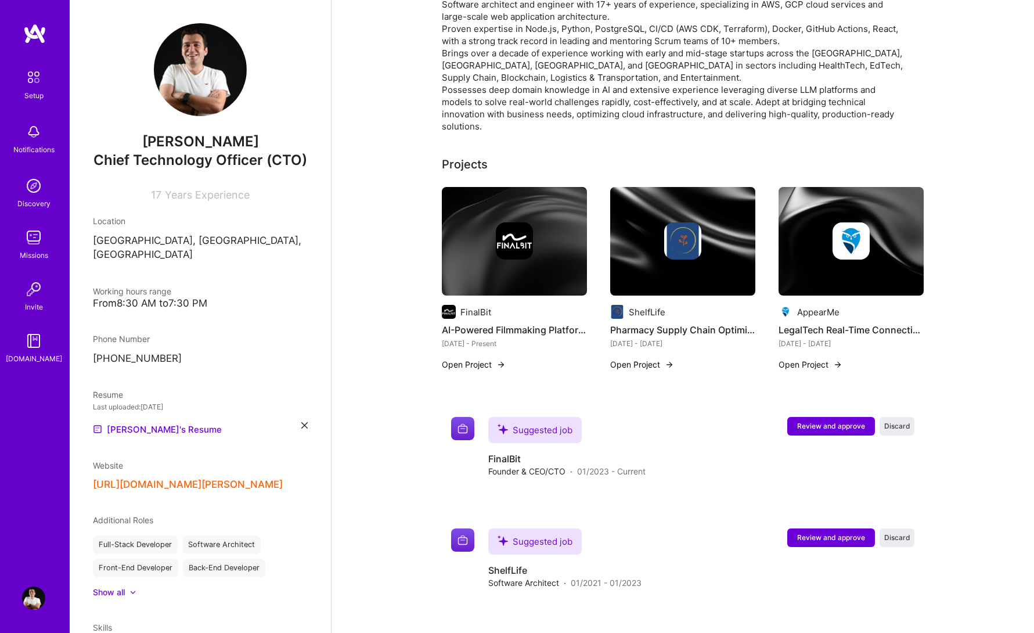
click at [819, 358] on button "Open Project" at bounding box center [810, 364] width 64 height 12
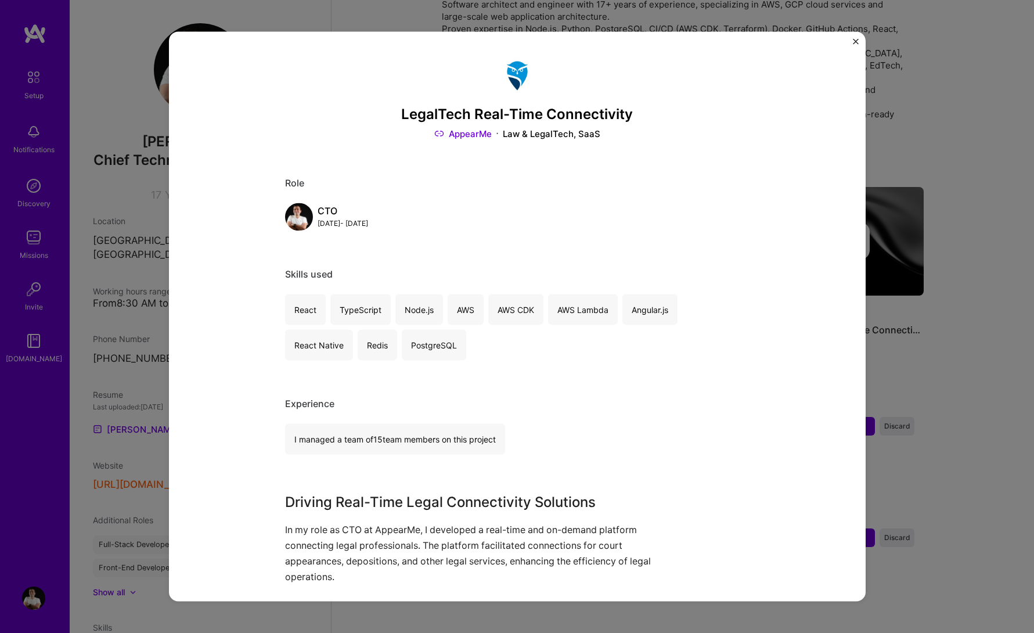
click at [853, 41] on img "Close" at bounding box center [856, 42] width 6 height 6
